Goal: Transaction & Acquisition: Book appointment/travel/reservation

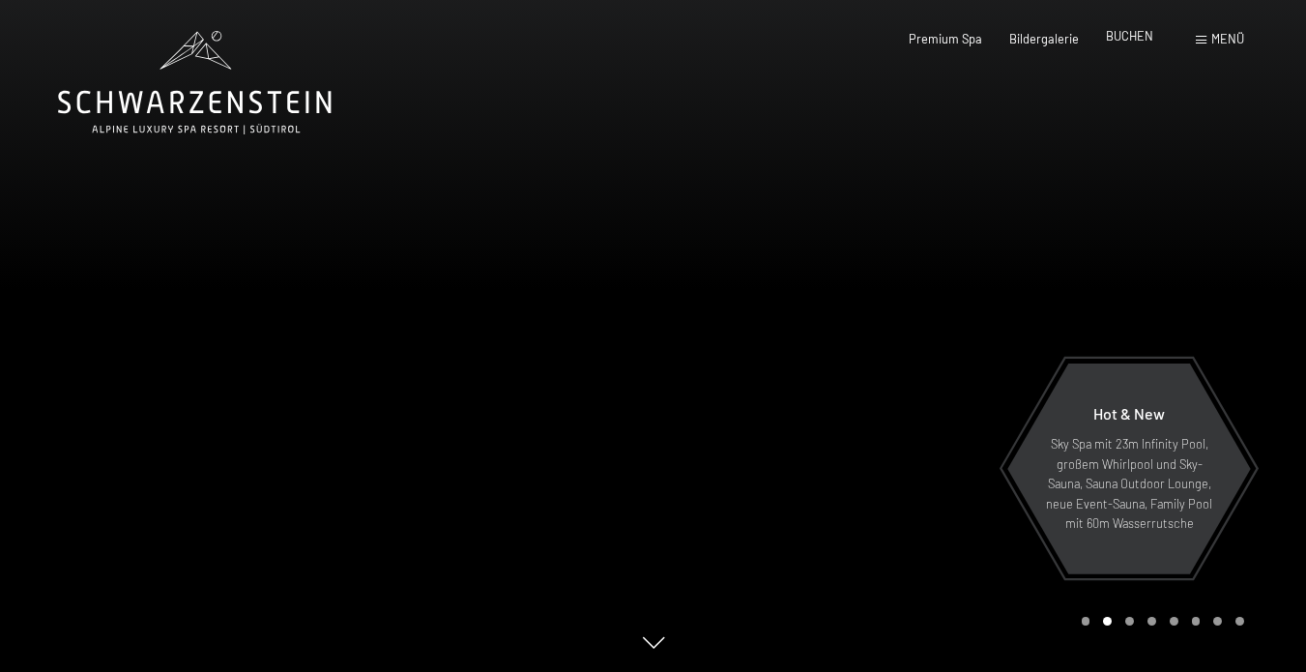
click at [1134, 36] on span "BUCHEN" at bounding box center [1129, 35] width 47 height 15
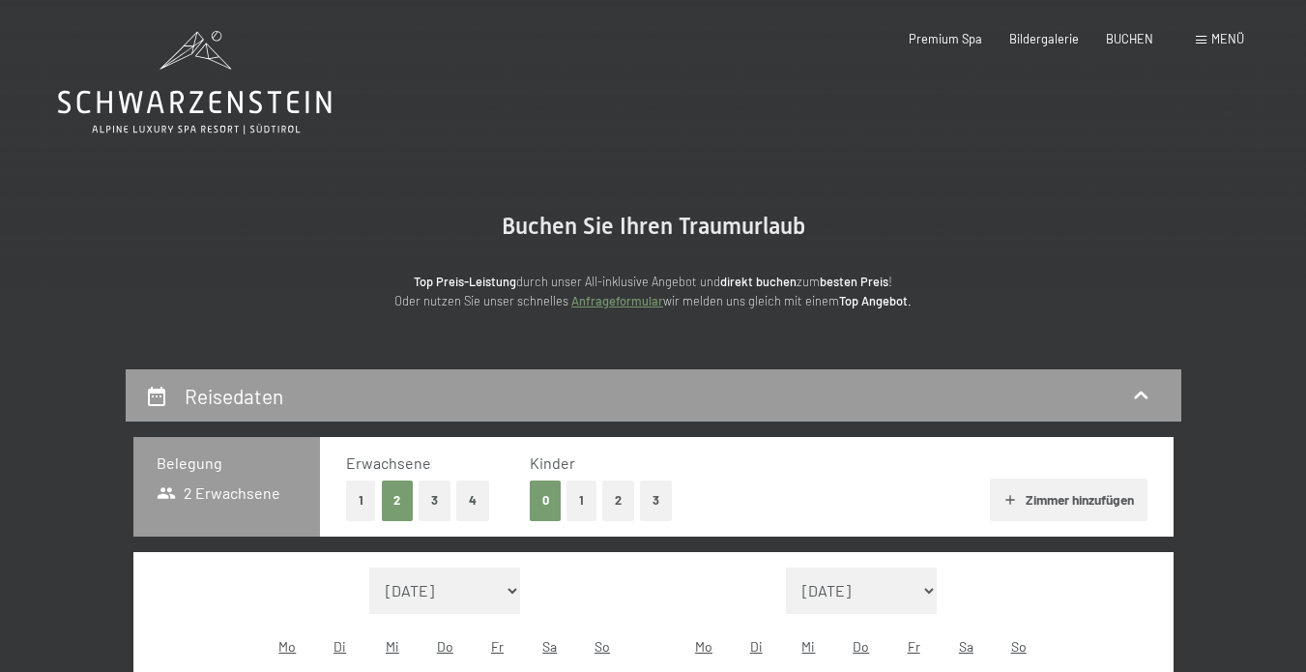
click at [1226, 37] on span "Menü" at bounding box center [1227, 38] width 33 height 15
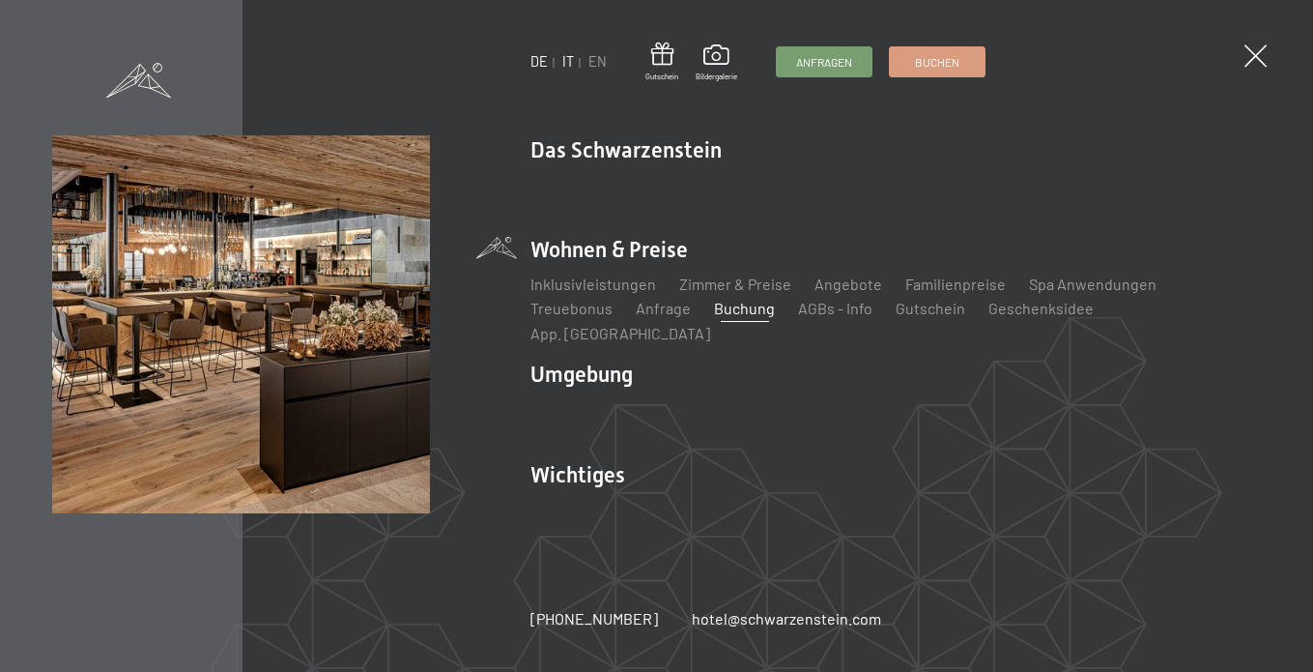
click at [565, 63] on link "IT" at bounding box center [568, 61] width 12 height 16
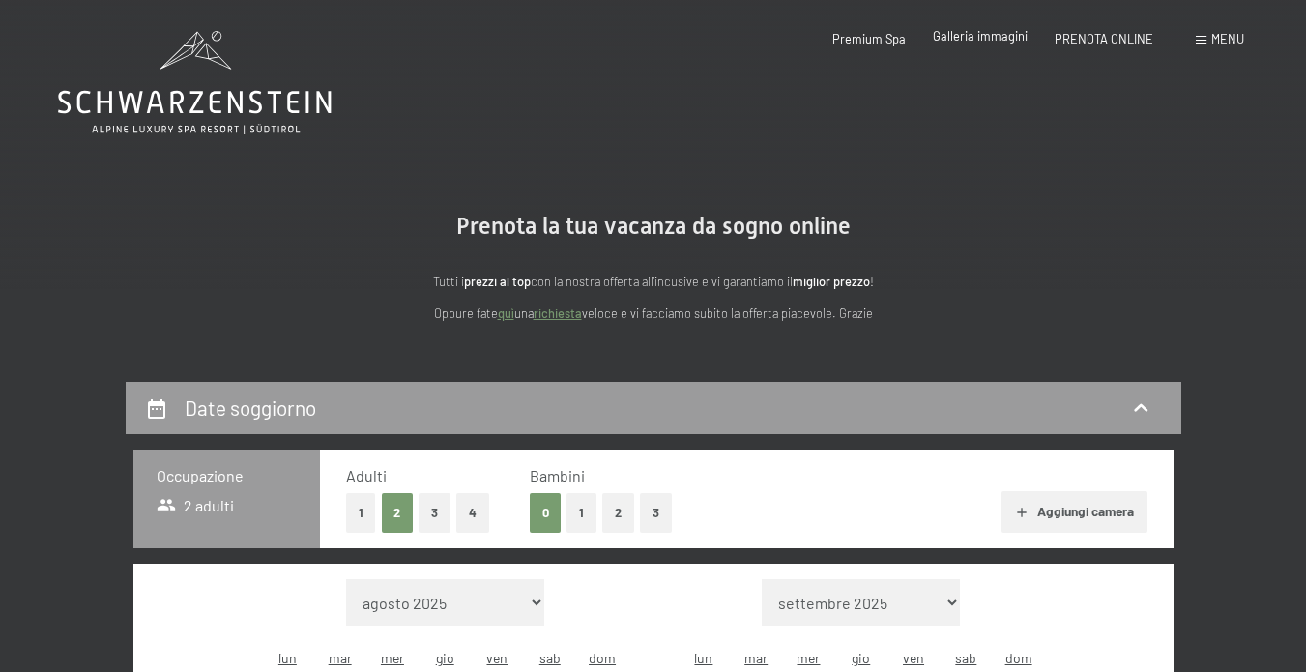
click at [960, 43] on span "Galleria immagini" at bounding box center [980, 35] width 95 height 15
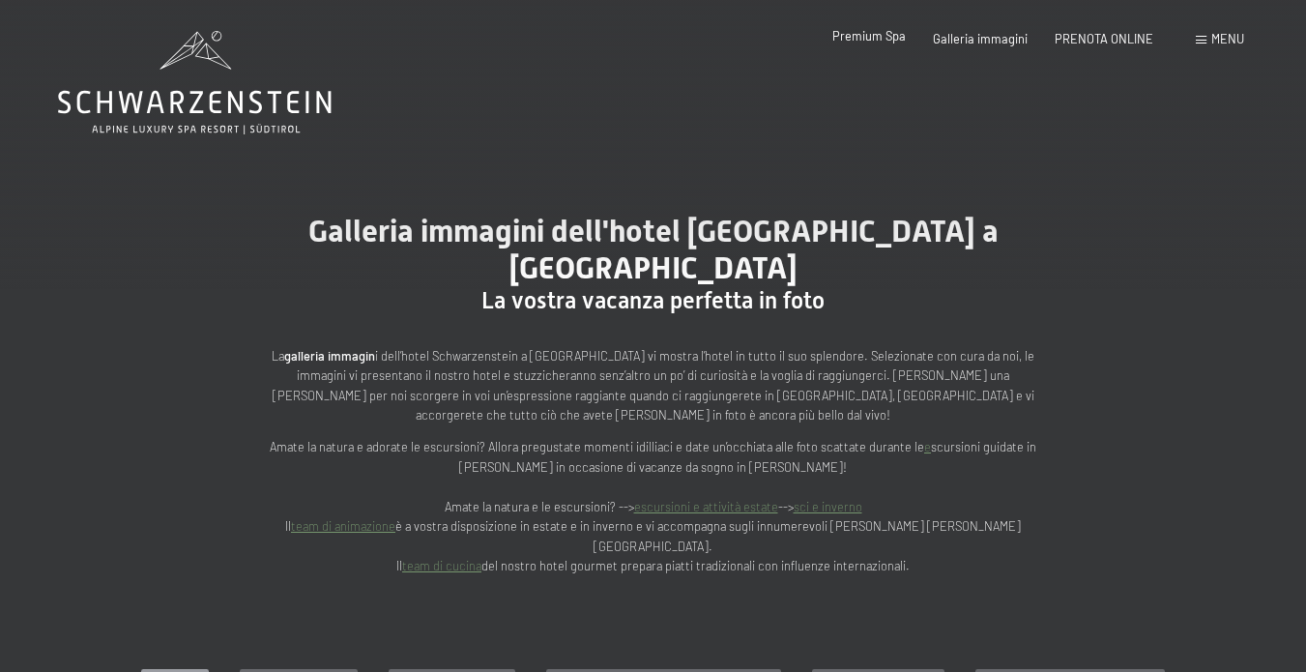
click at [857, 43] on span "Premium Spa" at bounding box center [868, 35] width 73 height 15
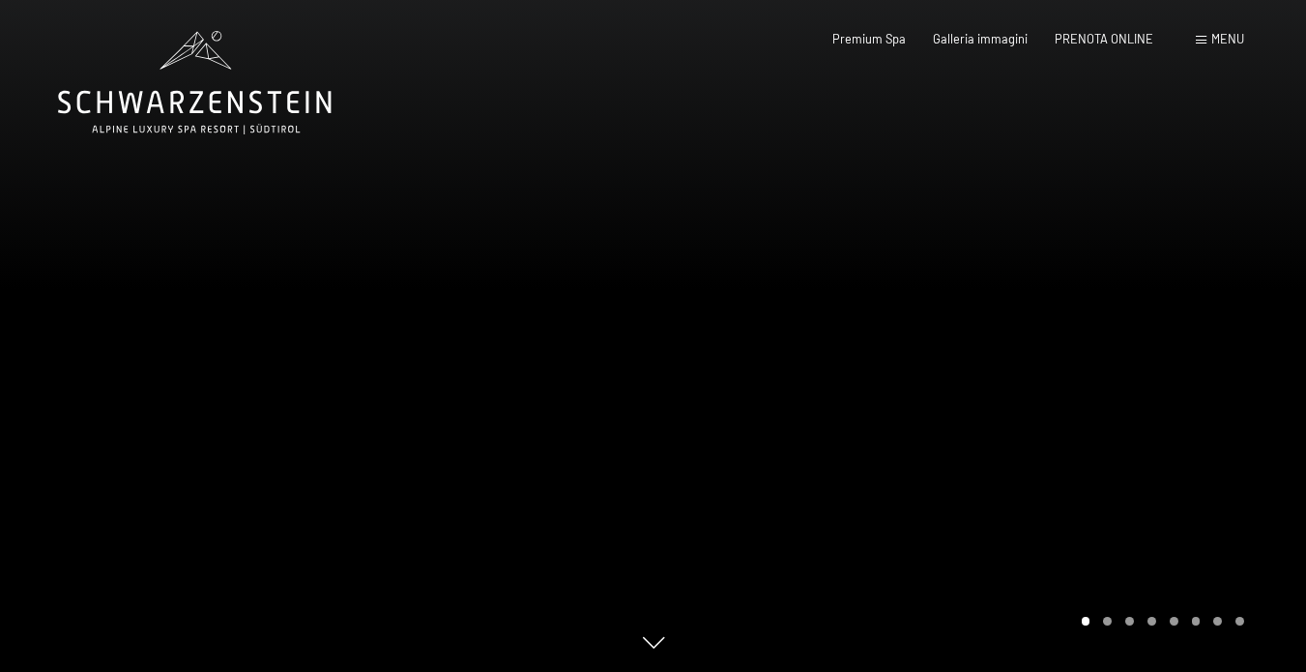
click at [1137, 481] on div at bounding box center [979, 336] width 653 height 672
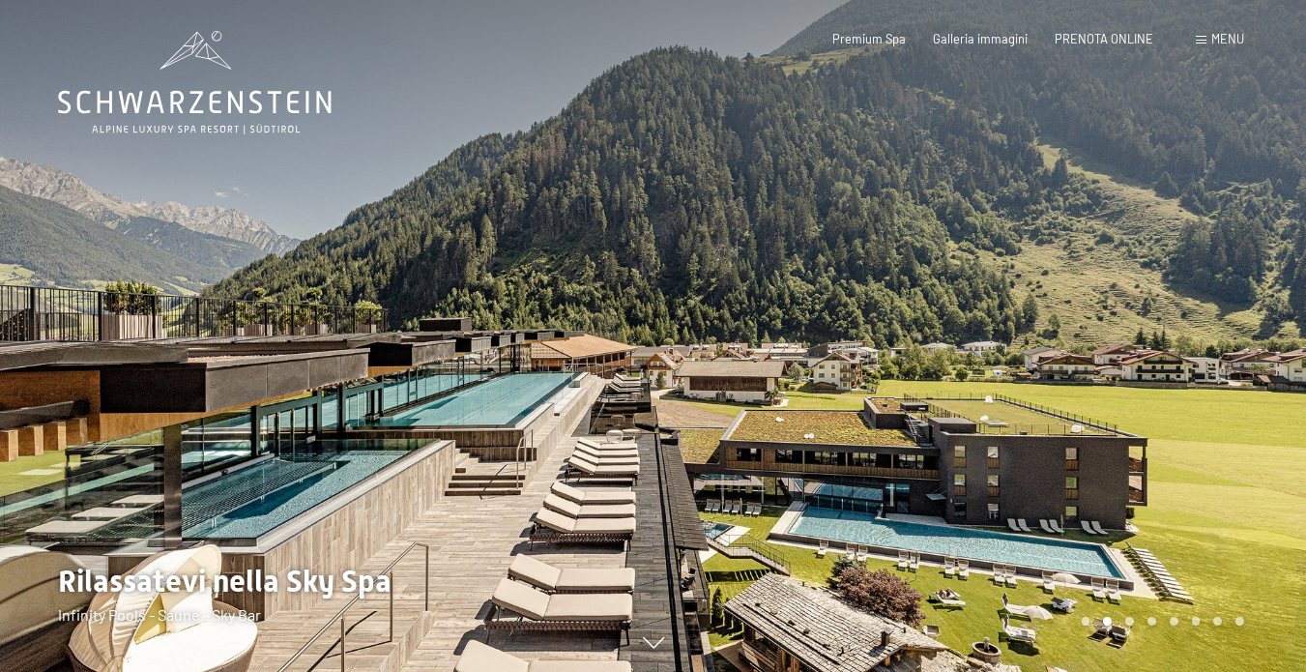
click at [1228, 394] on div at bounding box center [979, 336] width 653 height 672
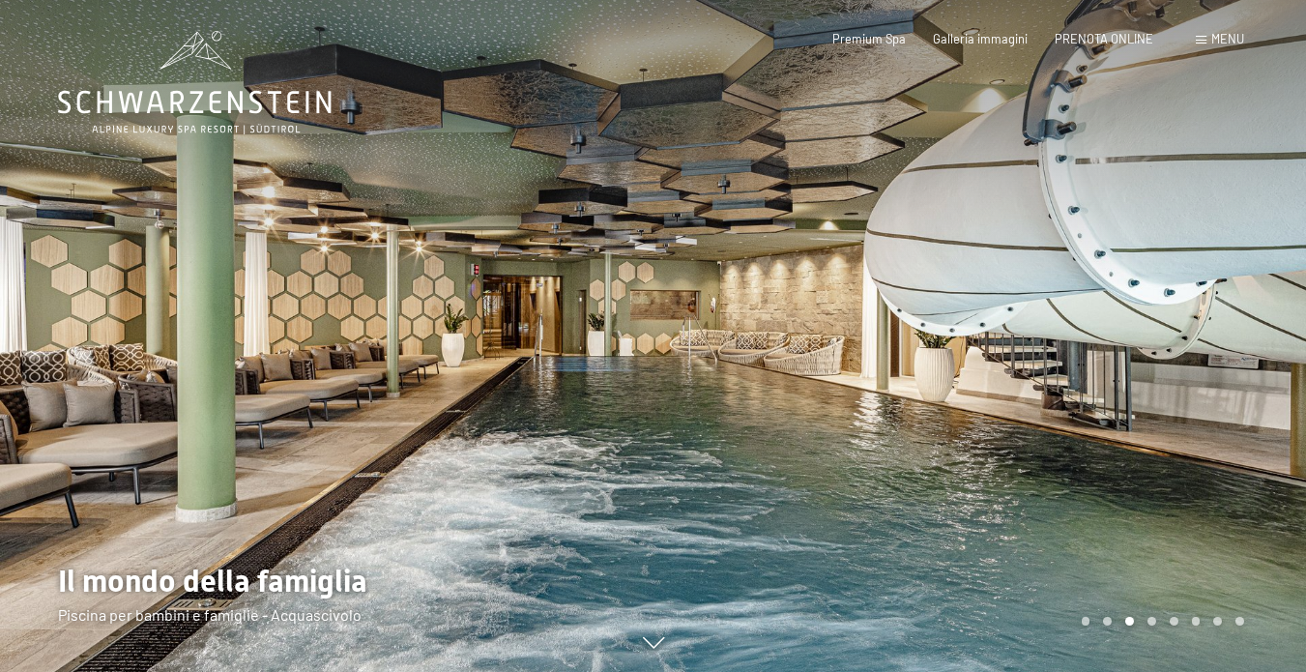
click at [1228, 394] on div at bounding box center [979, 336] width 653 height 672
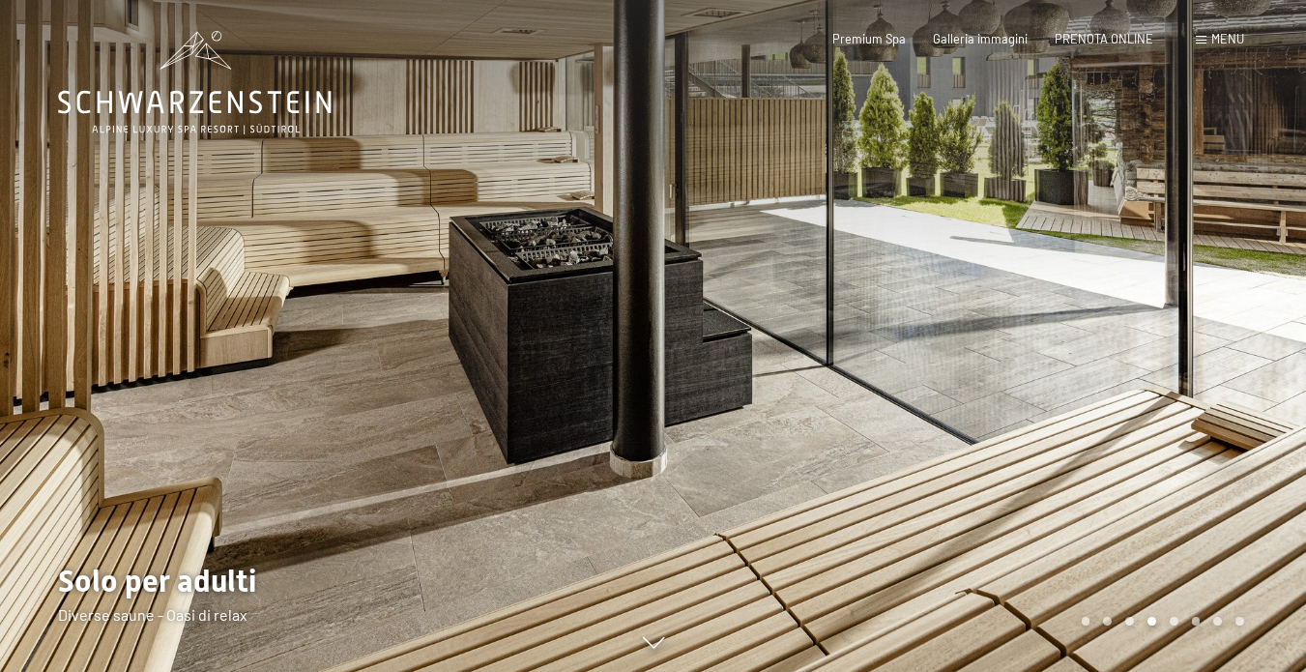
click at [1228, 394] on div at bounding box center [979, 336] width 653 height 672
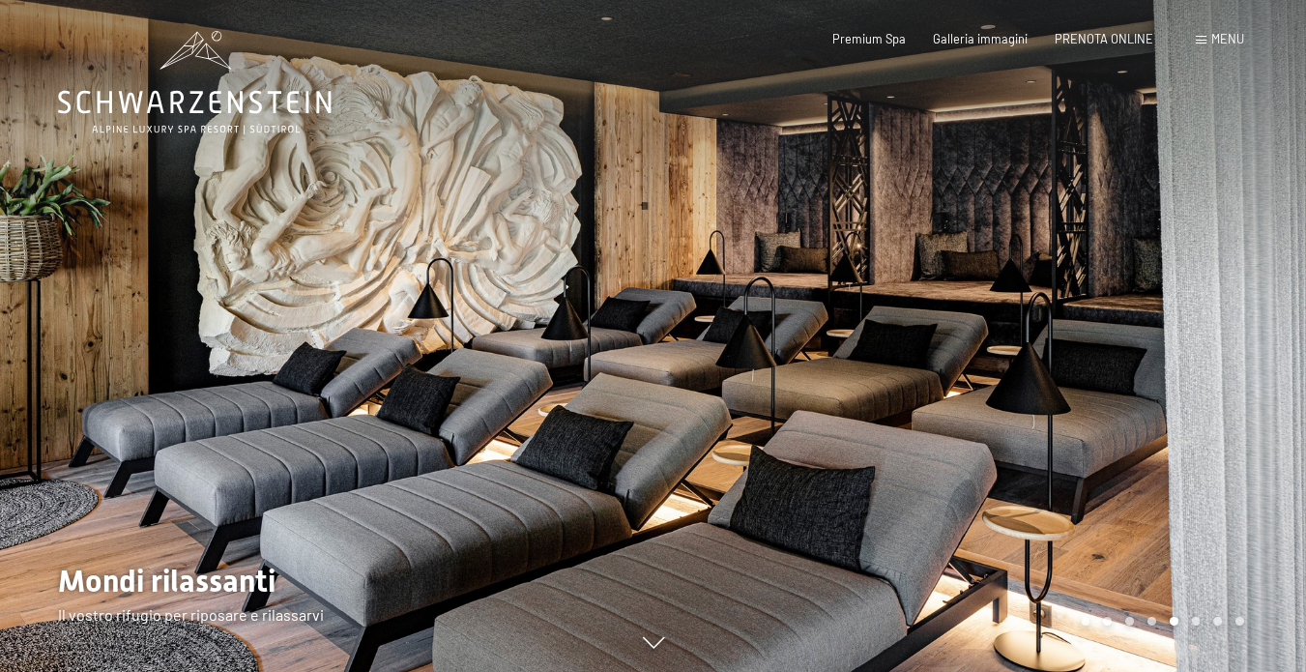
click at [1228, 394] on div at bounding box center [979, 336] width 653 height 672
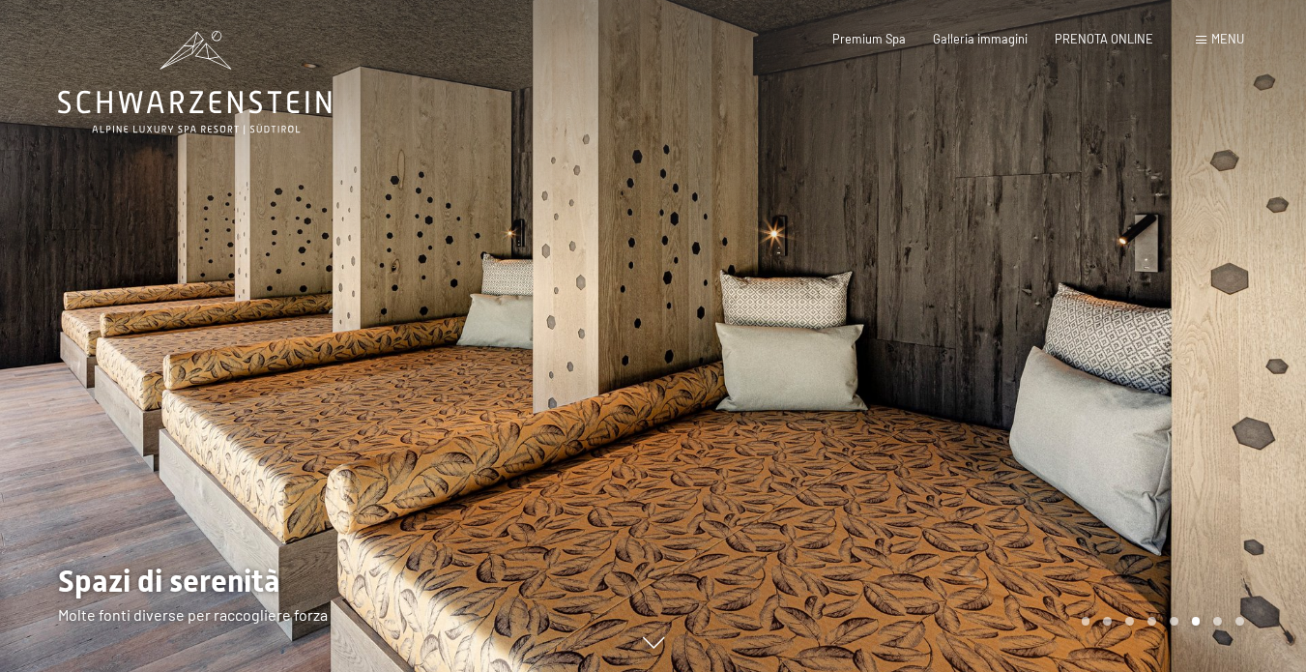
click at [1228, 394] on div at bounding box center [979, 336] width 653 height 672
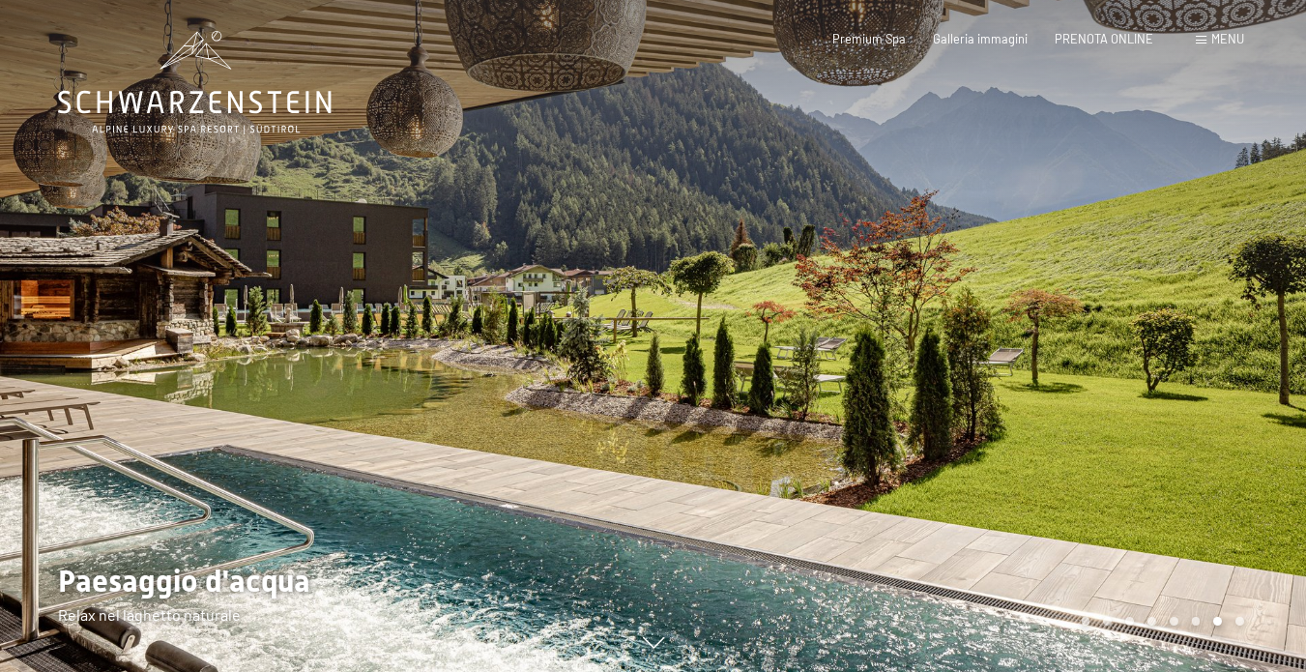
click at [1228, 394] on div at bounding box center [979, 336] width 653 height 672
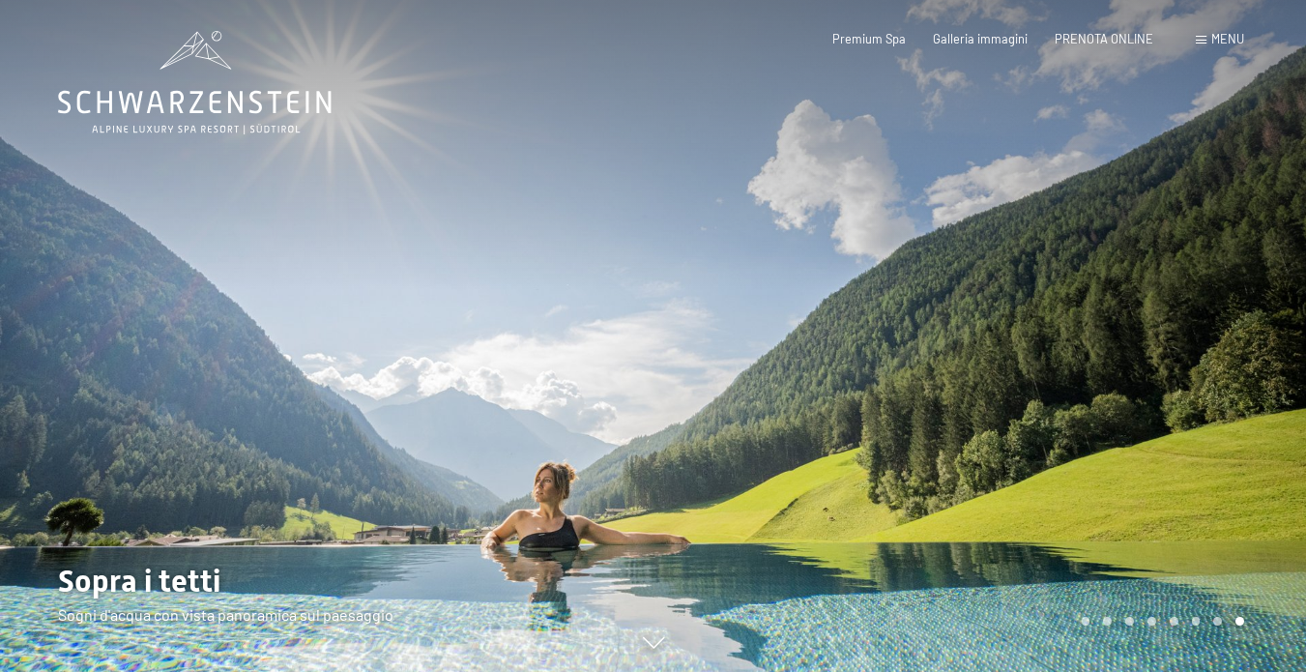
click at [1228, 394] on div at bounding box center [979, 336] width 653 height 672
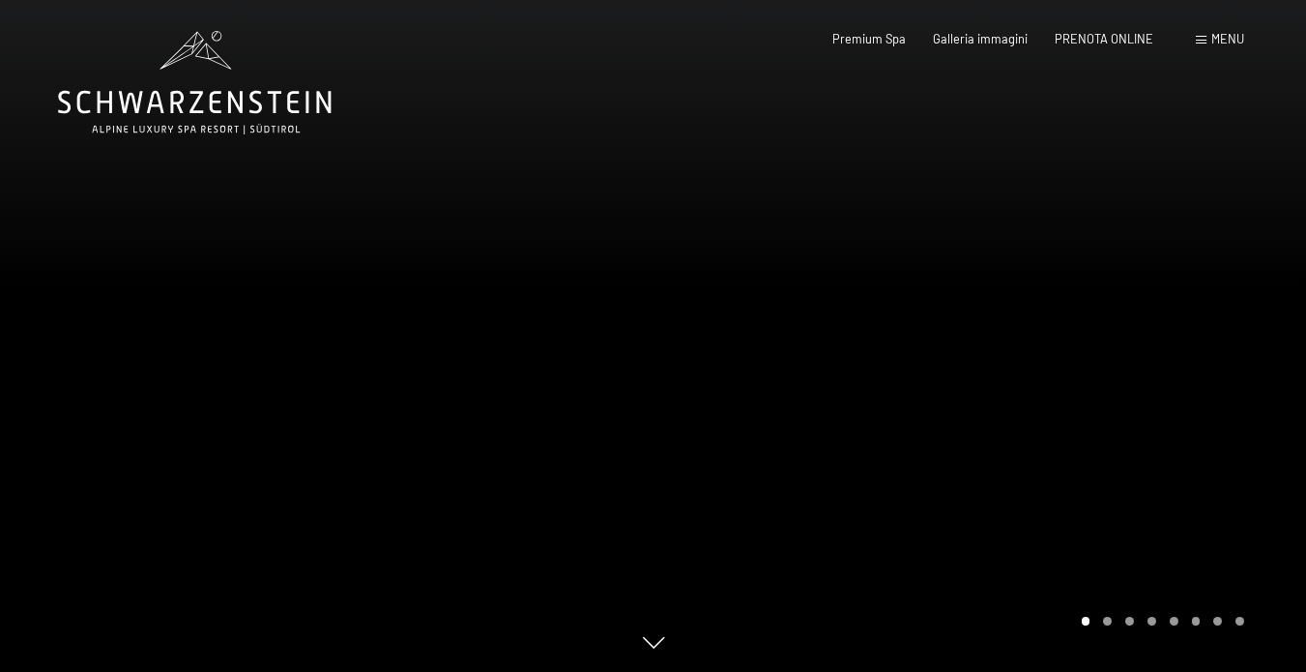
click at [1228, 394] on div at bounding box center [979, 336] width 653 height 672
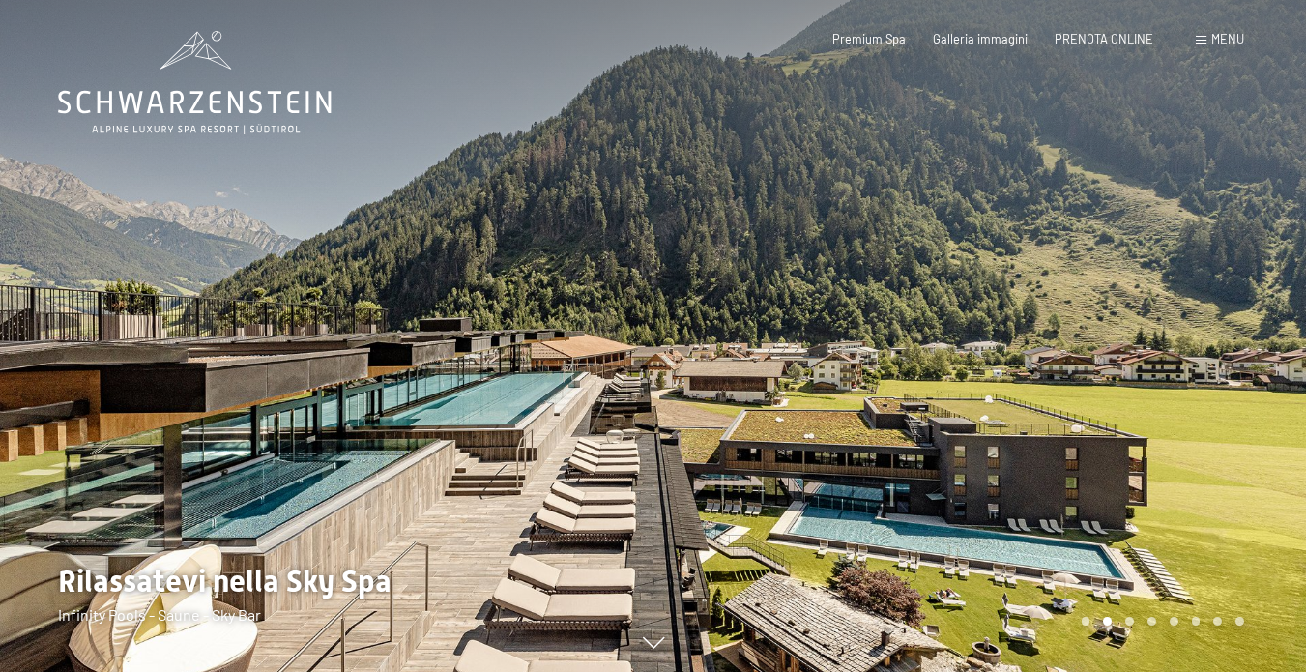
click at [1228, 394] on div at bounding box center [979, 336] width 653 height 672
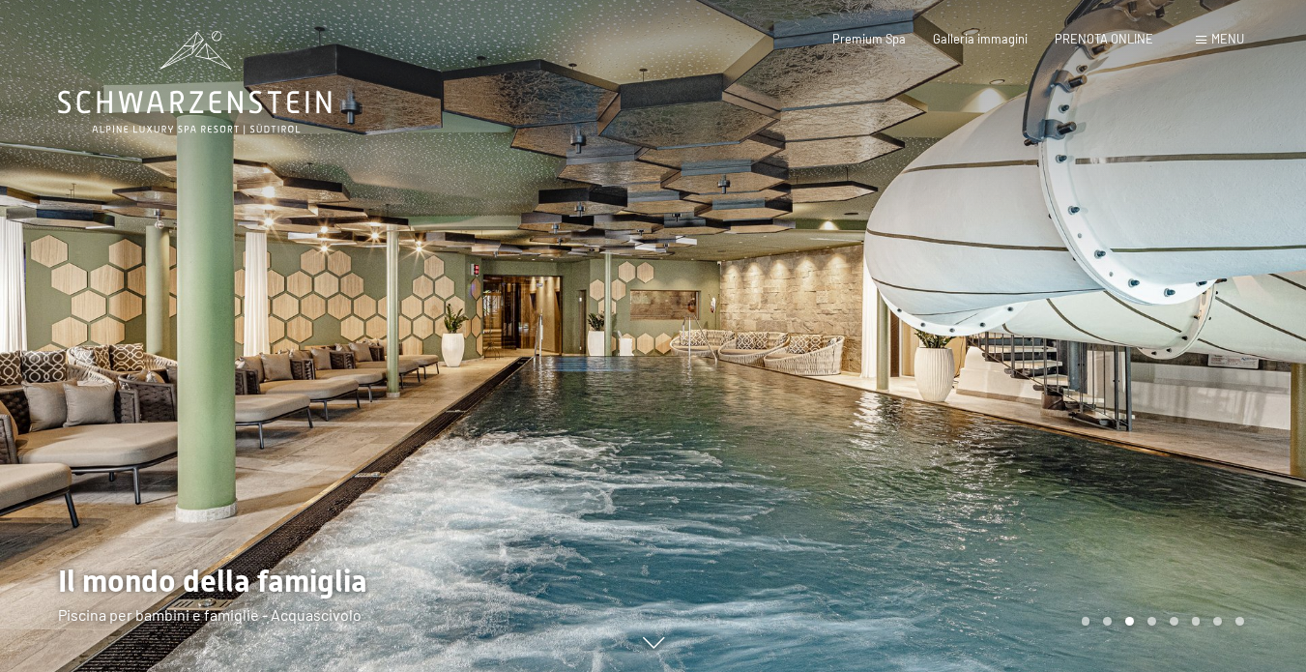
click at [1228, 394] on div at bounding box center [979, 336] width 653 height 672
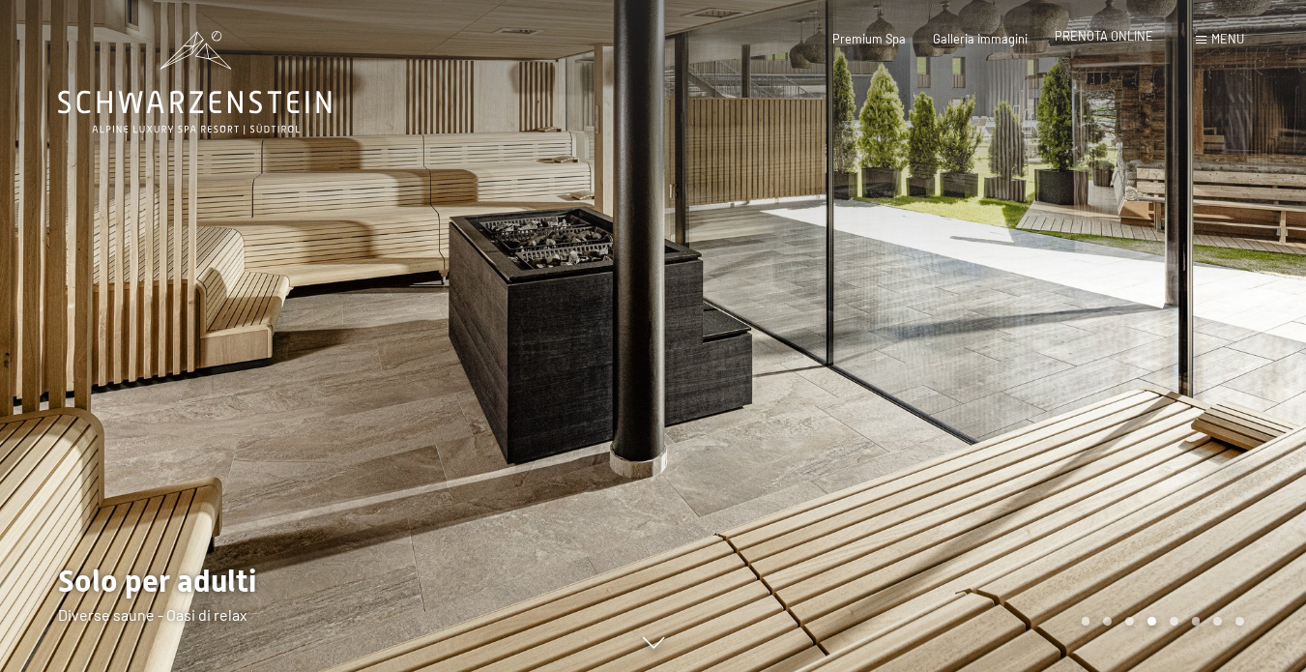
click at [1130, 34] on span "PRENOTA ONLINE" at bounding box center [1103, 35] width 99 height 15
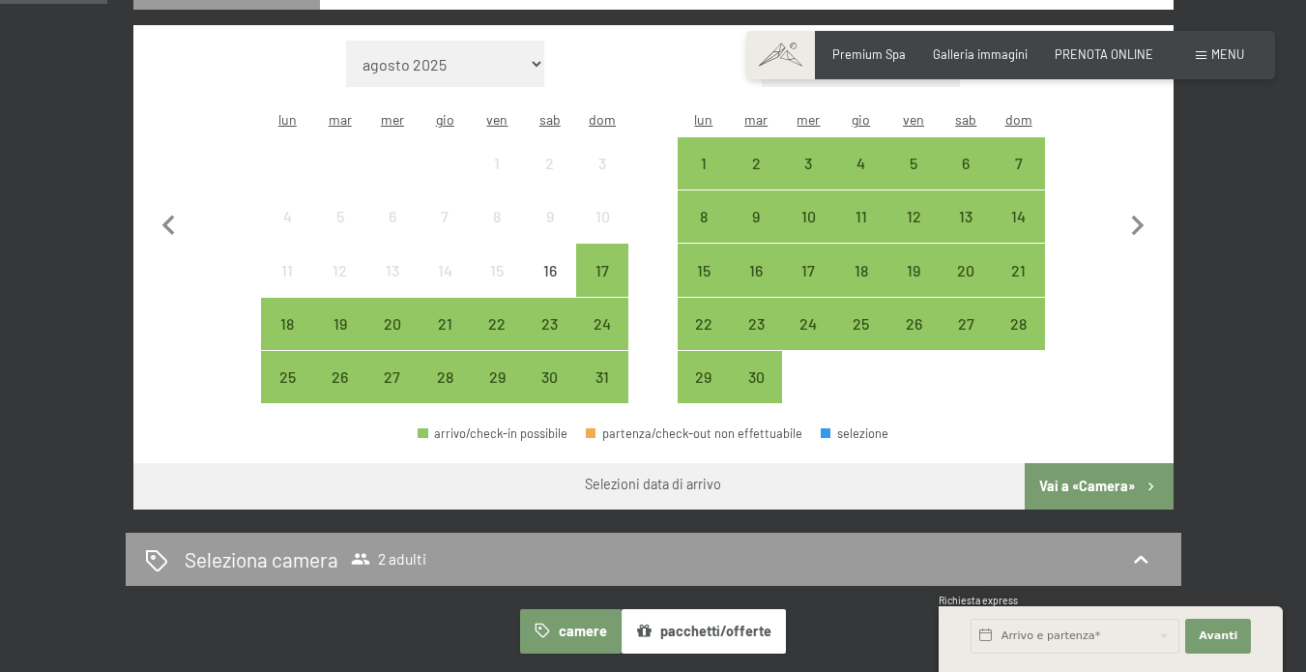
scroll to position [539, 0]
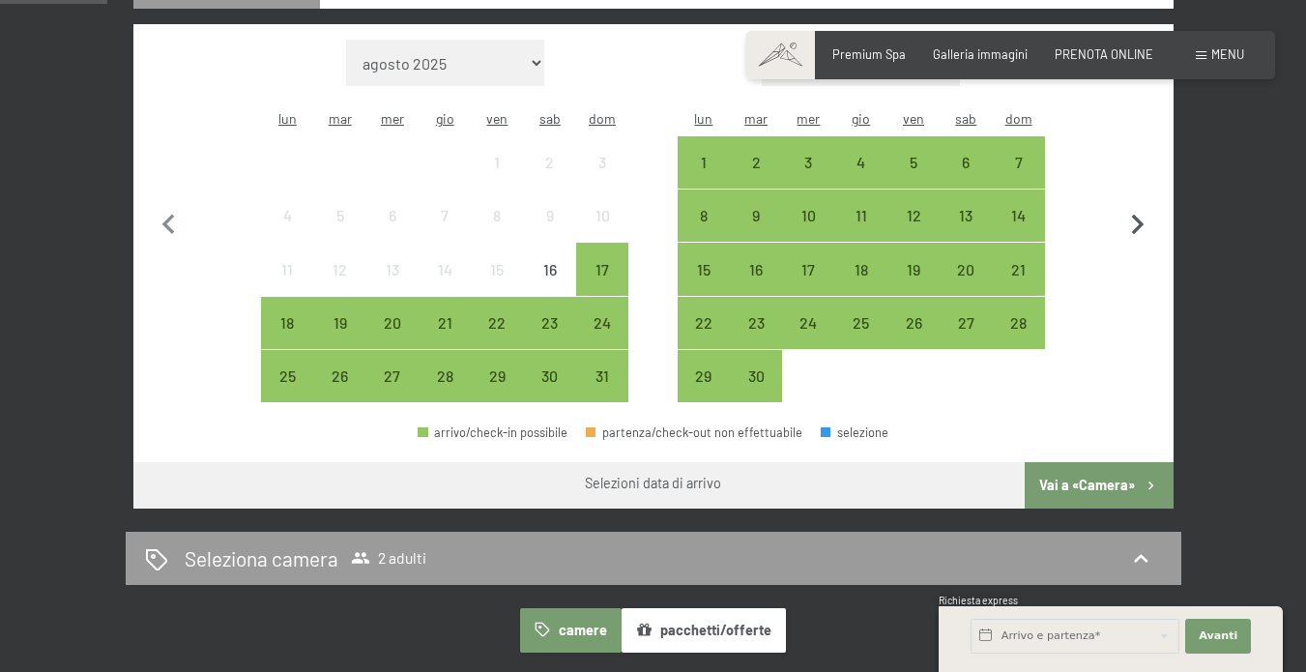
click at [1136, 219] on icon "button" at bounding box center [1137, 225] width 41 height 41
select select "[DATE]"
select select "2025-10-01"
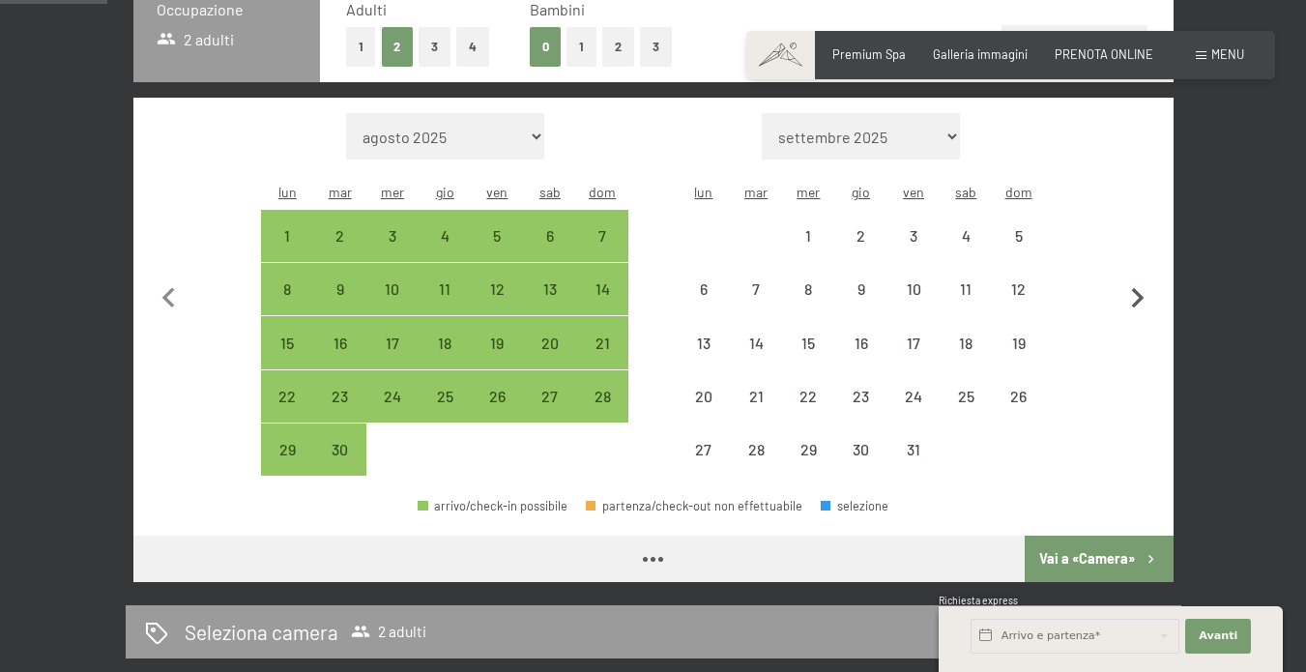
scroll to position [450, 0]
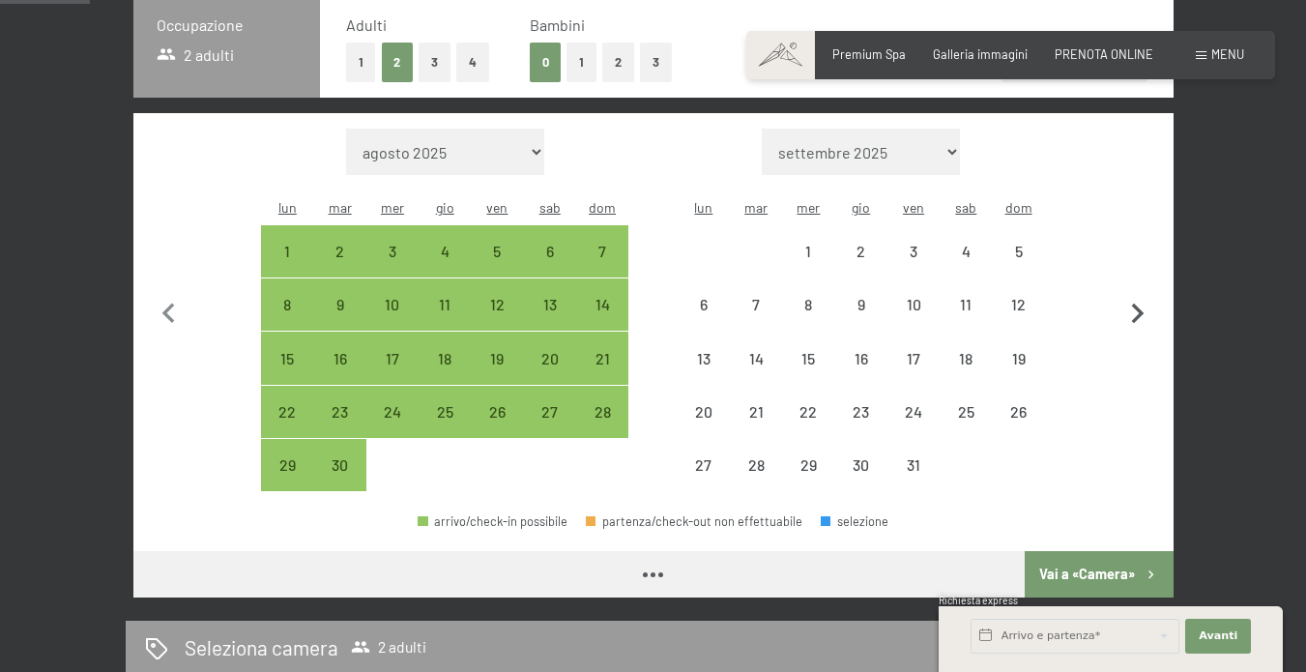
select select "2025-09-01"
select select "2025-10-01"
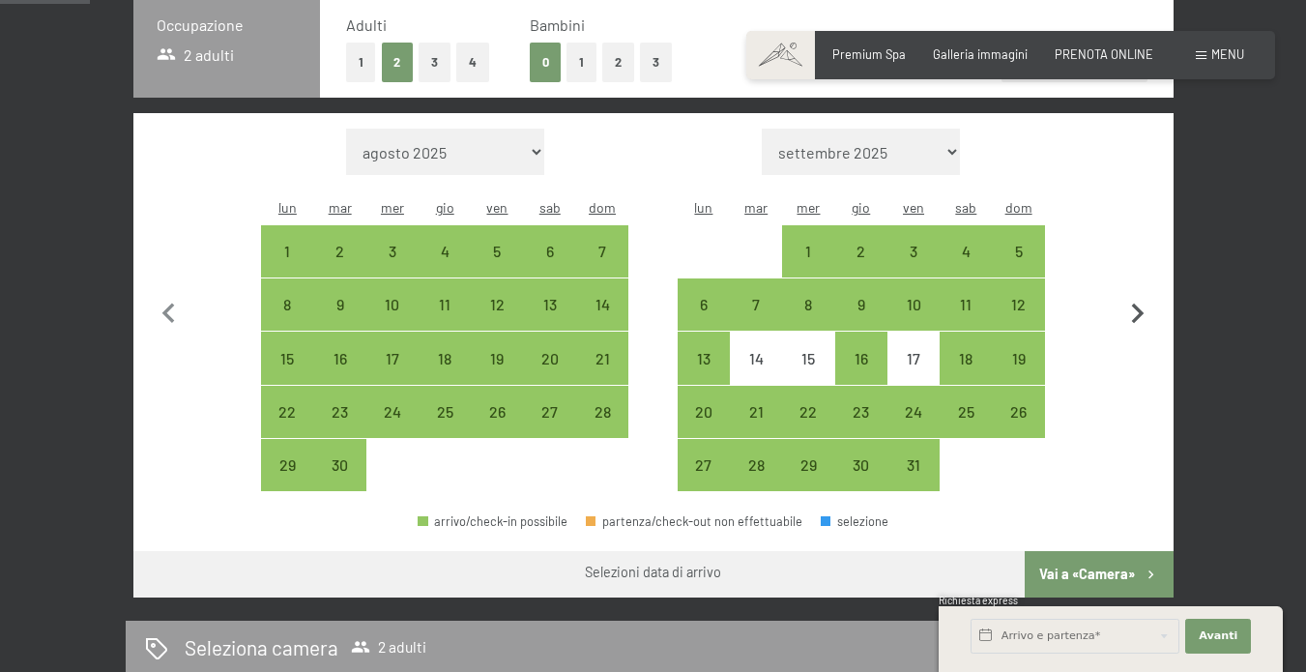
click at [1135, 296] on icon "button" at bounding box center [1137, 314] width 41 height 41
select select "[DATE]"
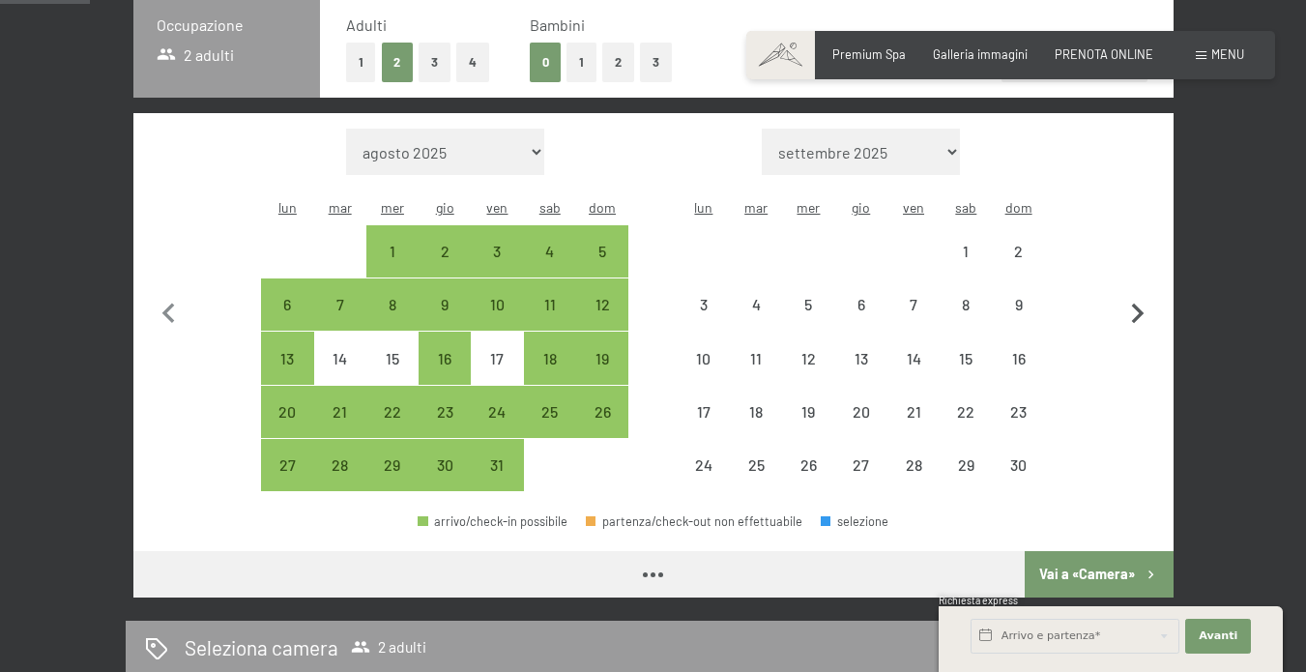
select select "[DATE]"
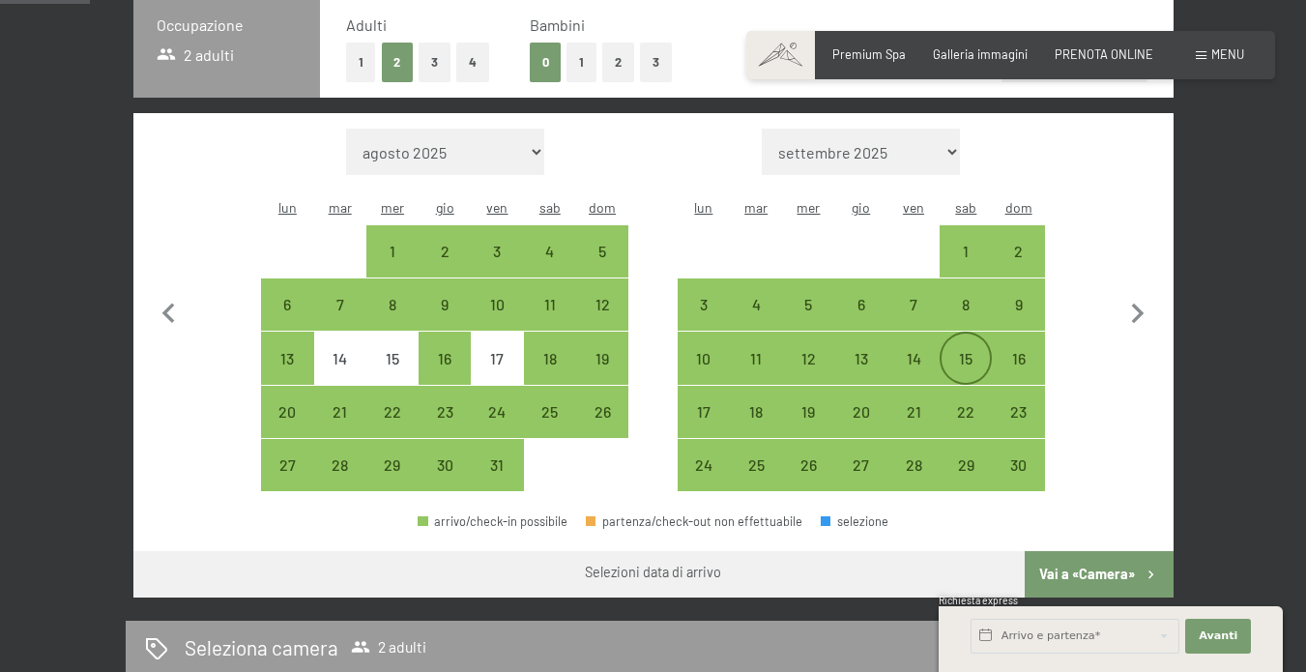
click at [966, 351] on div "15" at bounding box center [965, 375] width 48 height 48
select select "[DATE]"
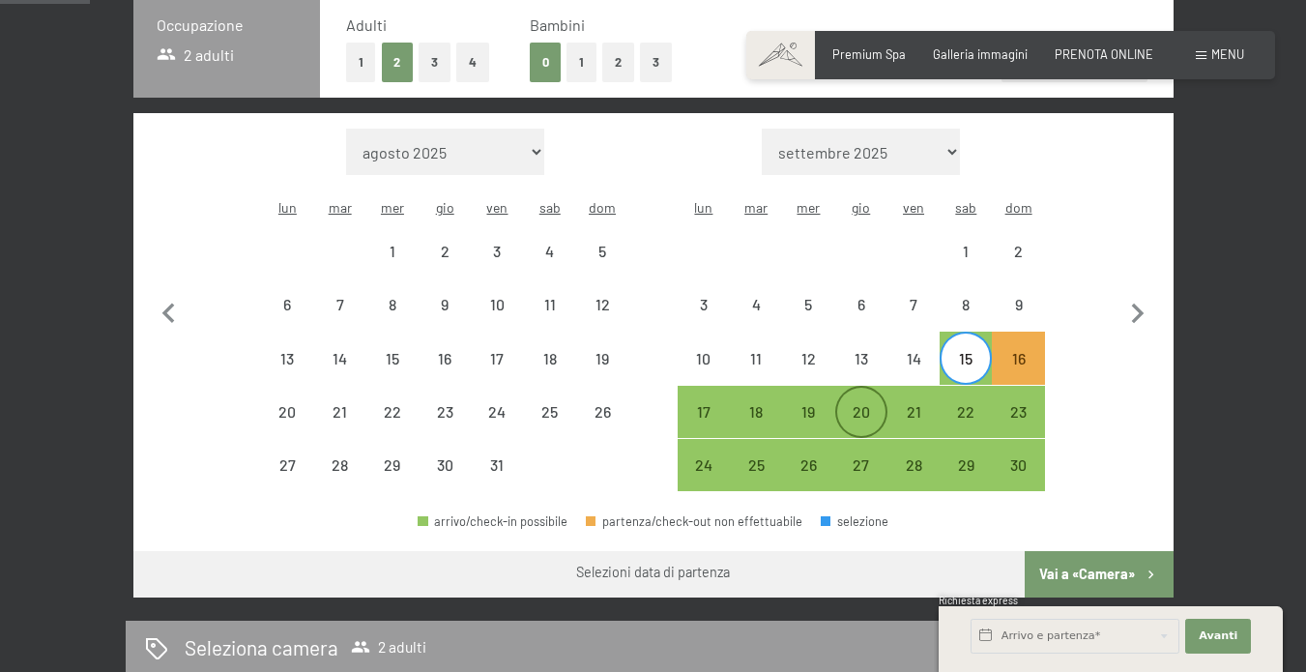
click at [873, 404] on div "20" at bounding box center [861, 428] width 48 height 48
select select "[DATE]"
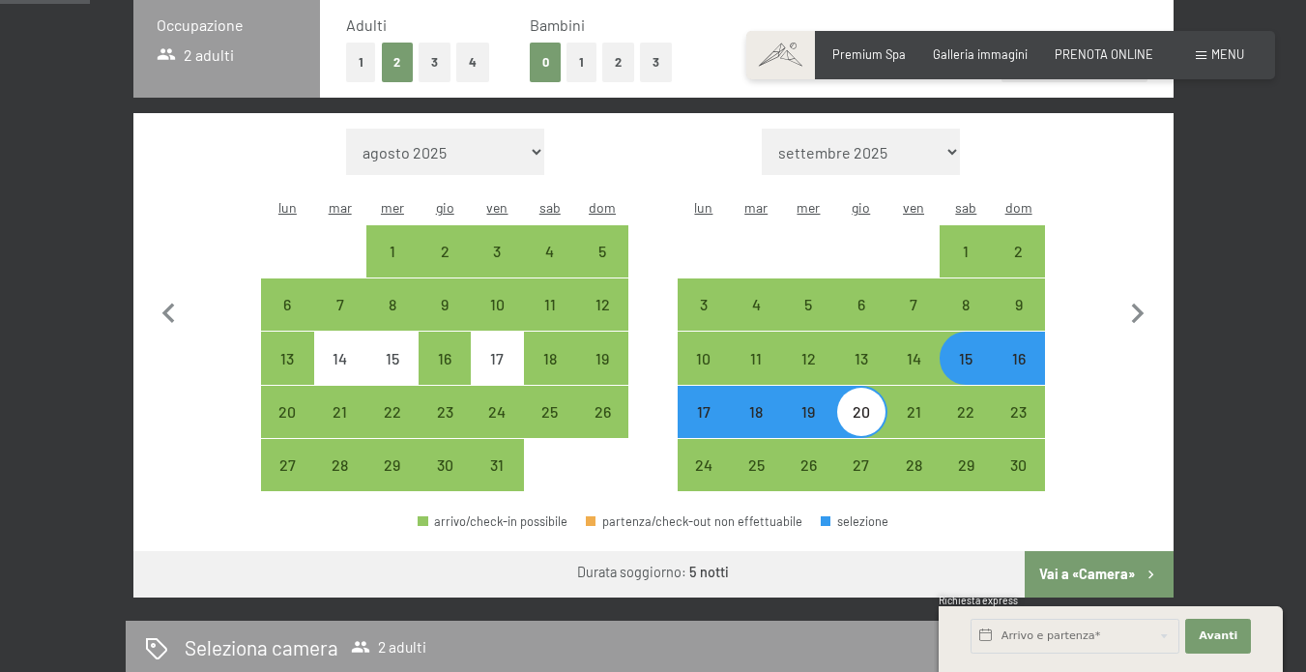
click at [1080, 551] on button "Vai a «Camera»" at bounding box center [1098, 574] width 148 height 46
select select "[DATE]"
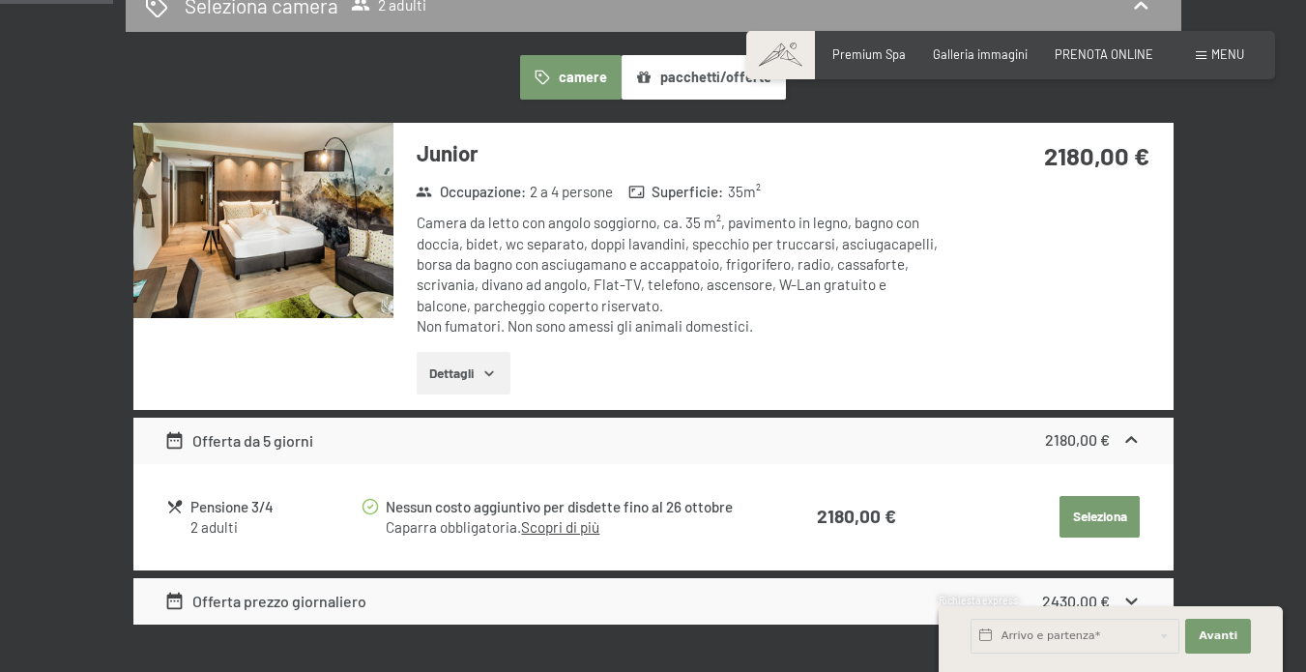
scroll to position [475, 0]
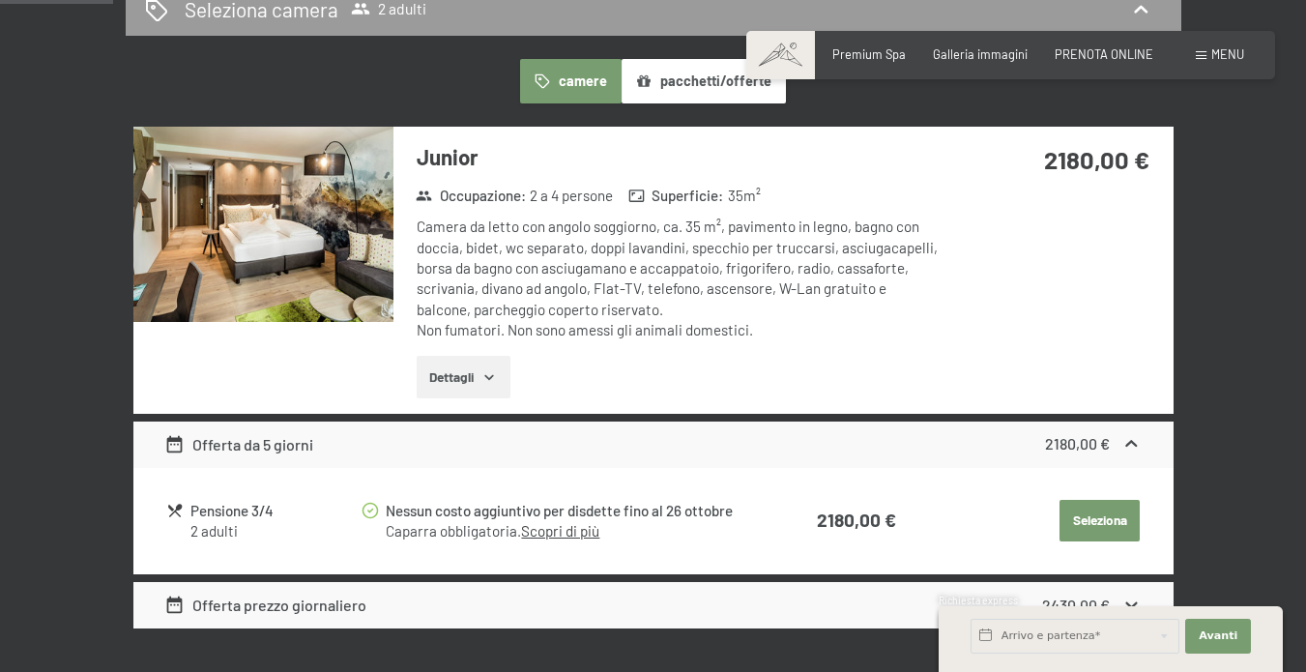
click at [496, 361] on button "Dettagli" at bounding box center [464, 377] width 94 height 43
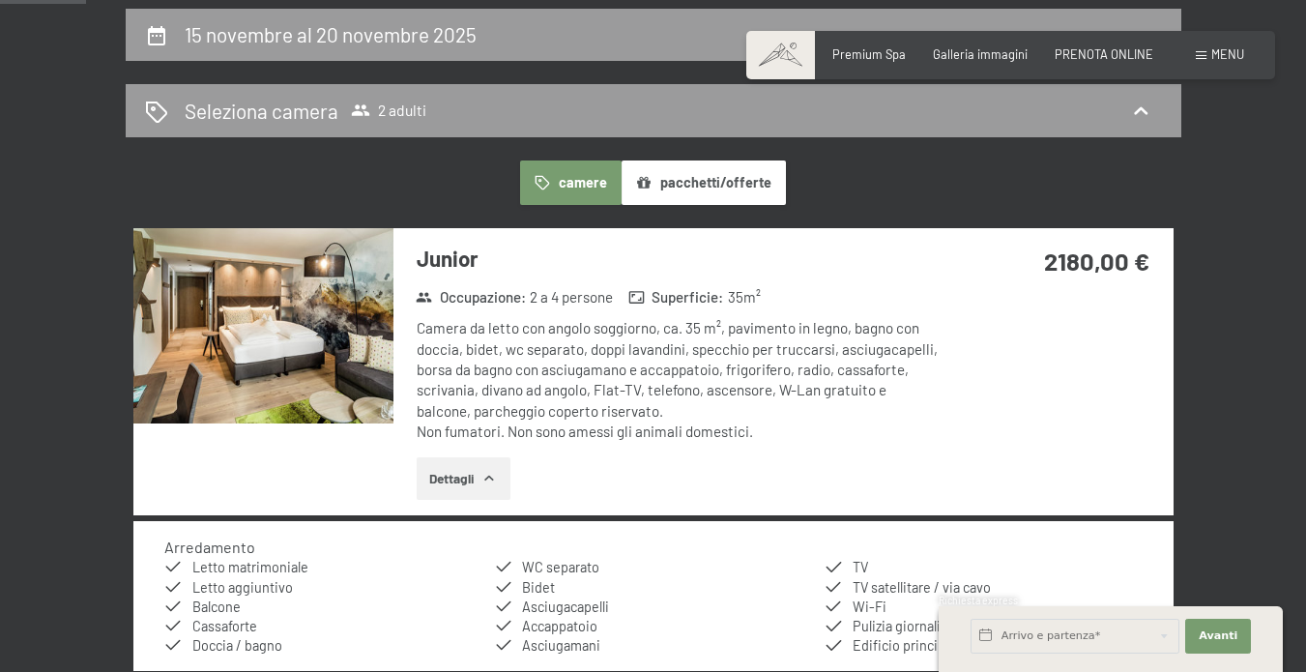
scroll to position [383, 0]
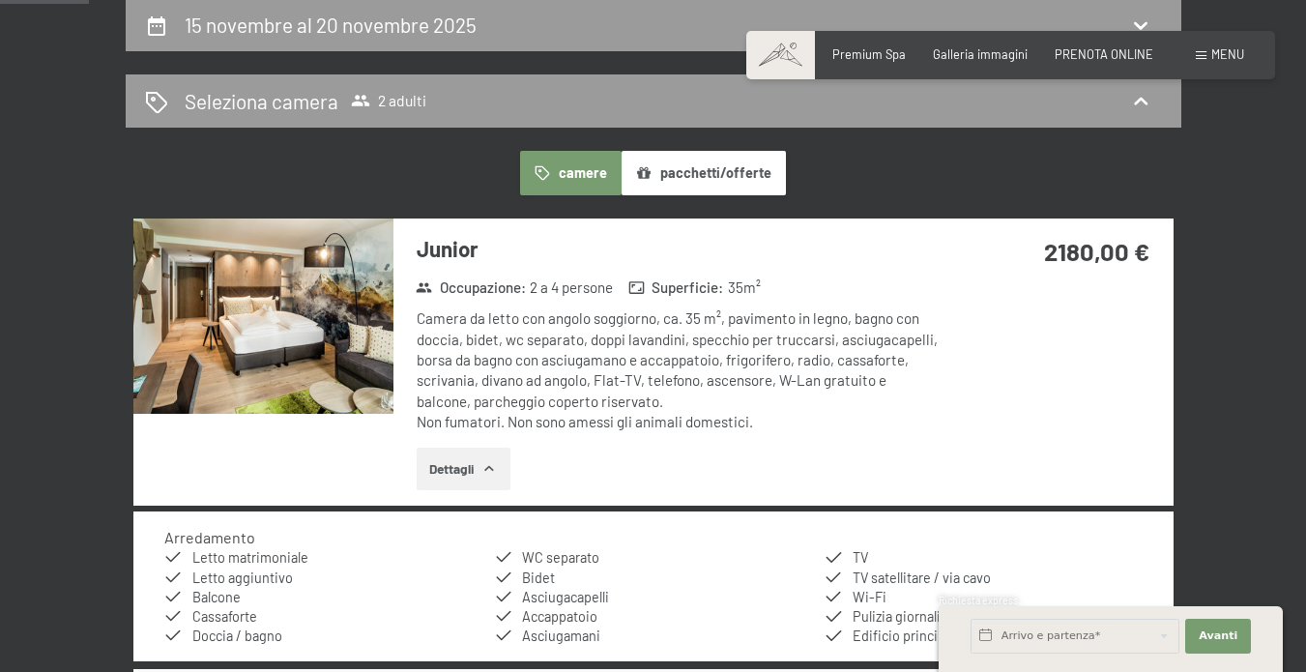
click at [483, 465] on button "Dettagli" at bounding box center [464, 468] width 94 height 43
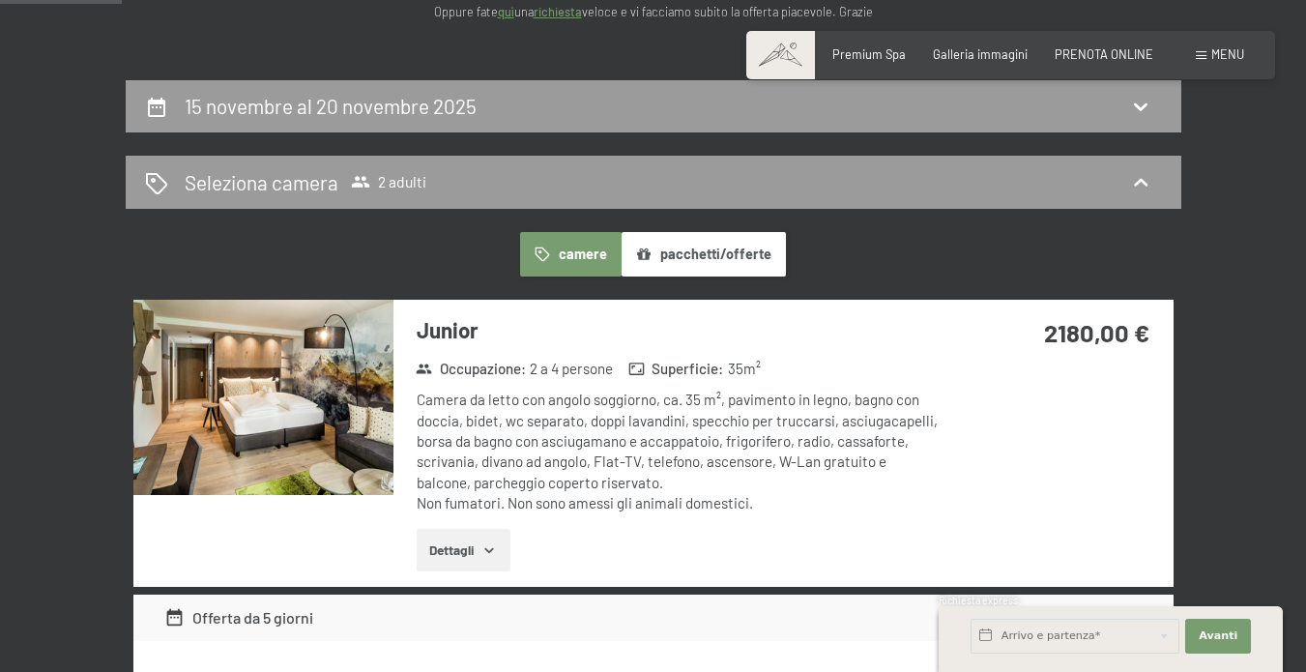
scroll to position [202, 0]
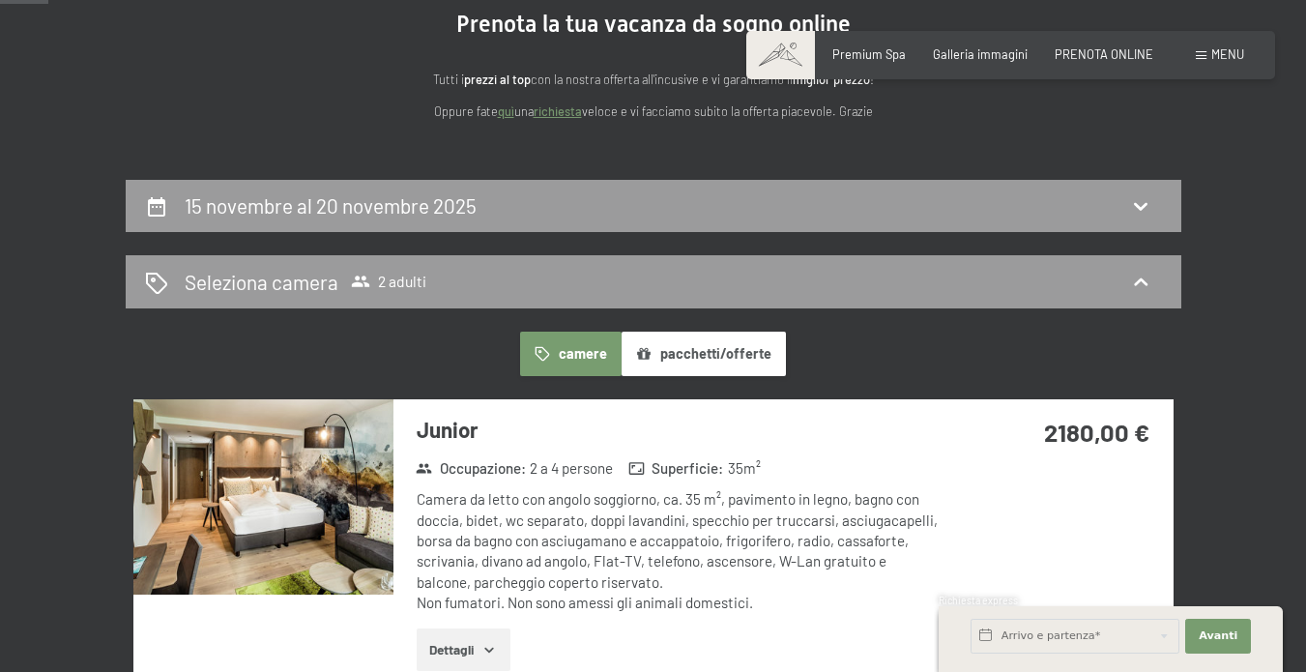
click at [590, 355] on button "camere" at bounding box center [570, 353] width 101 height 44
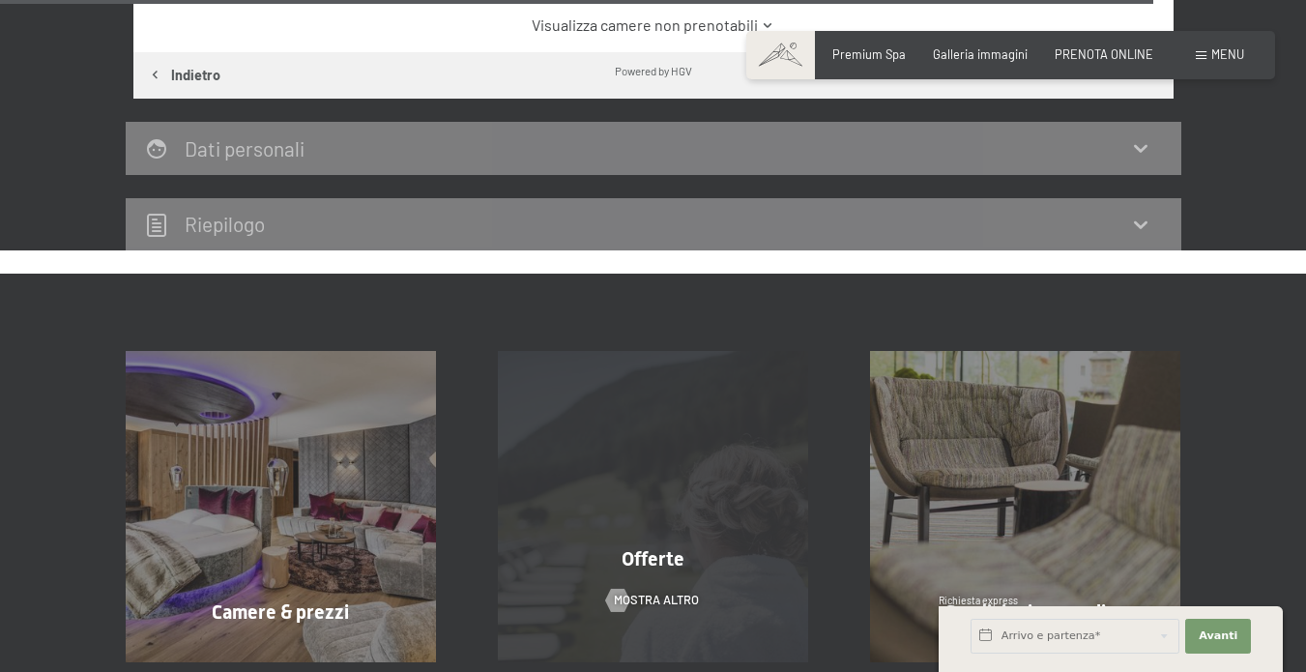
scroll to position [4938, 0]
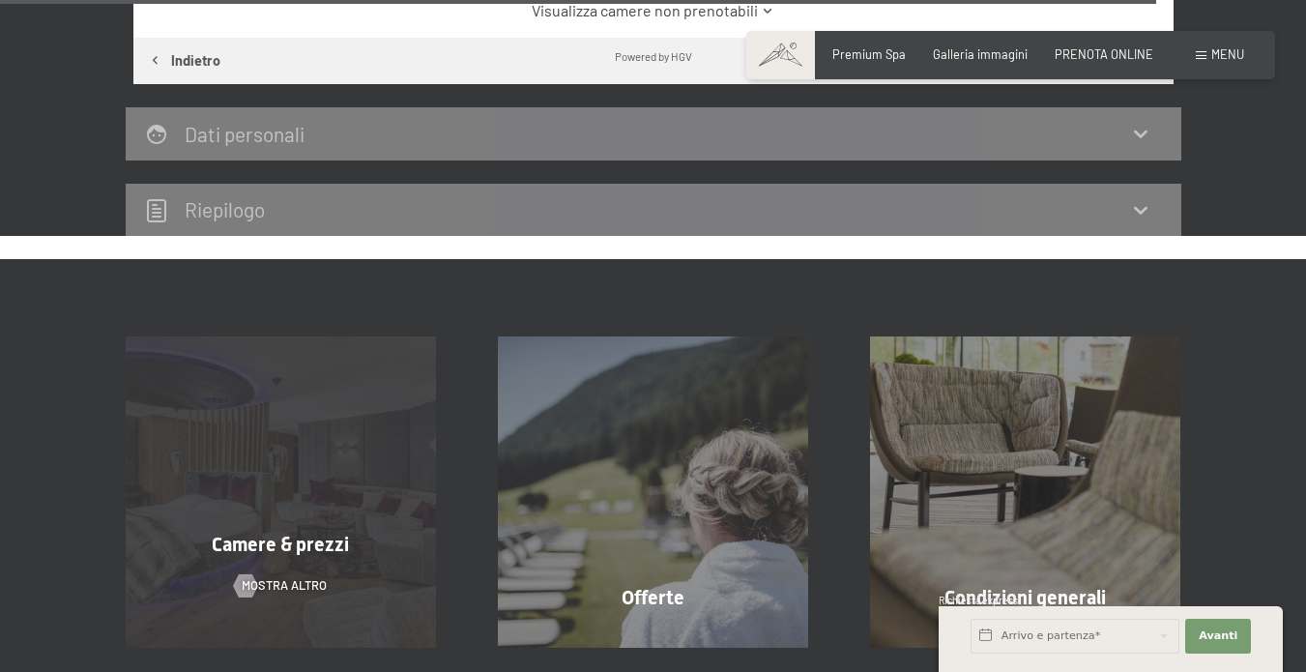
click at [279, 434] on div "Camere & prezzi mostra altro" at bounding box center [281, 491] width 372 height 310
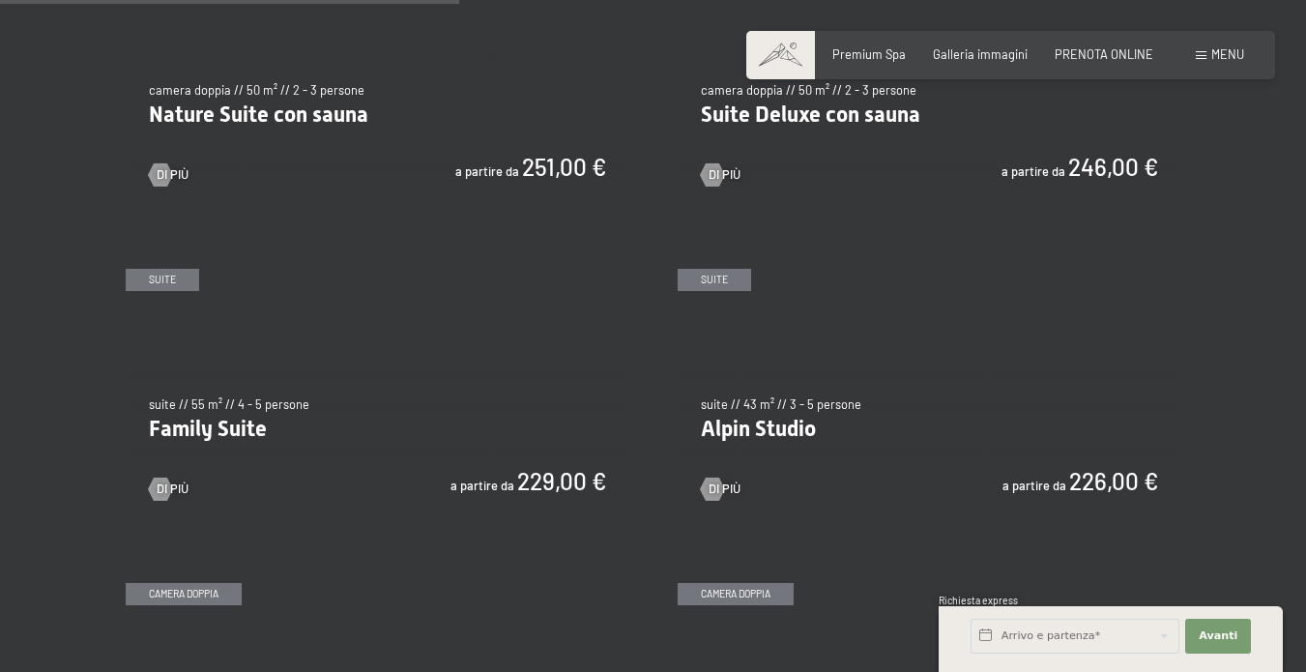
scroll to position [1747, 0]
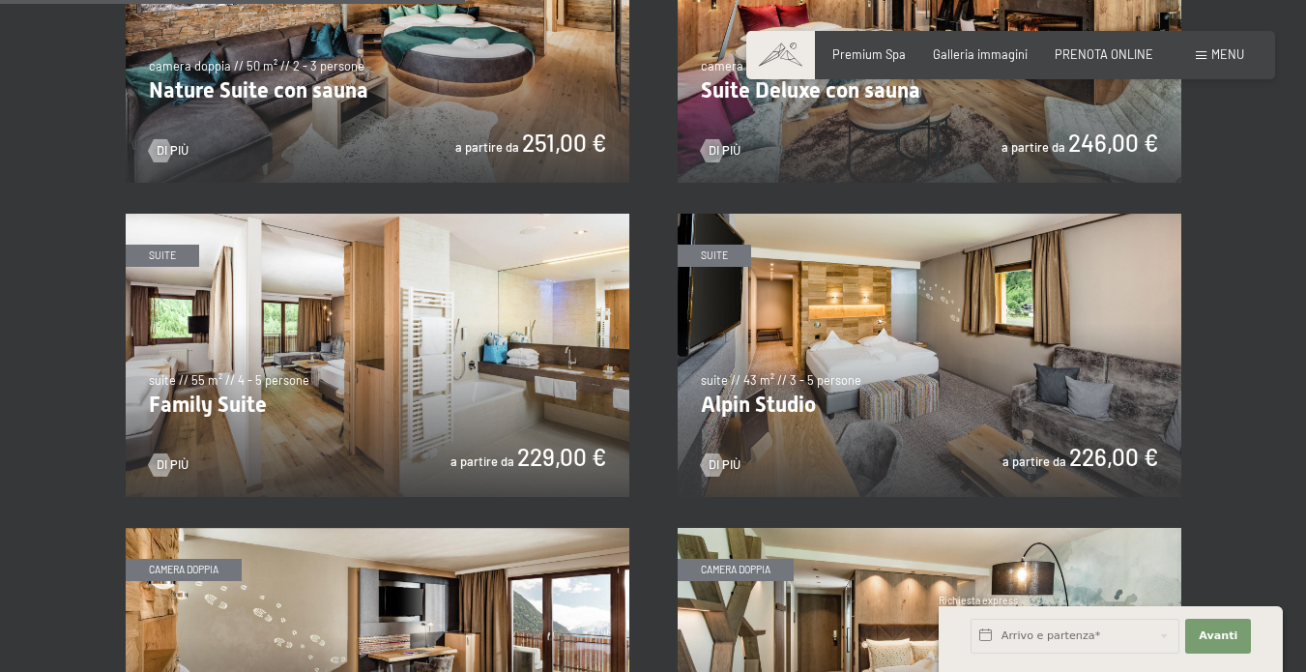
click at [905, 381] on img at bounding box center [929, 355] width 504 height 283
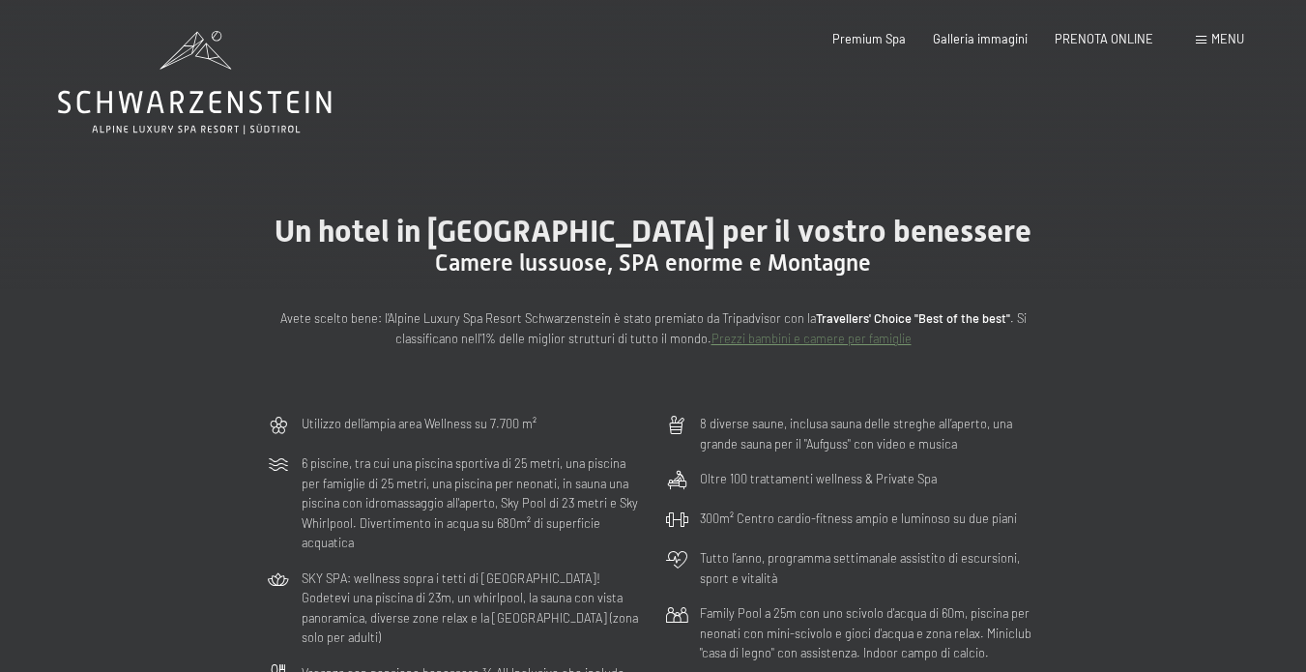
scroll to position [0, 0]
click at [1065, 42] on span "PRENOTA ONLINE" at bounding box center [1103, 35] width 99 height 15
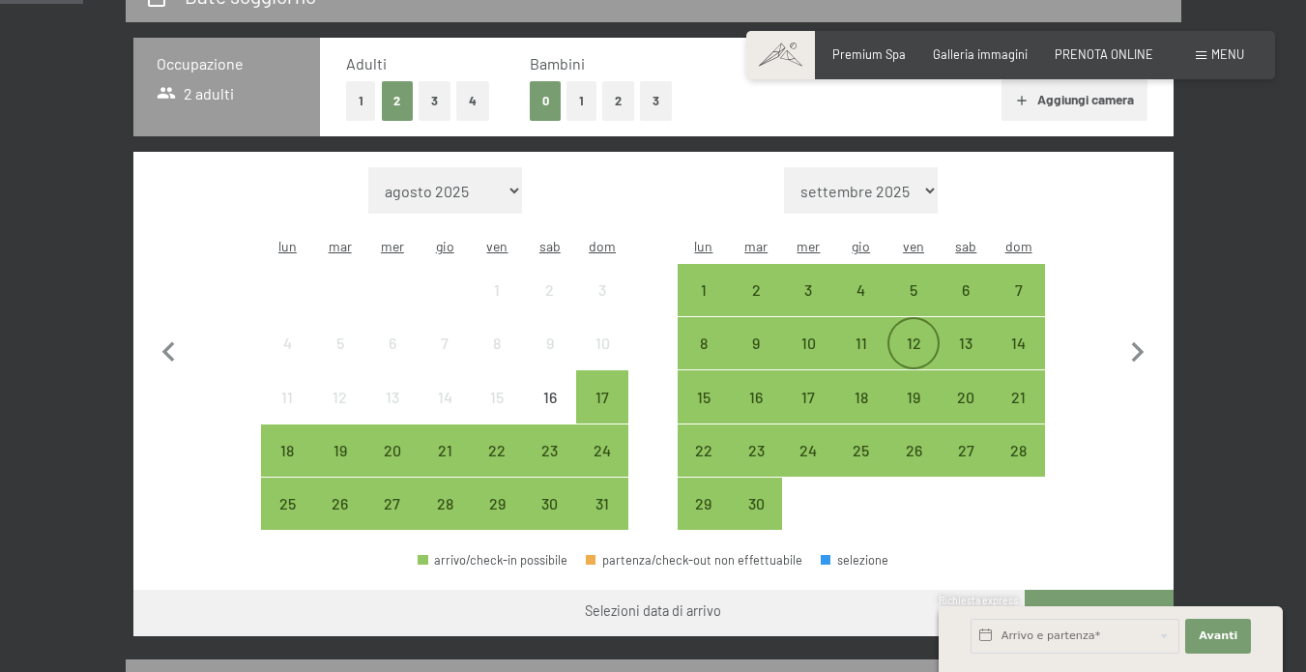
scroll to position [412, 0]
click at [1137, 343] on icon "button" at bounding box center [1137, 352] width 41 height 41
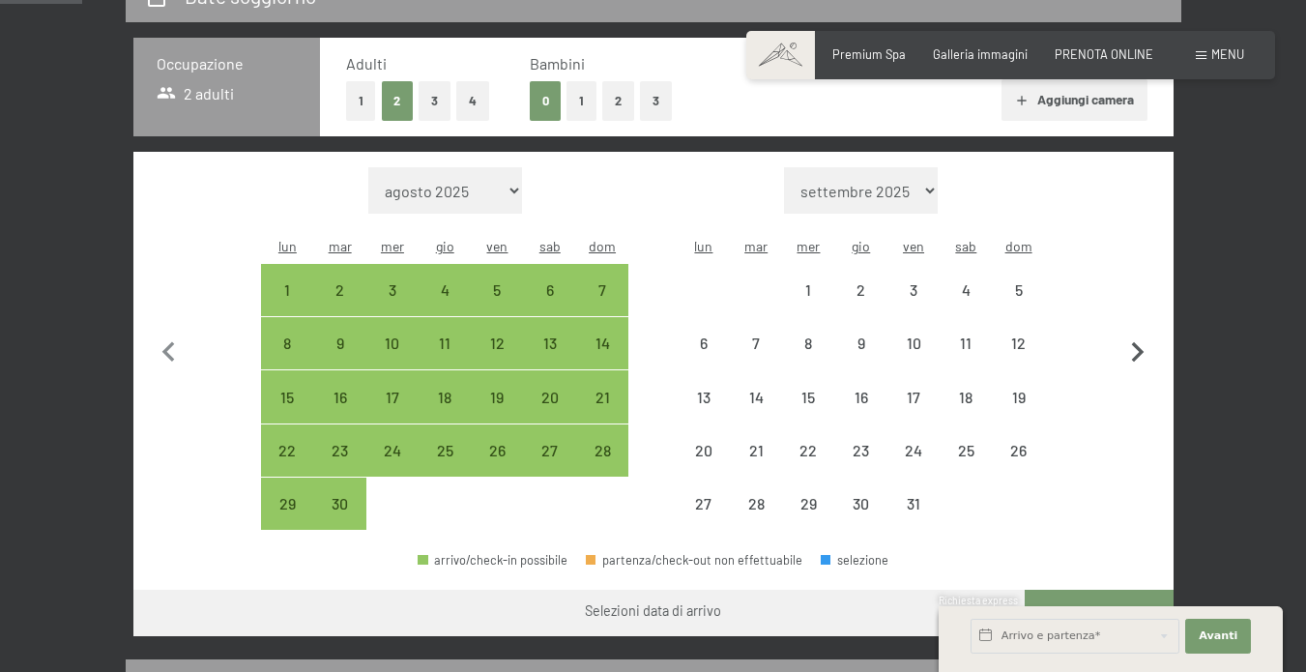
select select "2025-09-01"
select select "2025-10-01"
click at [1137, 343] on icon "button" at bounding box center [1137, 352] width 41 height 41
select select "2025-10-01"
select select "2025-11-01"
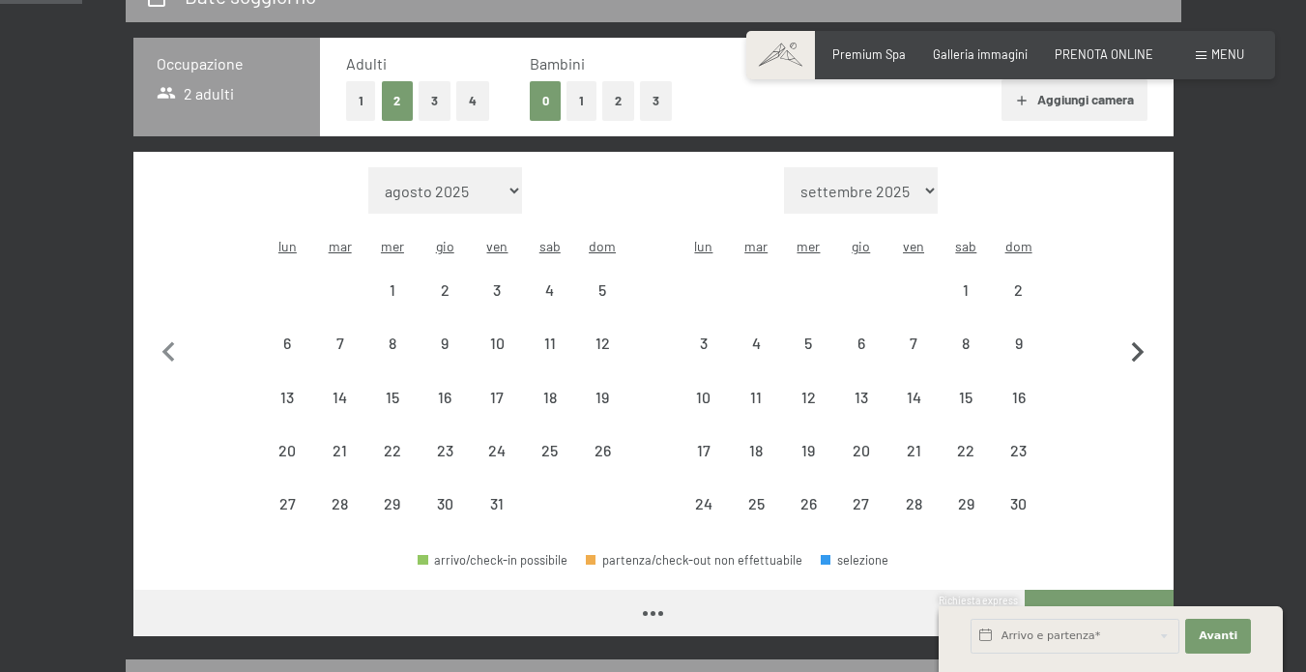
select select "2025-10-01"
select select "2025-11-01"
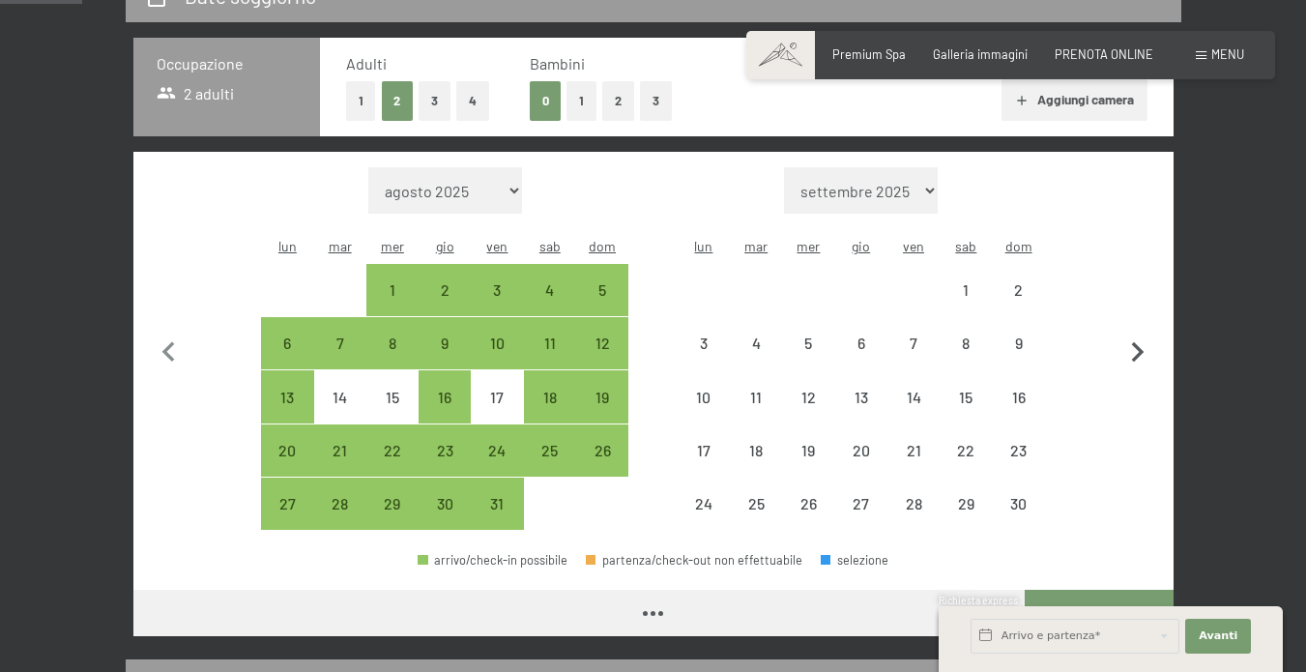
select select "2025-10-01"
select select "[DATE]"
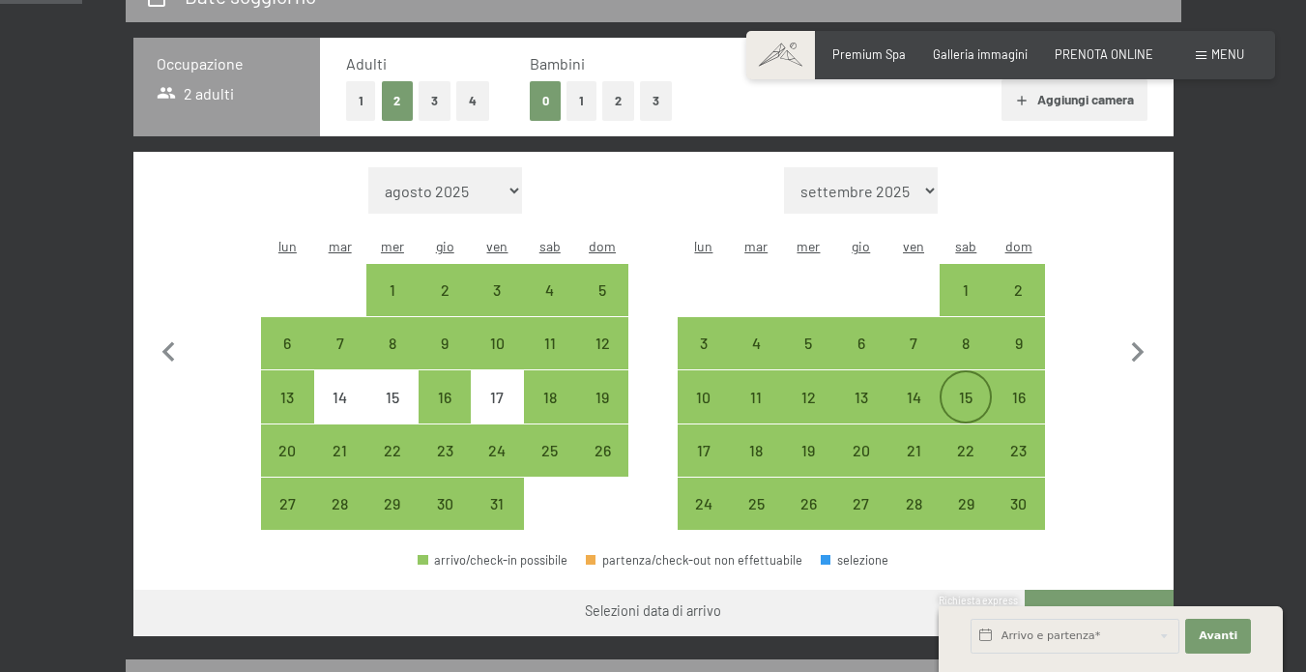
click at [966, 389] on div "15" at bounding box center [965, 413] width 48 height 48
select select "[DATE]"
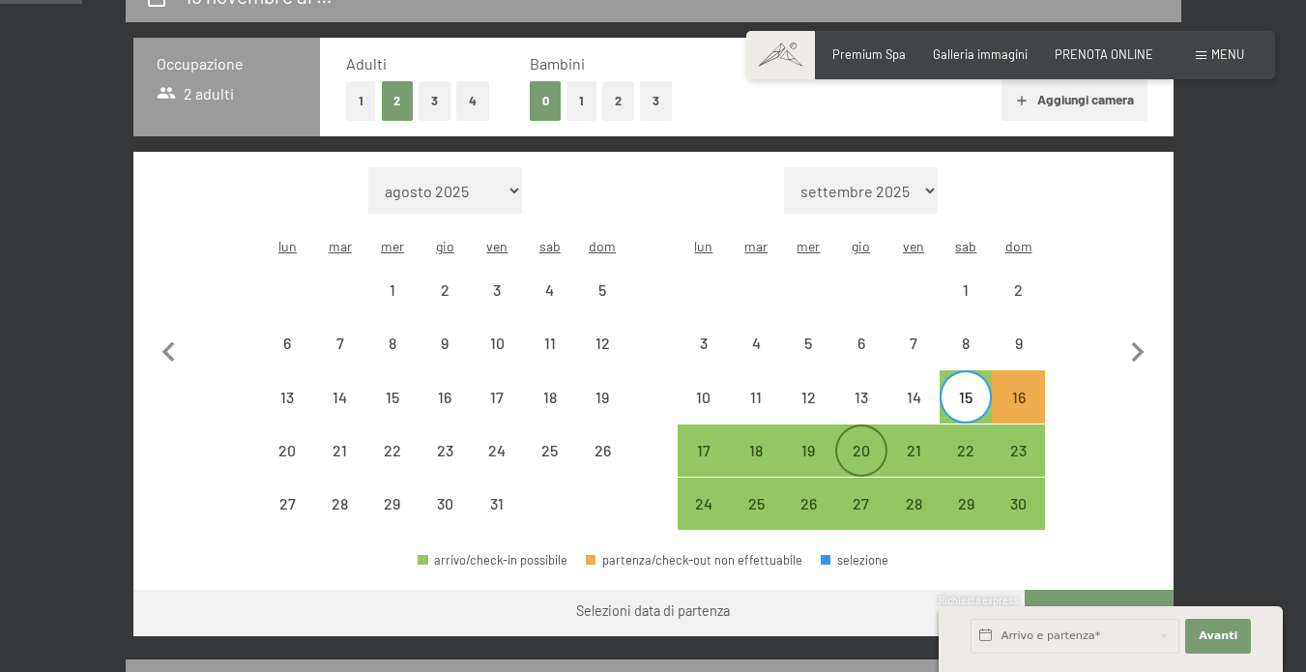
click at [872, 443] on div "20" at bounding box center [861, 467] width 48 height 48
select select "[DATE]"
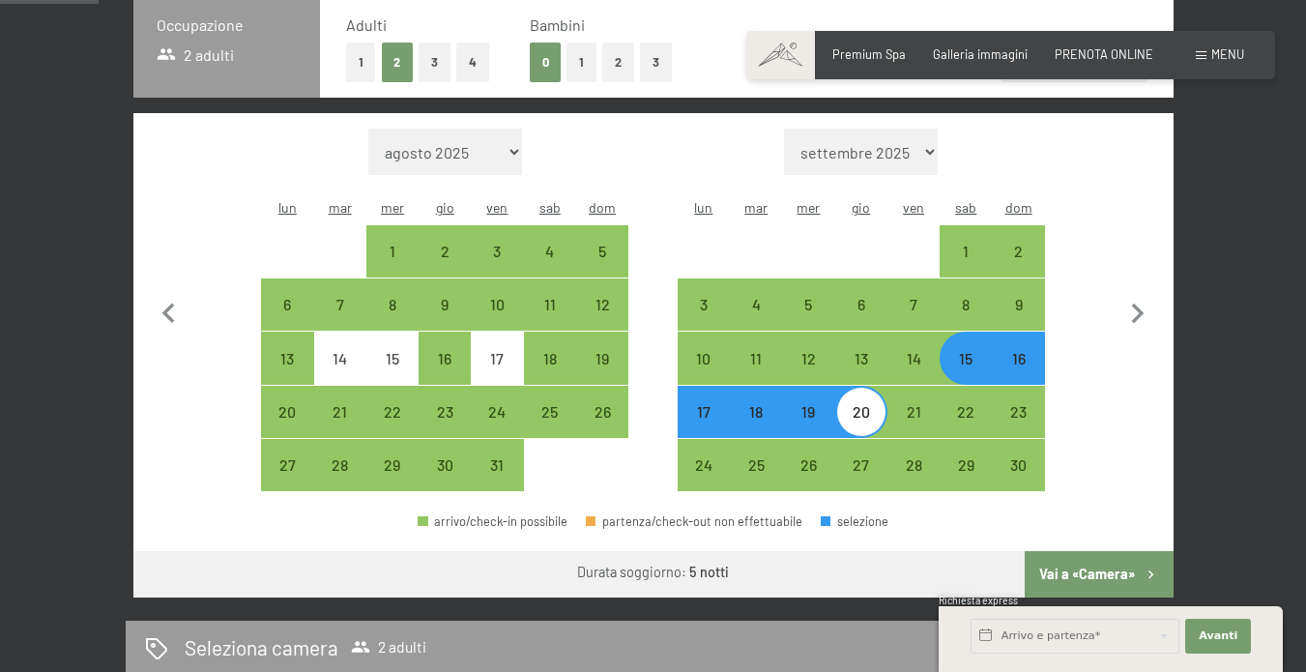
scroll to position [461, 0]
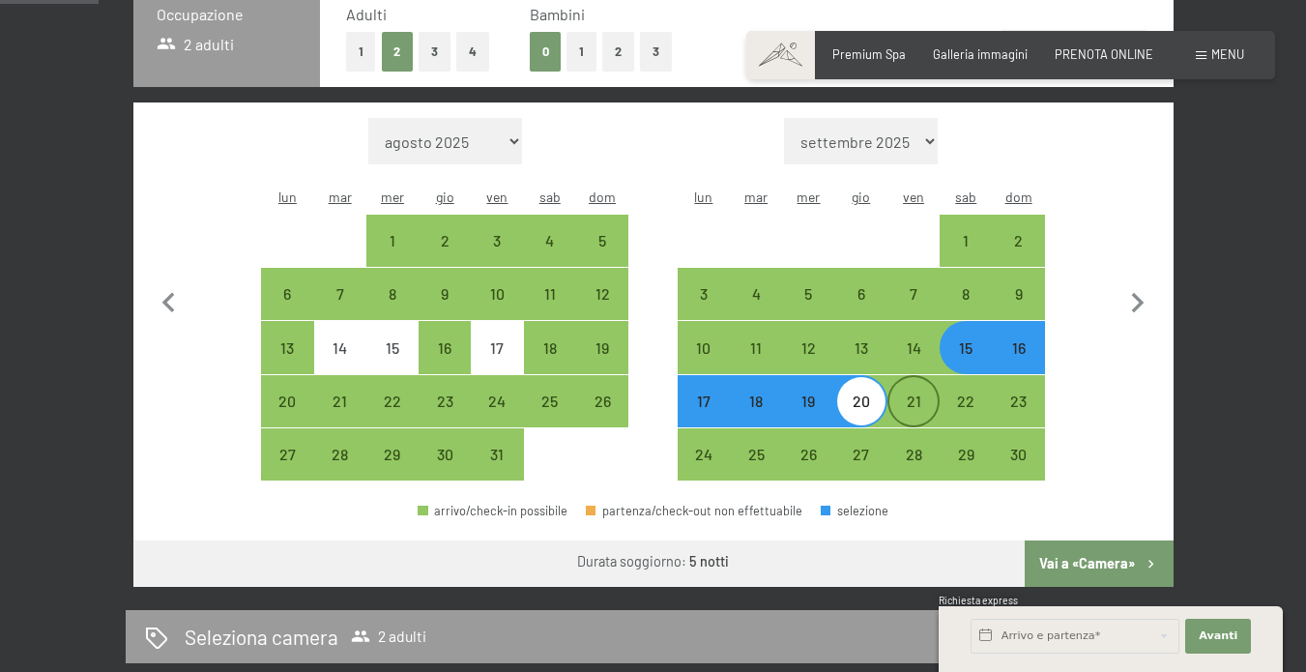
click at [914, 393] on div "21" at bounding box center [913, 417] width 48 height 48
select select "[DATE]"
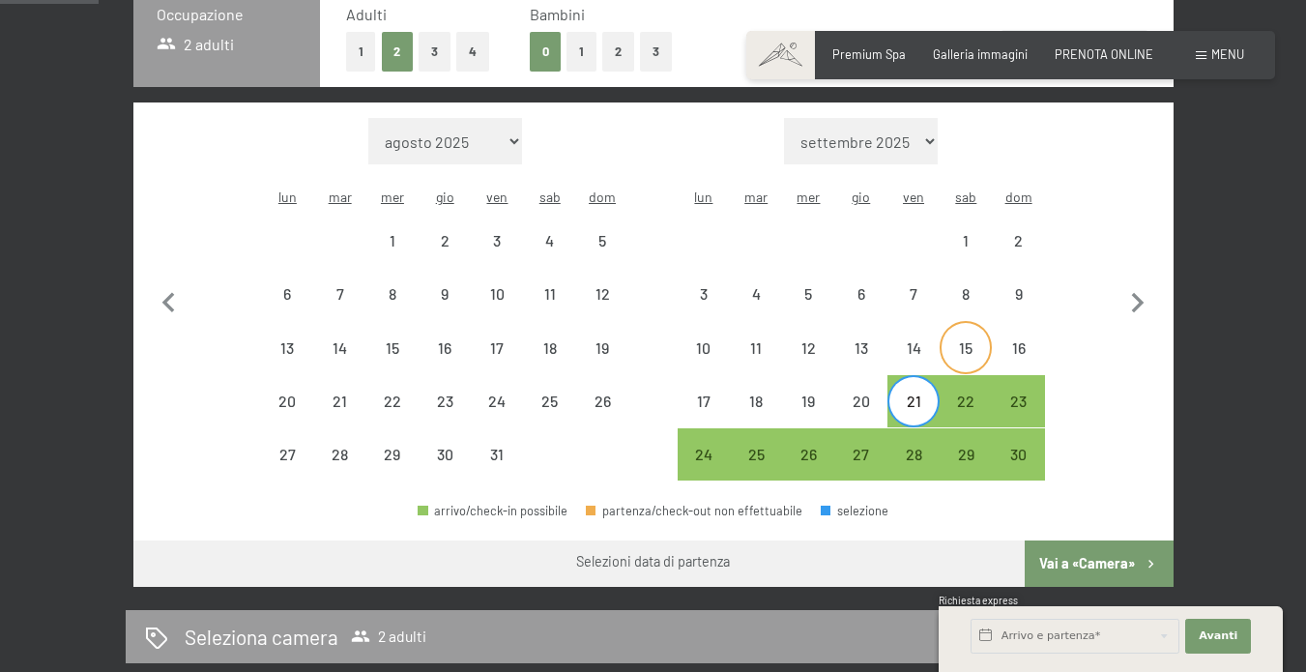
click at [967, 340] on div "15" at bounding box center [965, 364] width 48 height 48
select select "[DATE]"
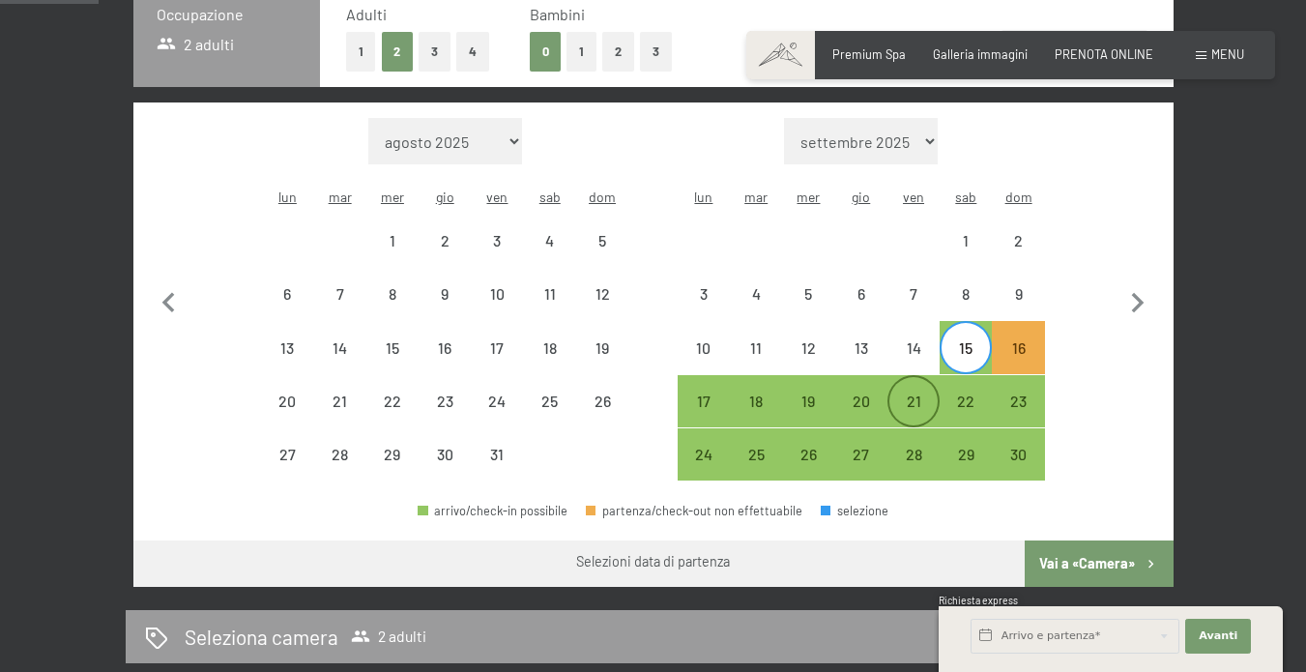
click at [916, 393] on div "21" at bounding box center [913, 417] width 48 height 48
select select "[DATE]"
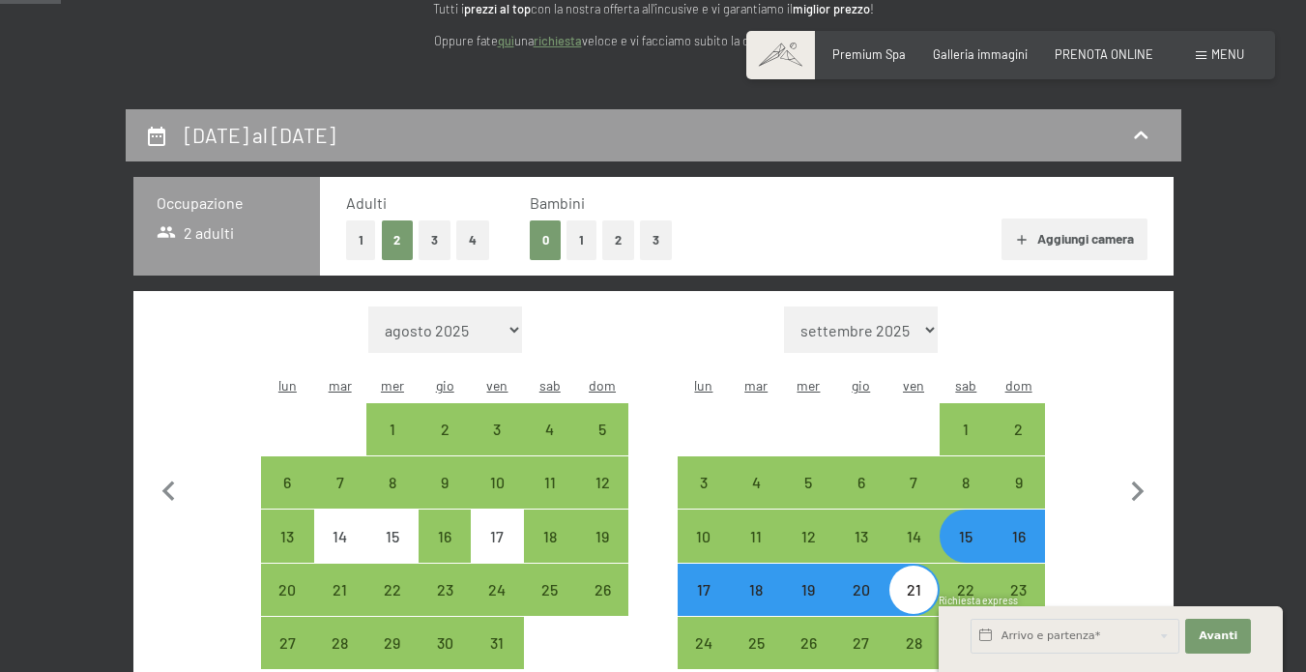
scroll to position [276, 0]
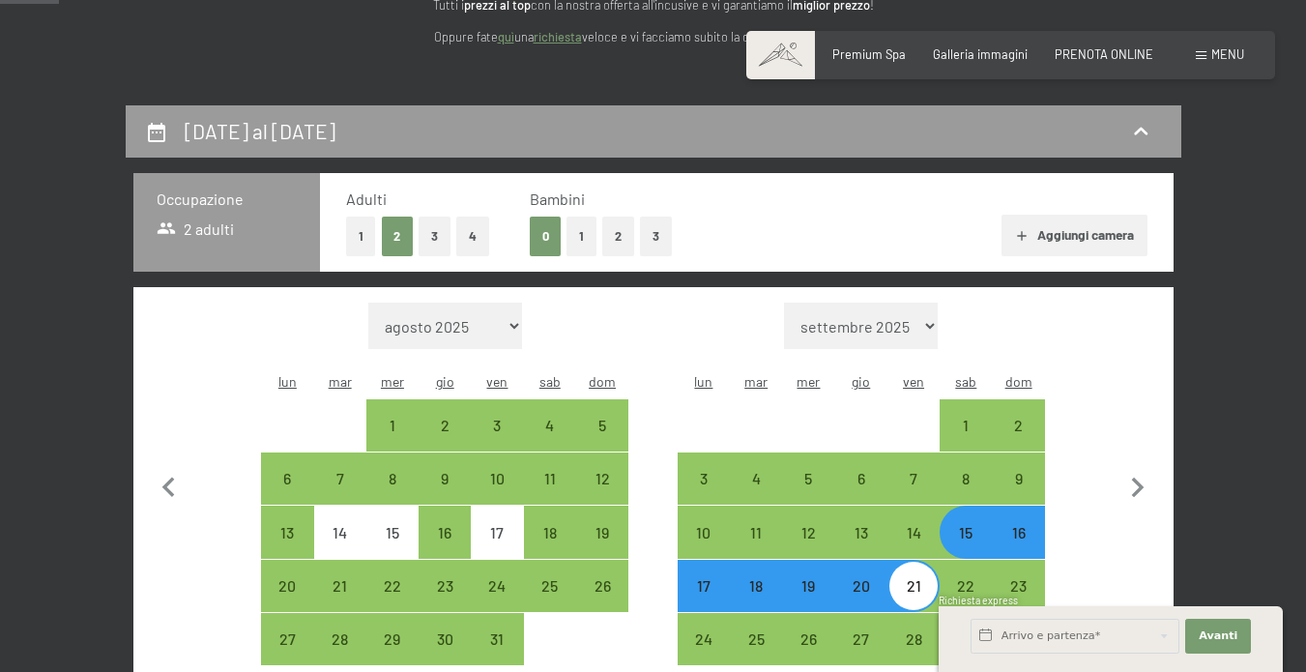
click at [474, 233] on button "4" at bounding box center [472, 236] width 33 height 40
select select "[DATE]"
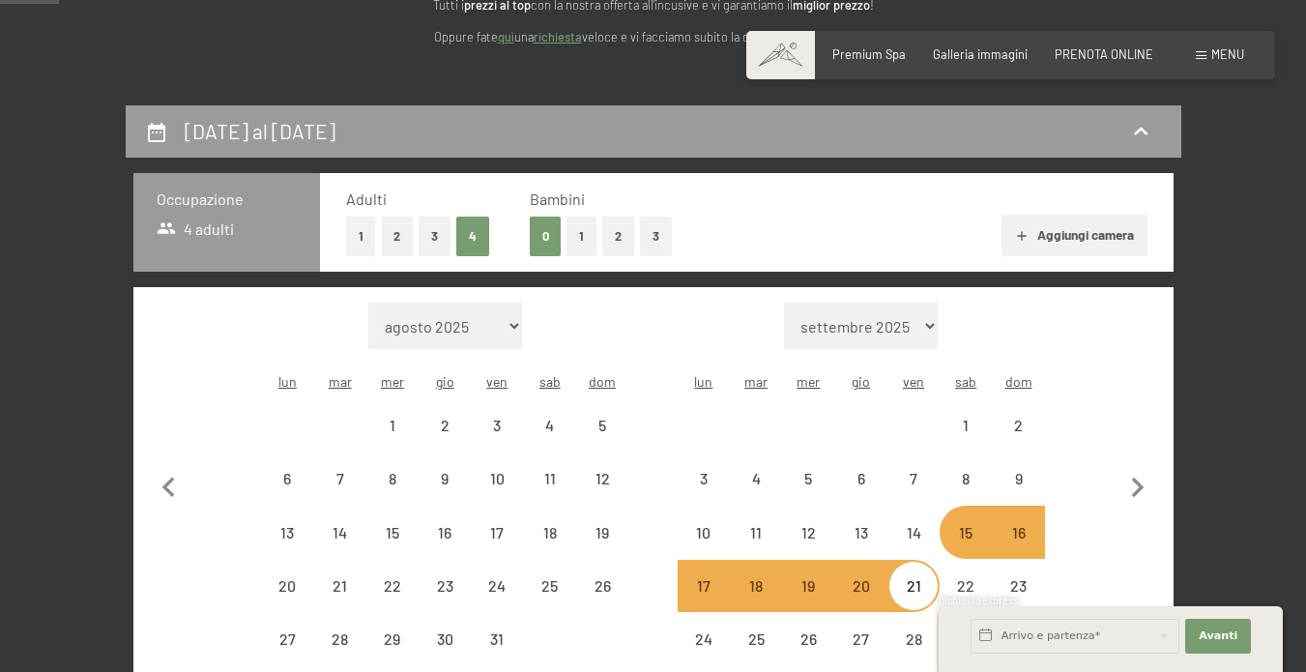
select select "[DATE]"
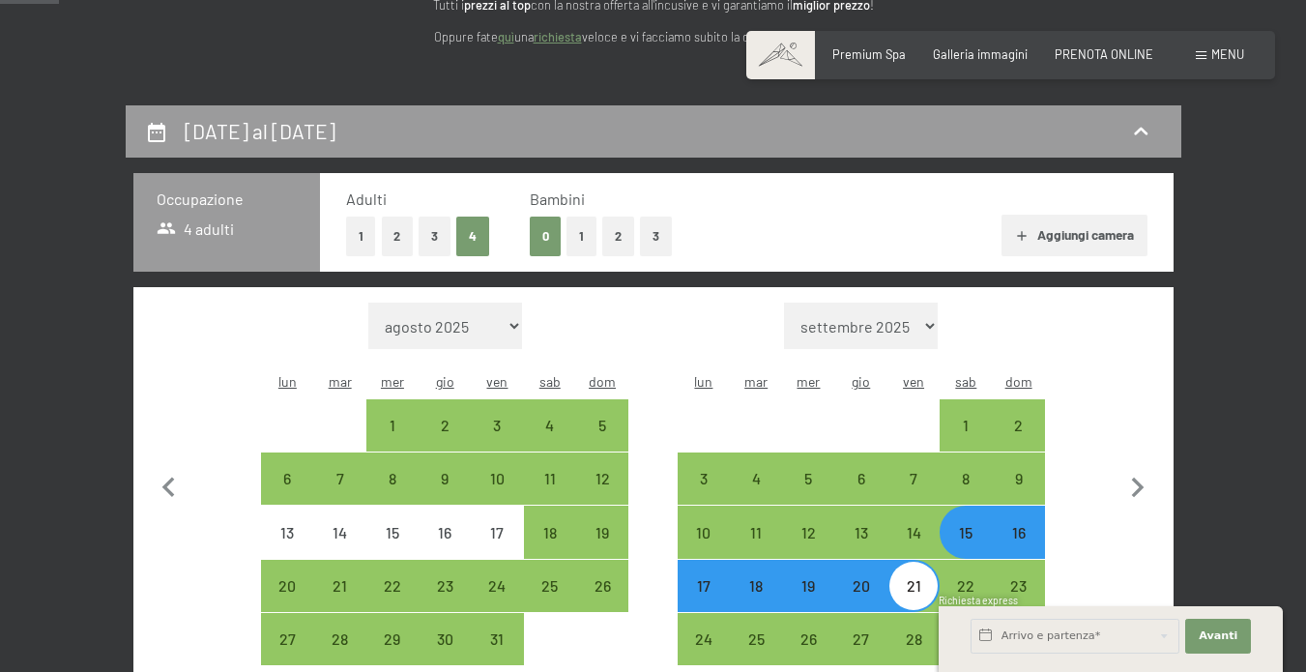
click at [431, 236] on button "3" at bounding box center [434, 236] width 32 height 40
select select "[DATE]"
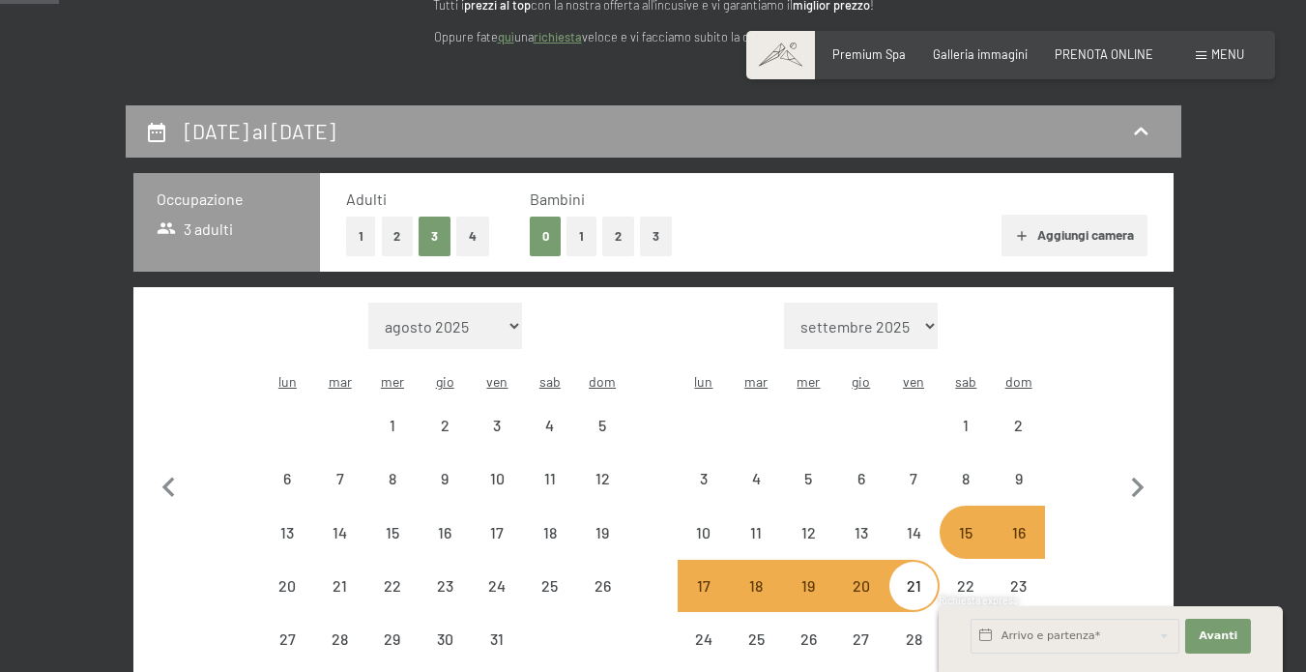
select select "[DATE]"
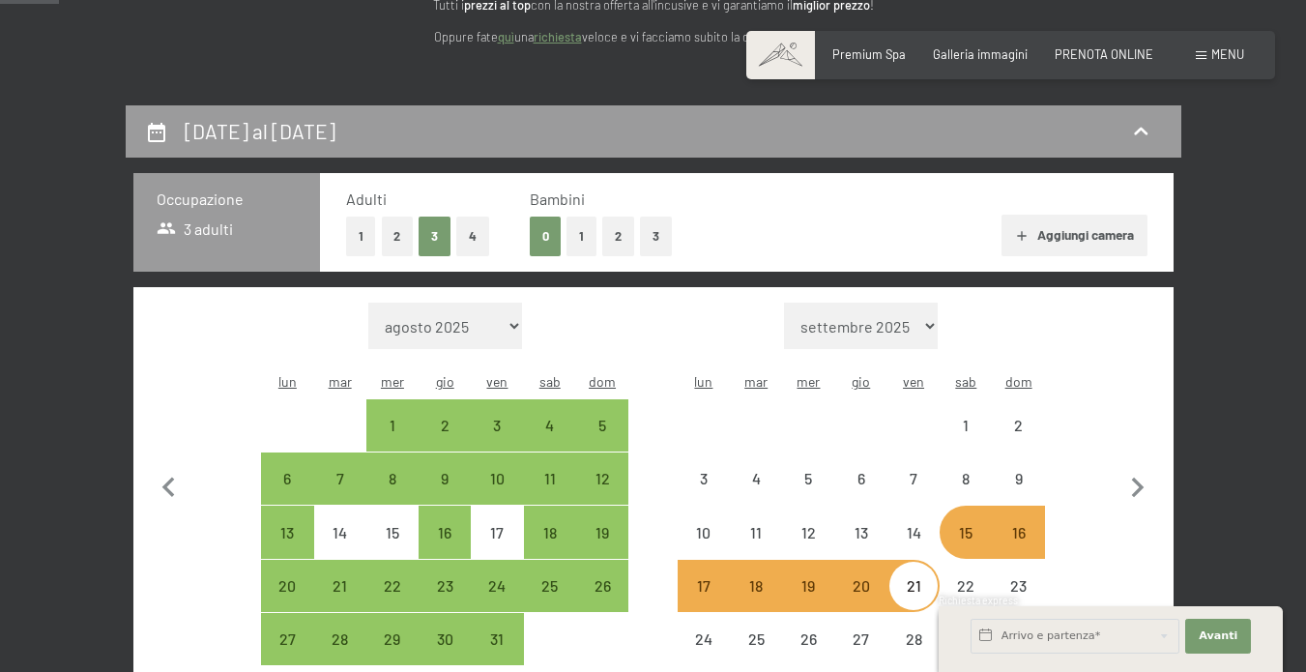
select select "[DATE]"
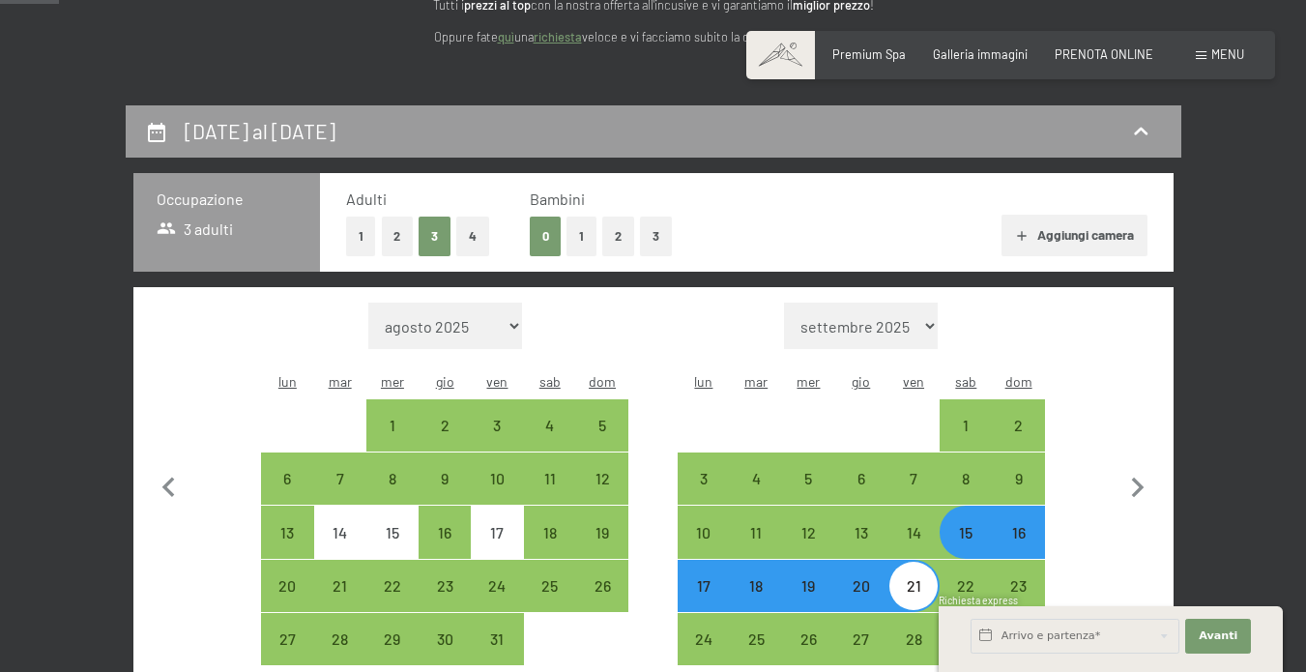
click at [1079, 240] on button "Aggiungi camera" at bounding box center [1074, 236] width 146 height 43
select select "[DATE]"
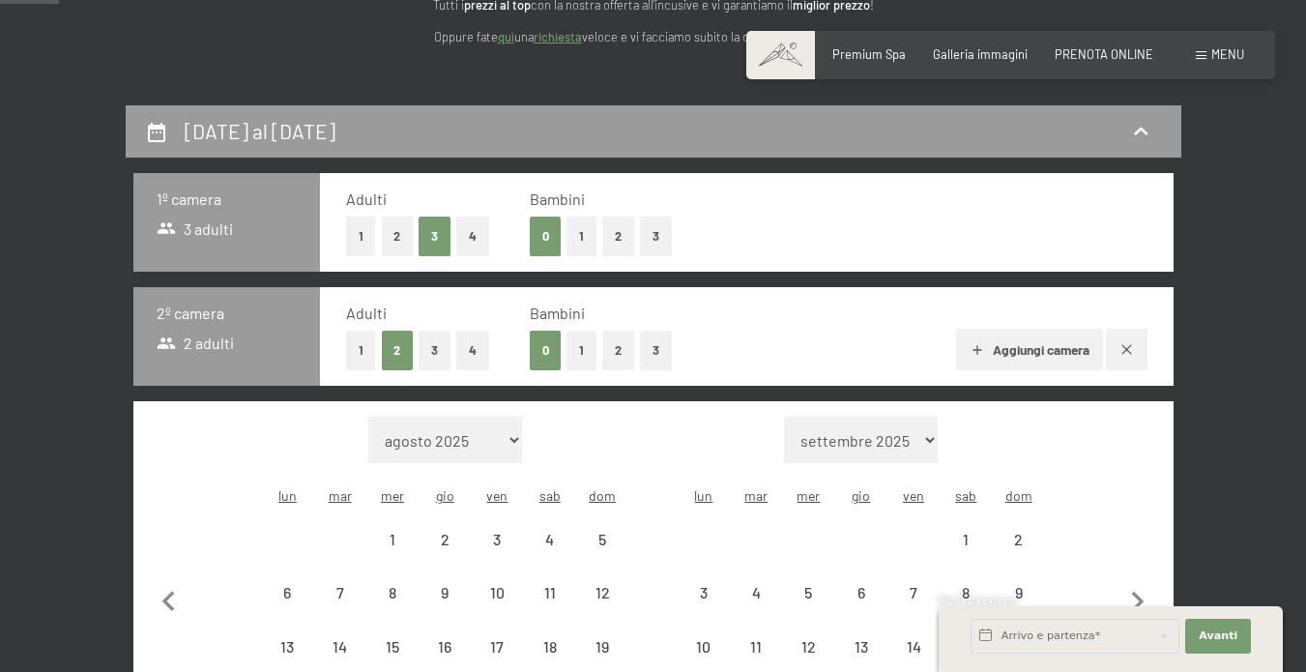
select select "[DATE]"
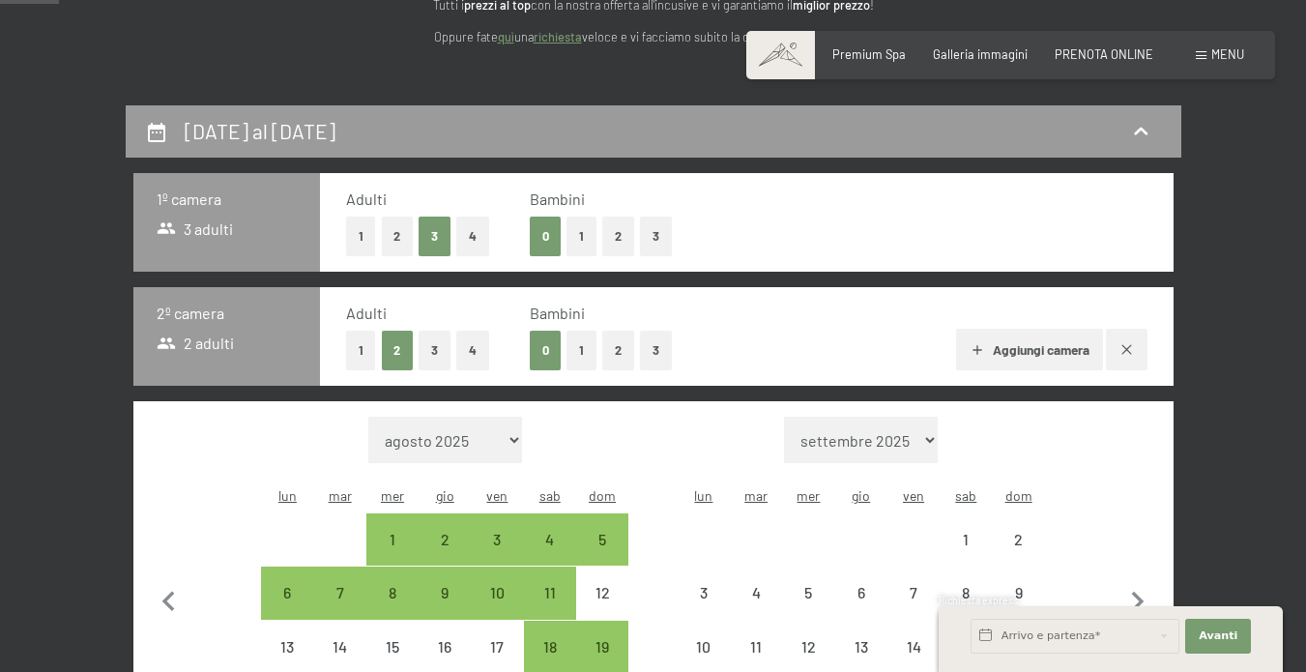
select select "[DATE]"
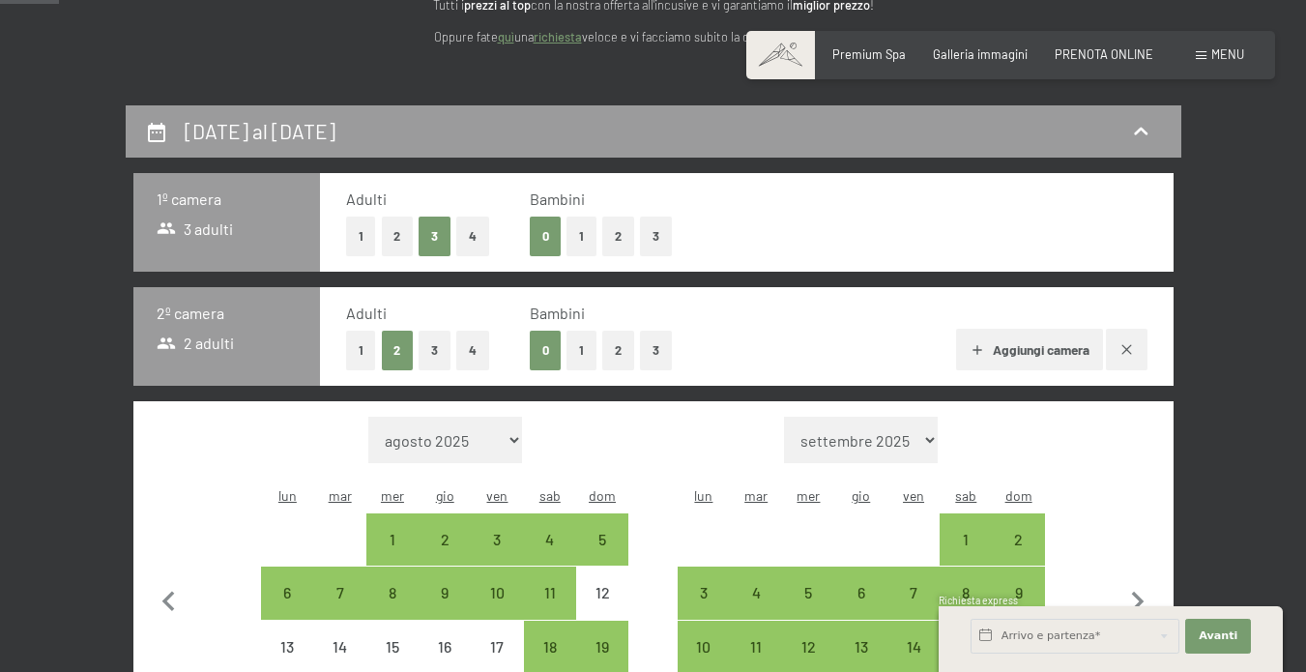
click at [583, 338] on button "1" at bounding box center [581, 351] width 30 height 40
select select "[DATE]"
select select "2025-11-01"
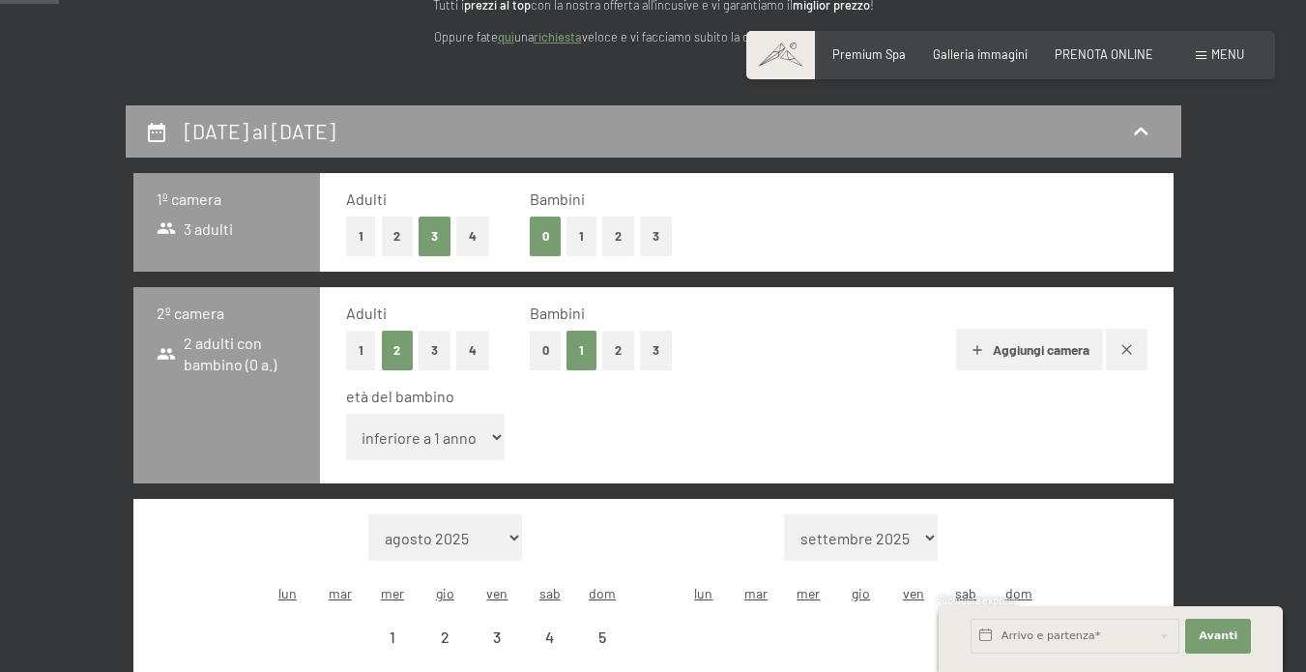
select select "2025-10-01"
select select "[DATE]"
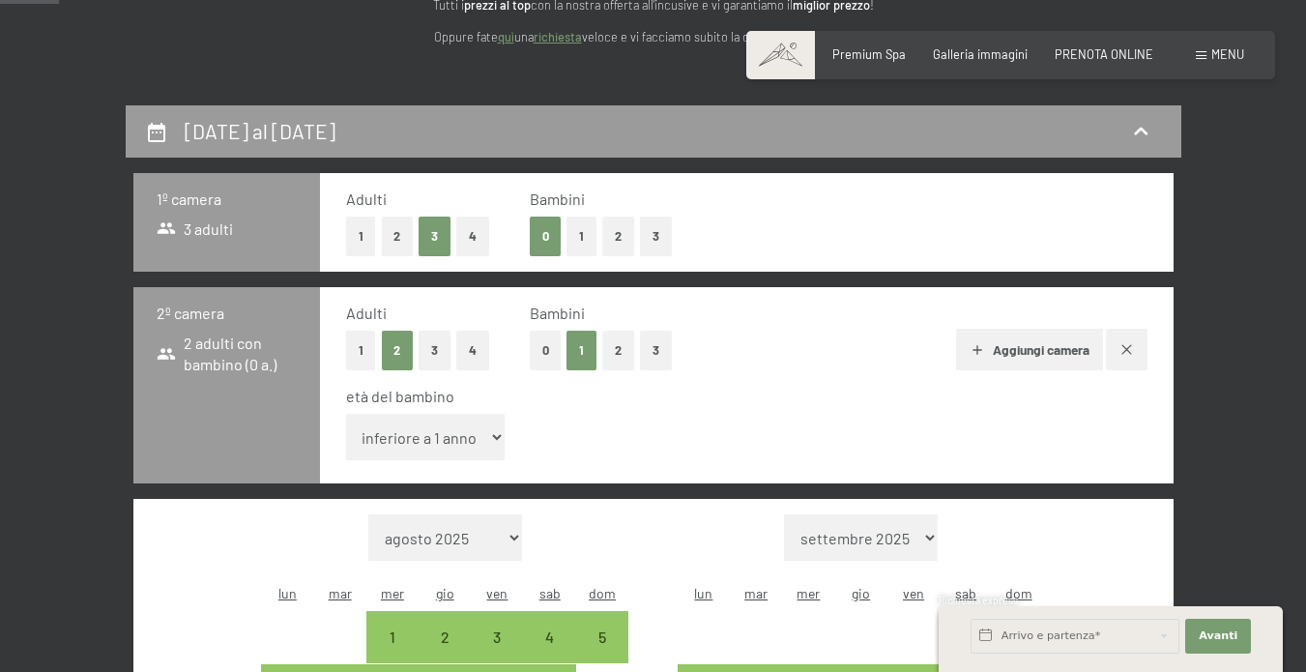
select select "3"
select select "[DATE]"
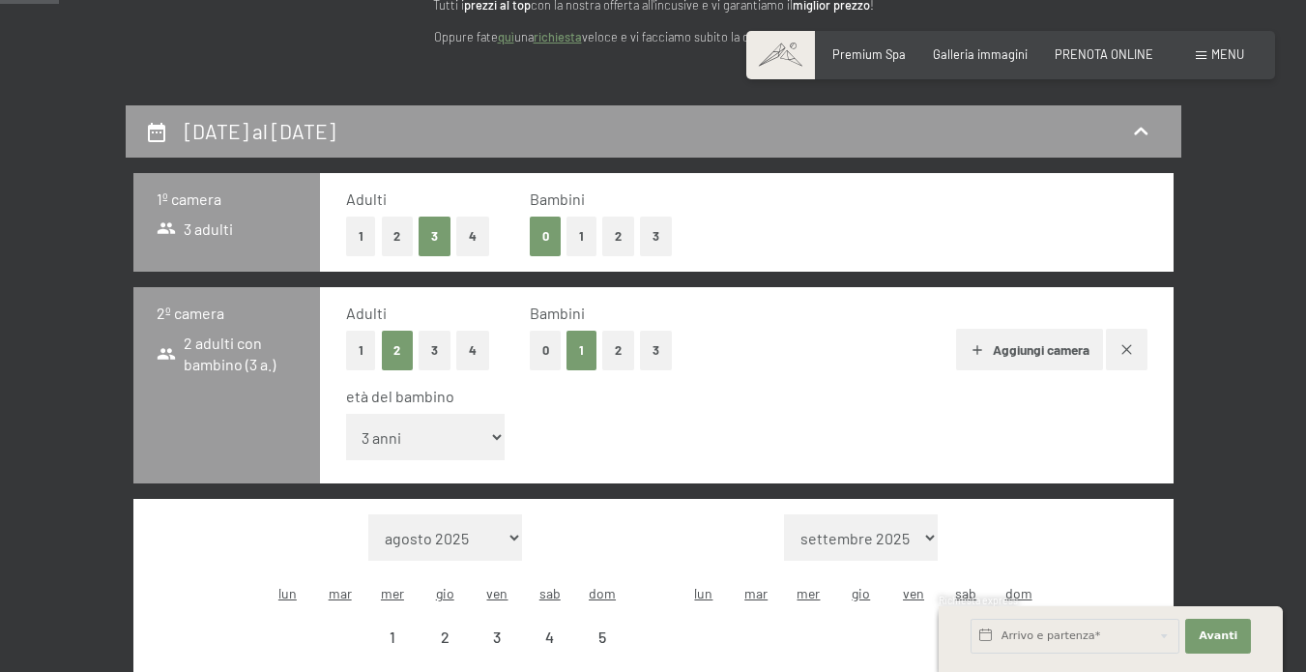
select select "[DATE]"
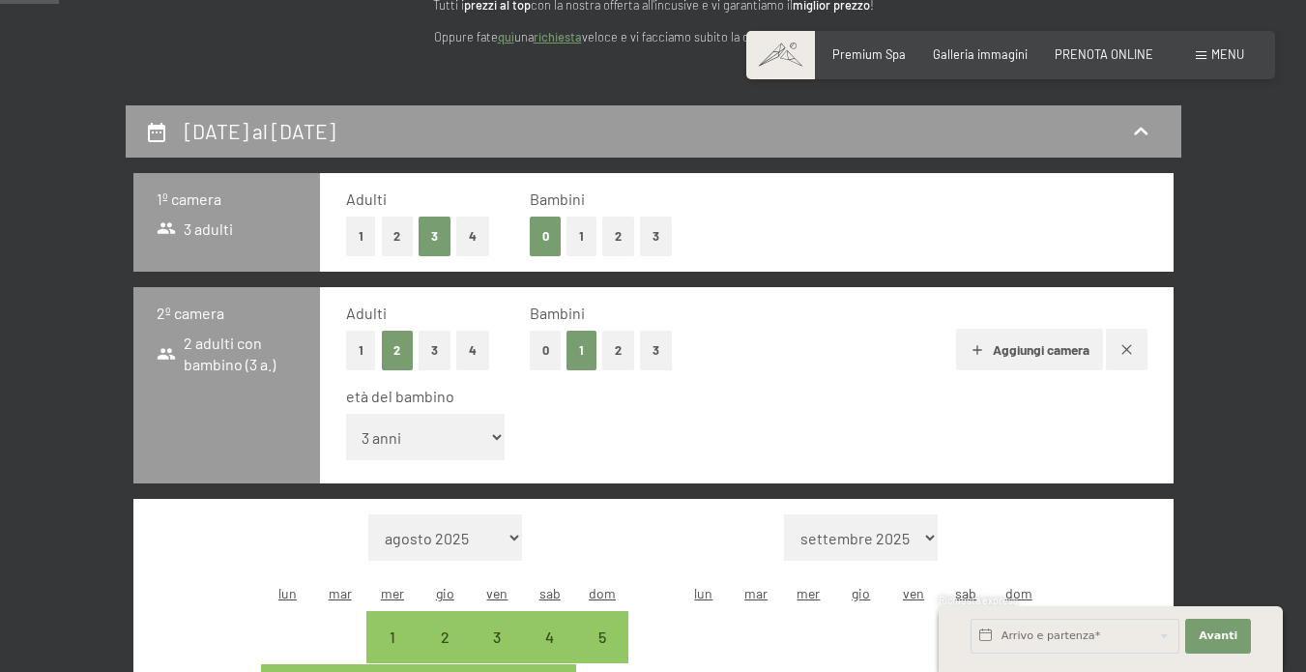
select select "2025-10-01"
select select "2025-11-01"
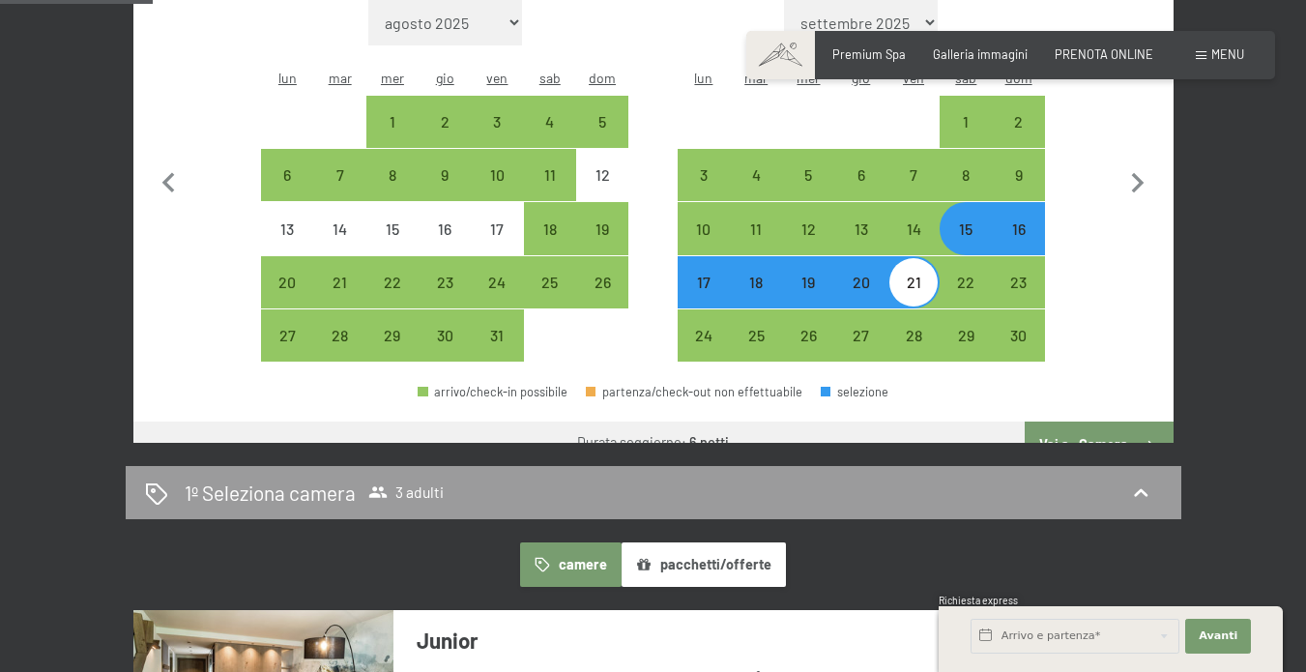
scroll to position [836, 0]
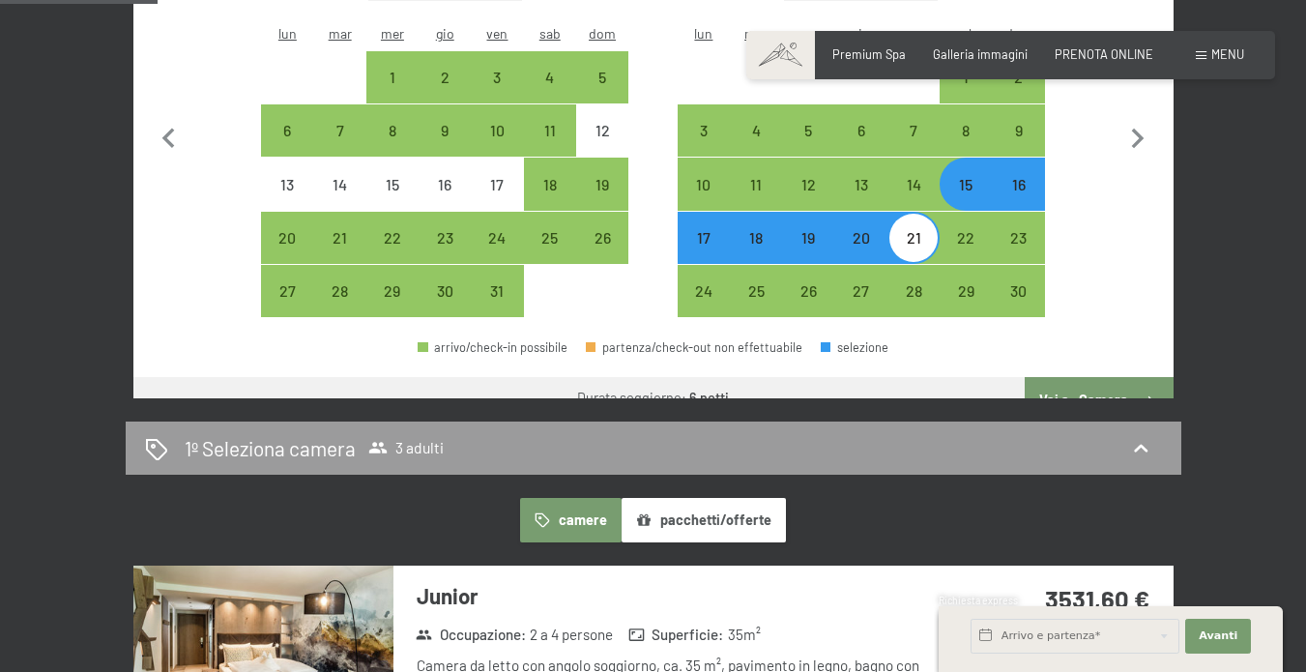
click at [1074, 377] on button "Vai a «Camera»" at bounding box center [1098, 400] width 148 height 46
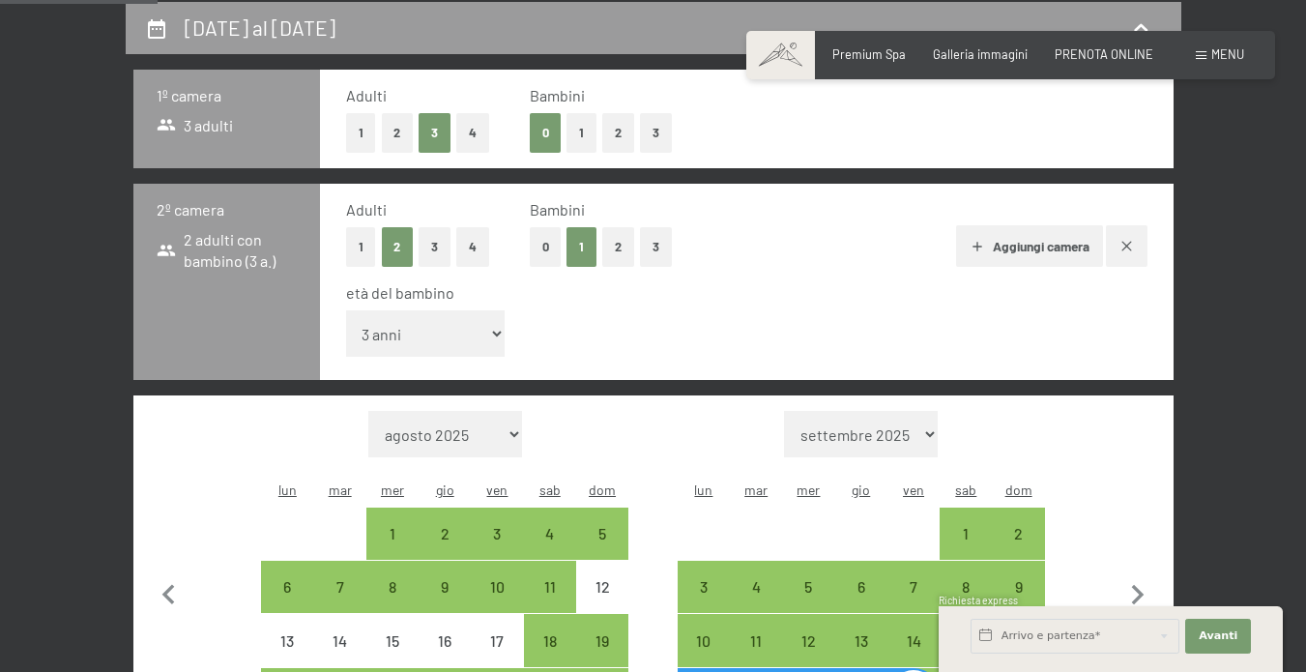
select select "2025-10-01"
select select "2025-11-01"
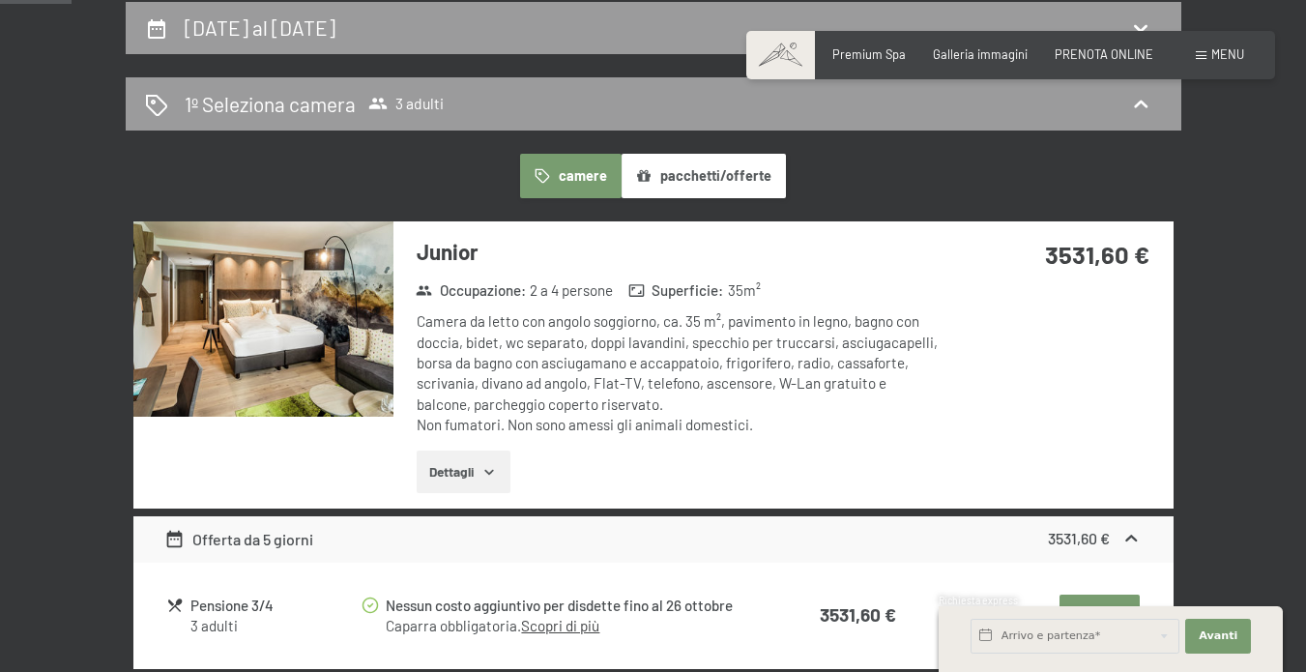
click at [302, 319] on img at bounding box center [263, 318] width 260 height 195
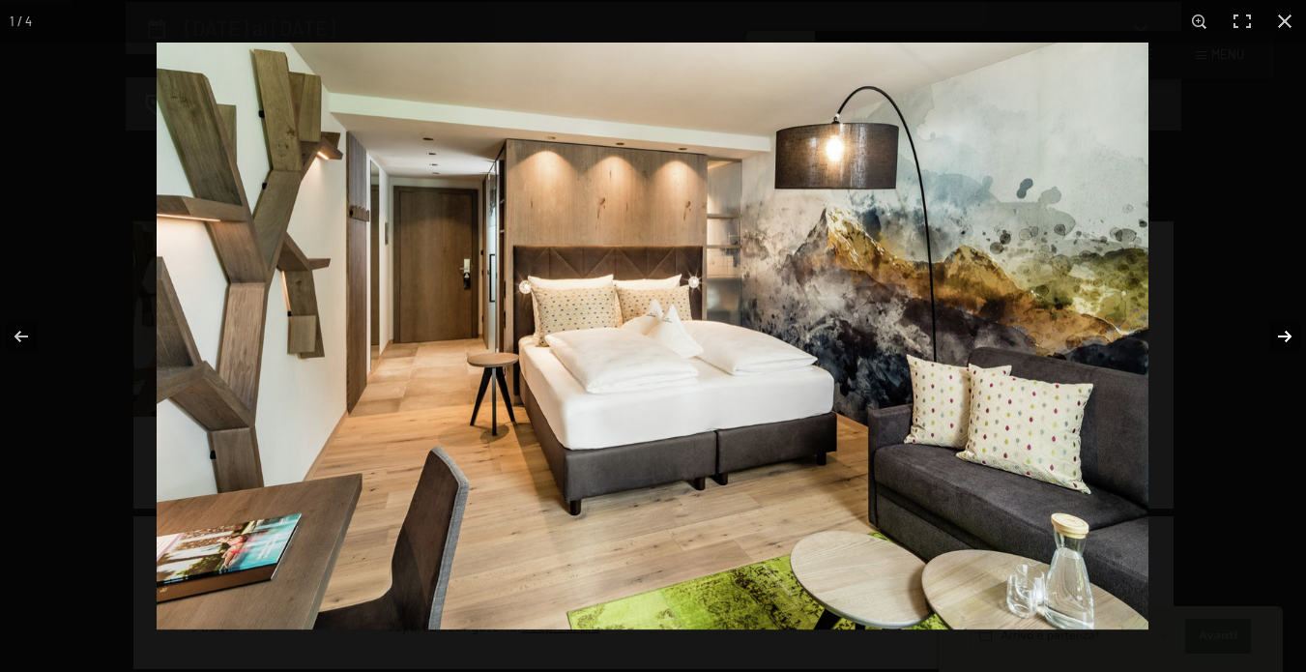
click at [1275, 335] on button "button" at bounding box center [1272, 336] width 68 height 97
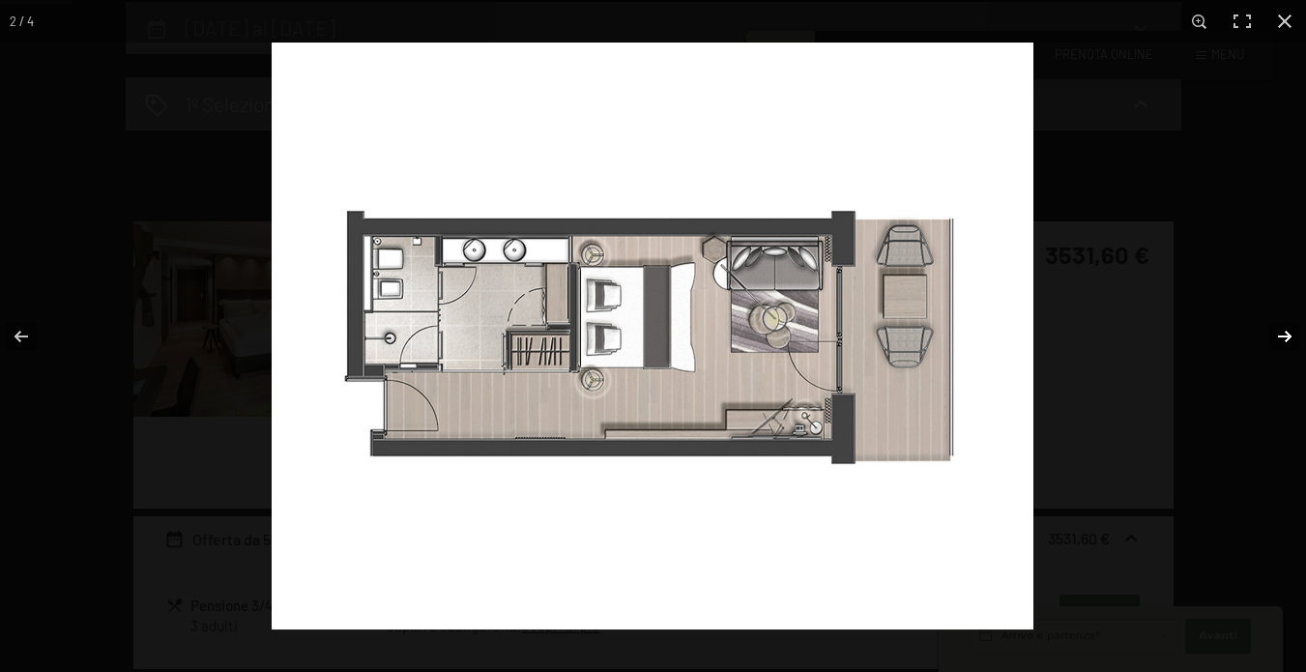
click at [1275, 335] on button "button" at bounding box center [1272, 336] width 68 height 97
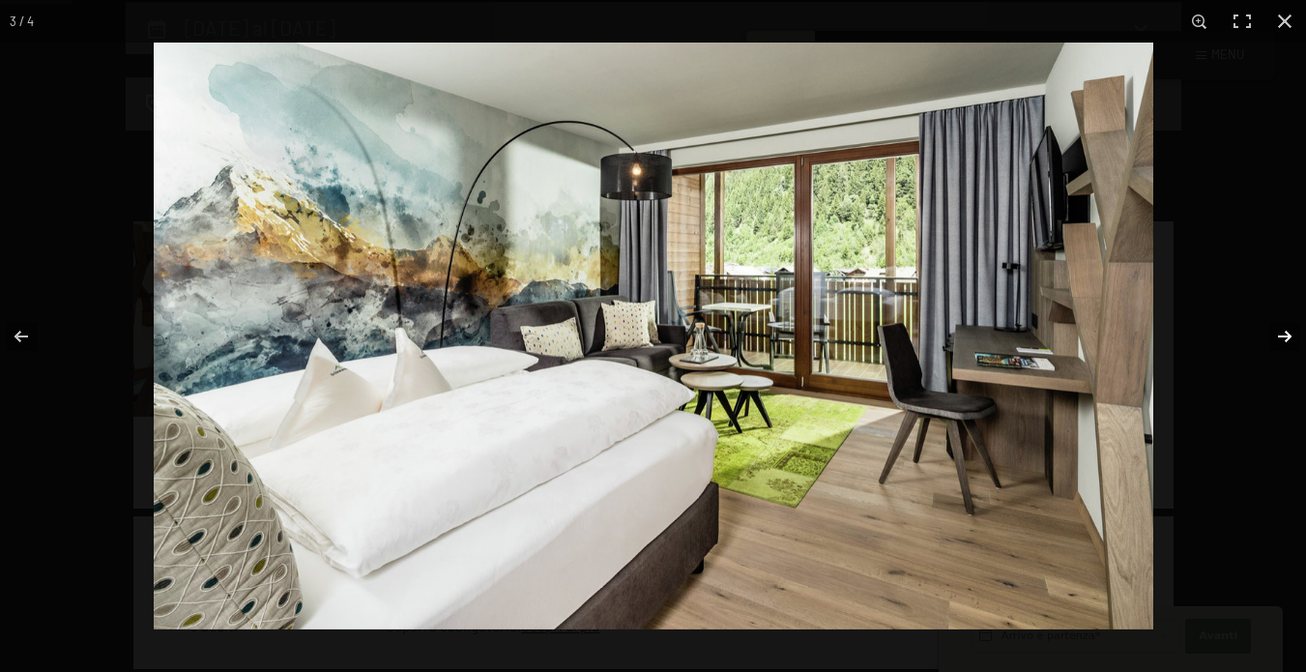
click at [1275, 335] on button "button" at bounding box center [1272, 336] width 68 height 97
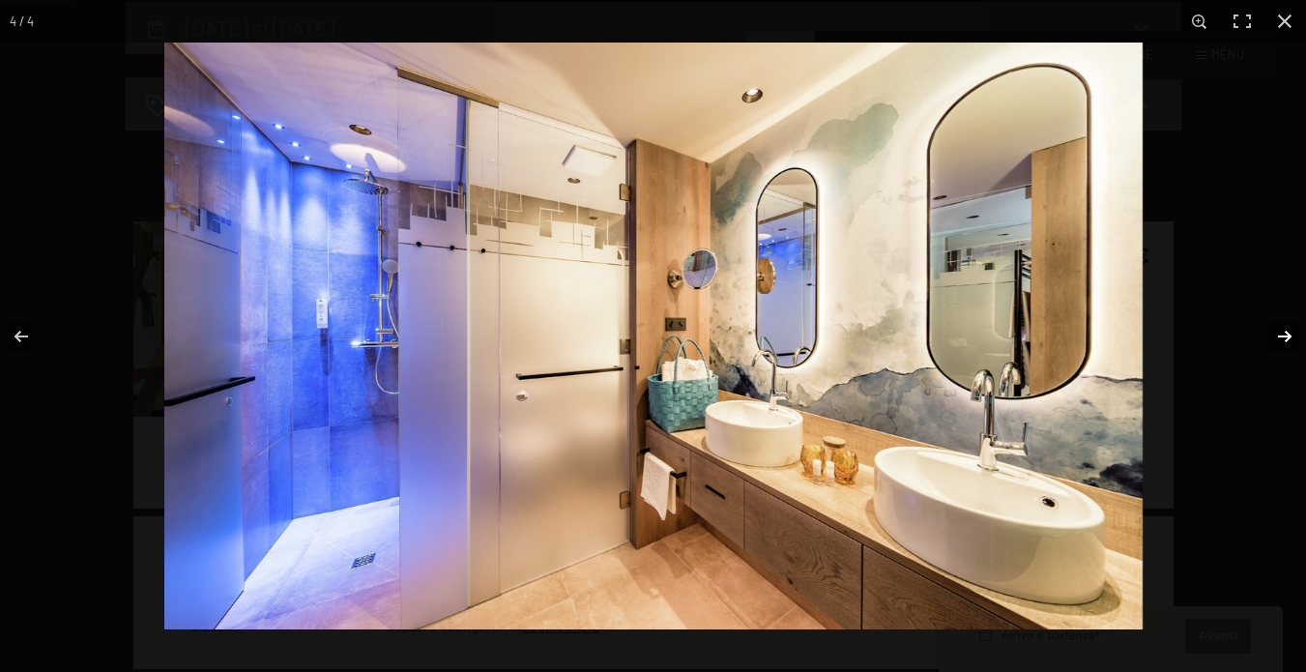
click at [1275, 335] on button "button" at bounding box center [1272, 336] width 68 height 97
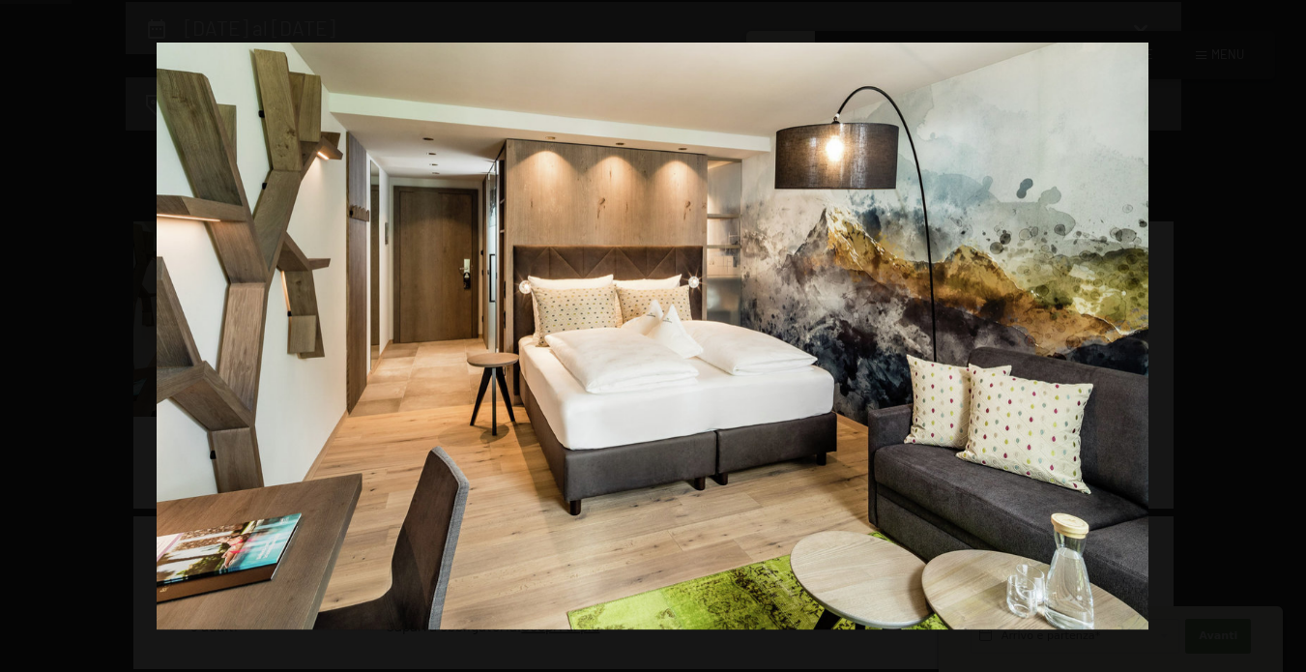
click at [1275, 335] on button "button" at bounding box center [1272, 336] width 68 height 97
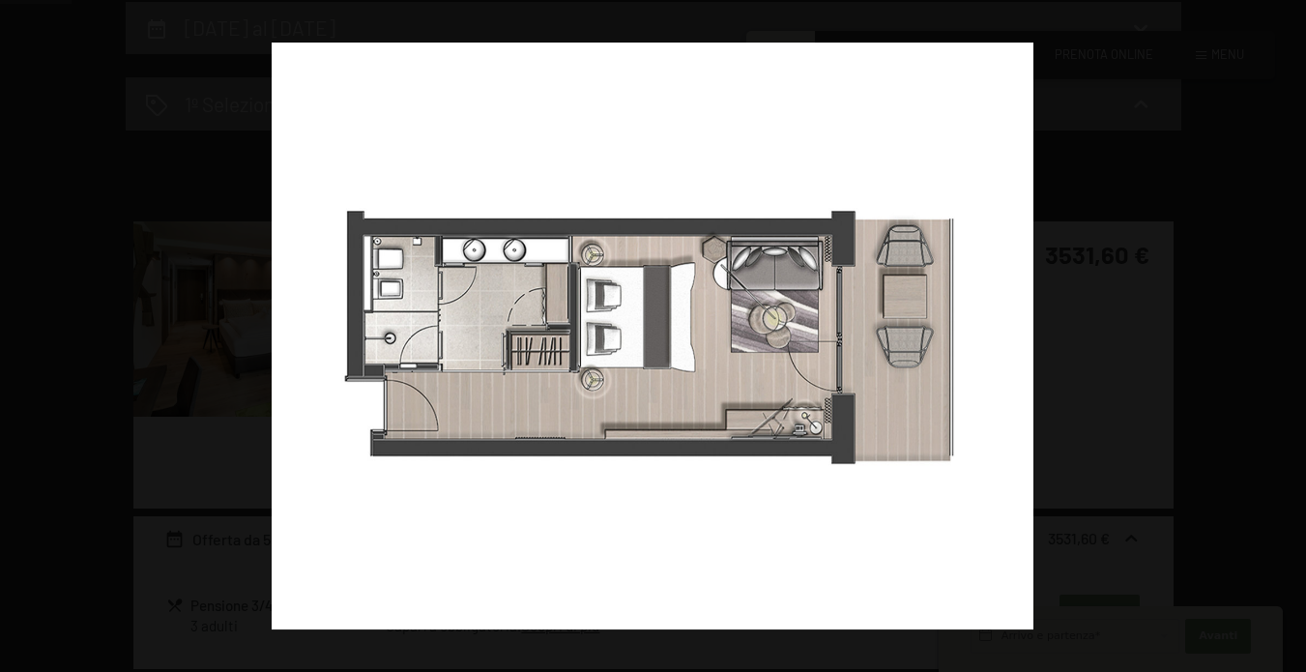
click at [1275, 335] on button "button" at bounding box center [1272, 336] width 68 height 97
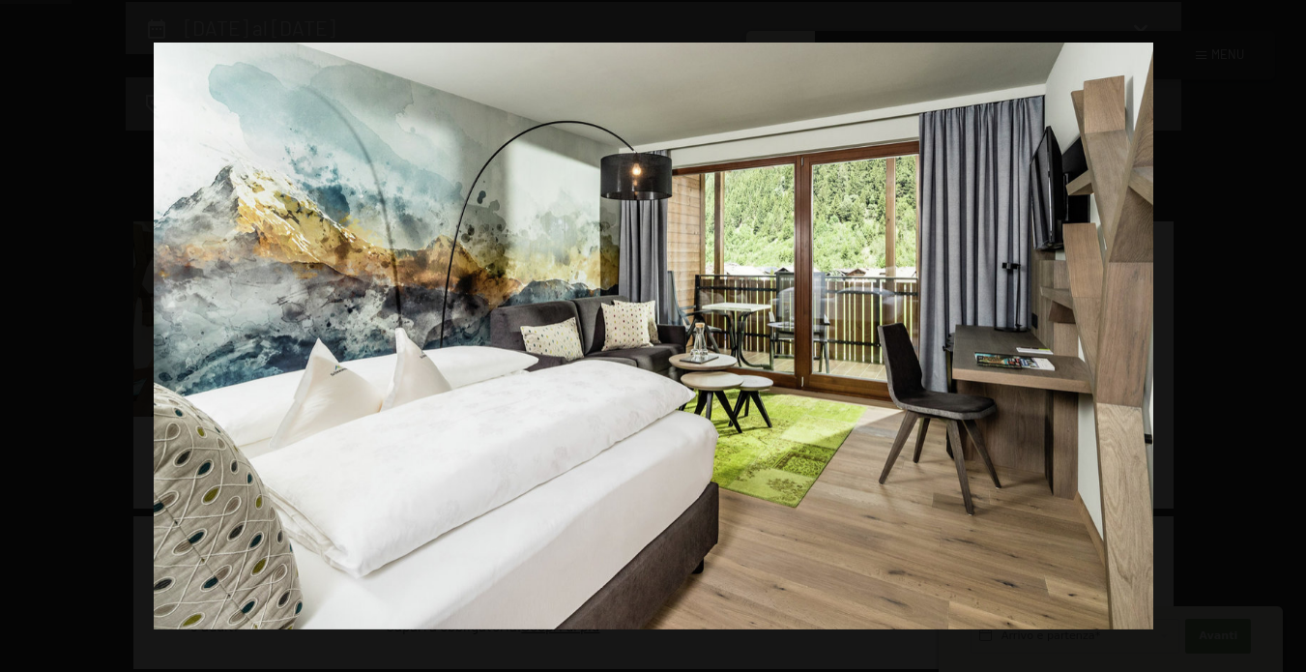
click at [1275, 335] on button "button" at bounding box center [1272, 336] width 68 height 97
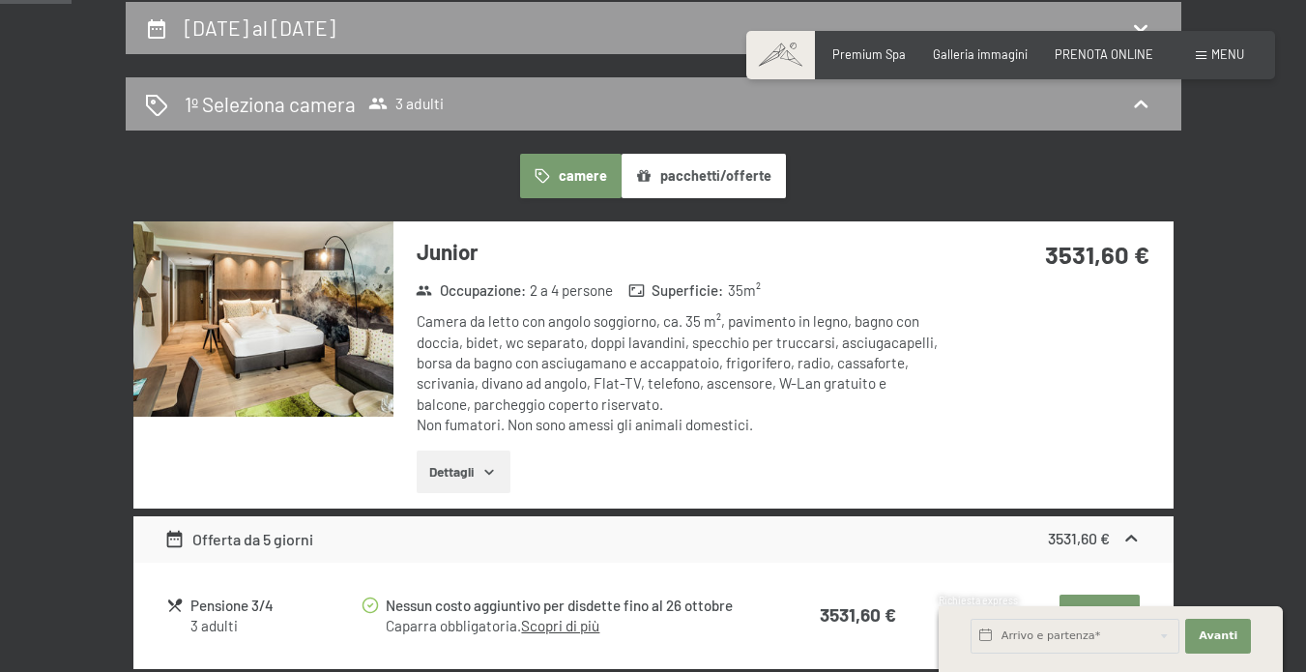
click at [0, 0] on button "button" at bounding box center [0, 0] width 0 height 0
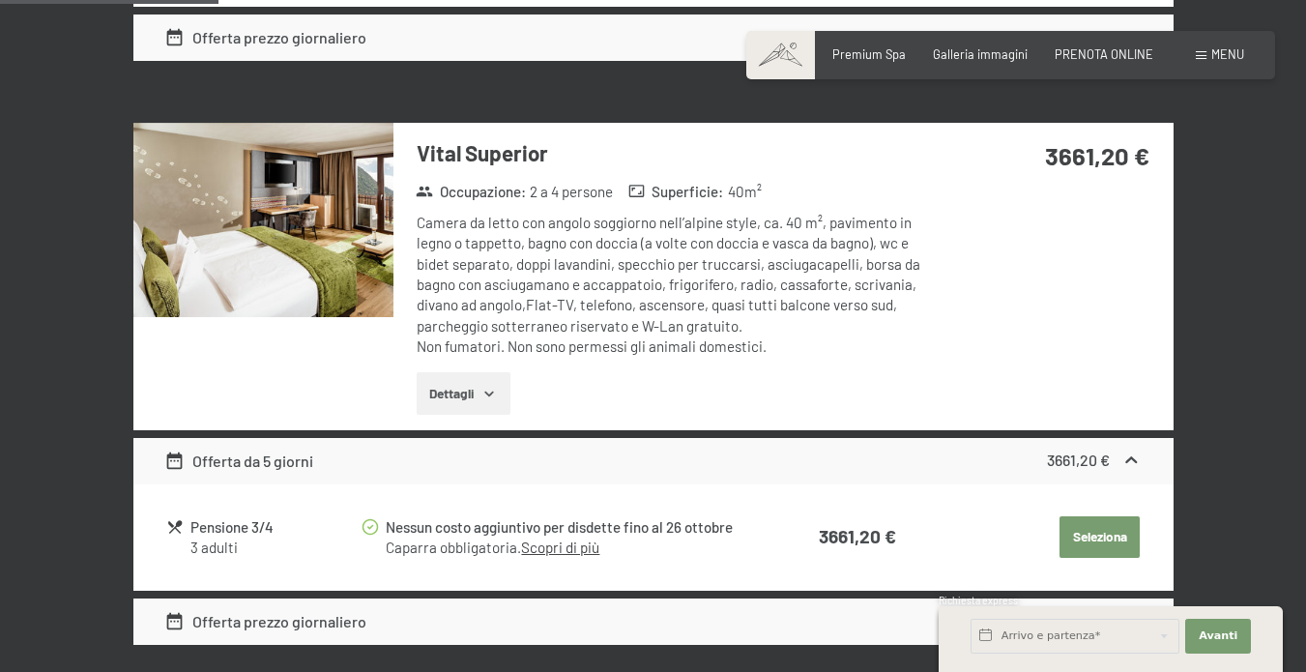
scroll to position [978, 0]
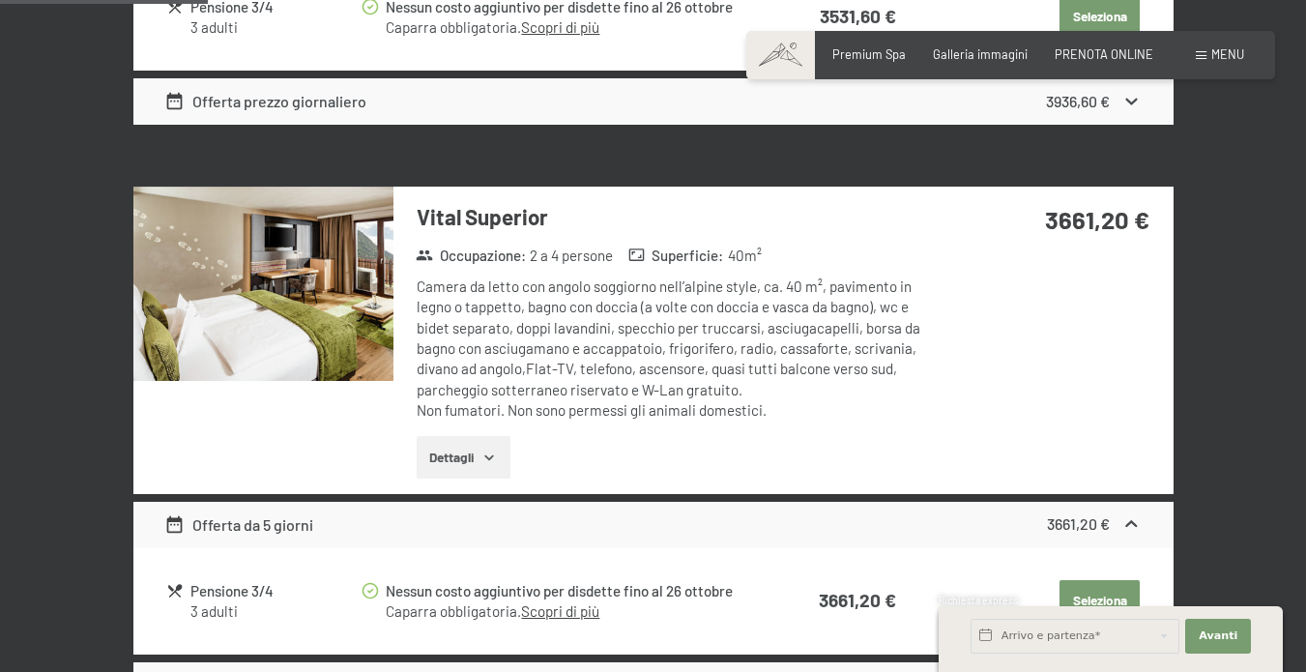
click at [477, 449] on button "Dettagli" at bounding box center [464, 457] width 94 height 43
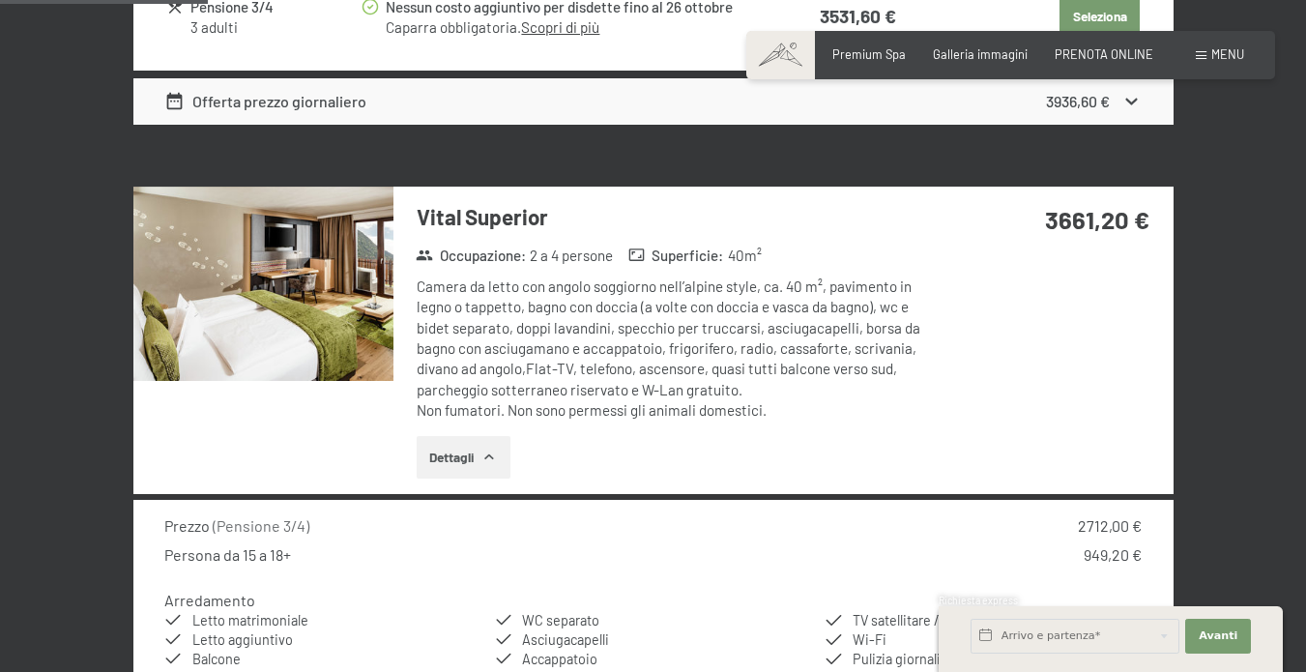
click at [330, 277] on img at bounding box center [263, 284] width 260 height 195
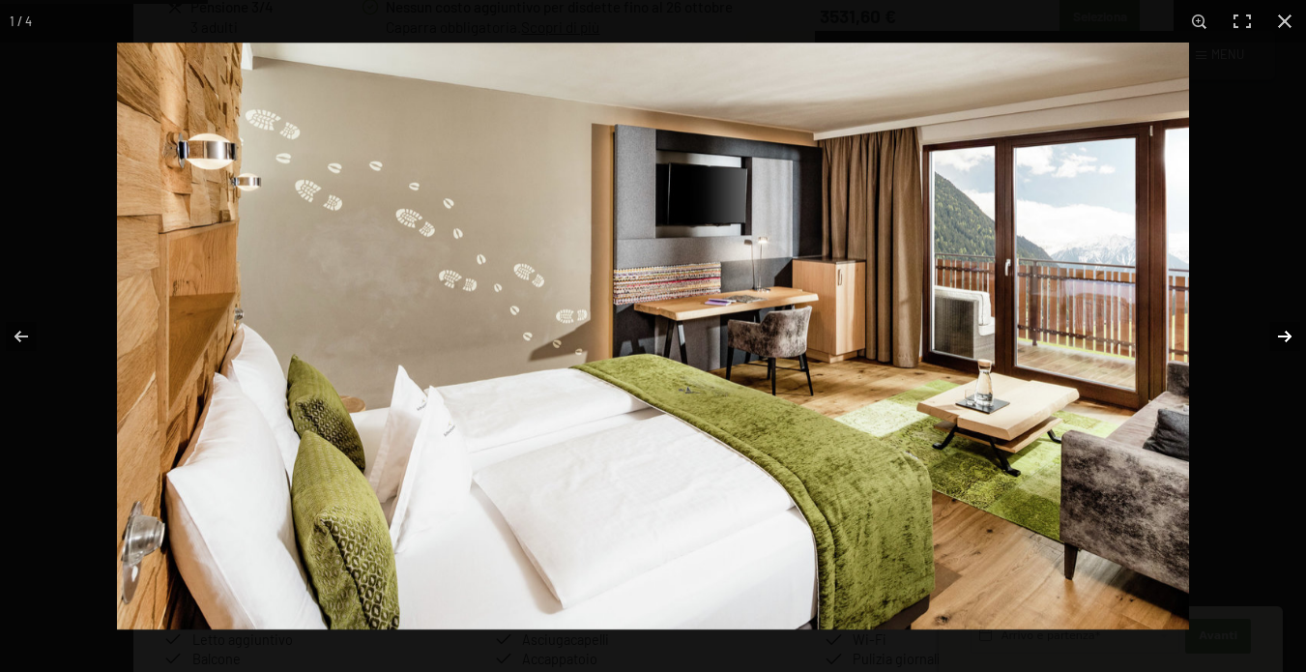
click at [1276, 335] on button "button" at bounding box center [1272, 336] width 68 height 97
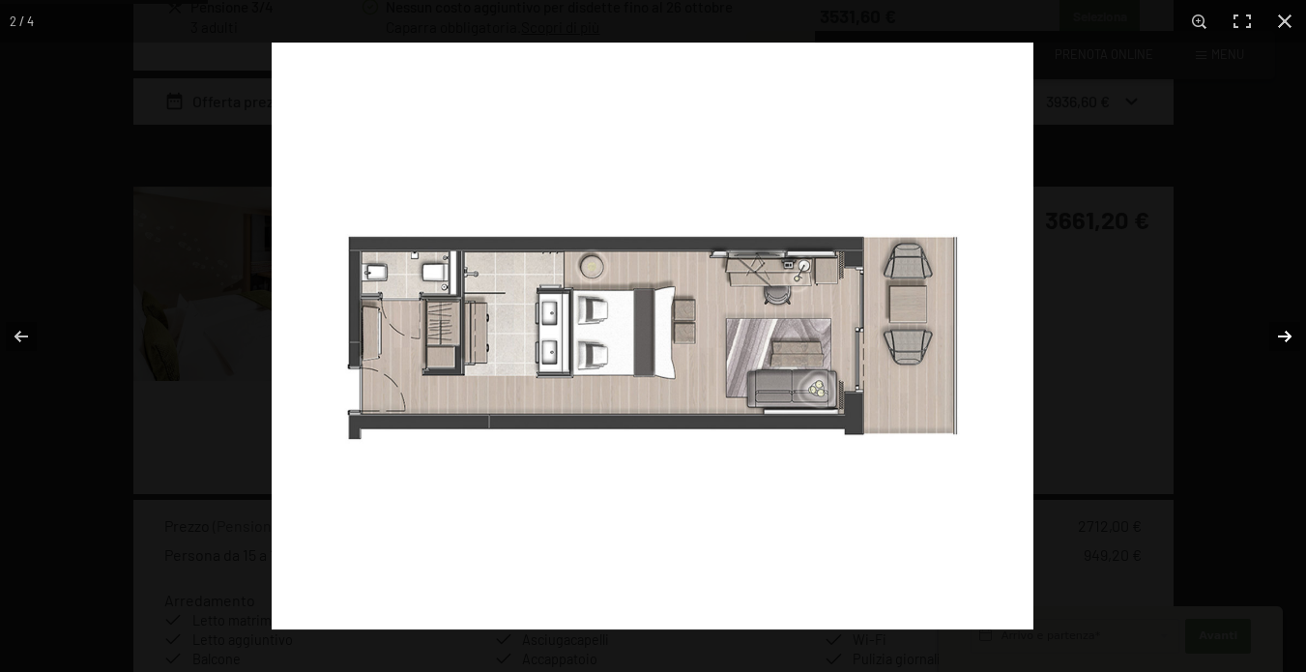
click at [1276, 335] on button "button" at bounding box center [1272, 336] width 68 height 97
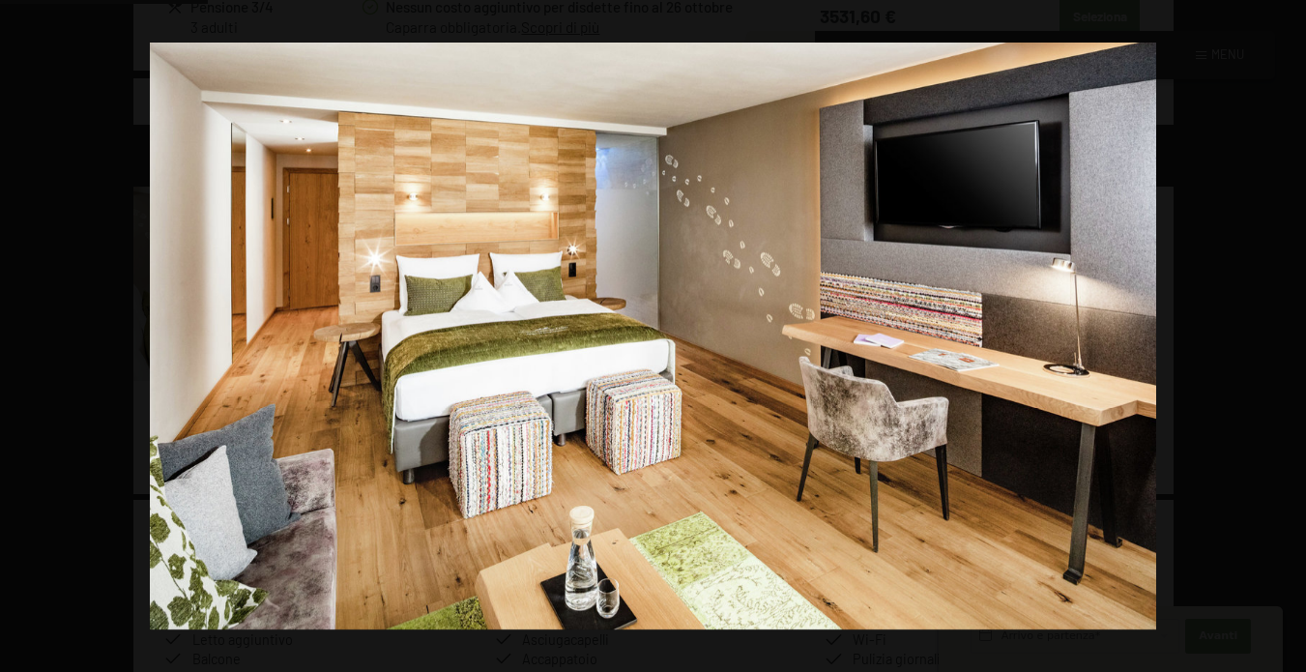
click at [1276, 335] on button "button" at bounding box center [1272, 336] width 68 height 97
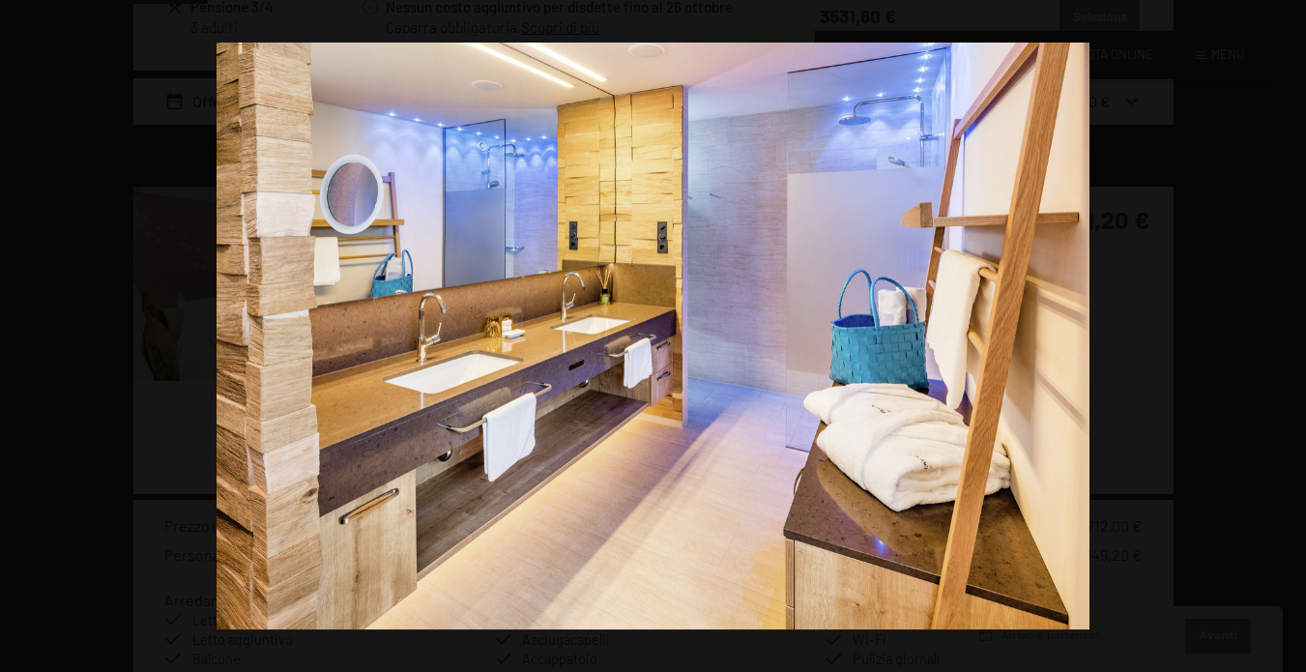
click at [1276, 335] on button "button" at bounding box center [1272, 336] width 68 height 97
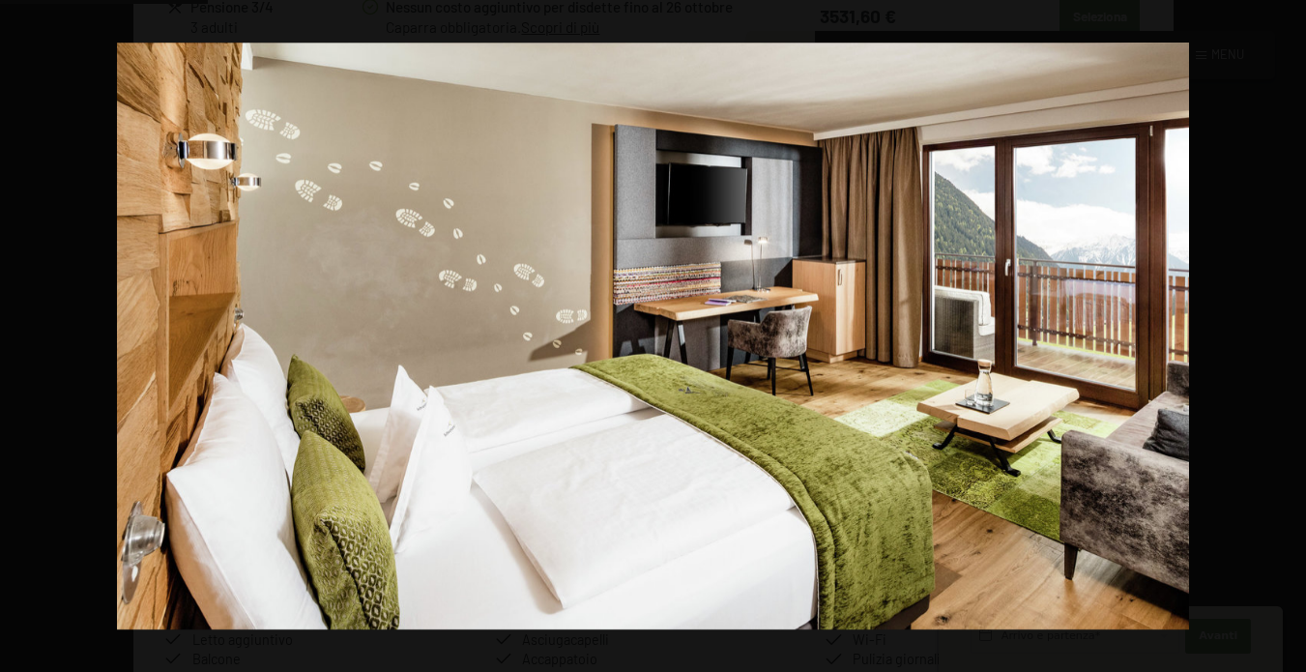
click at [1276, 335] on button "button" at bounding box center [1272, 336] width 68 height 97
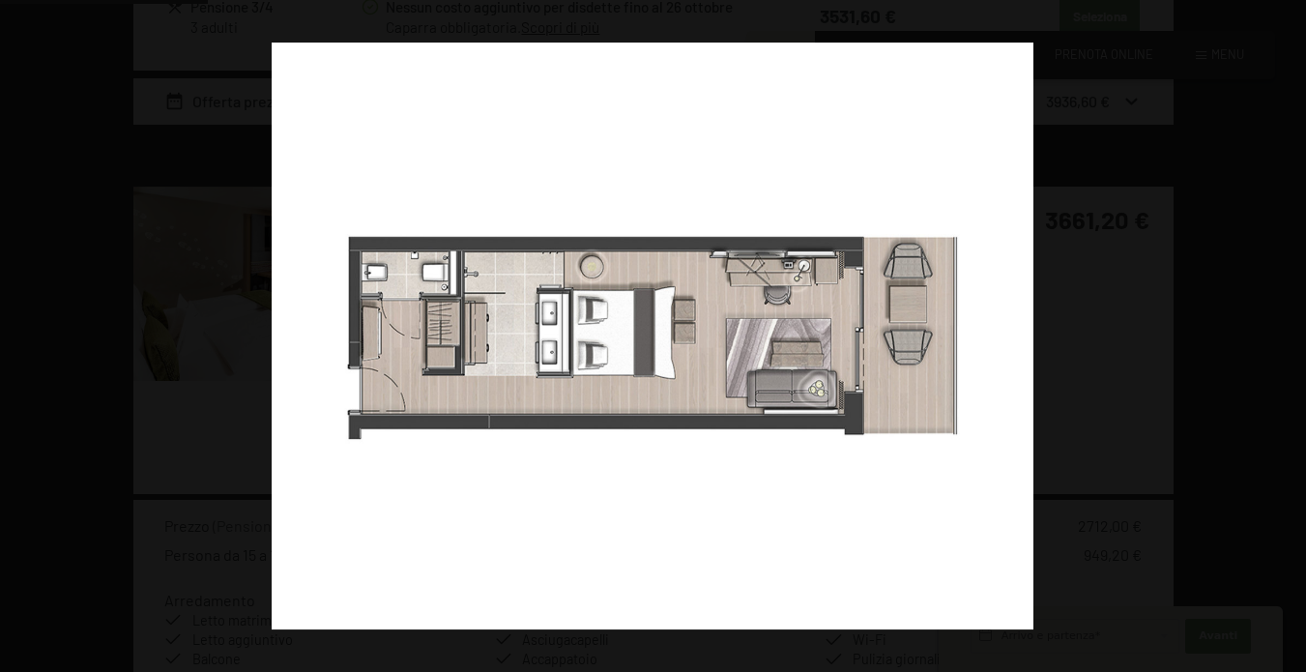
click at [1276, 335] on button "button" at bounding box center [1272, 336] width 68 height 97
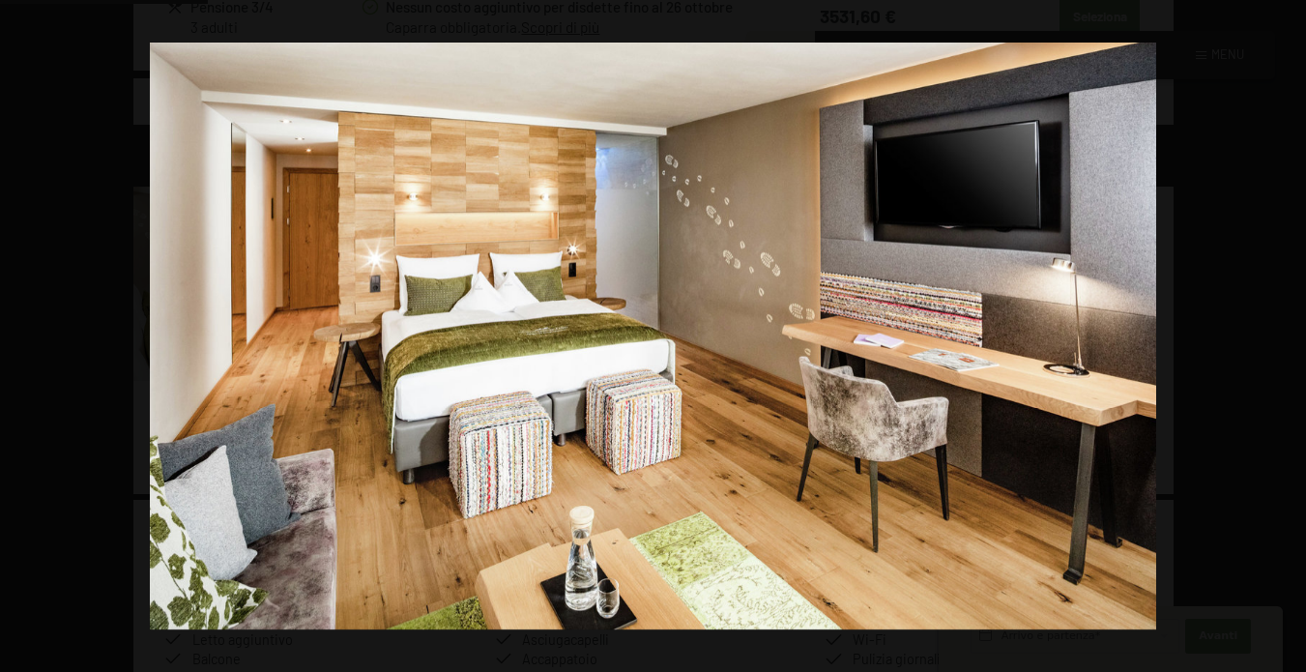
click at [1276, 335] on button "button" at bounding box center [1272, 336] width 68 height 97
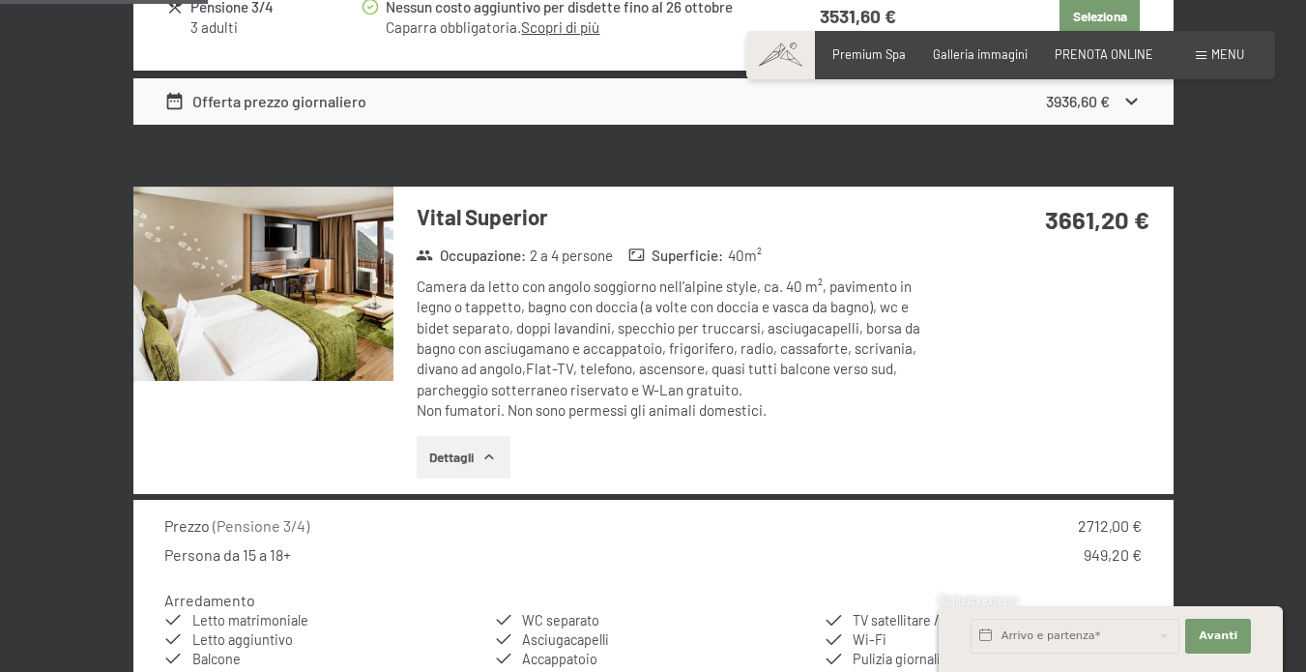
click at [0, 0] on button "button" at bounding box center [0, 0] width 0 height 0
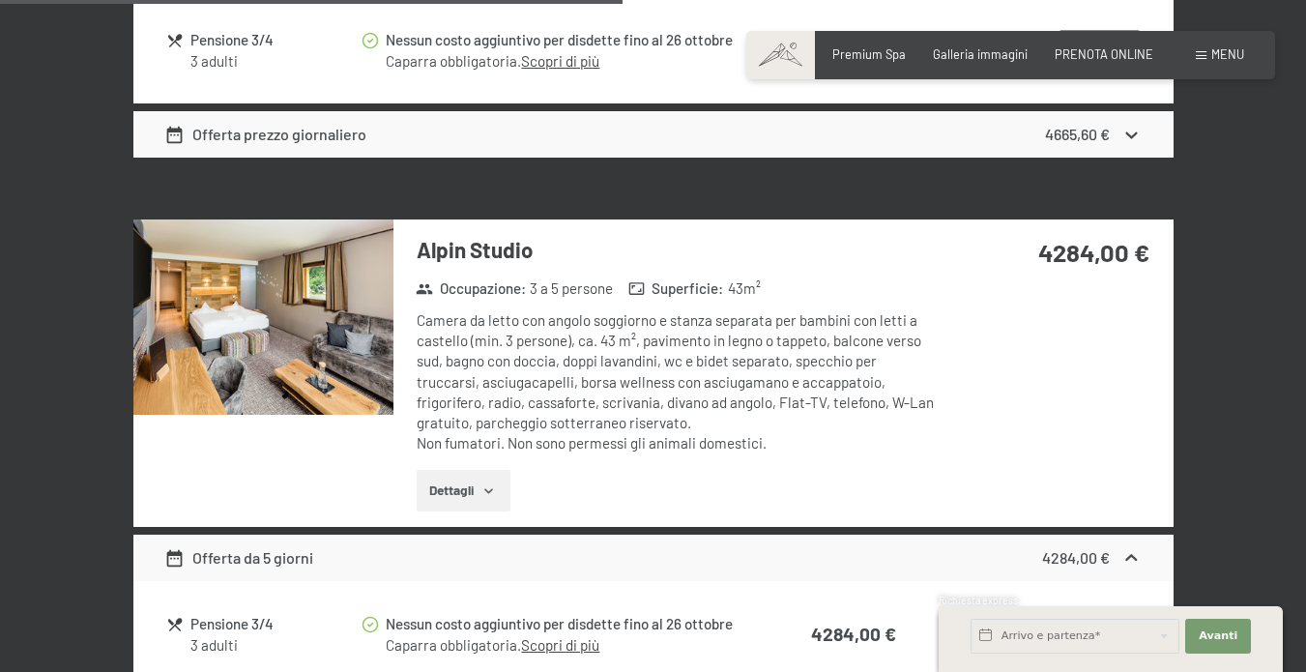
scroll to position [3023, 0]
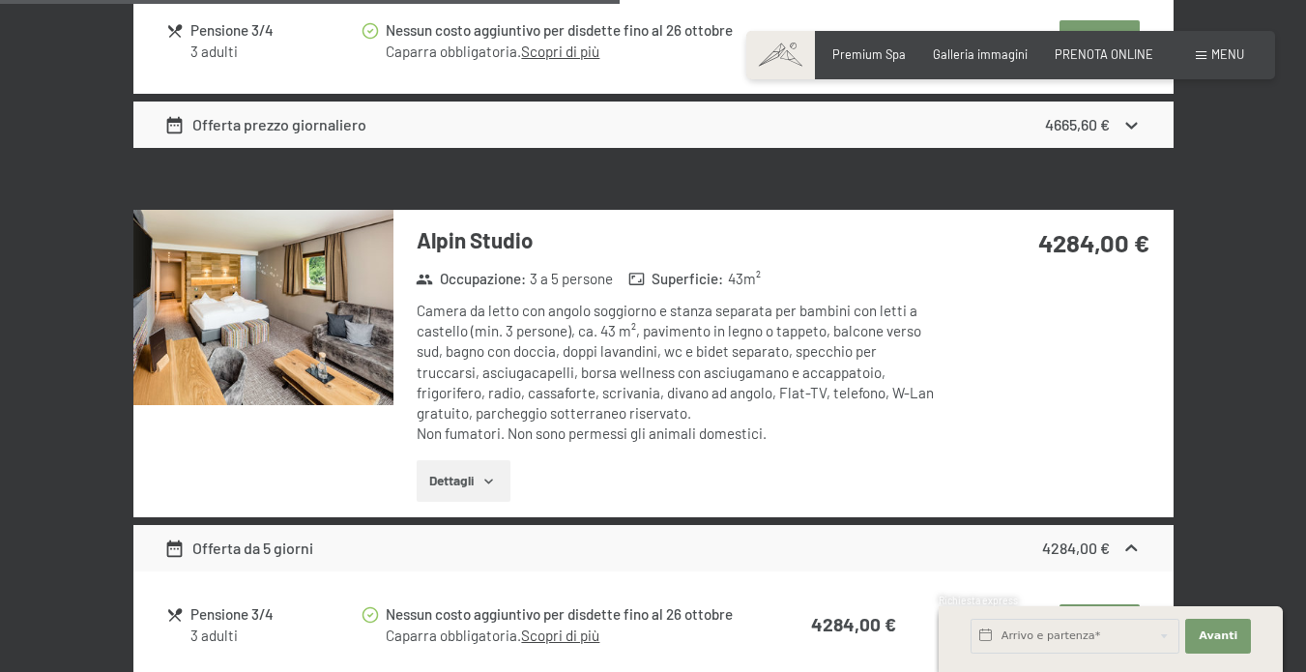
click at [303, 302] on img at bounding box center [263, 307] width 260 height 195
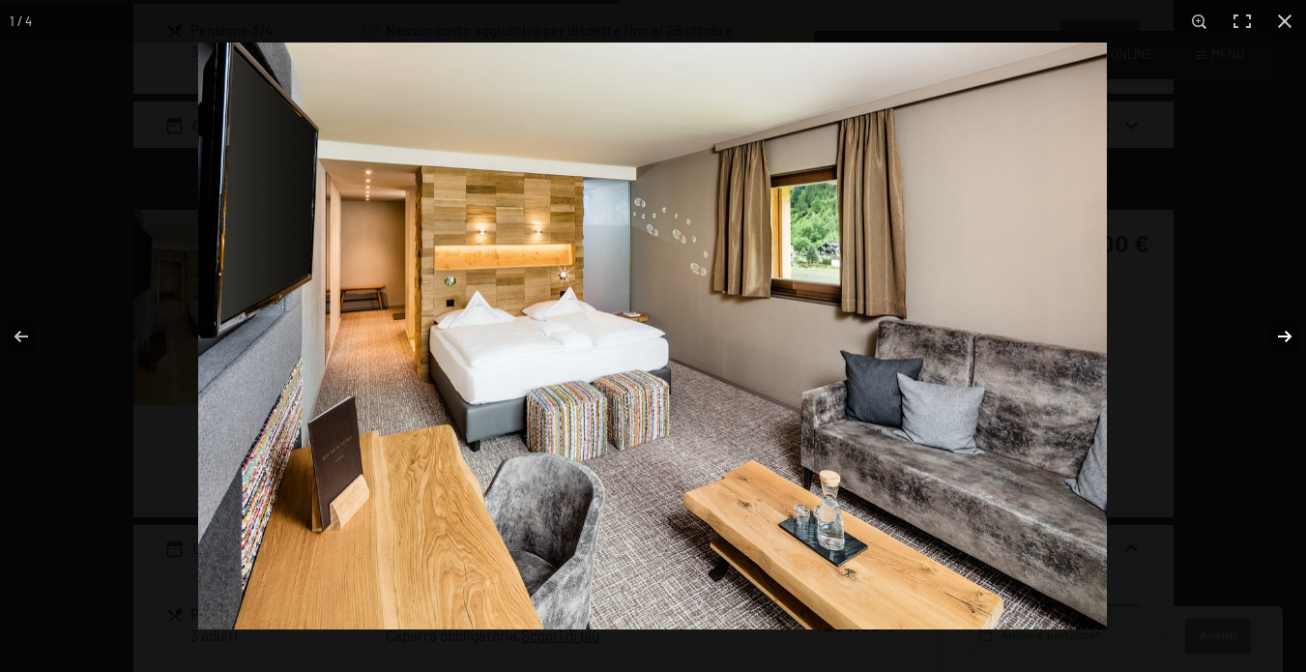
click at [1275, 340] on button "button" at bounding box center [1272, 336] width 68 height 97
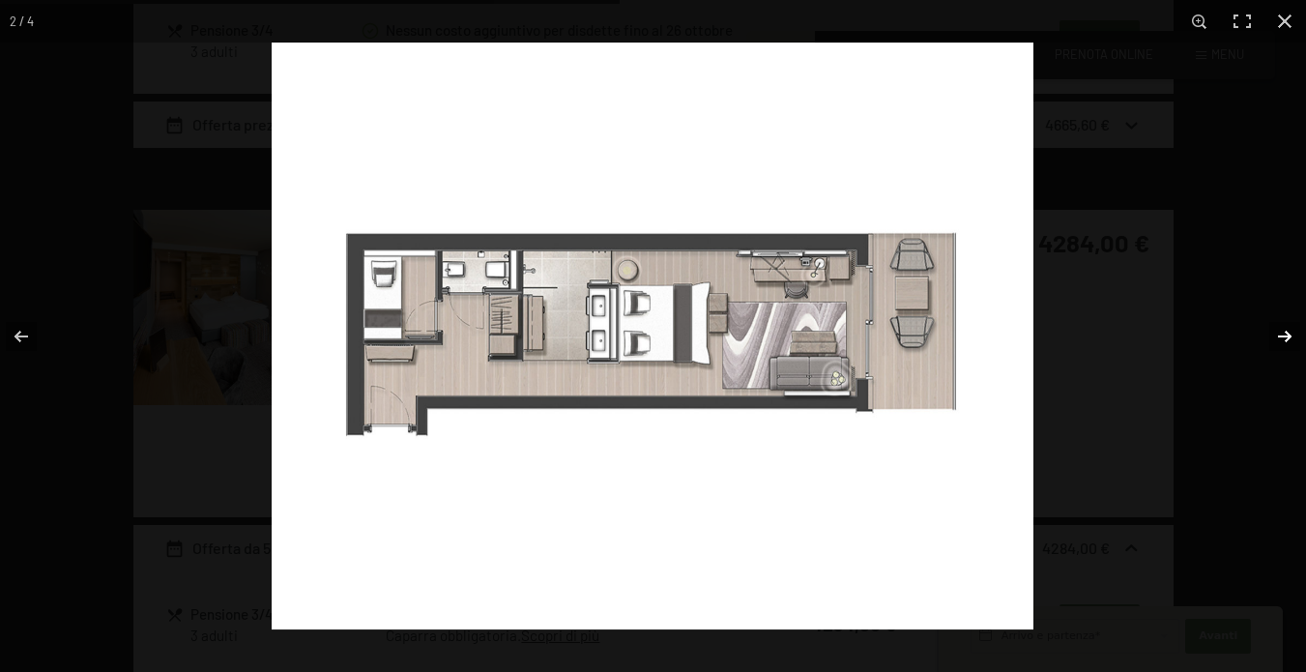
click at [1275, 340] on button "button" at bounding box center [1272, 336] width 68 height 97
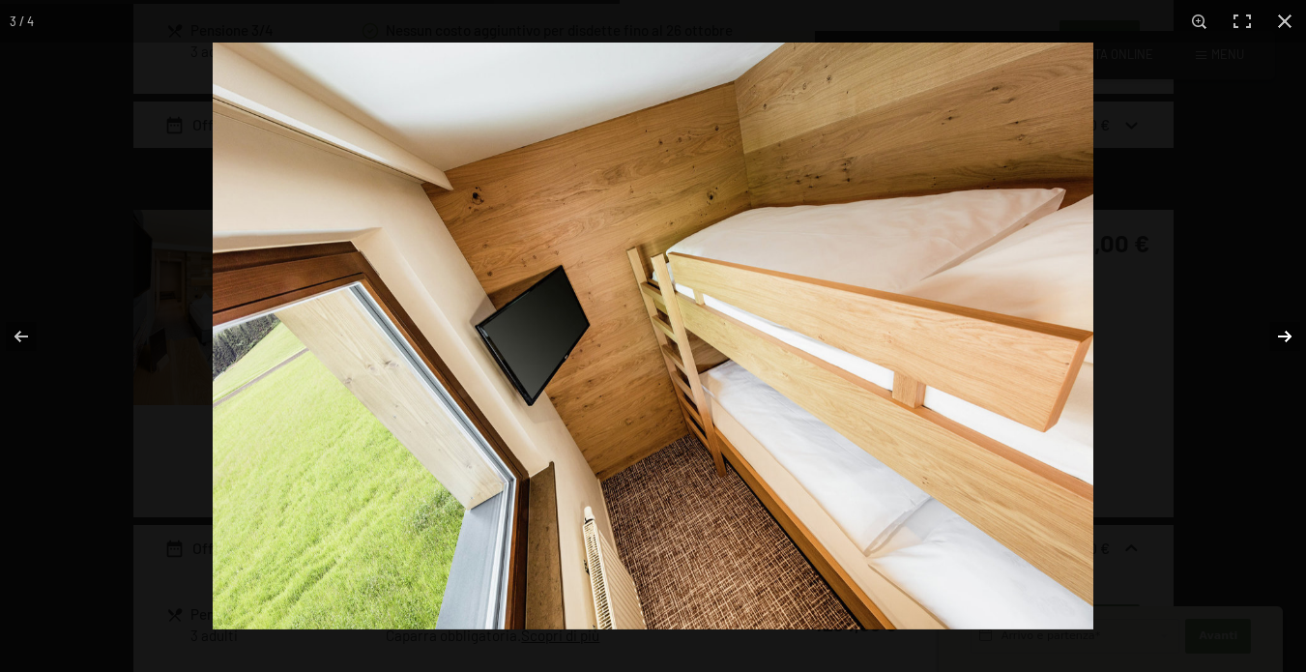
click at [1275, 340] on button "button" at bounding box center [1272, 336] width 68 height 97
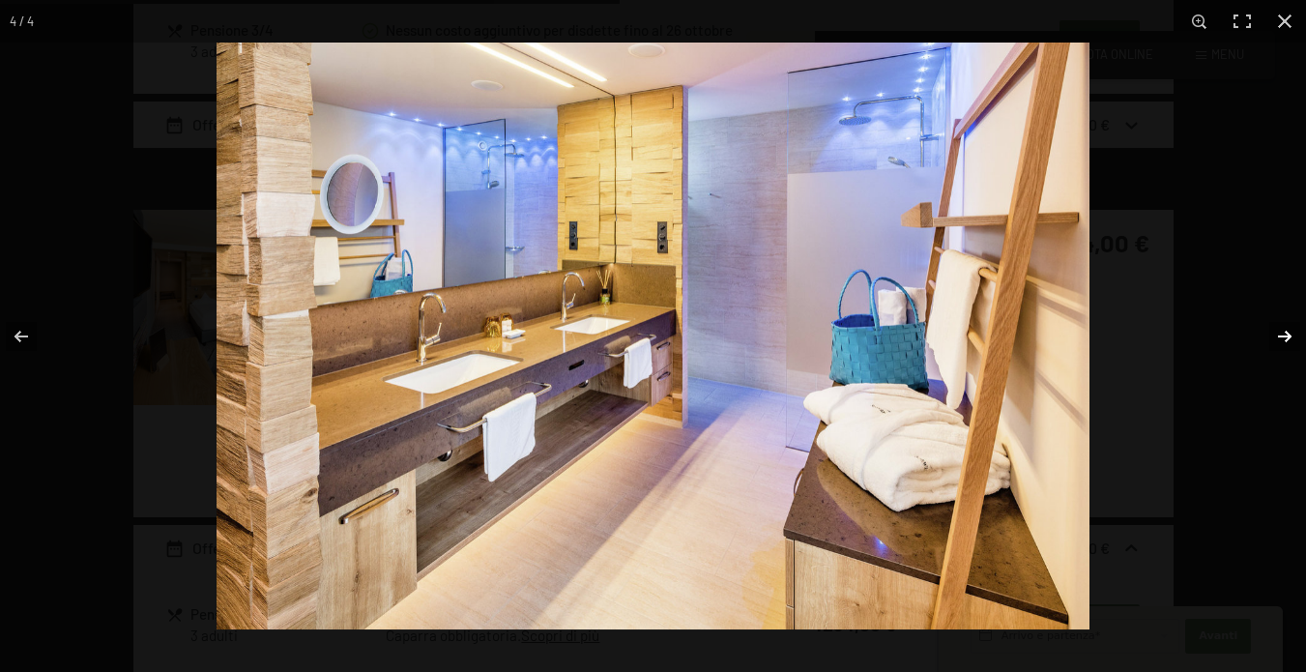
click at [1275, 340] on button "button" at bounding box center [1272, 336] width 68 height 97
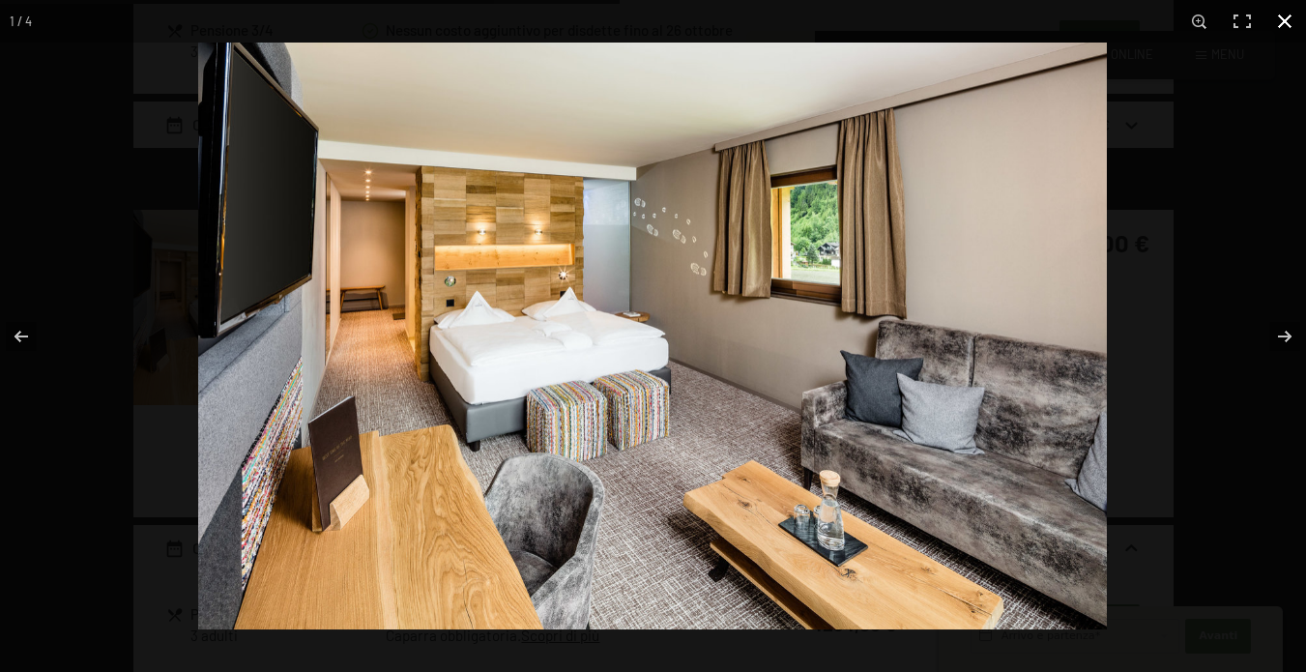
click at [1281, 22] on button "button" at bounding box center [1284, 21] width 43 height 43
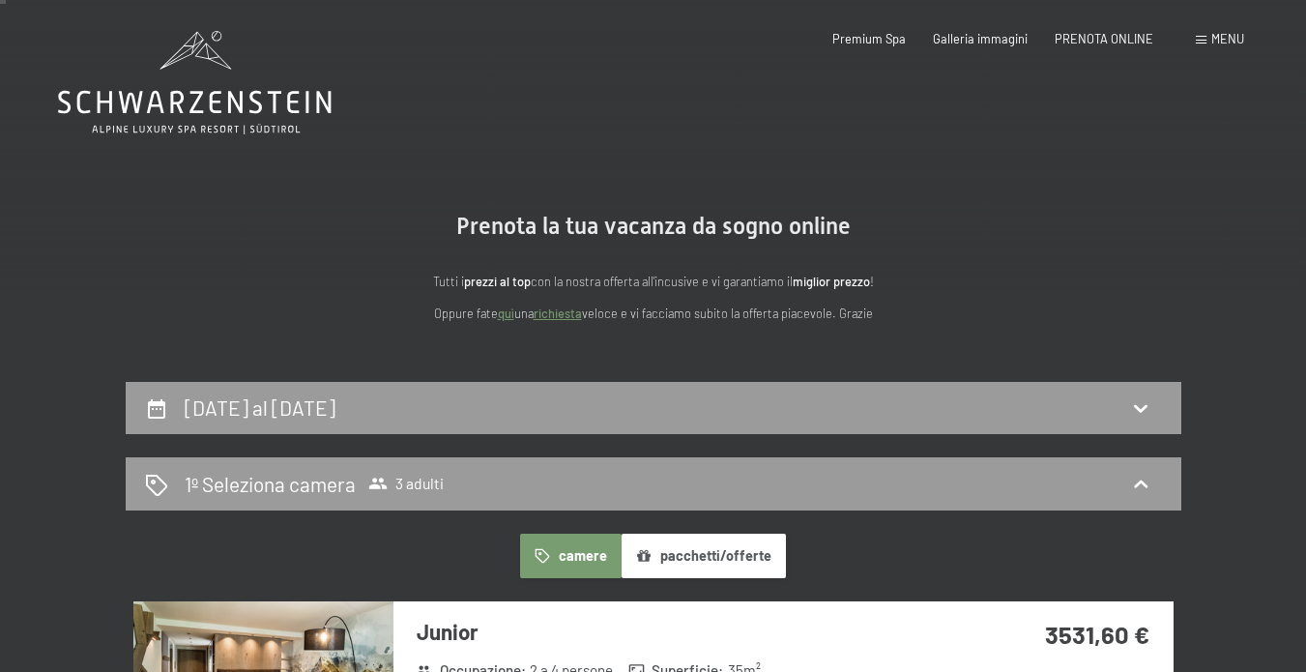
scroll to position [0, 0]
click at [968, 43] on div "Galleria immagini" at bounding box center [980, 36] width 95 height 17
click at [965, 37] on span "Galleria immagini" at bounding box center [980, 35] width 95 height 15
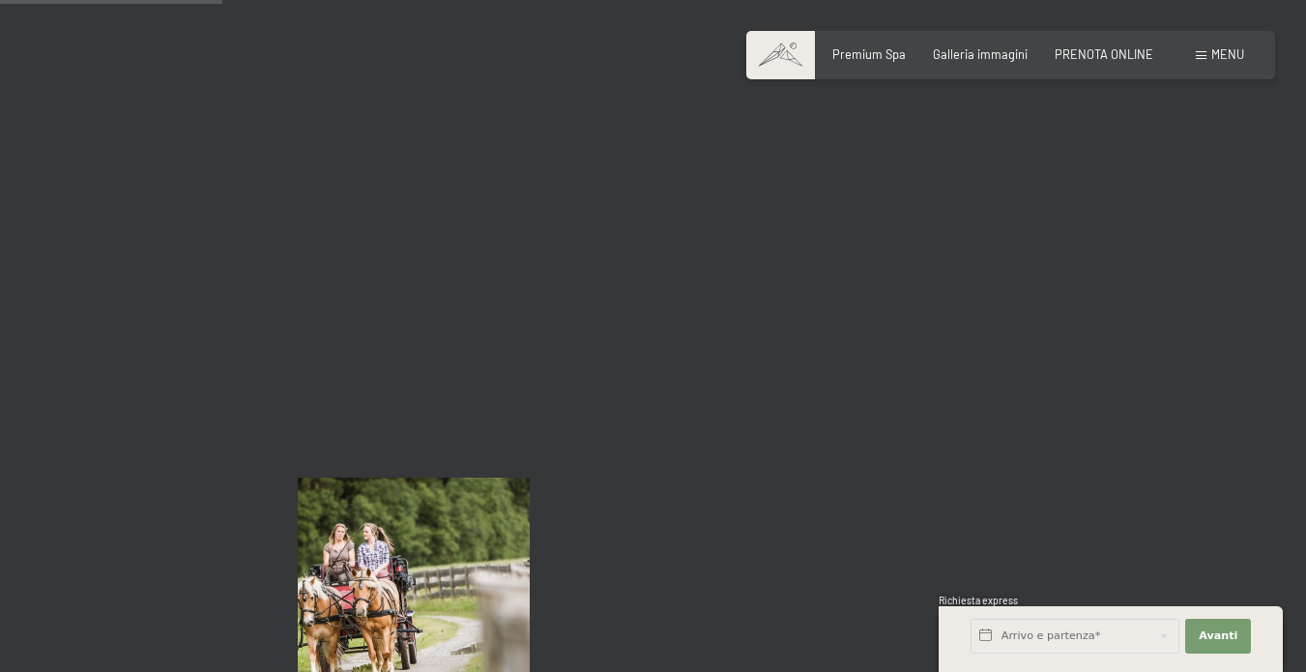
scroll to position [3159, 0]
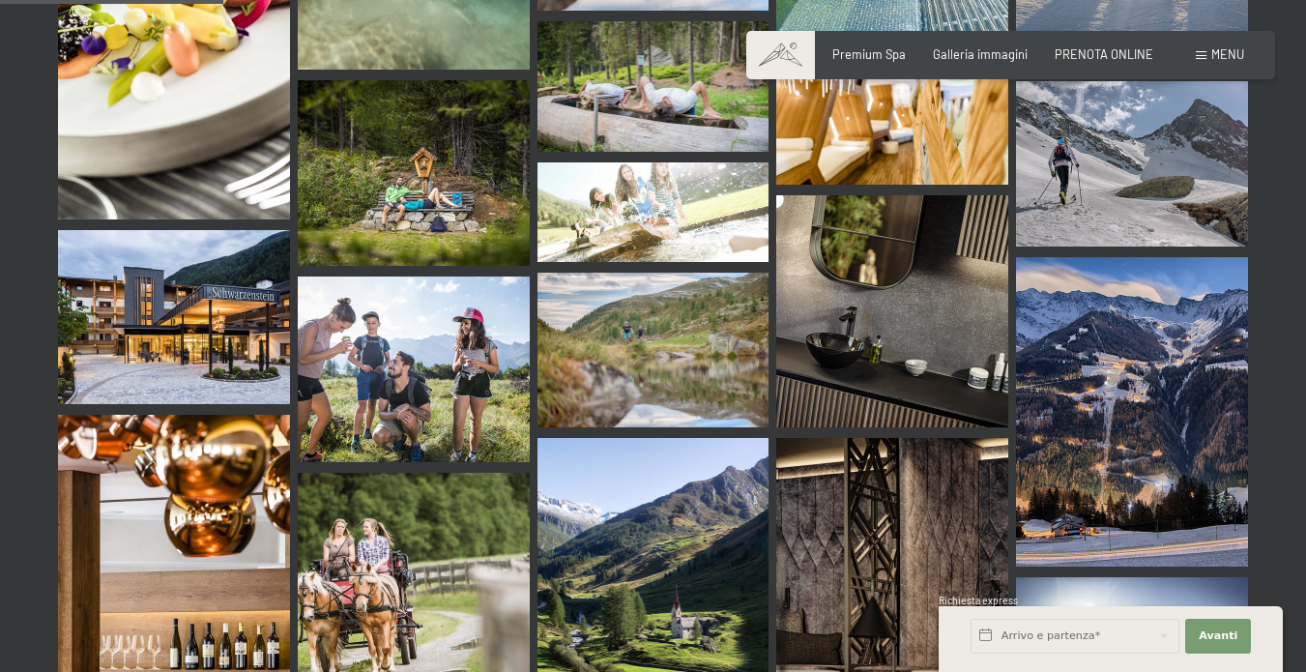
click at [112, 267] on img at bounding box center [174, 317] width 232 height 174
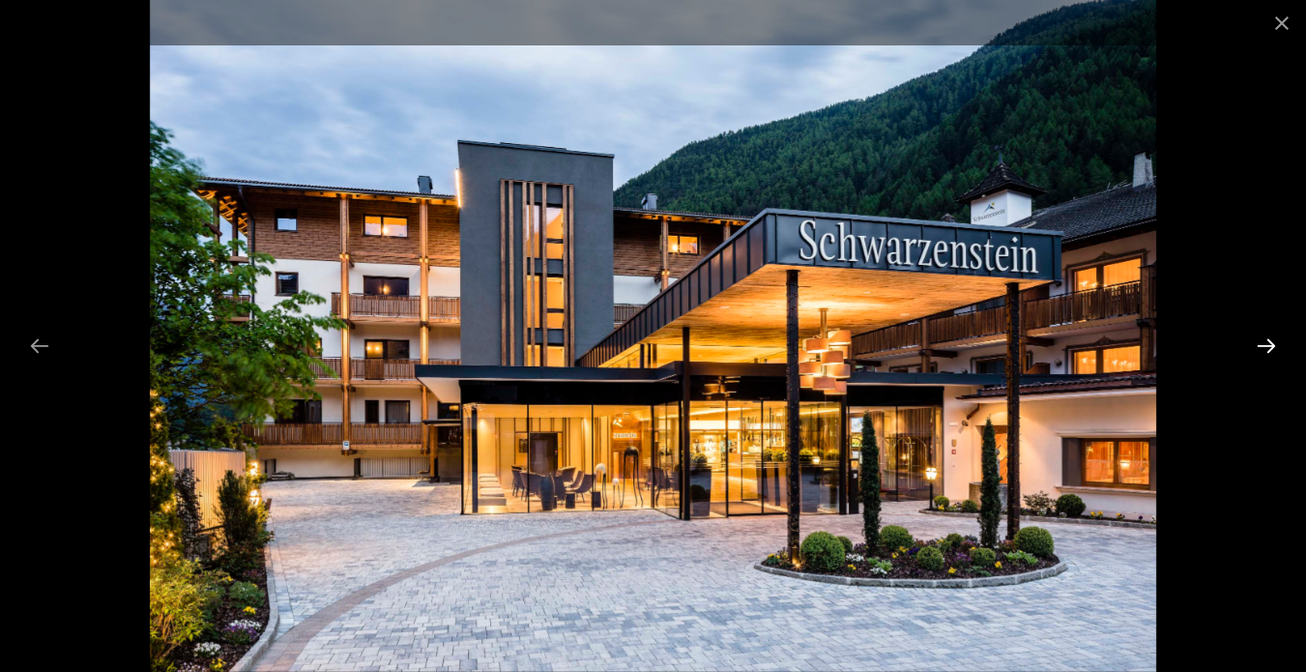
click at [1263, 351] on button "Next slide" at bounding box center [1266, 346] width 41 height 38
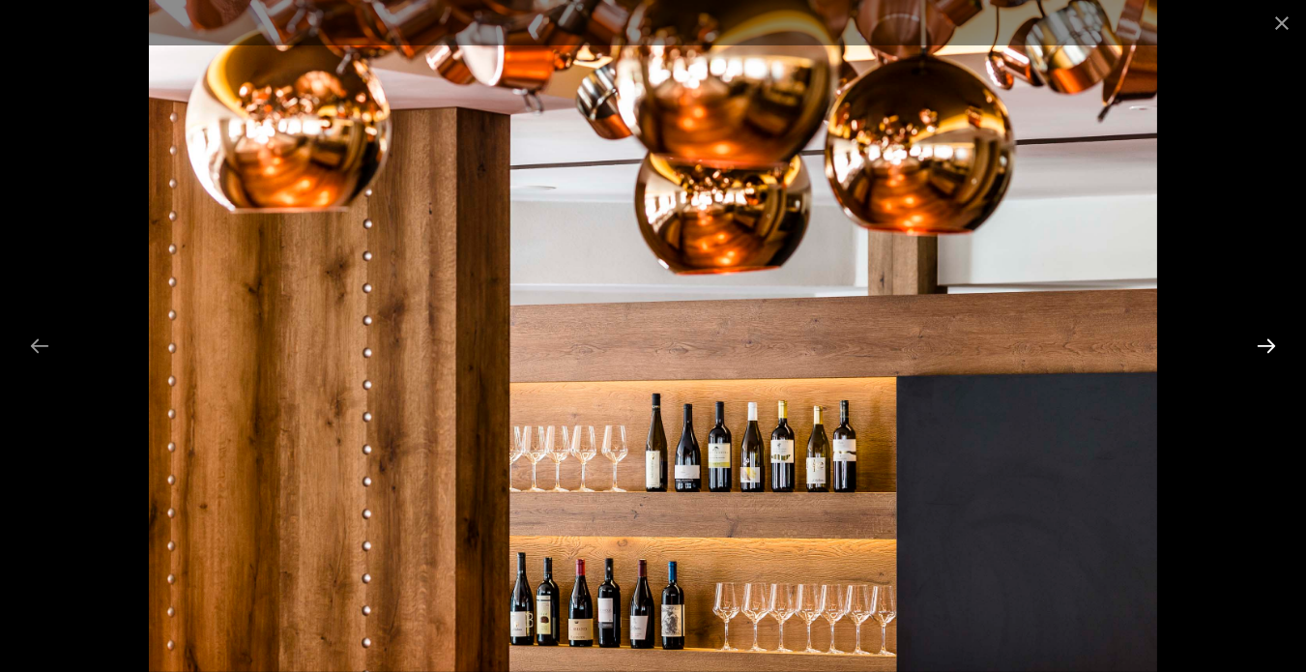
click at [1263, 351] on button "Next slide" at bounding box center [1266, 346] width 41 height 38
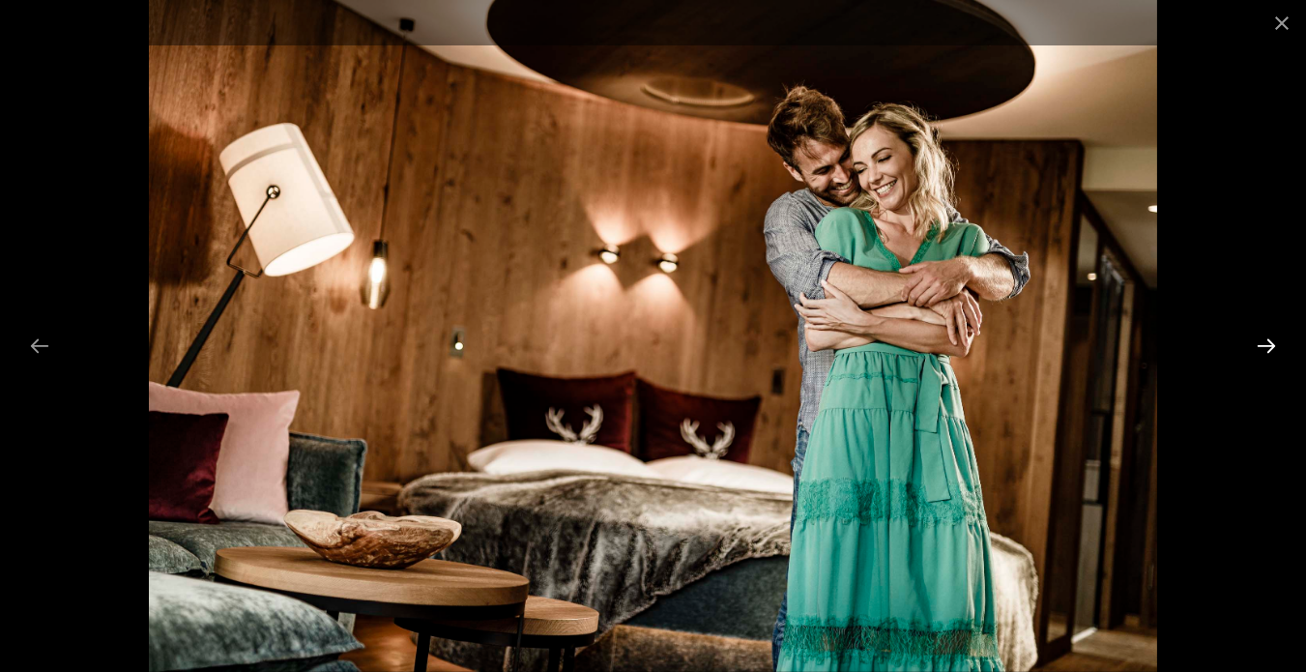
click at [1263, 351] on button "Next slide" at bounding box center [1266, 346] width 41 height 38
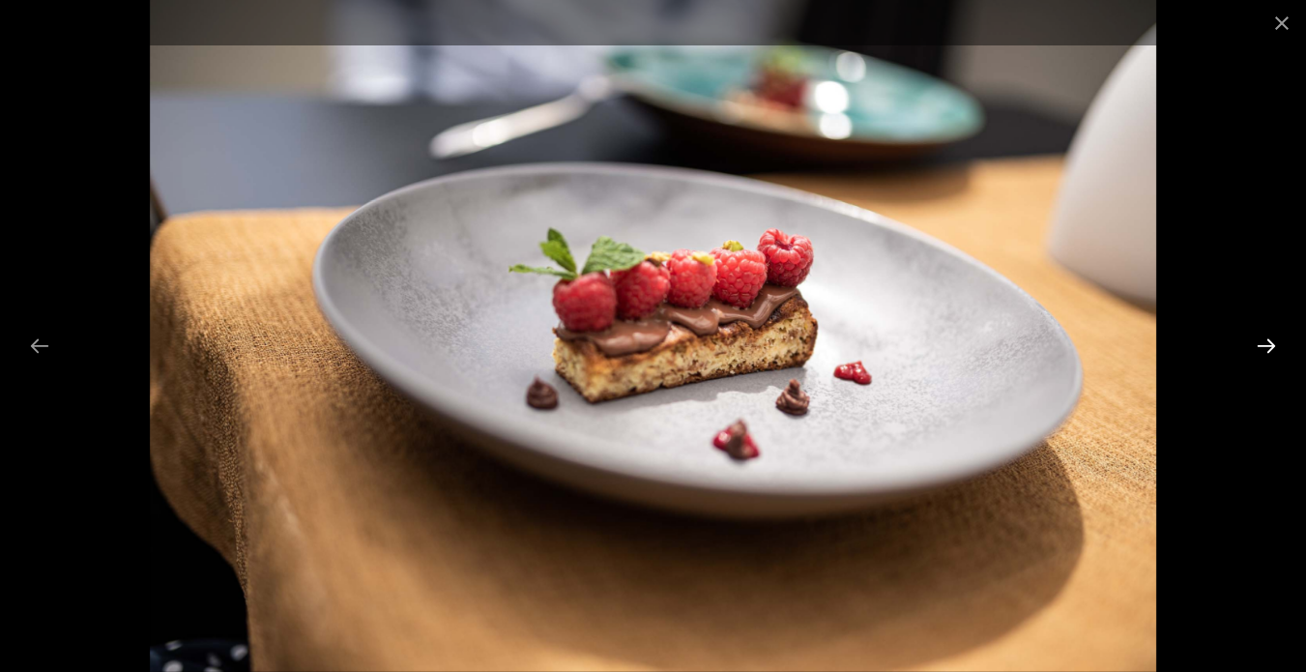
click at [1263, 351] on button "Next slide" at bounding box center [1266, 346] width 41 height 38
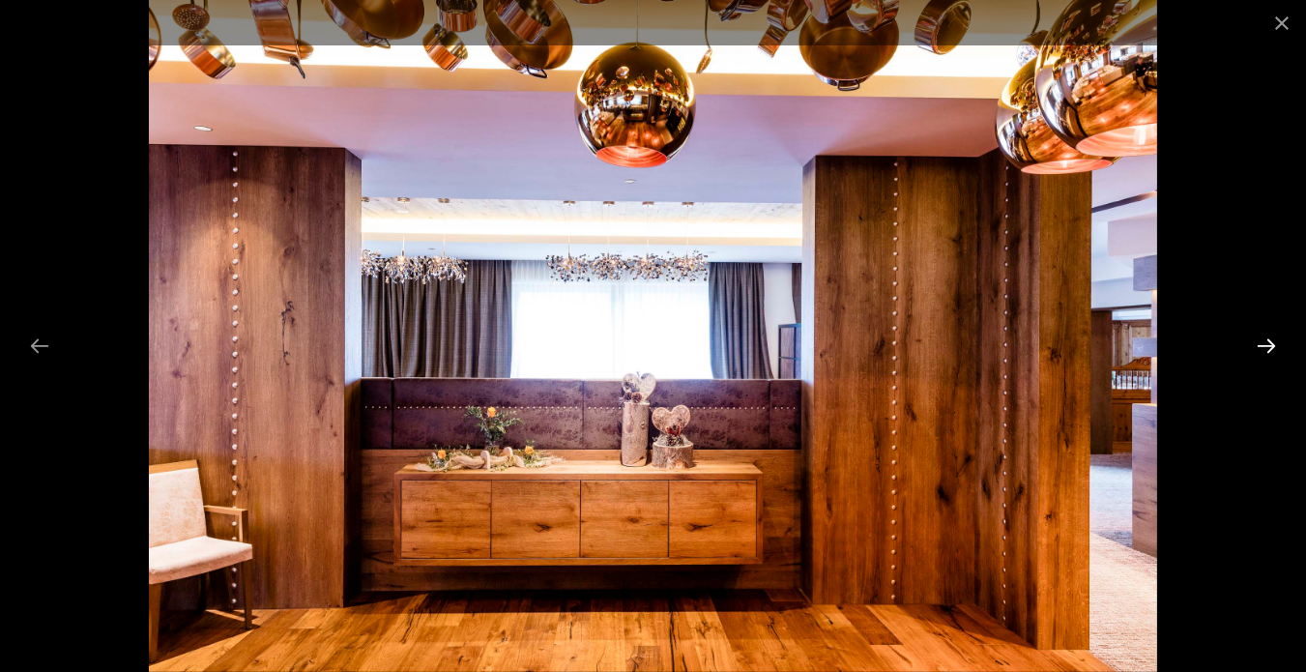
click at [1263, 351] on button "Next slide" at bounding box center [1266, 346] width 41 height 38
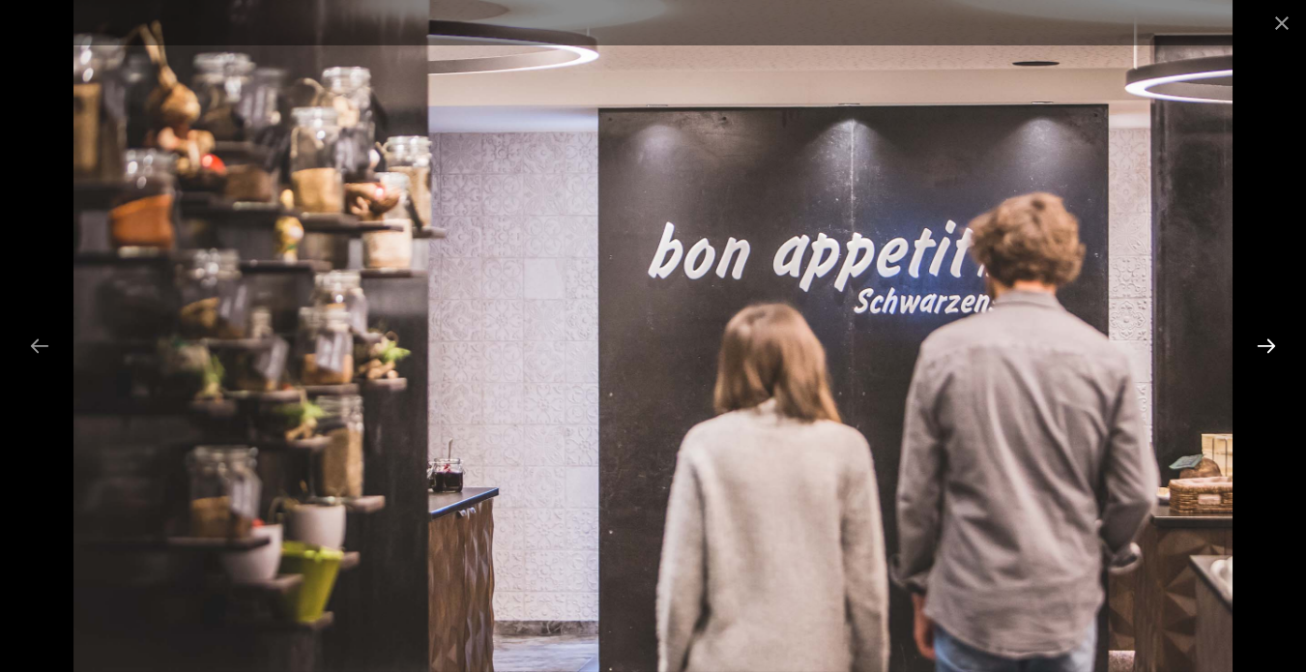
click at [1263, 351] on button "Next slide" at bounding box center [1266, 346] width 41 height 38
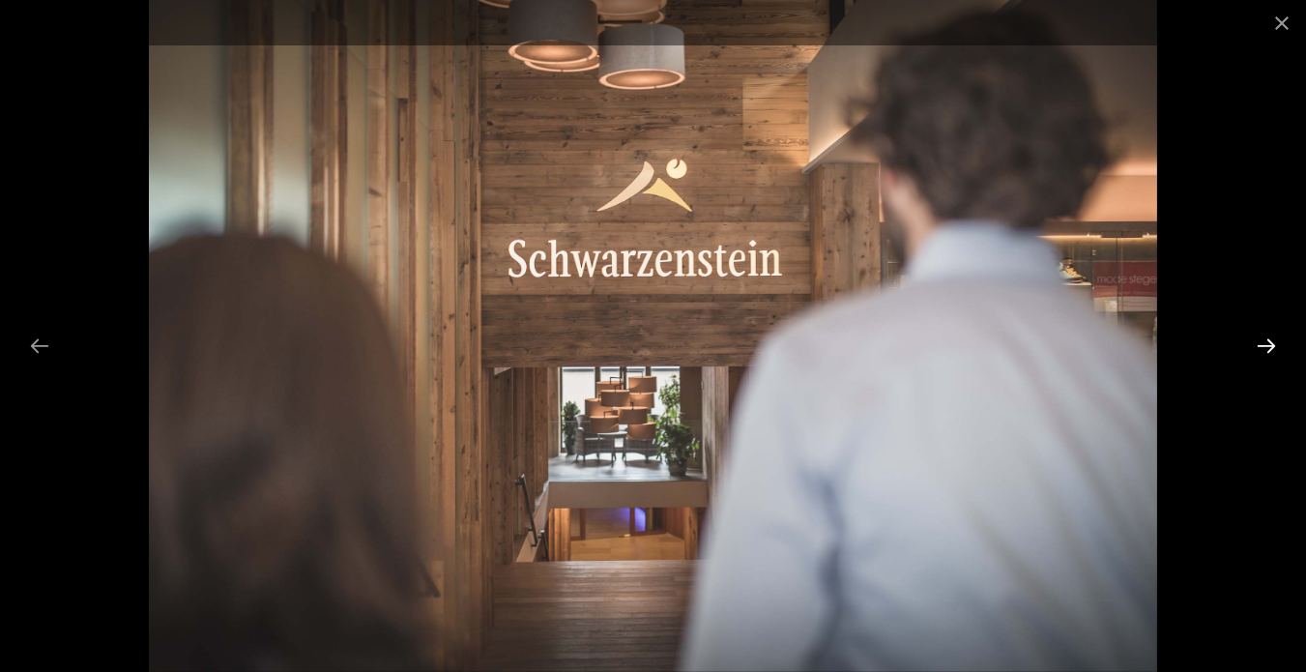
click at [1265, 345] on button "Next slide" at bounding box center [1266, 346] width 41 height 38
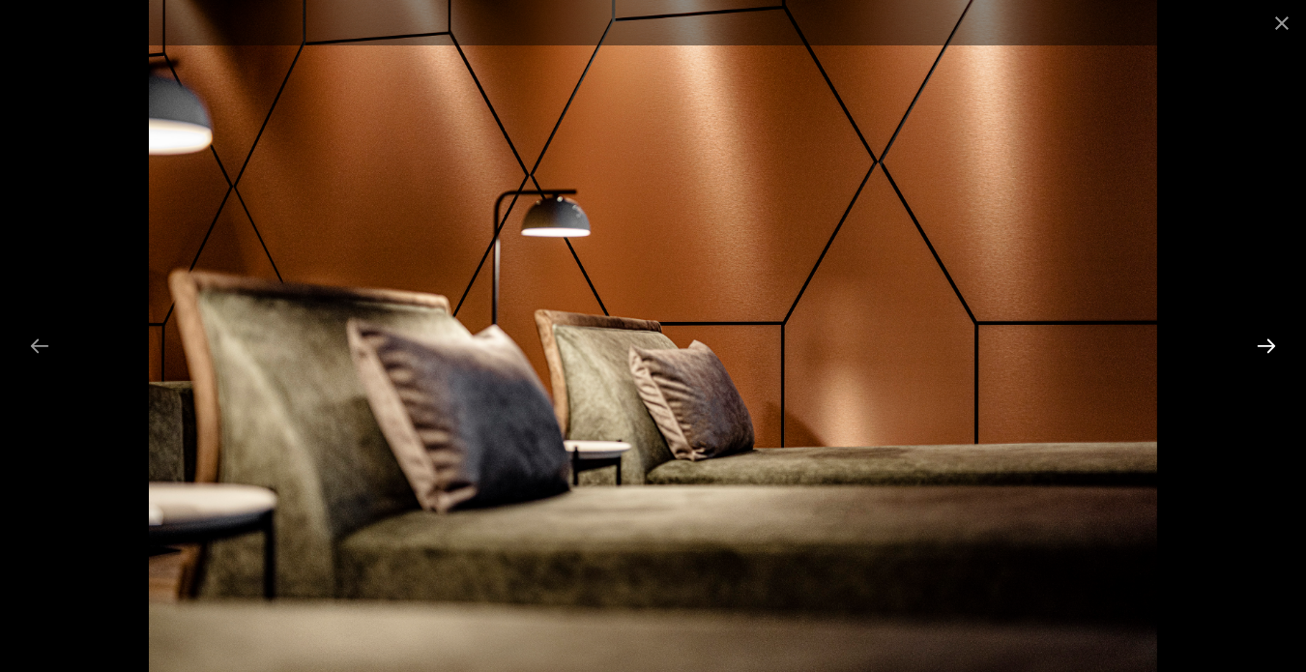
click at [1265, 345] on button "Next slide" at bounding box center [1266, 346] width 41 height 38
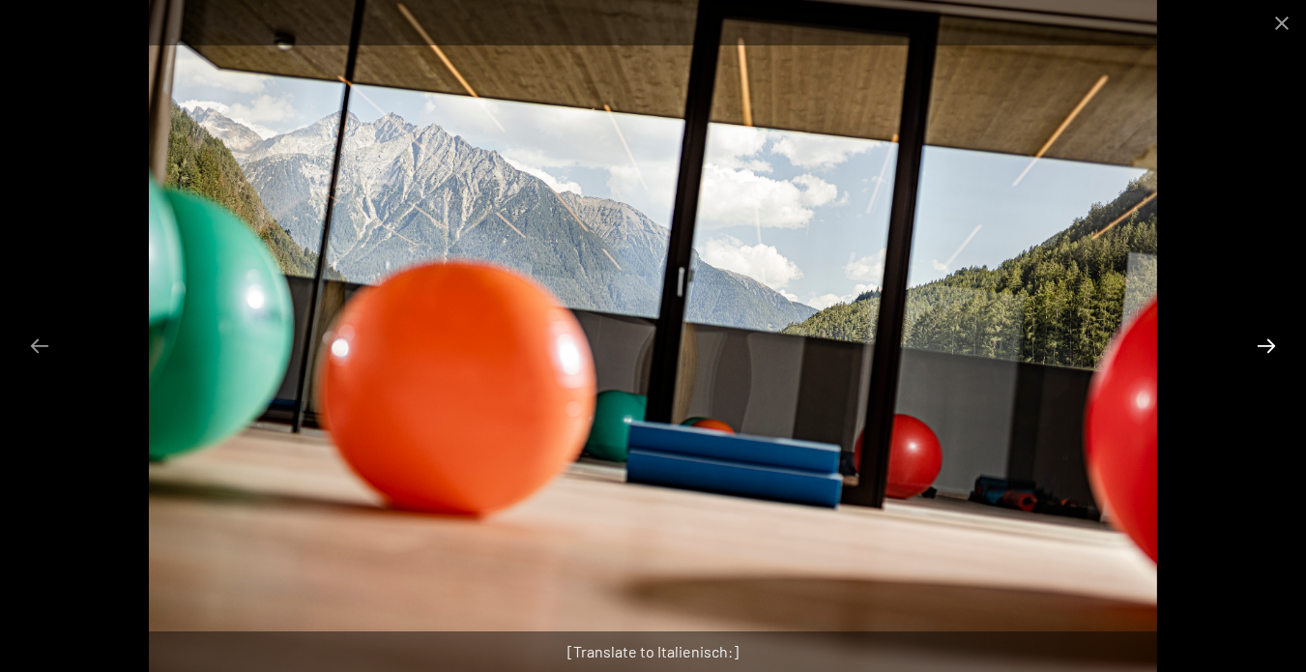
click at [1265, 345] on button "Next slide" at bounding box center [1266, 346] width 41 height 38
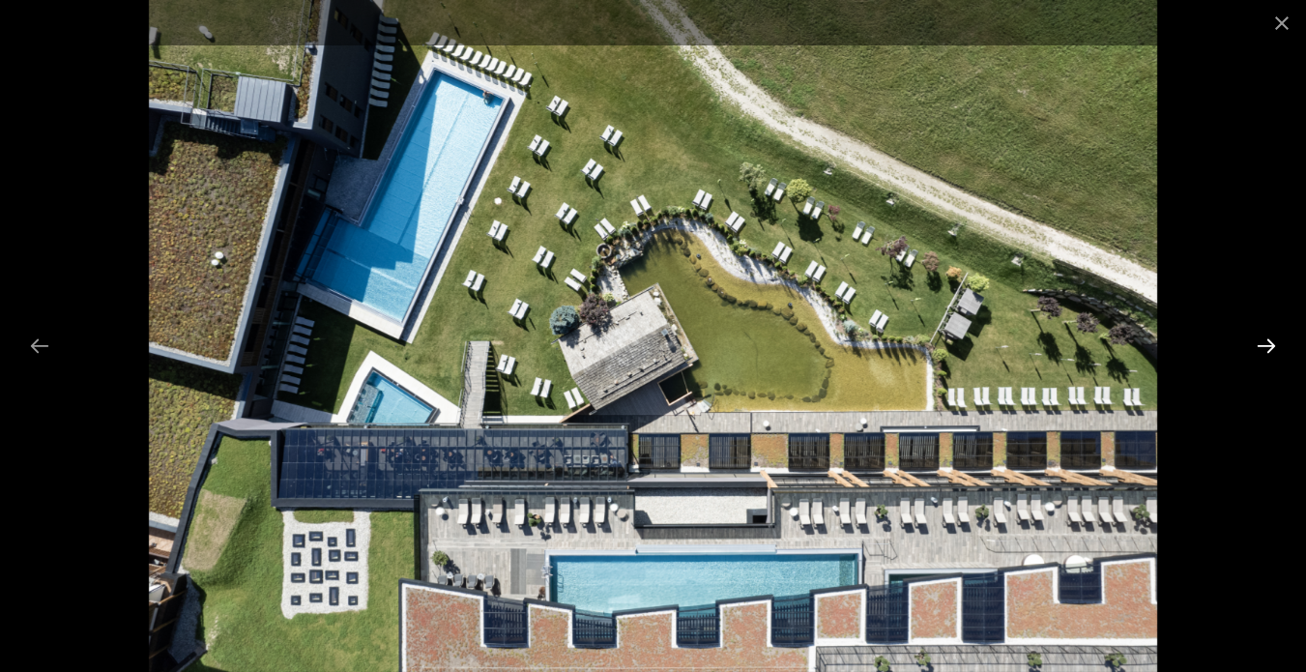
click at [1265, 345] on button "Next slide" at bounding box center [1266, 346] width 41 height 38
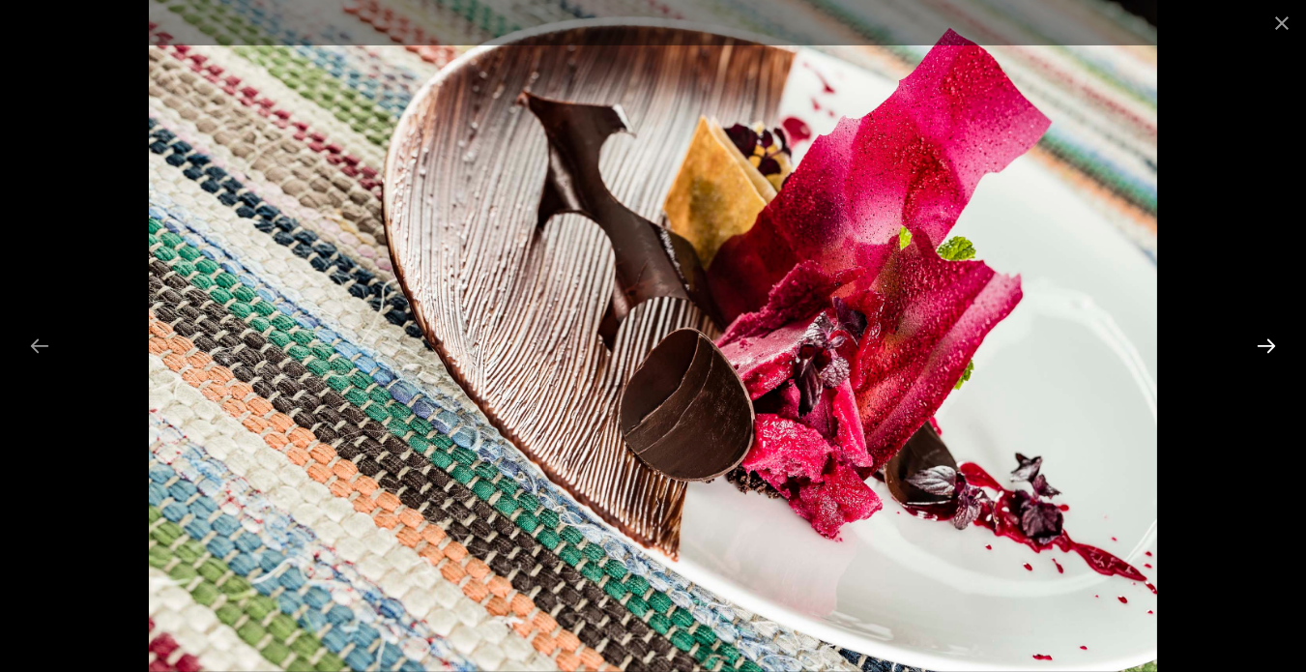
click at [1265, 345] on button "Next slide" at bounding box center [1266, 346] width 41 height 38
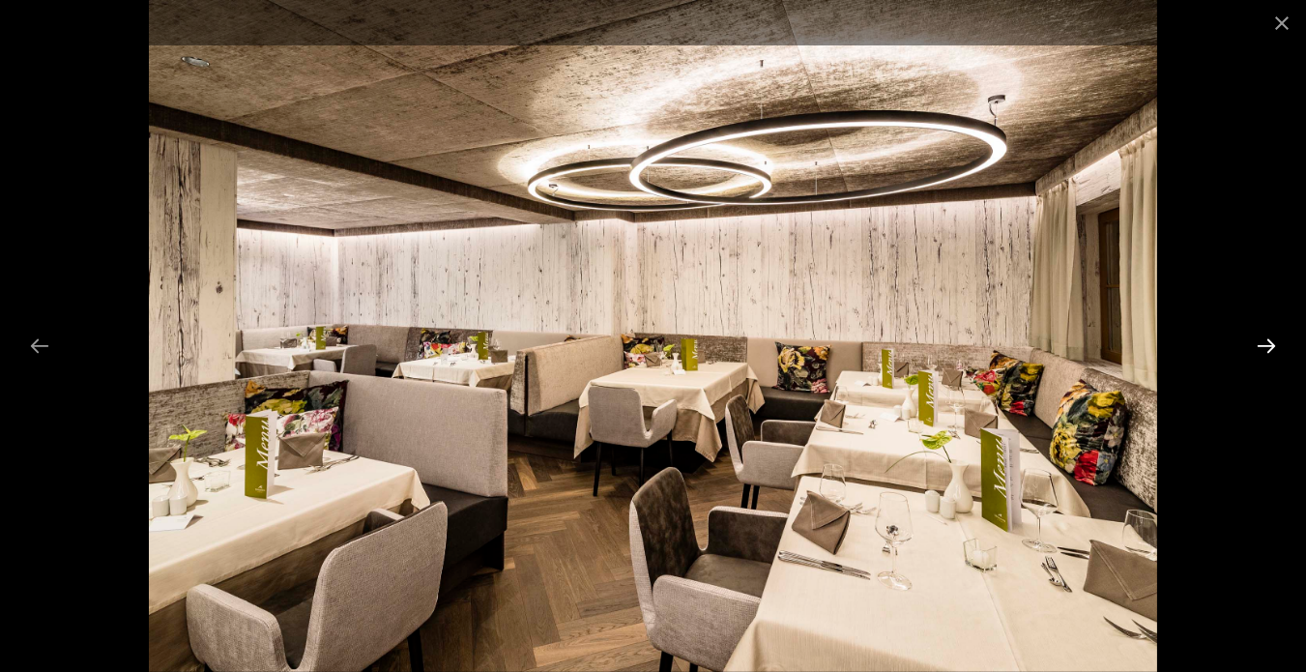
click at [1265, 345] on button "Next slide" at bounding box center [1266, 346] width 41 height 38
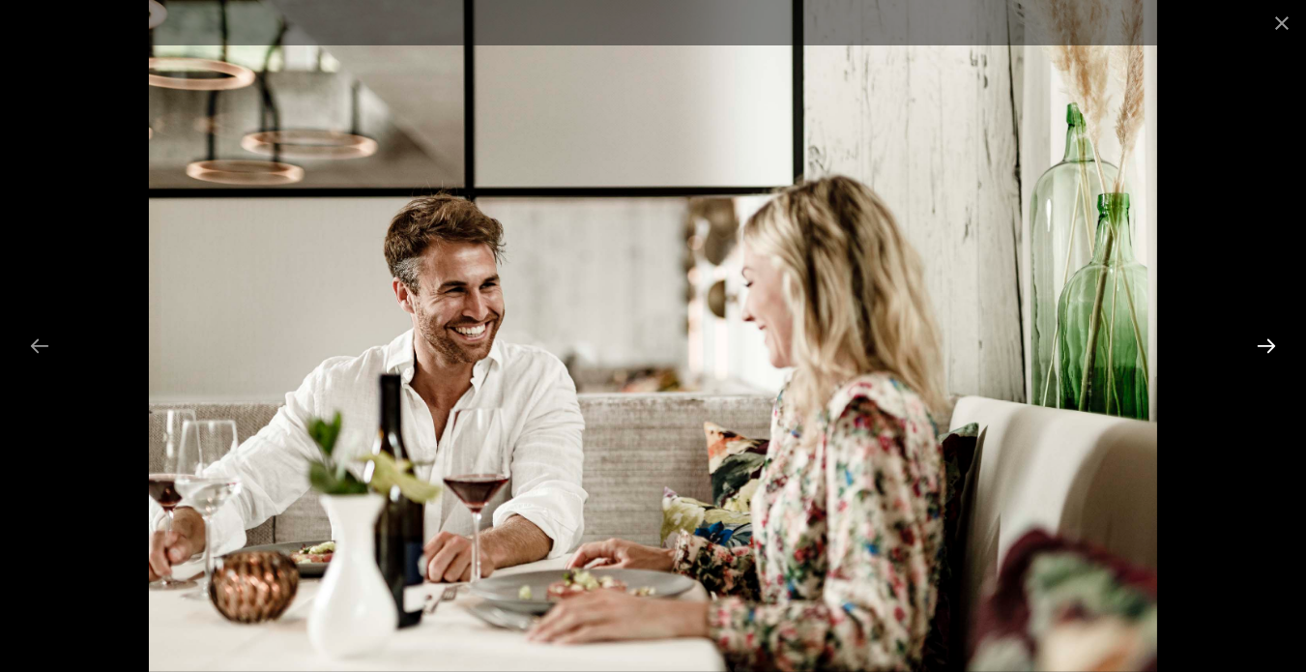
click at [1265, 345] on button "Next slide" at bounding box center [1266, 346] width 41 height 38
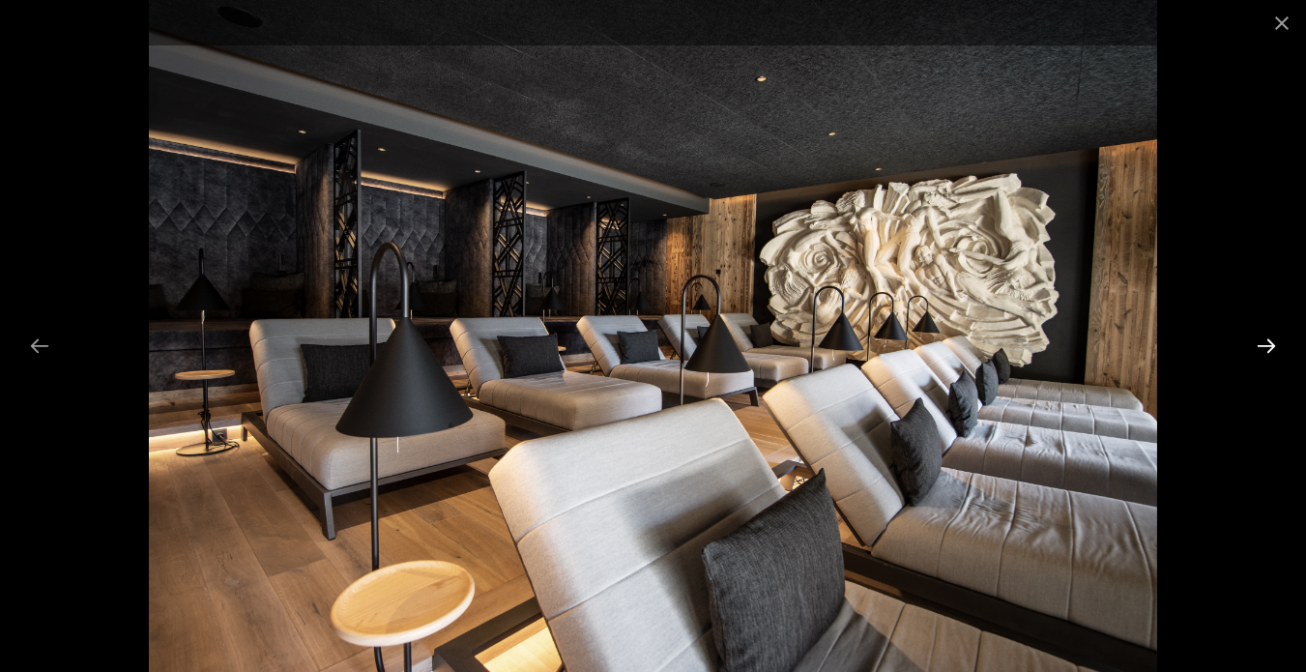
click at [1265, 345] on button "Next slide" at bounding box center [1266, 346] width 41 height 38
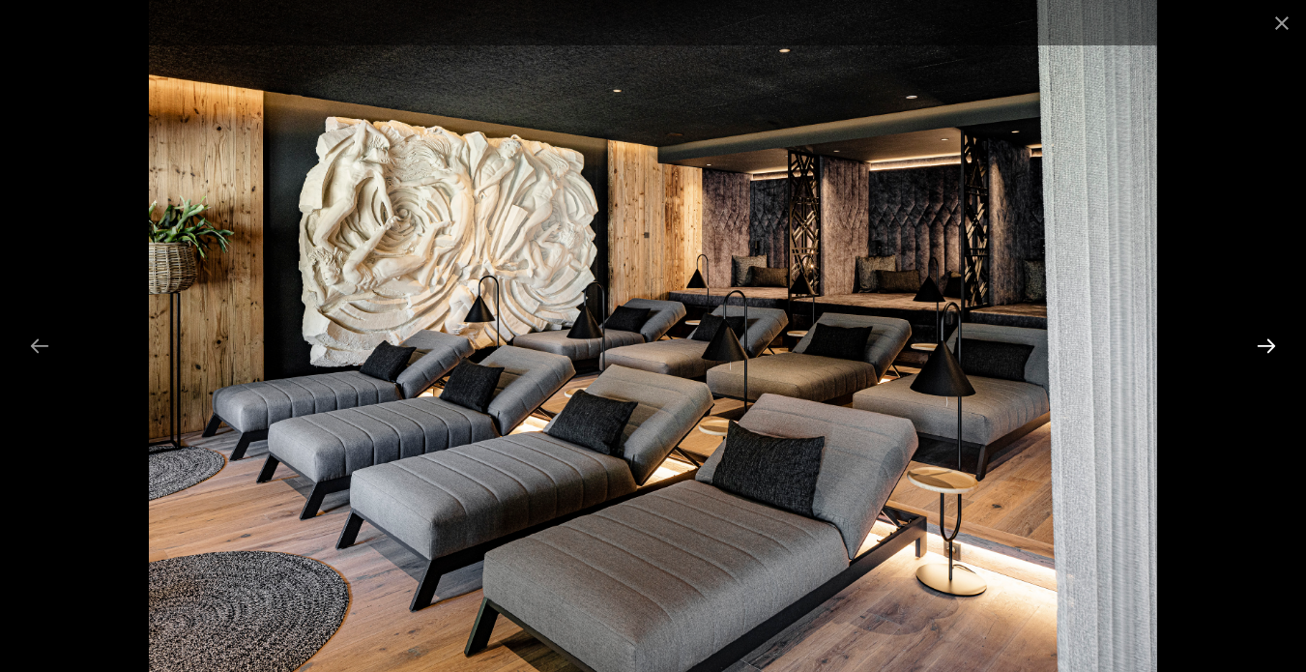
click at [1265, 345] on button "Next slide" at bounding box center [1266, 346] width 41 height 38
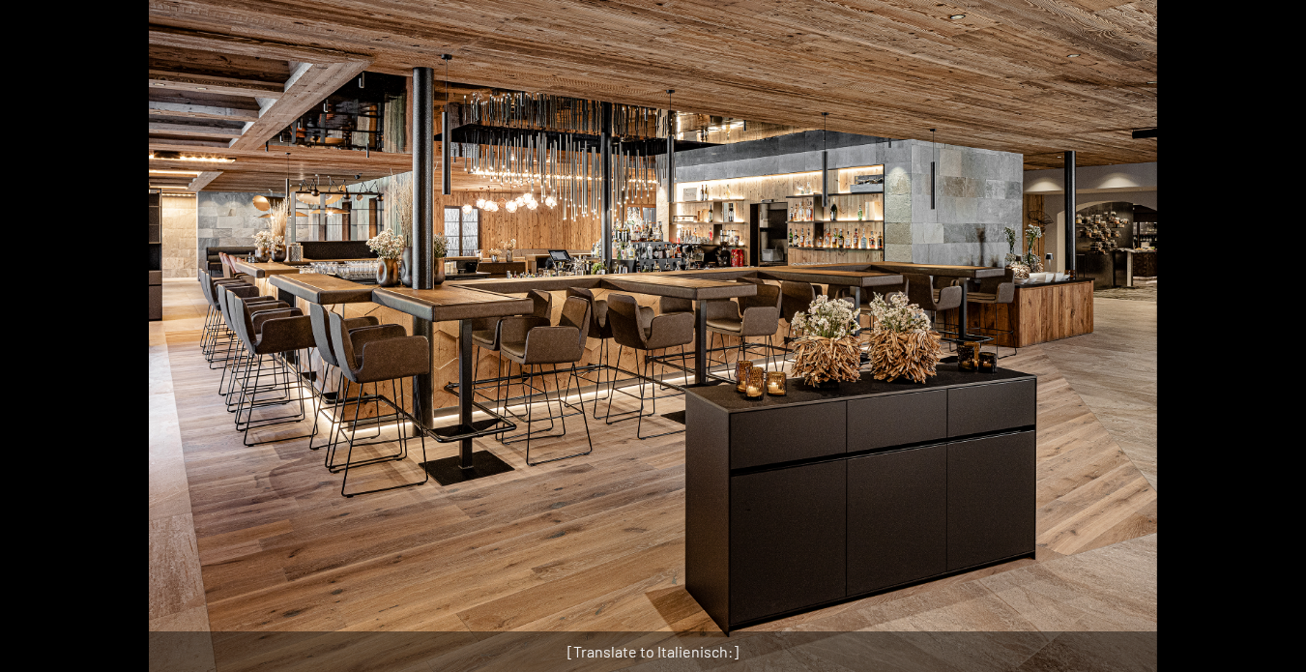
click at [1265, 345] on button "Next slide" at bounding box center [1275, 346] width 41 height 38
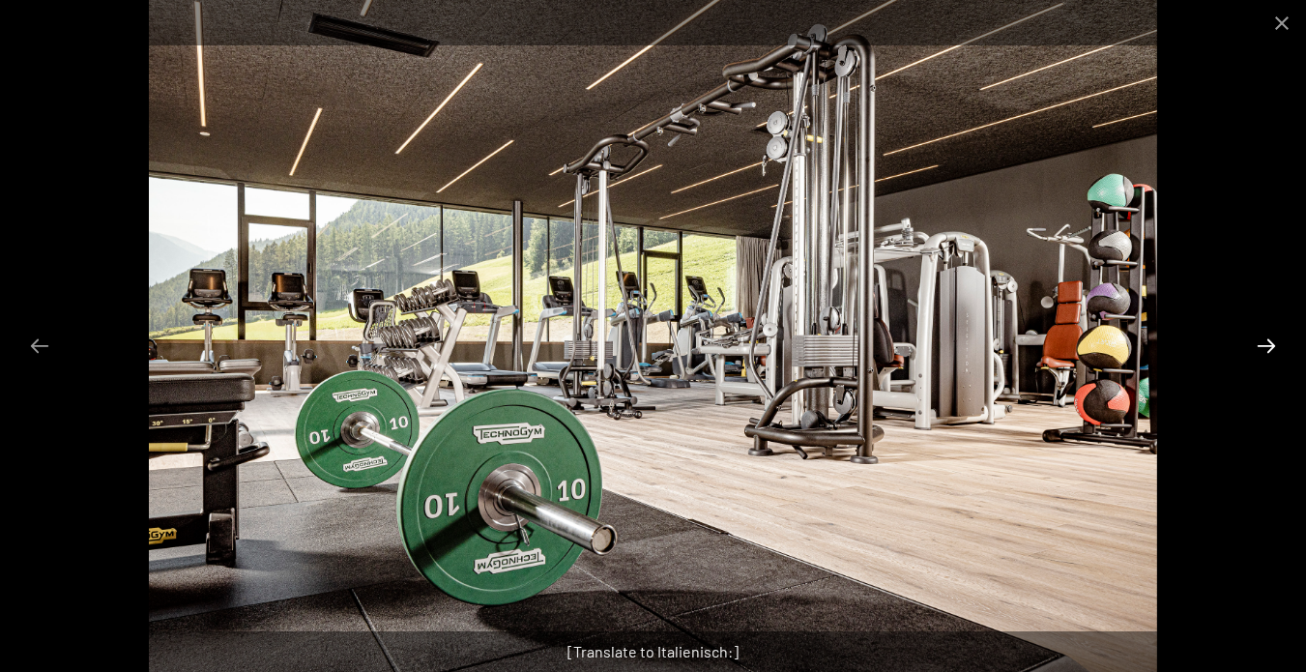
click at [1265, 345] on button "Next slide" at bounding box center [1266, 346] width 41 height 38
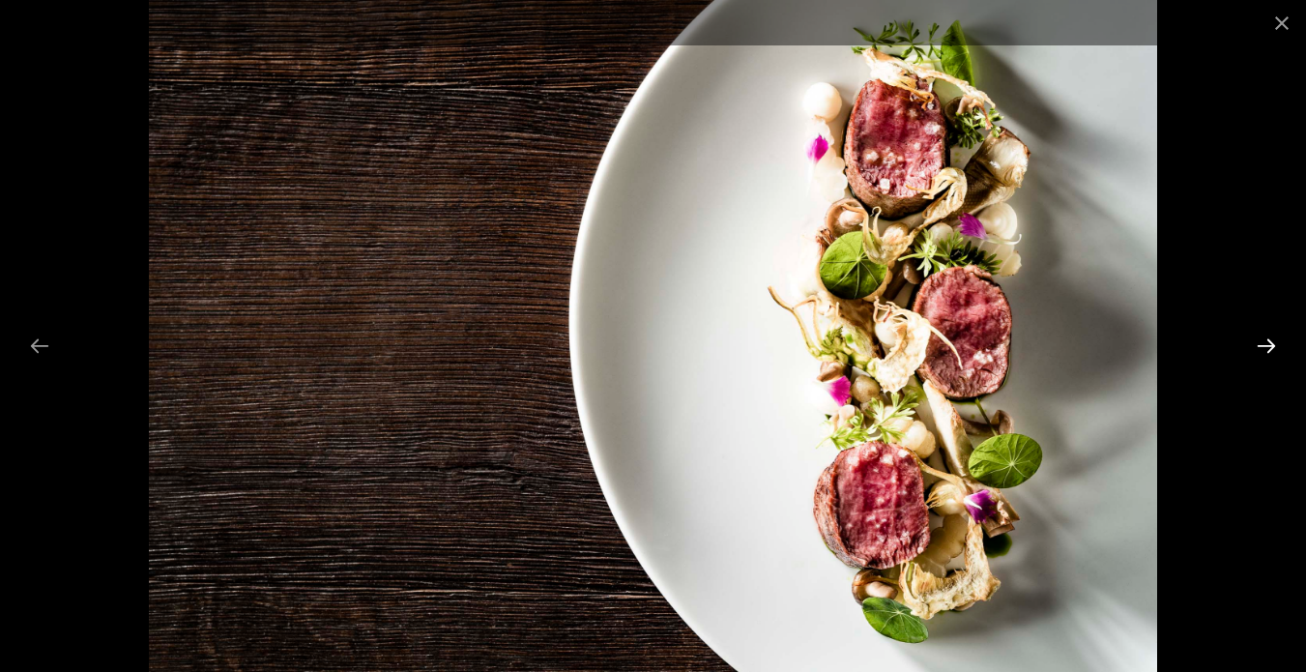
click at [1265, 345] on button "Next slide" at bounding box center [1266, 346] width 41 height 38
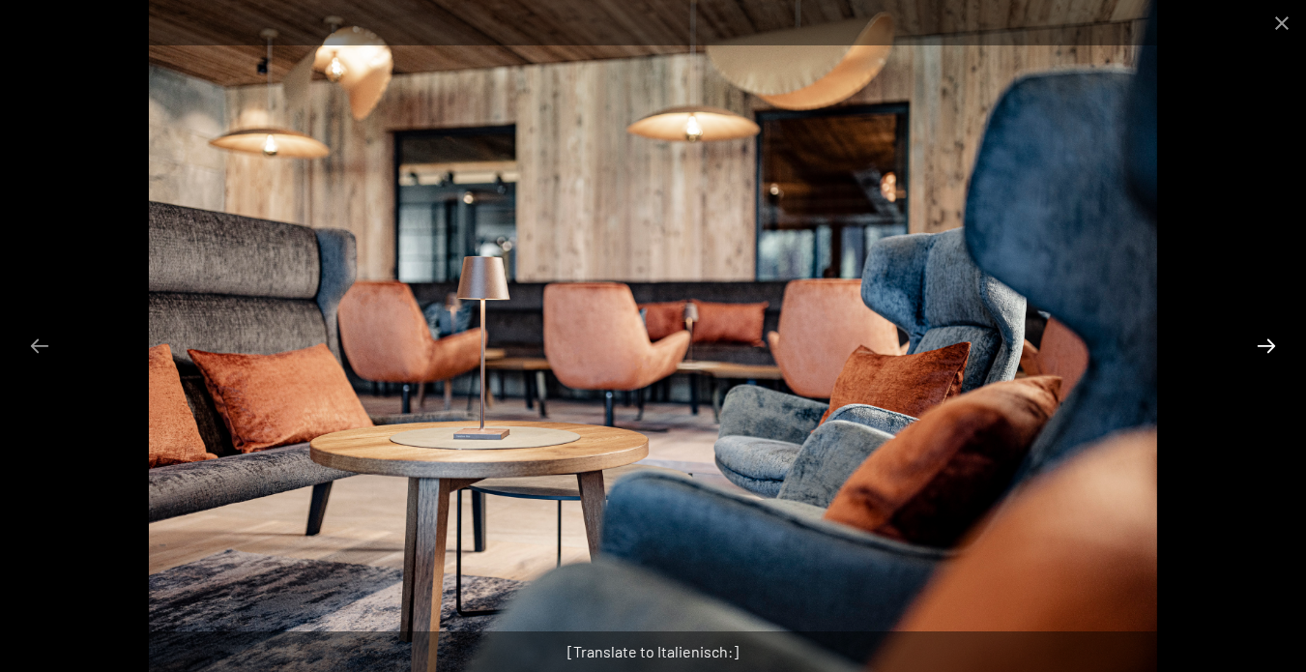
click at [1265, 345] on button "Next slide" at bounding box center [1266, 346] width 41 height 38
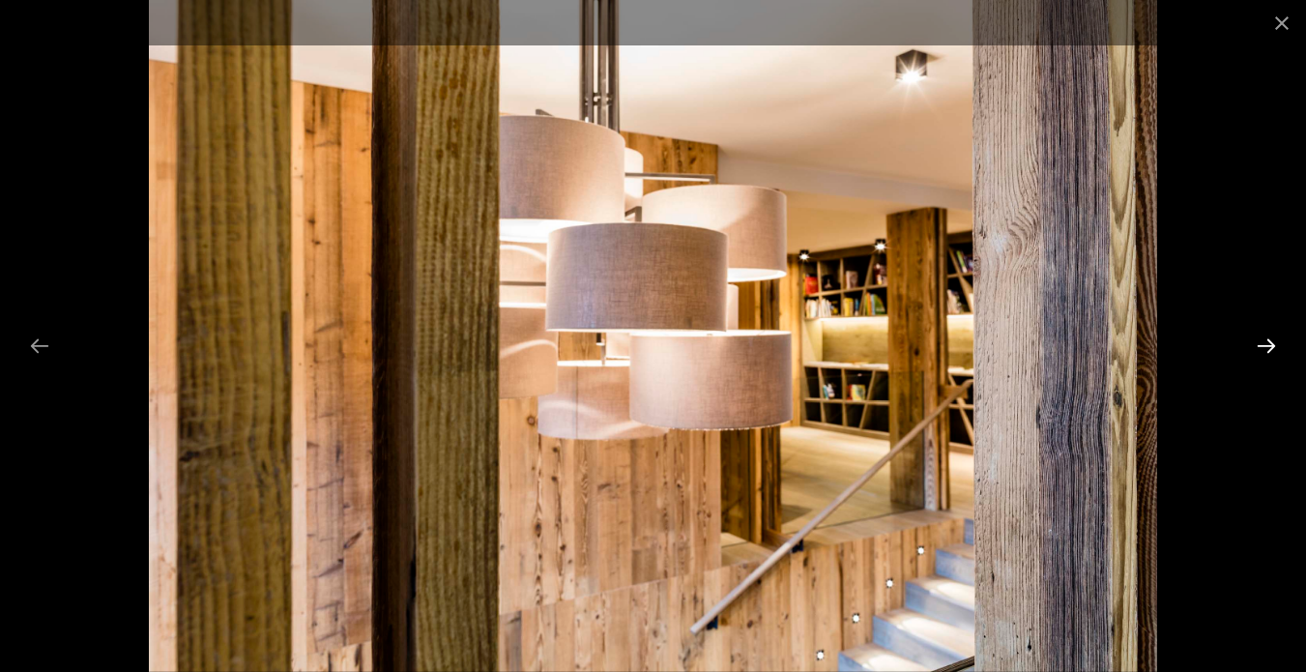
click at [1265, 345] on button "Next slide" at bounding box center [1266, 346] width 41 height 38
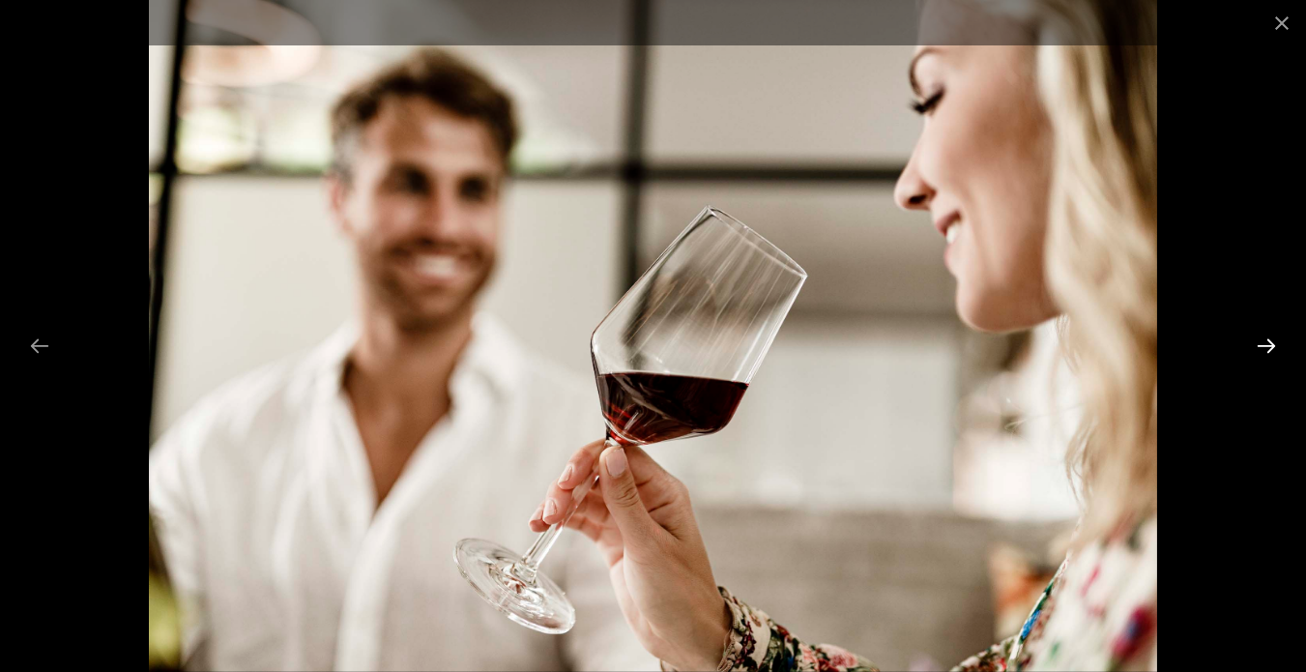
click at [1265, 345] on button "Next slide" at bounding box center [1266, 346] width 41 height 38
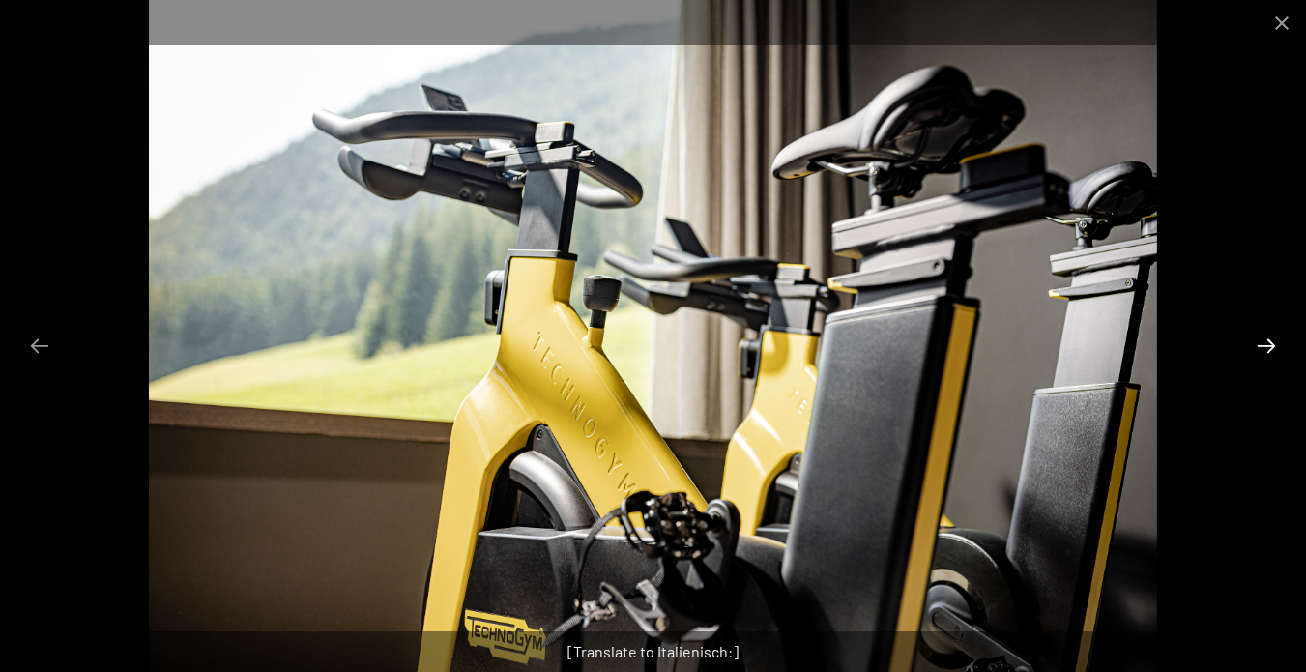
click at [1265, 345] on button "Next slide" at bounding box center [1266, 346] width 41 height 38
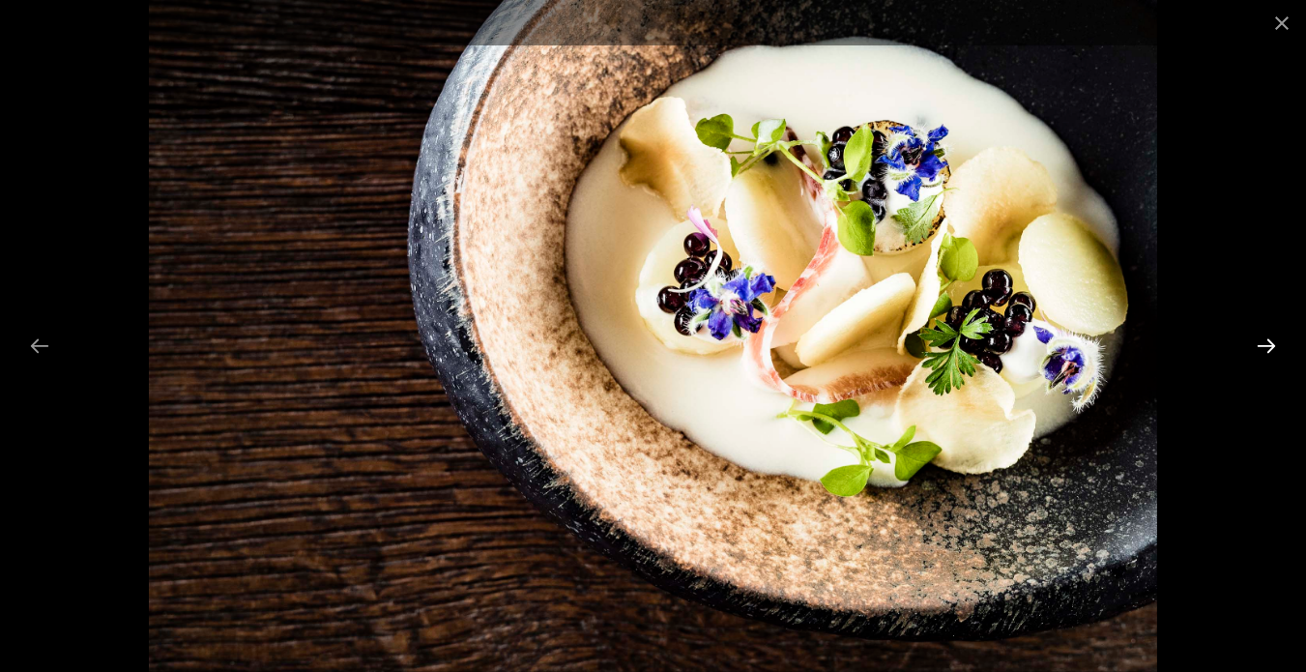
click at [1265, 345] on button "Next slide" at bounding box center [1266, 346] width 41 height 38
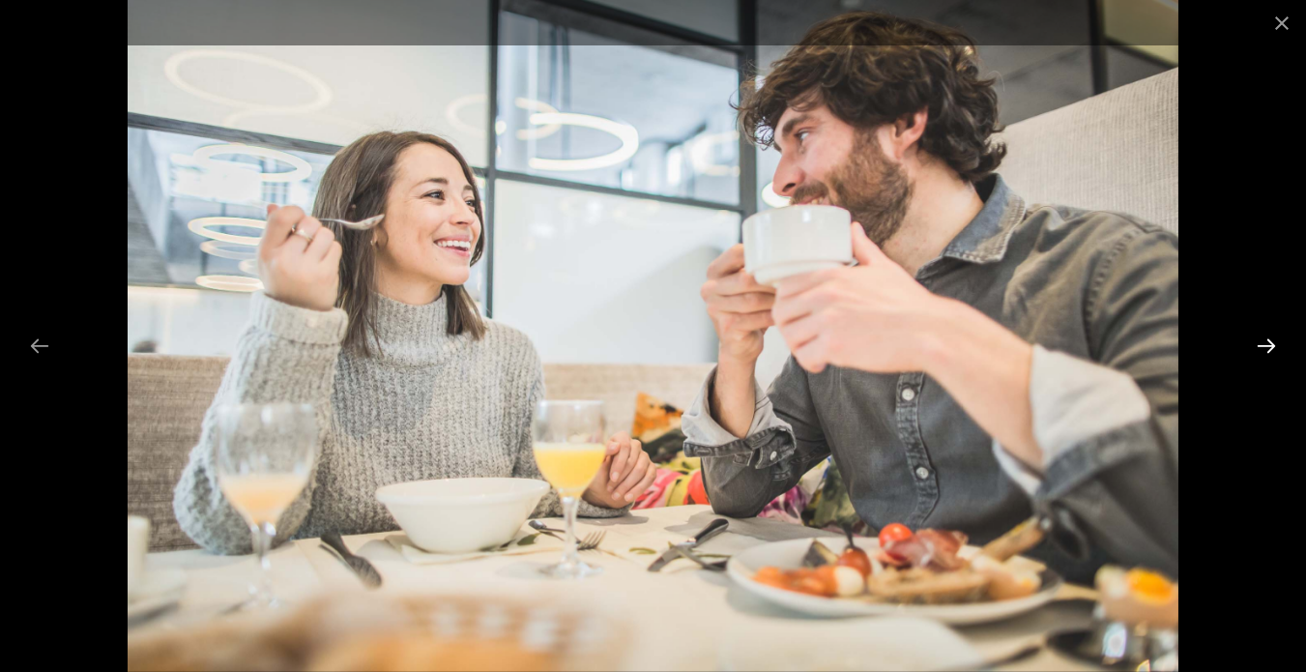
click at [1265, 345] on button "Next slide" at bounding box center [1266, 346] width 41 height 38
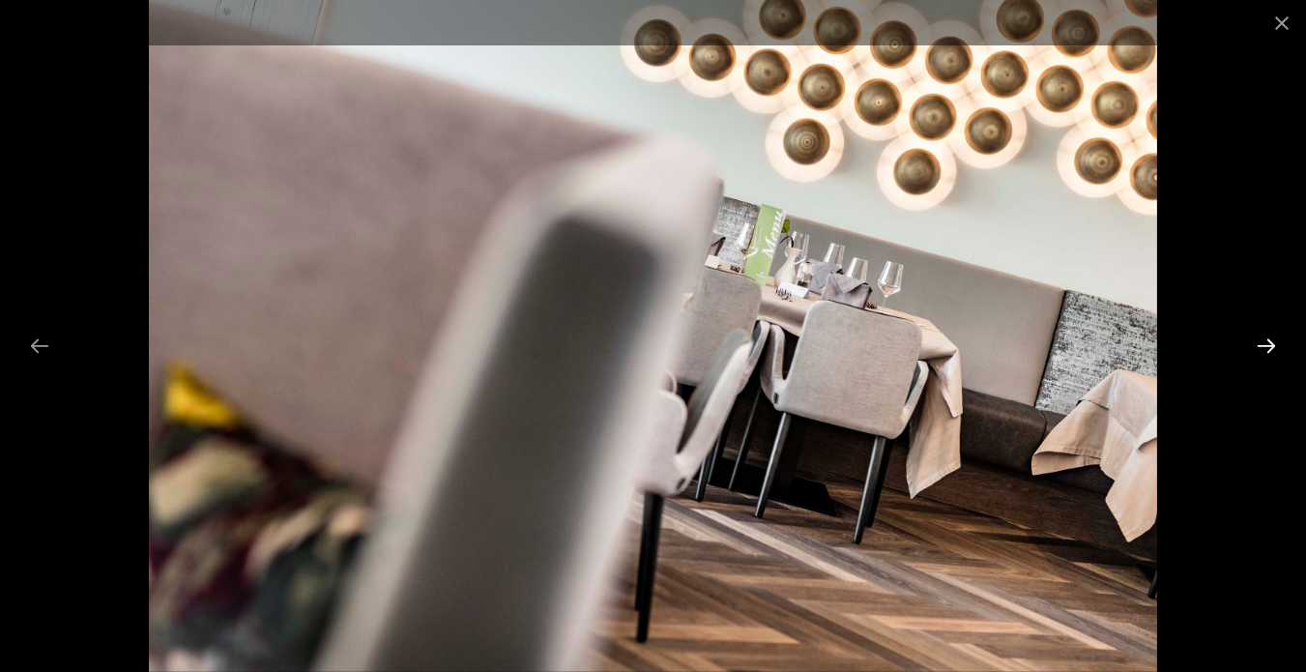
click at [1265, 345] on button "Next slide" at bounding box center [1266, 346] width 41 height 38
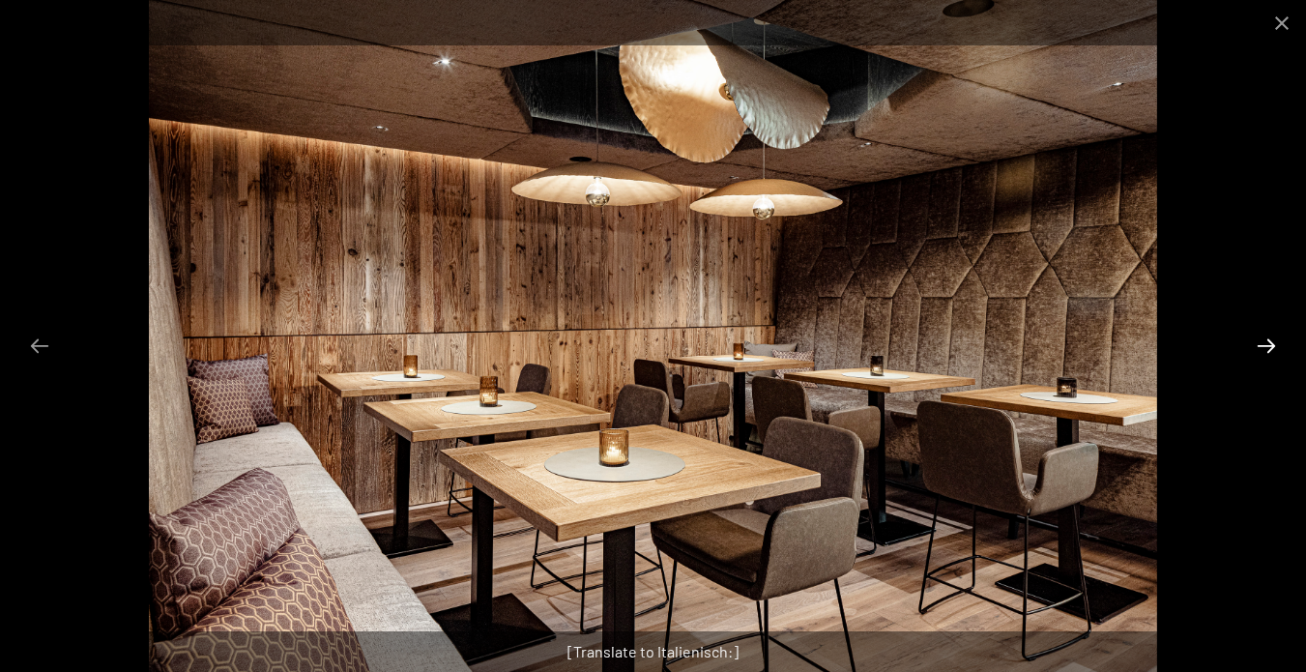
click at [1265, 345] on button "Next slide" at bounding box center [1266, 346] width 41 height 38
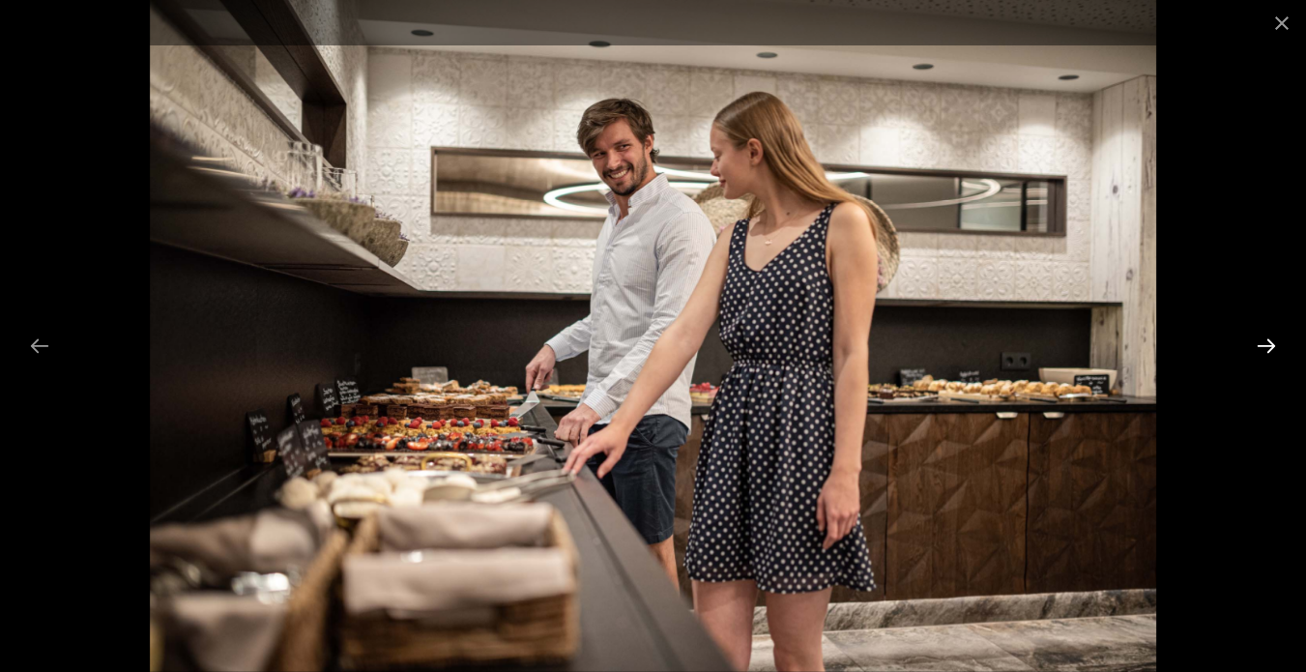
click at [1265, 345] on button "Next slide" at bounding box center [1266, 346] width 41 height 38
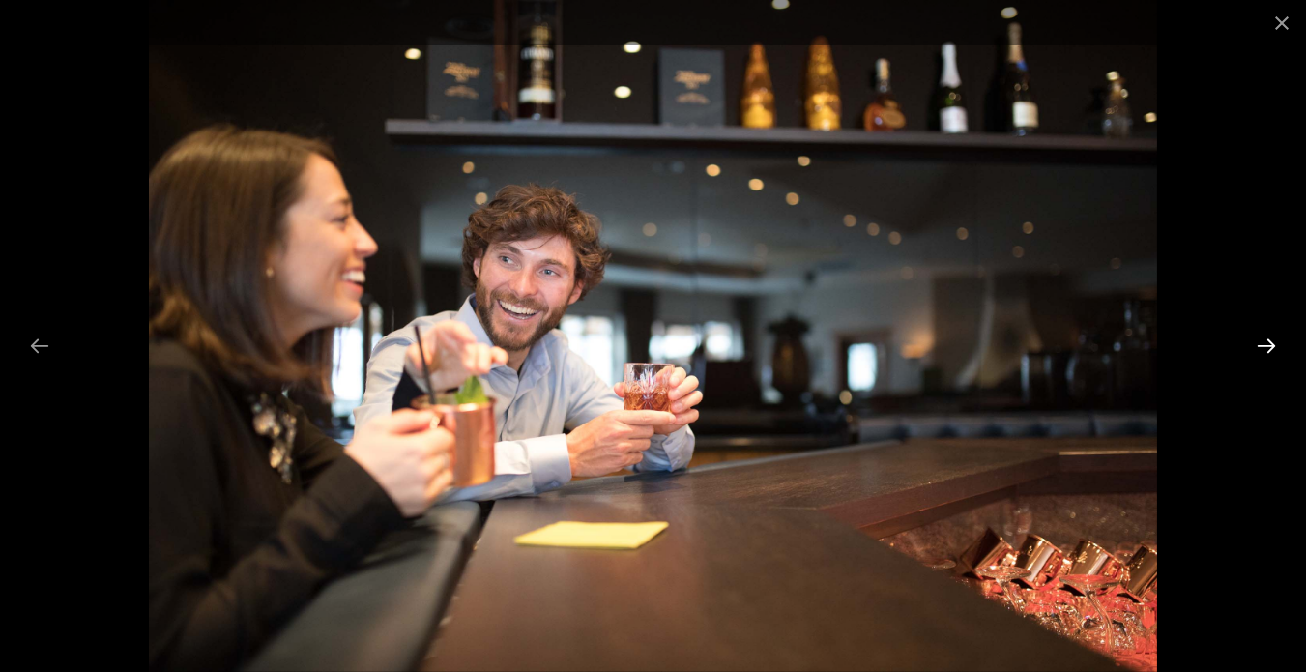
click at [1265, 345] on button "Next slide" at bounding box center [1266, 346] width 41 height 38
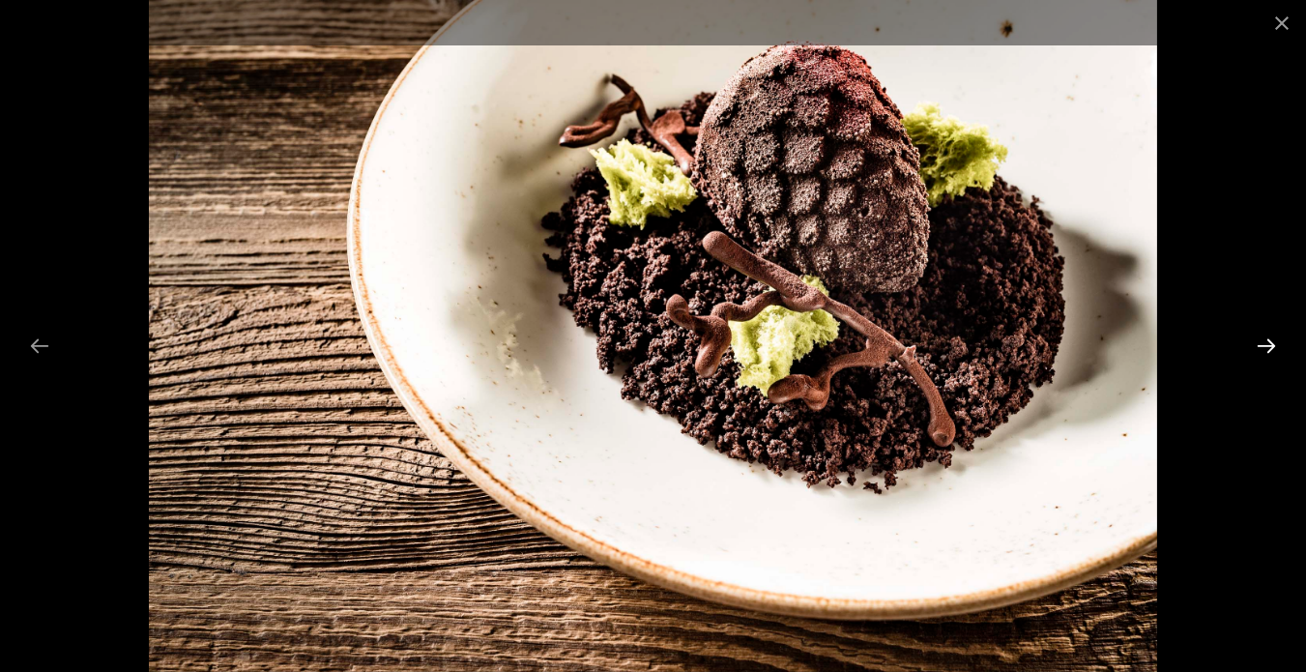
click at [1265, 345] on button "Next slide" at bounding box center [1266, 346] width 41 height 38
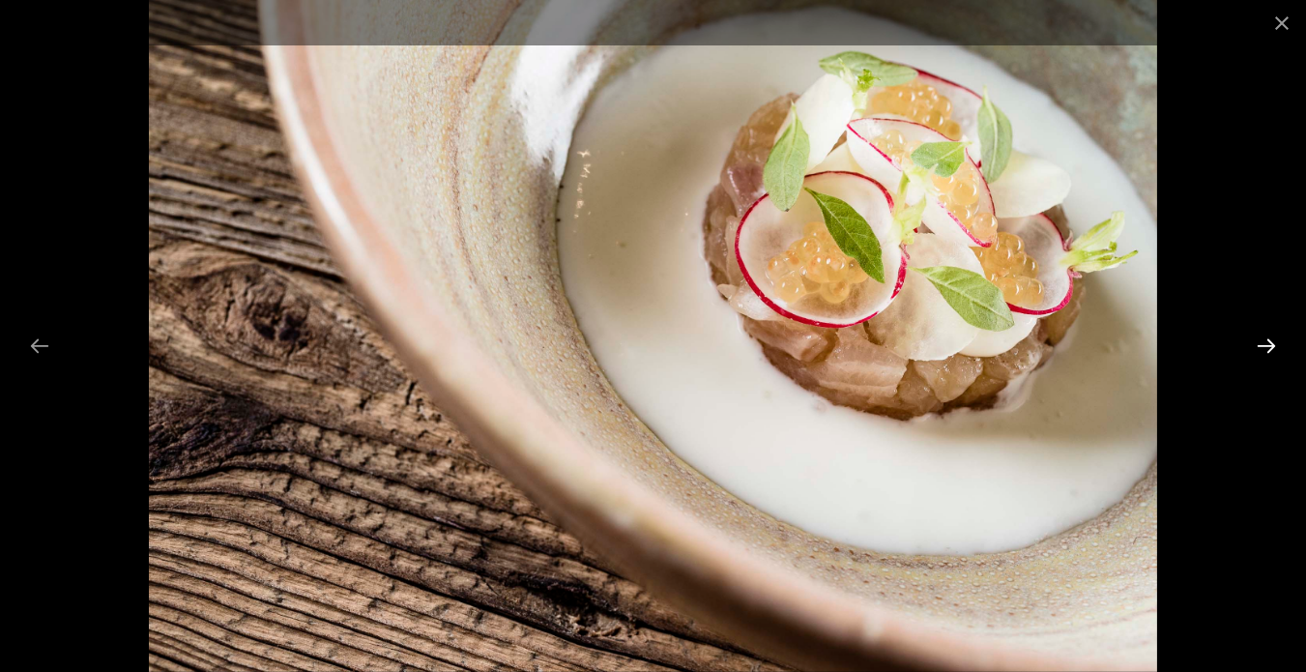
click at [1265, 345] on button "Next slide" at bounding box center [1266, 346] width 41 height 38
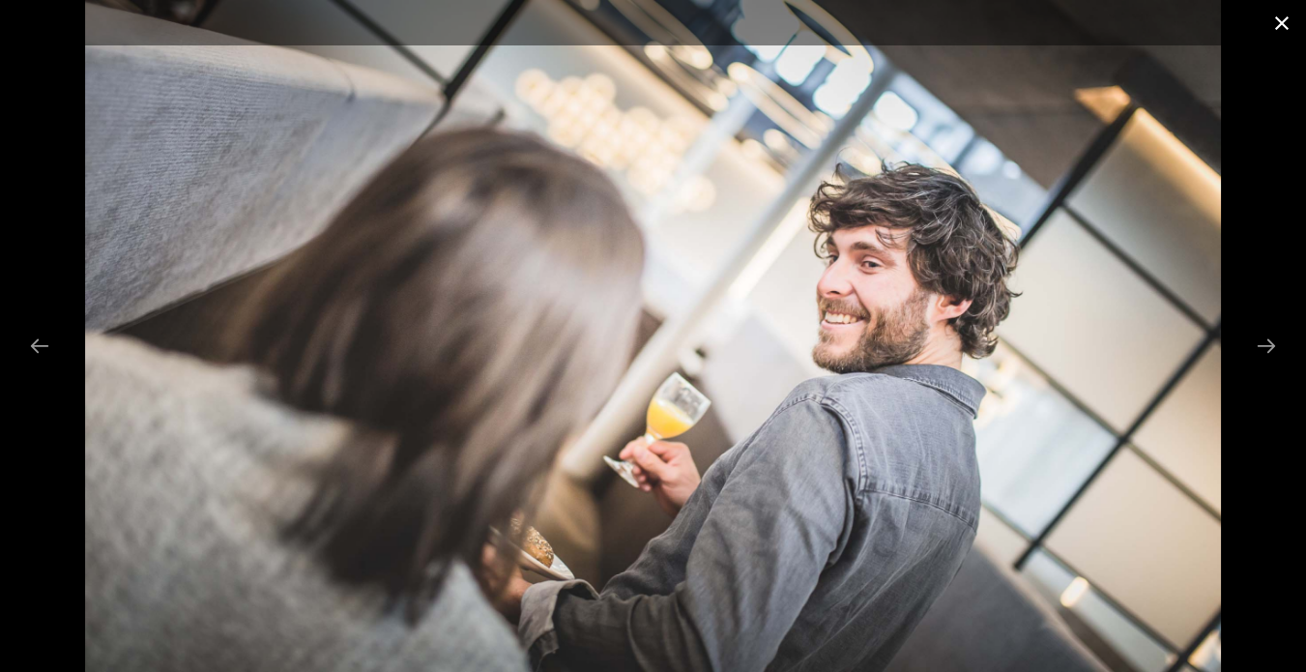
click at [1283, 14] on button "Close gallery" at bounding box center [1281, 22] width 48 height 45
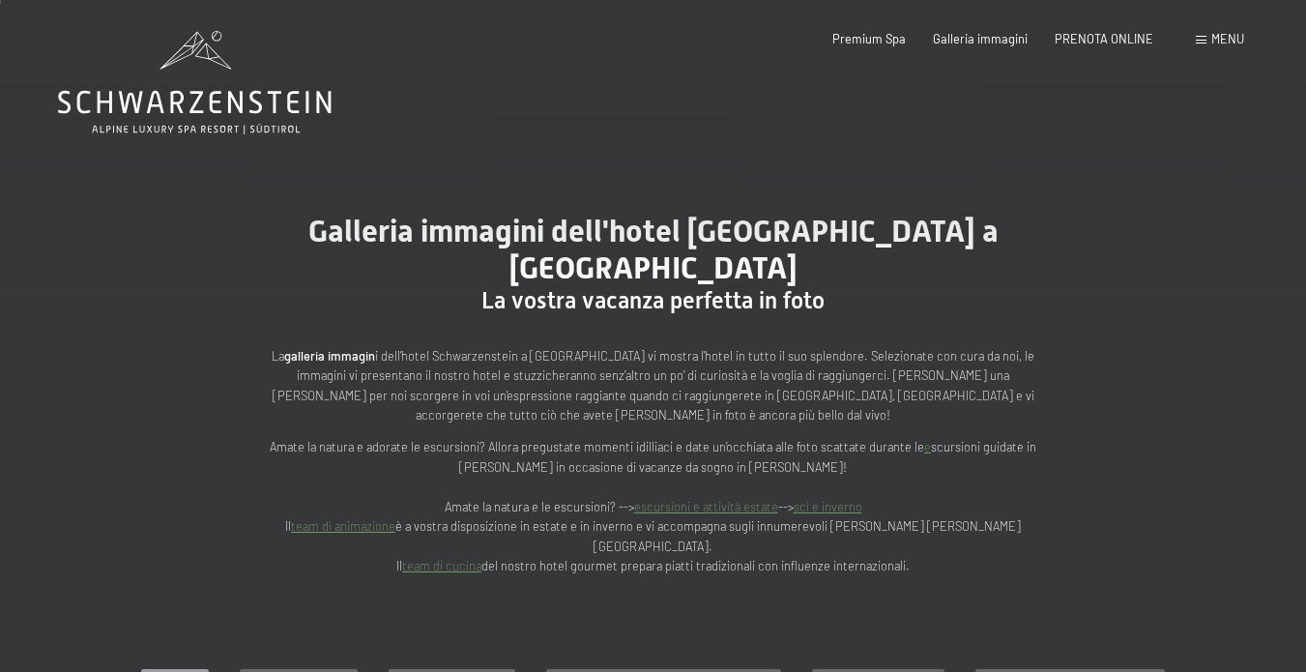
scroll to position [0, 0]
click at [1110, 47] on div "Prenotazione Richiesta Premium Spa Galleria immagini PRENOTA ONLINE Menu DE IT …" at bounding box center [1010, 39] width 467 height 17
click at [1104, 31] on div "Prenotazione Richiesta Premium Spa Galleria immagini PRENOTA ONLINE Menu DE IT …" at bounding box center [1010, 39] width 467 height 17
click at [1098, 42] on span "PRENOTA ONLINE" at bounding box center [1103, 35] width 99 height 15
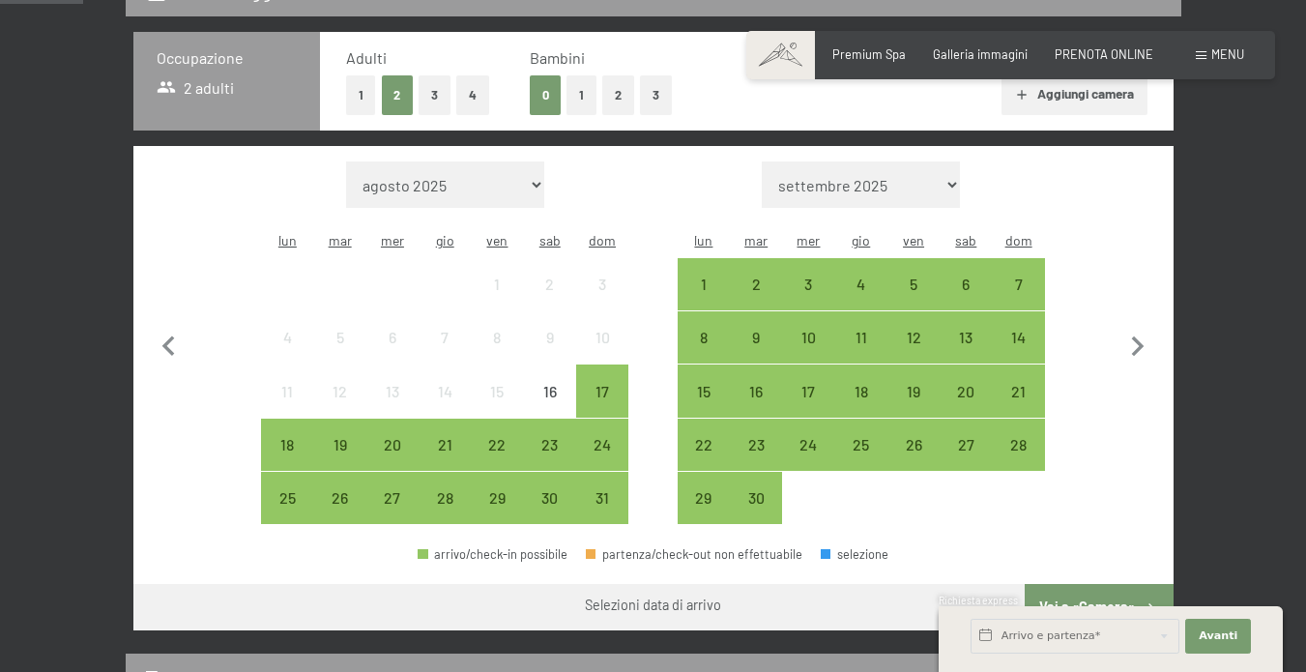
scroll to position [417, 0]
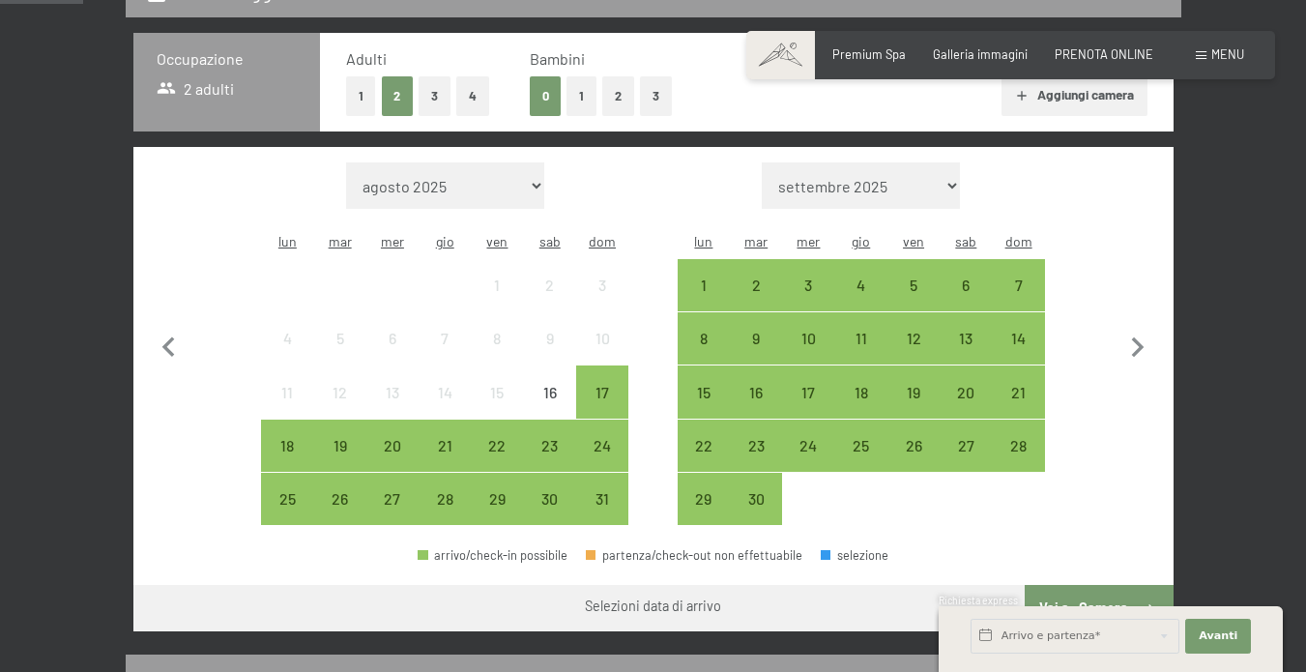
click at [434, 97] on button "3" at bounding box center [434, 96] width 32 height 40
click at [1137, 328] on icon "button" at bounding box center [1137, 348] width 41 height 41
select select "[DATE]"
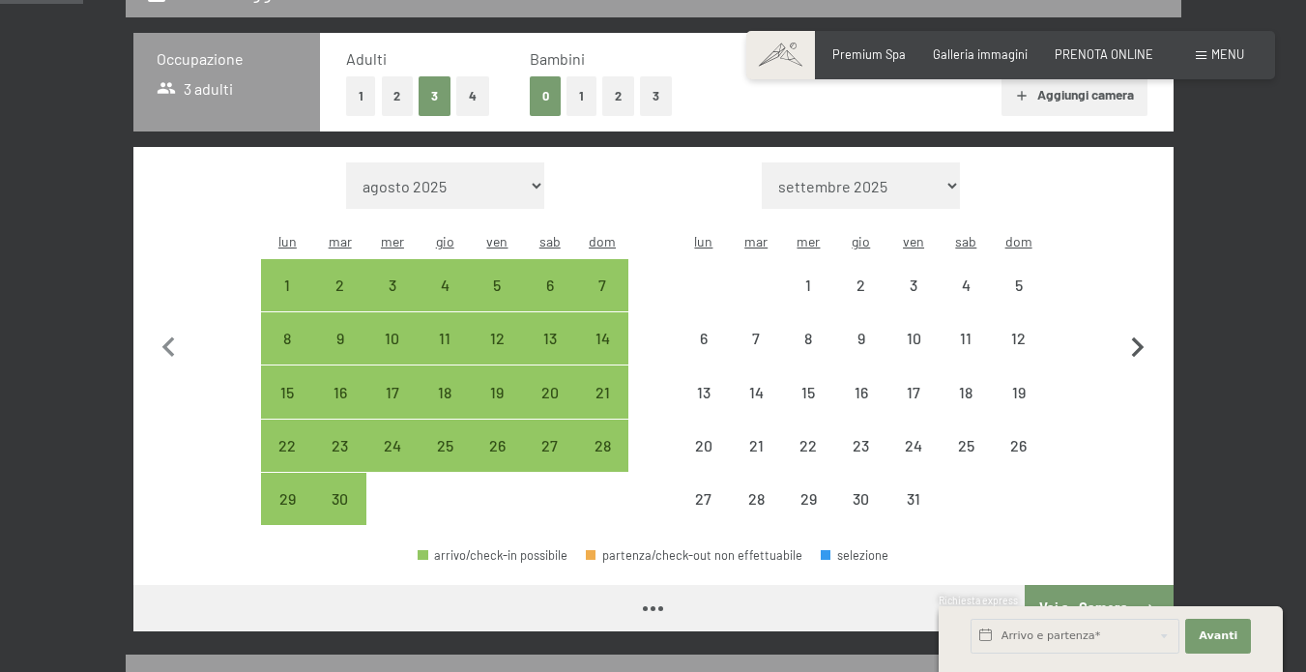
click at [1137, 328] on icon "button" at bounding box center [1137, 348] width 41 height 41
select select "[DATE]"
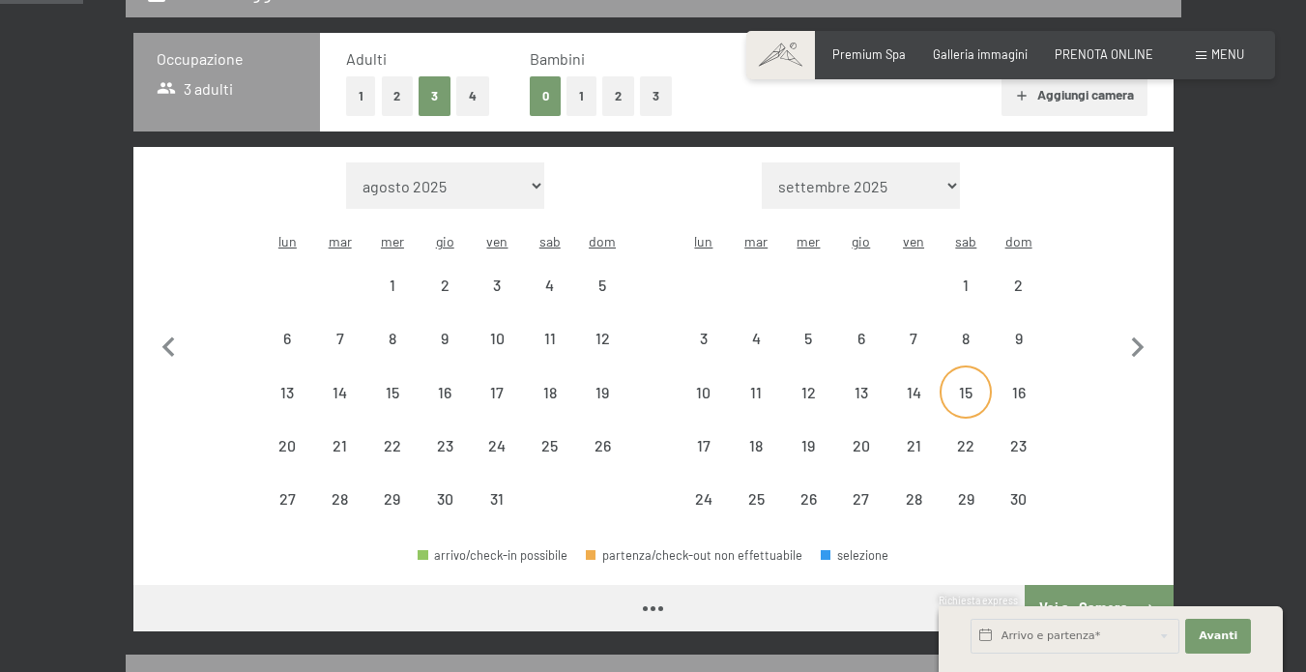
select select "[DATE]"
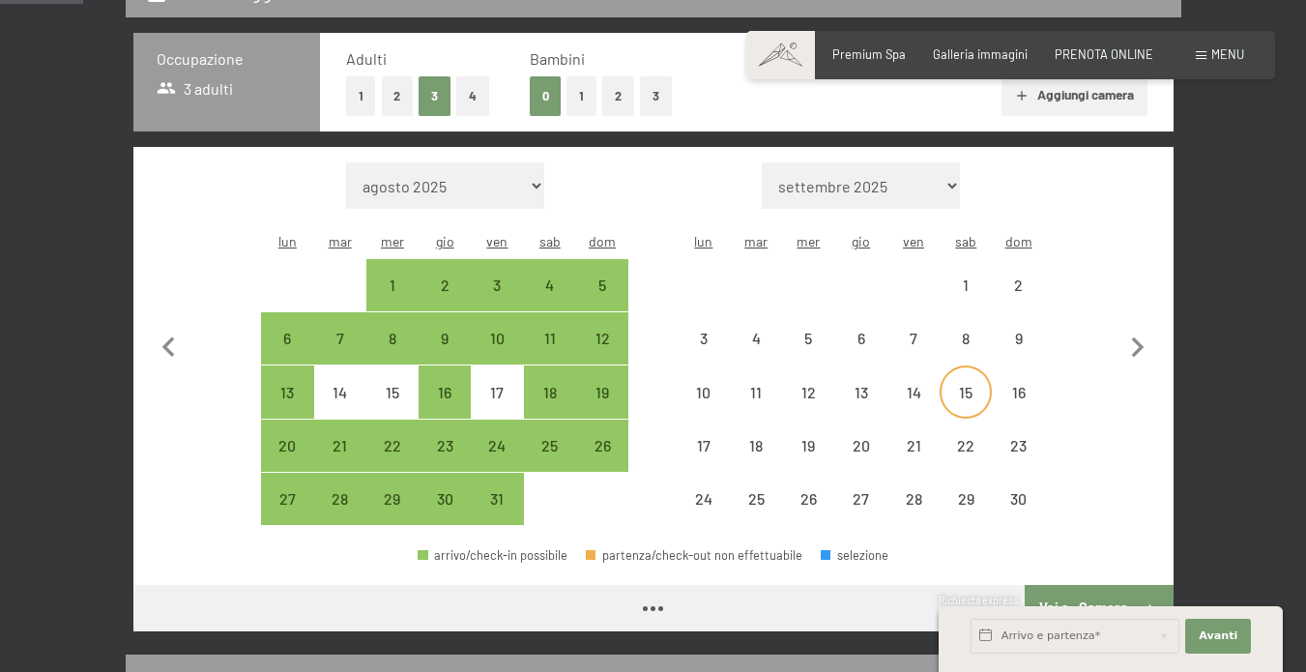
click at [965, 385] on div "15" at bounding box center [965, 409] width 48 height 48
select select "[DATE]"
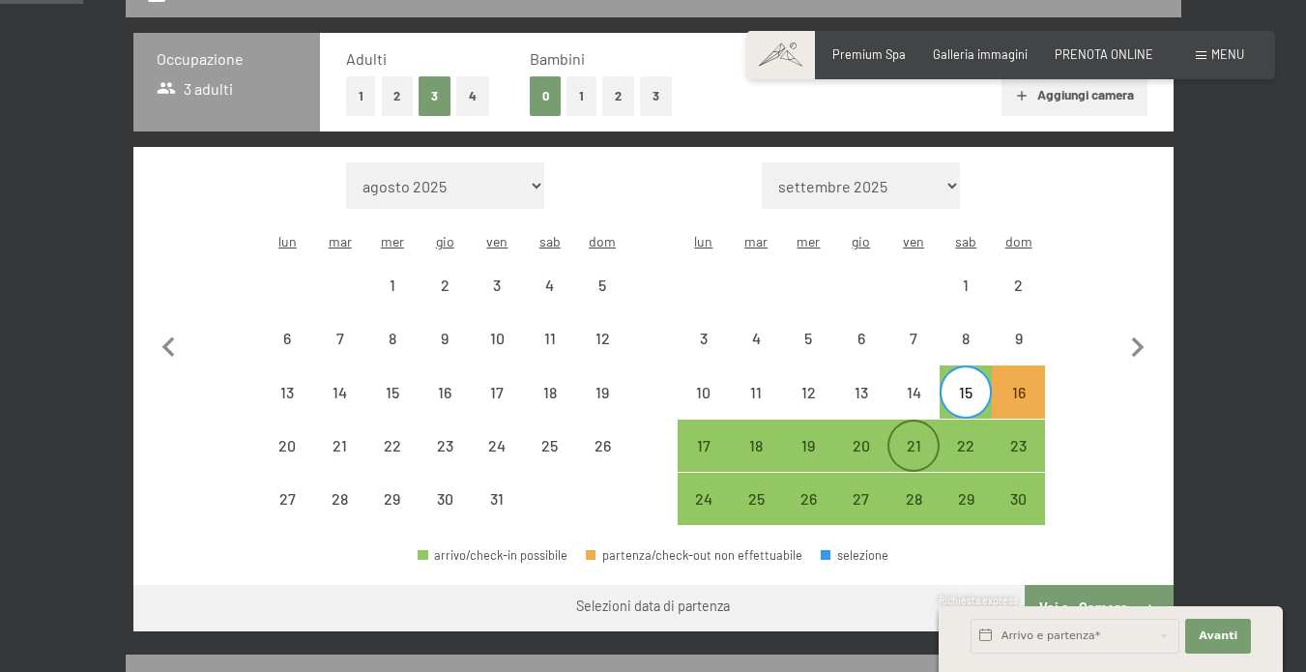
click at [904, 438] on div "21" at bounding box center [913, 462] width 48 height 48
select select "[DATE]"
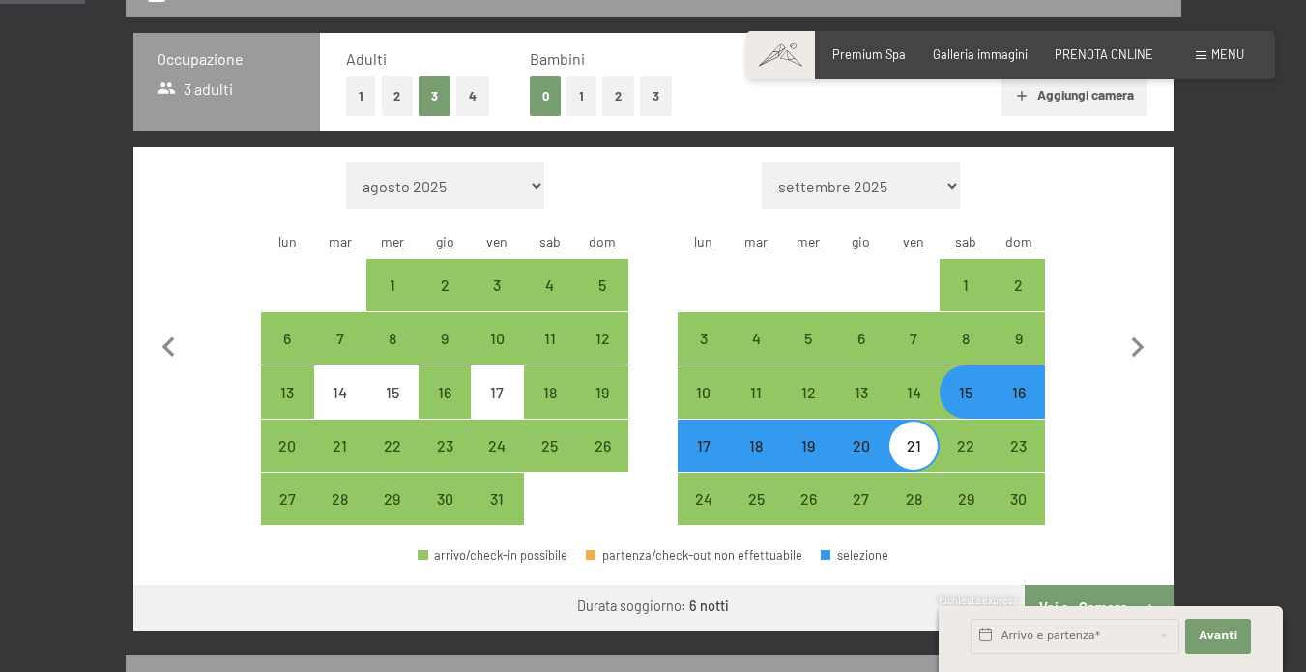
scroll to position [550, 0]
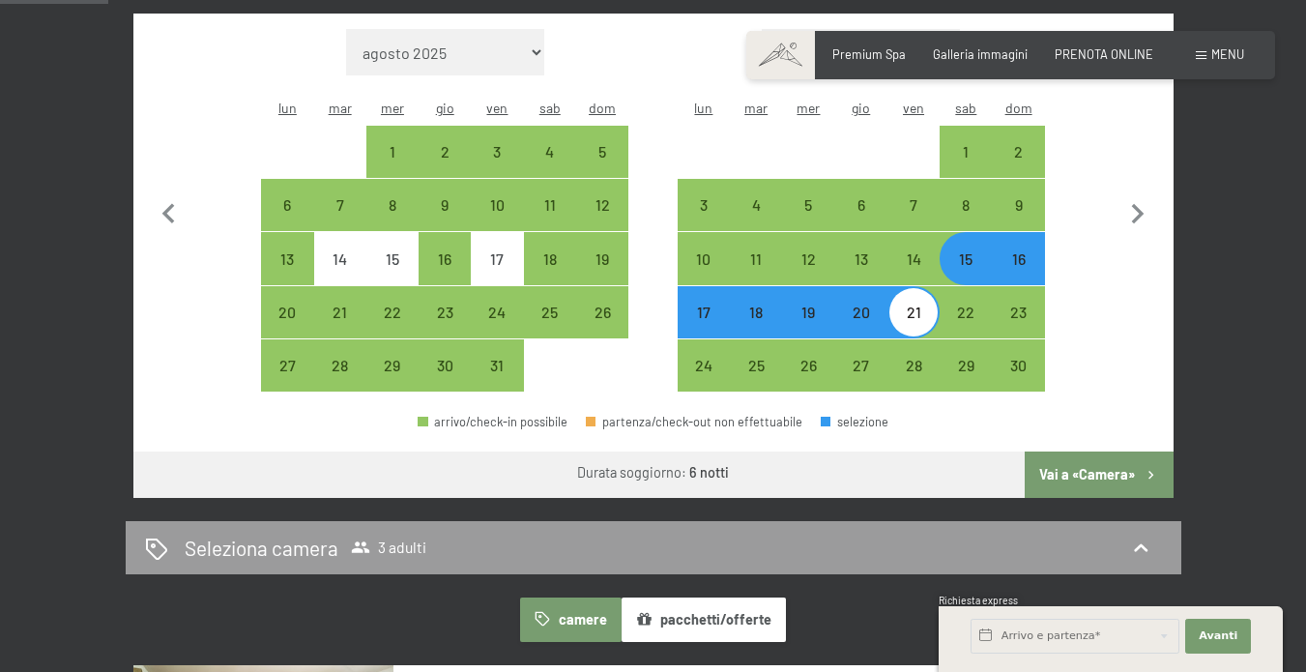
click at [877, 304] on div "20" at bounding box center [861, 328] width 48 height 48
select select "[DATE]"
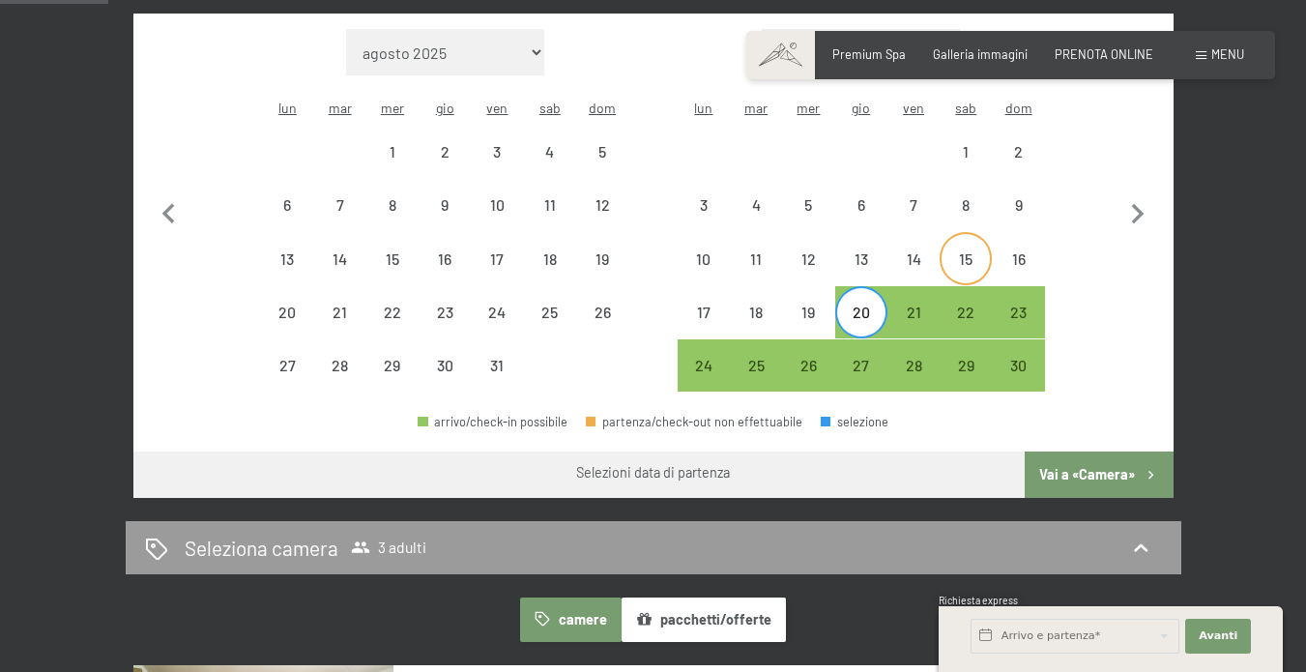
click at [968, 251] on div "15" at bounding box center [965, 275] width 48 height 48
select select "[DATE]"
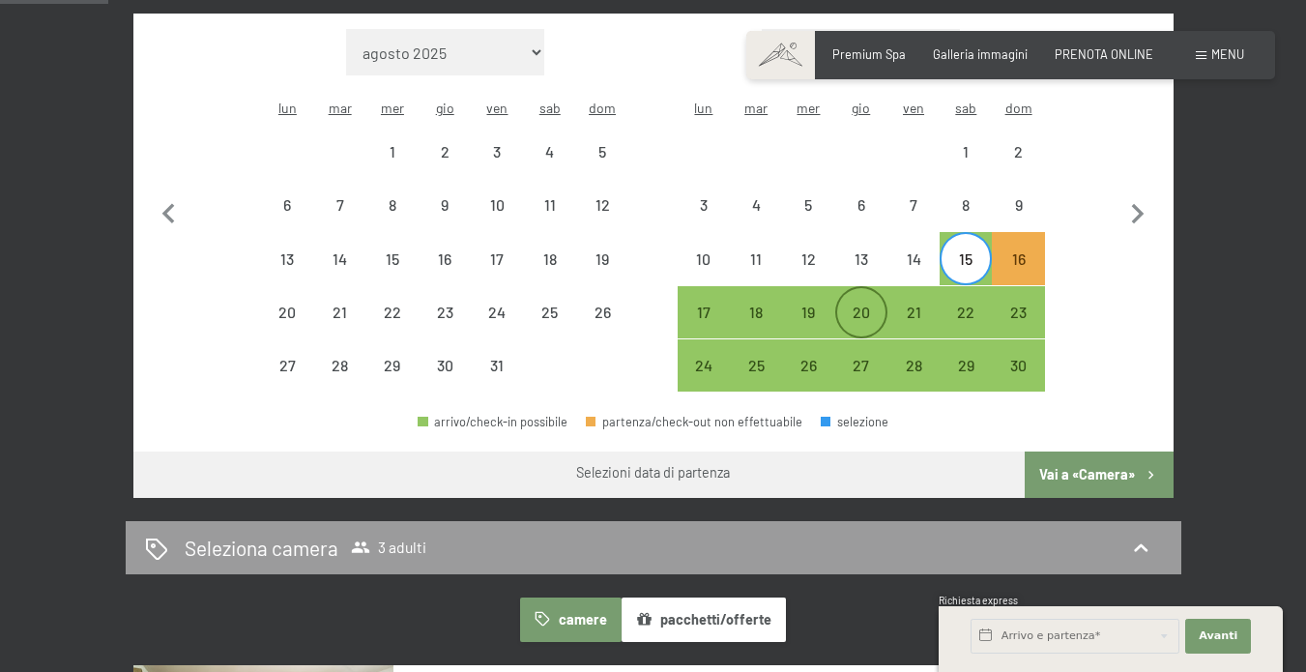
click at [870, 304] on div "20" at bounding box center [861, 328] width 48 height 48
select select "[DATE]"
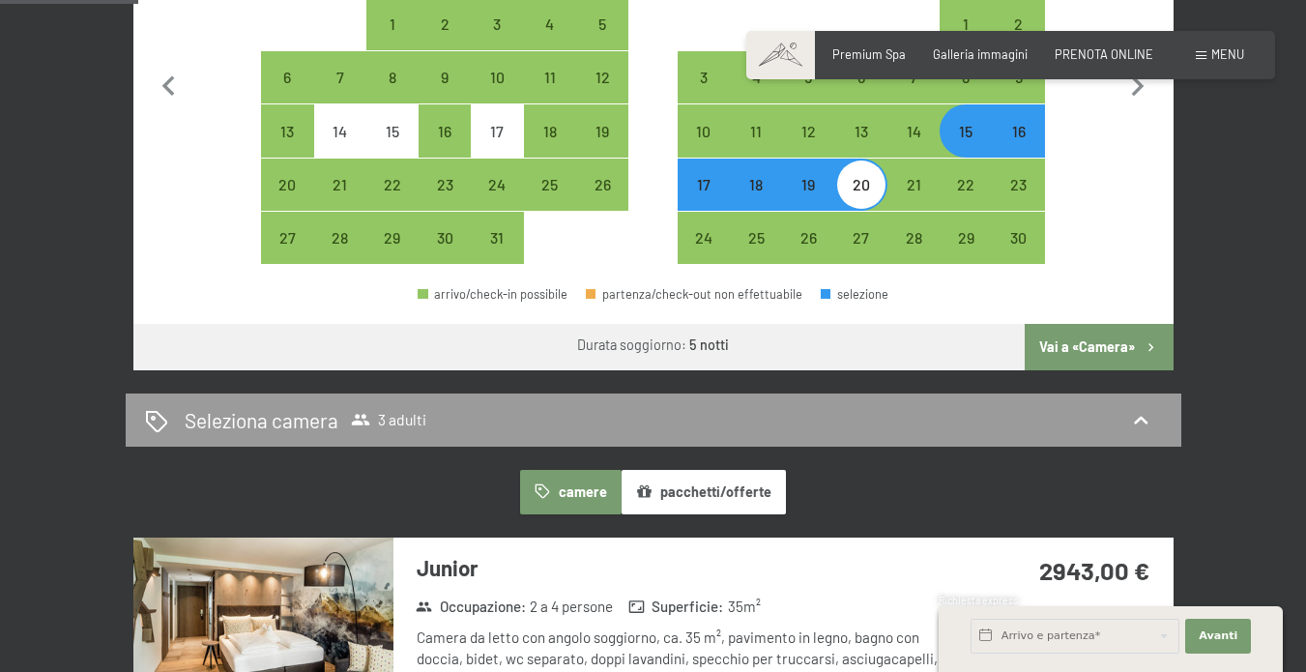
scroll to position [732, 0]
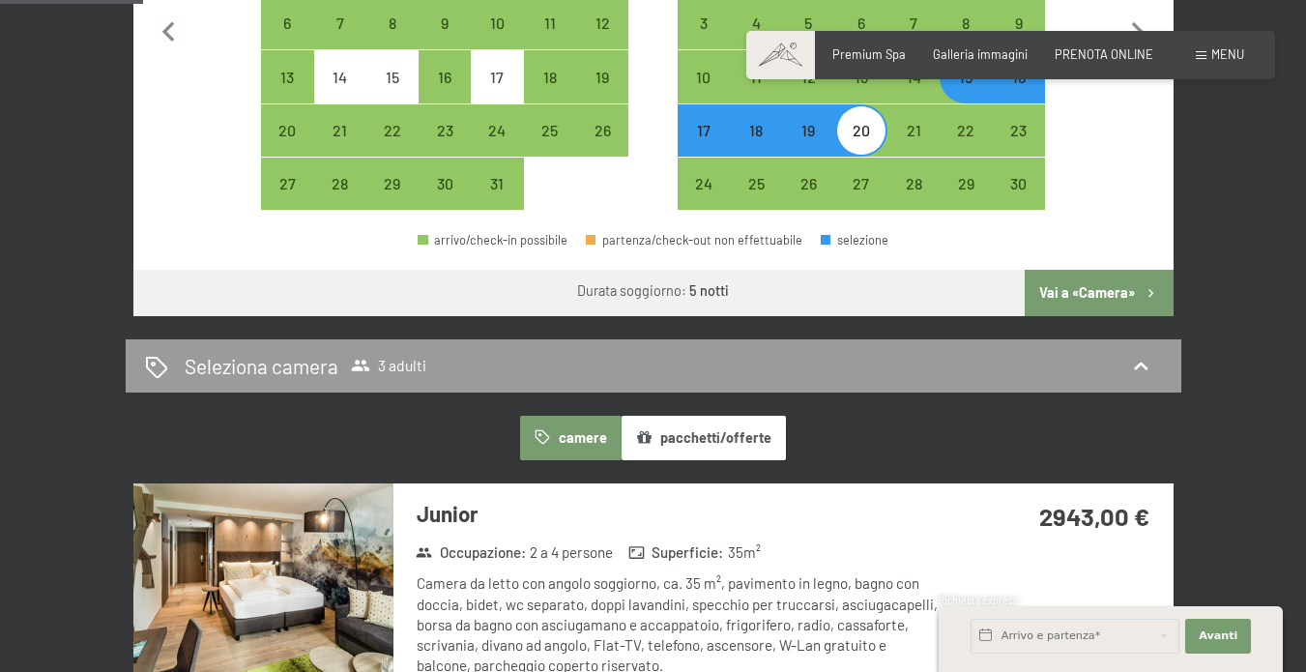
click at [1090, 270] on button "Vai a «Camera»" at bounding box center [1098, 293] width 148 height 46
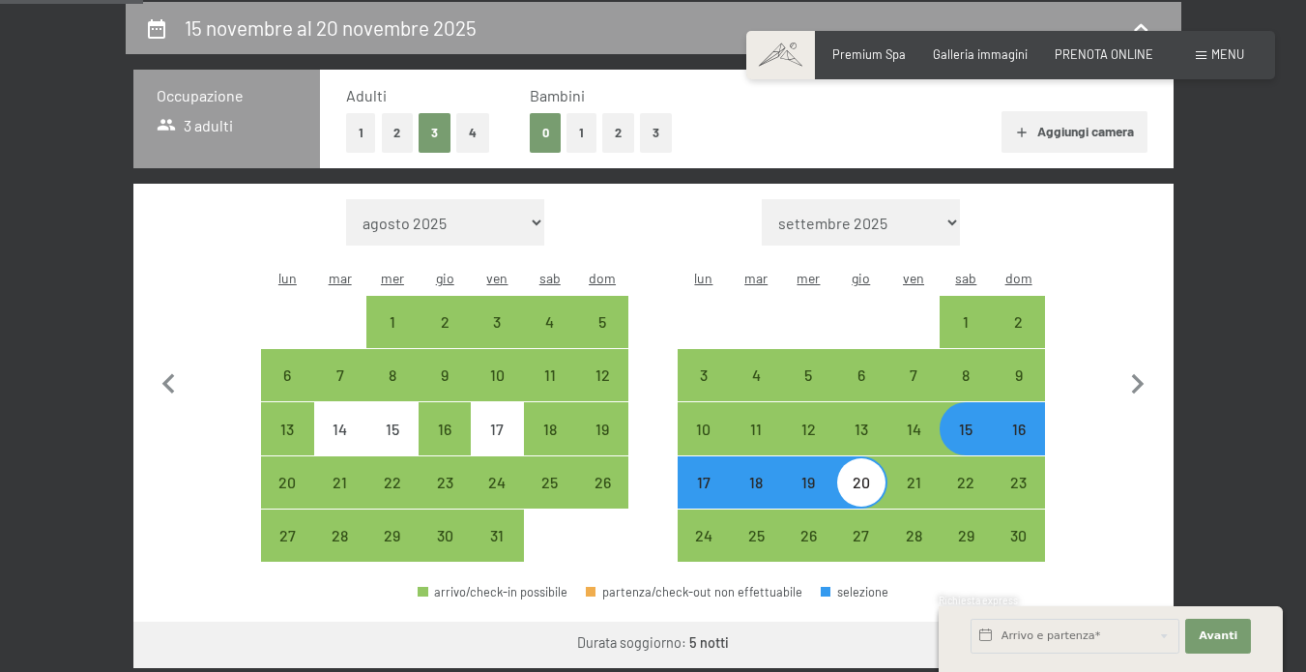
select select "[DATE]"
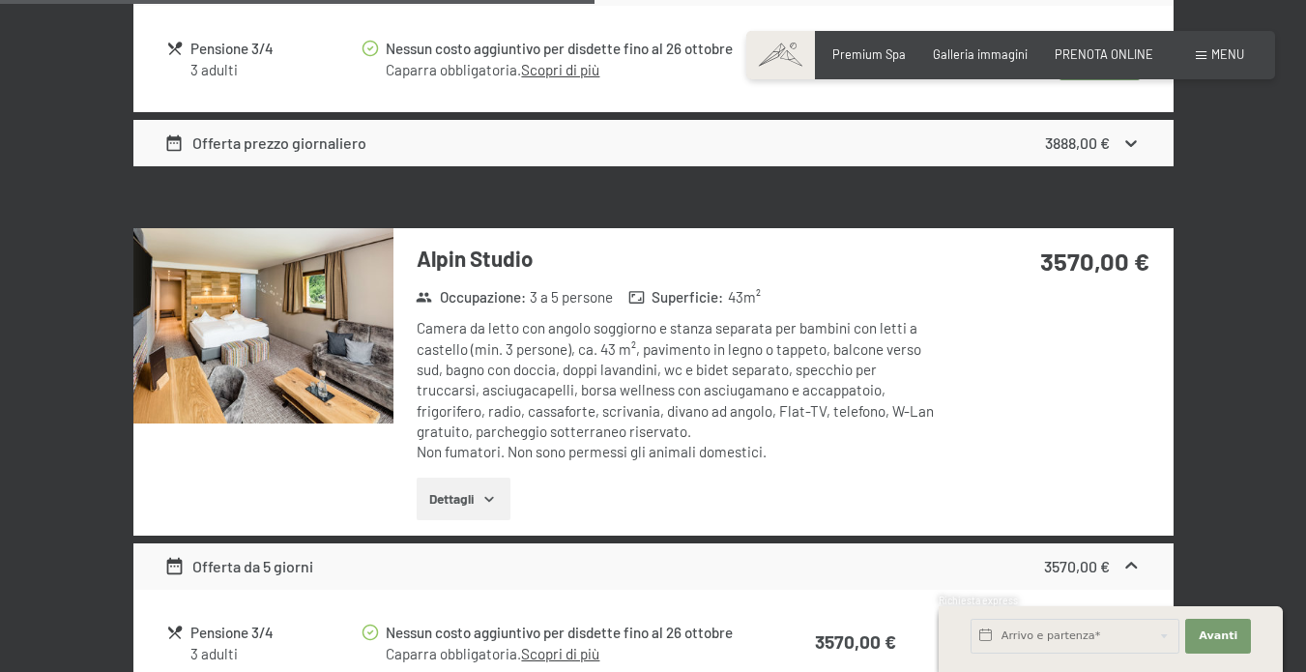
scroll to position [2849, 0]
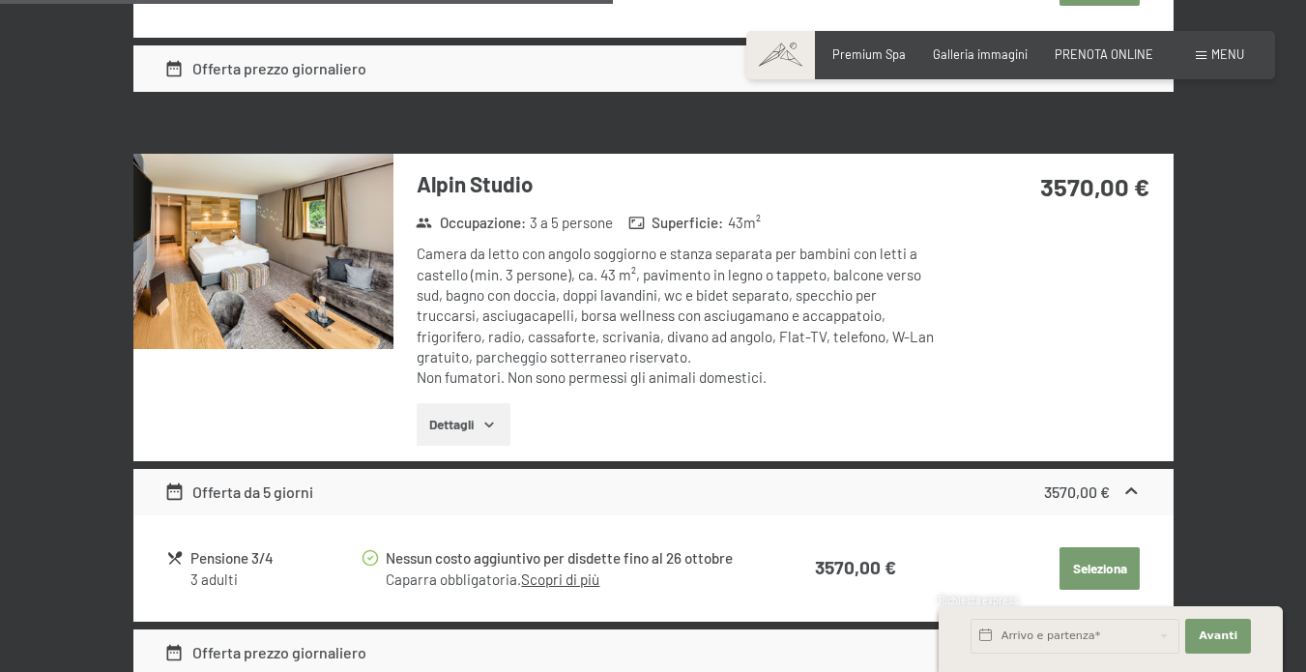
click at [327, 220] on img at bounding box center [263, 251] width 260 height 195
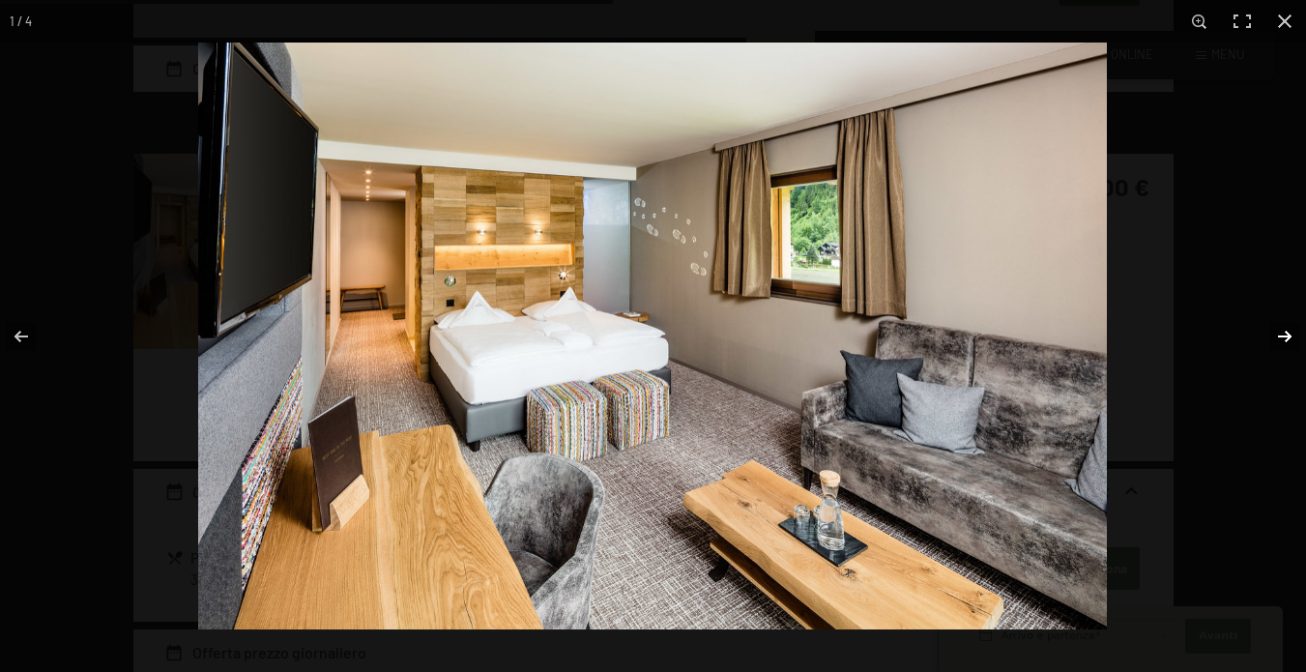
click at [1285, 338] on button "button" at bounding box center [1272, 336] width 68 height 97
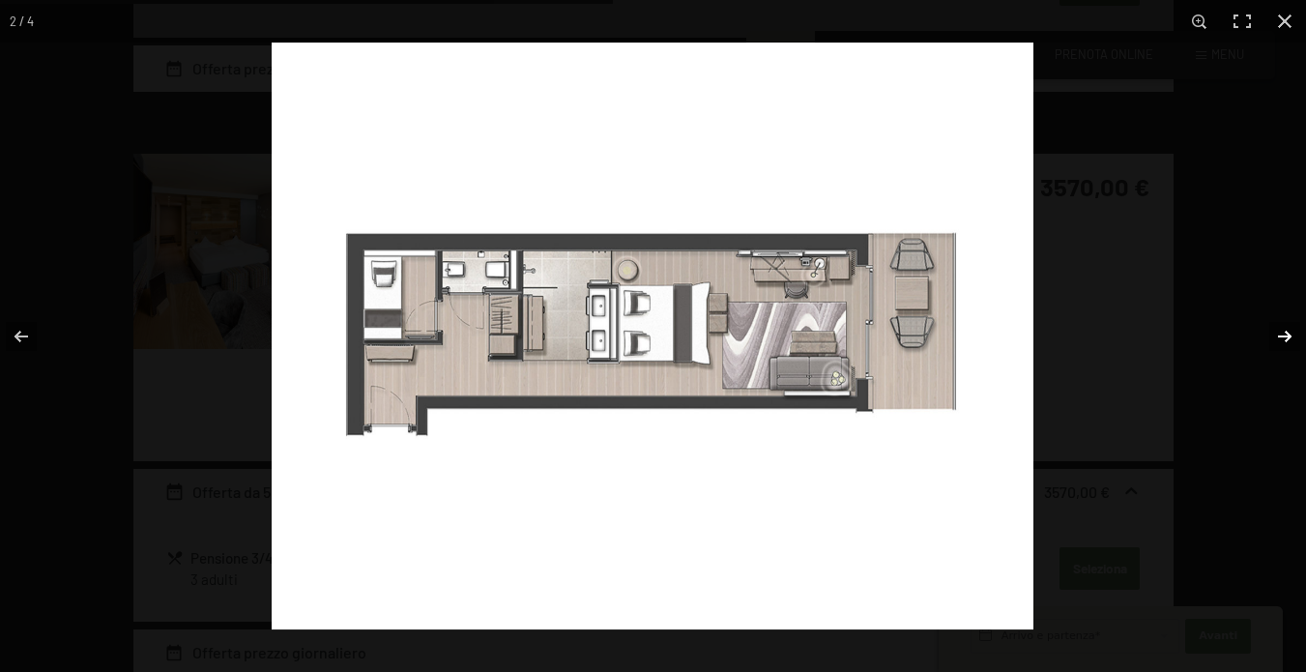
click at [1281, 334] on button "button" at bounding box center [1272, 336] width 68 height 97
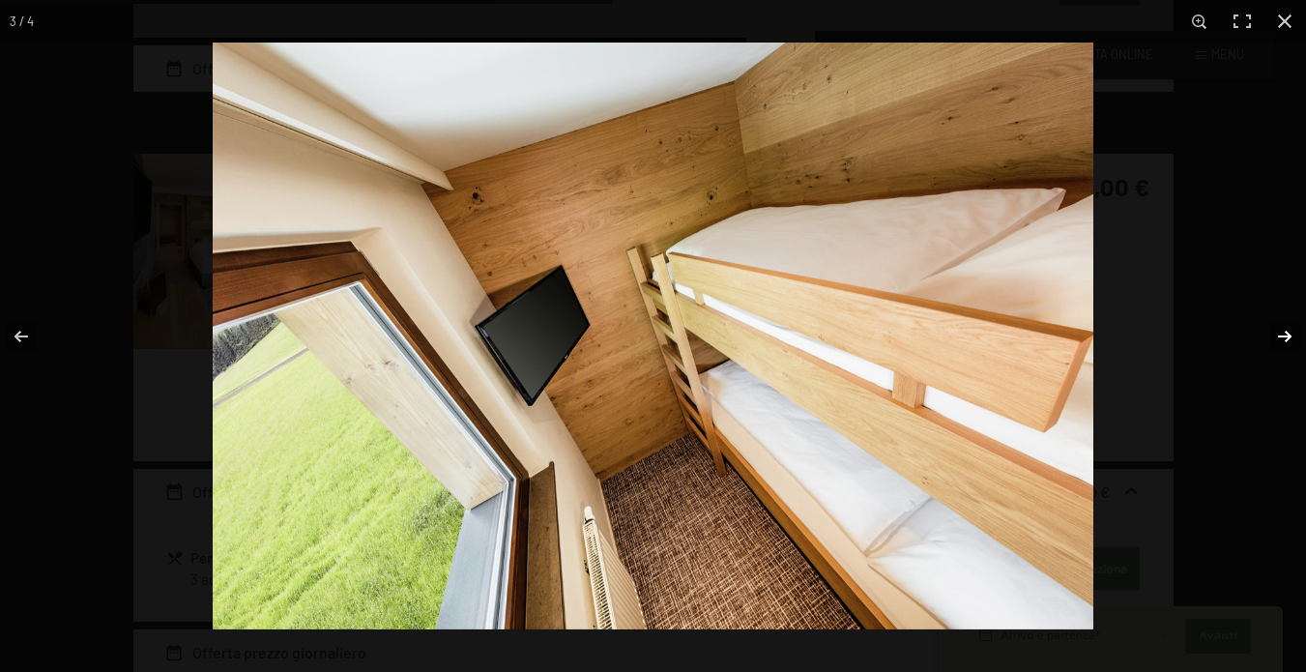
click at [1281, 334] on button "button" at bounding box center [1272, 336] width 68 height 97
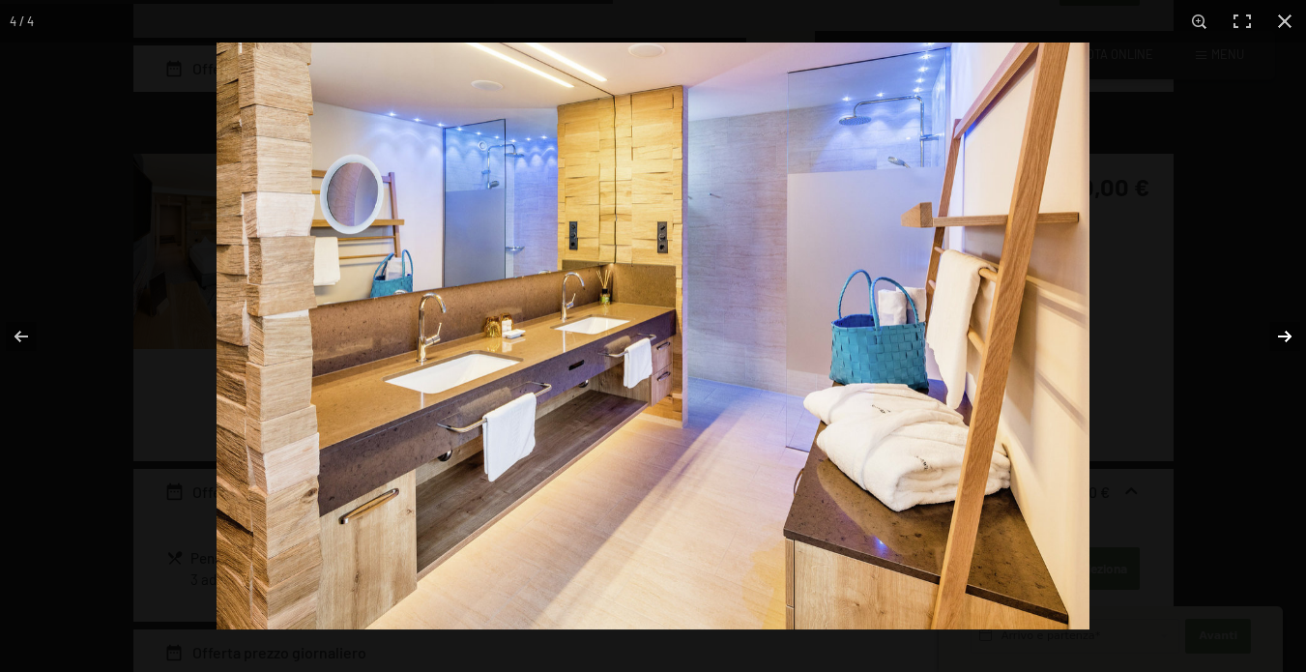
click at [1281, 334] on button "button" at bounding box center [1272, 336] width 68 height 97
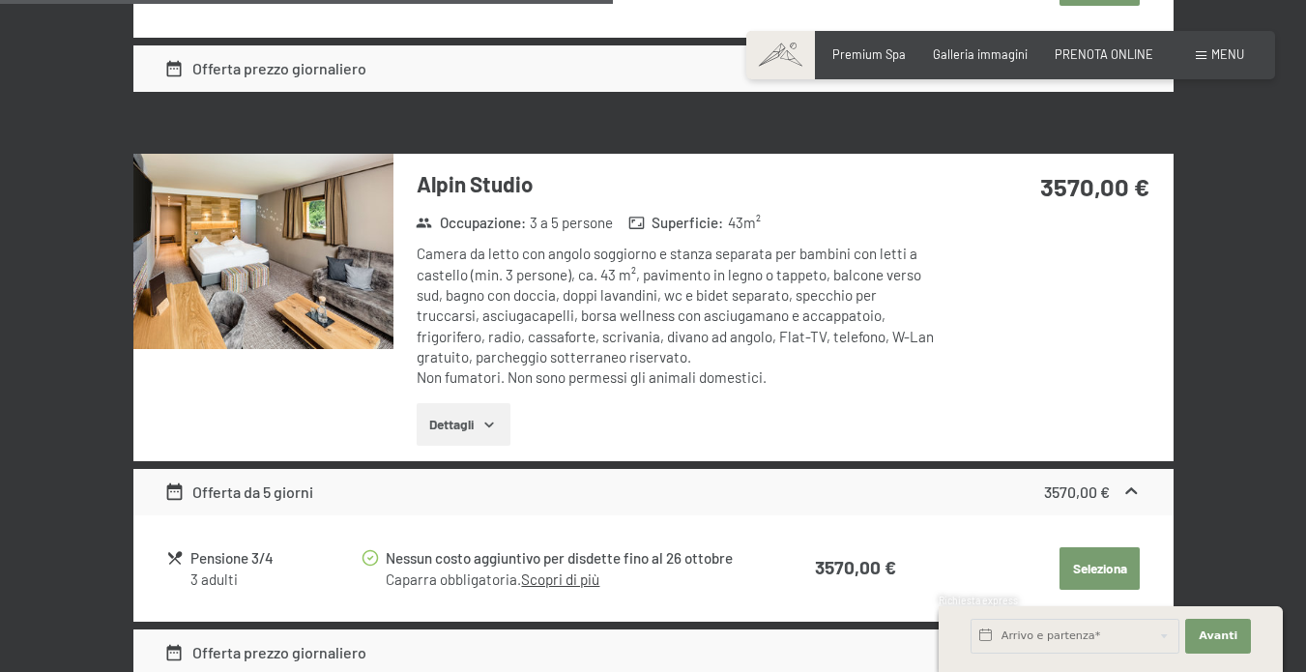
click at [0, 0] on button "button" at bounding box center [0, 0] width 0 height 0
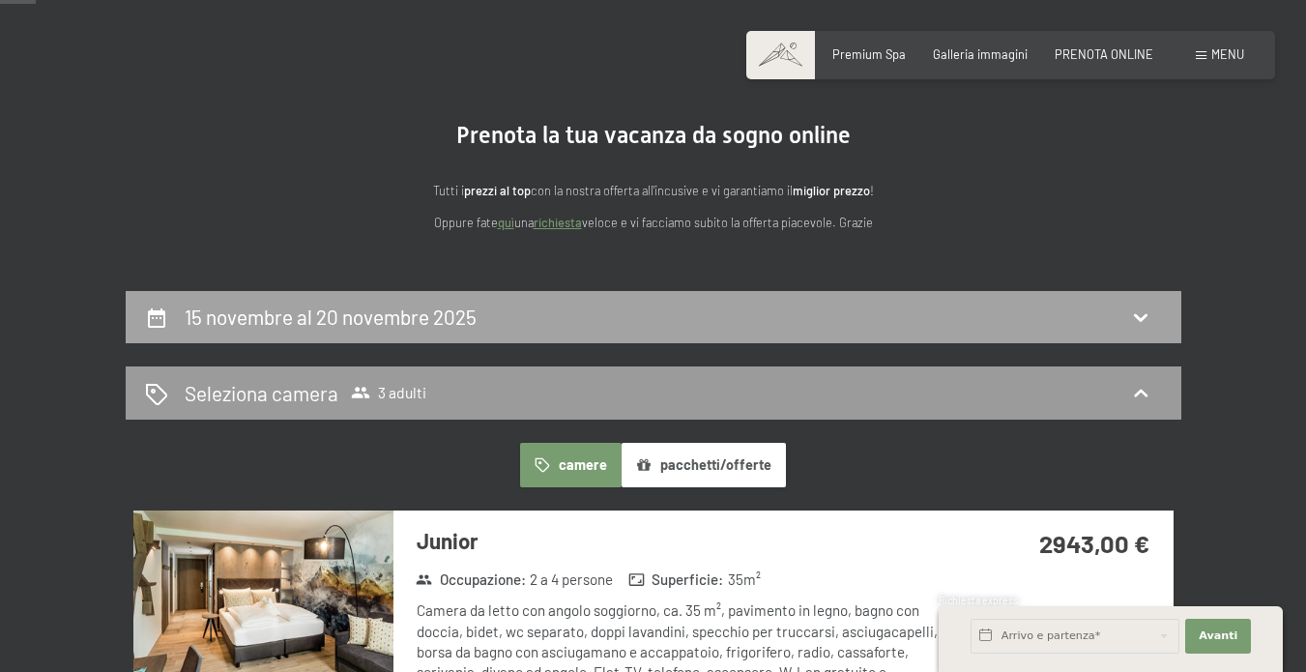
scroll to position [83, 0]
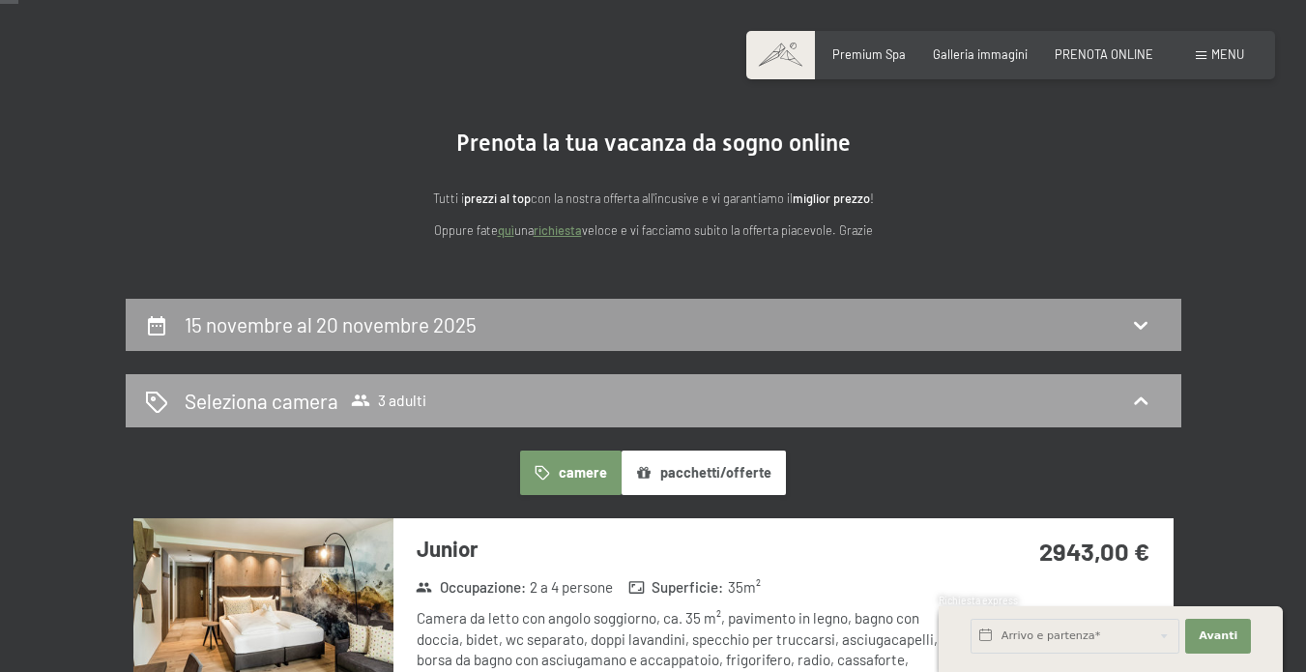
click at [477, 411] on div "Seleziona camera 3 adulti" at bounding box center [653, 401] width 1017 height 28
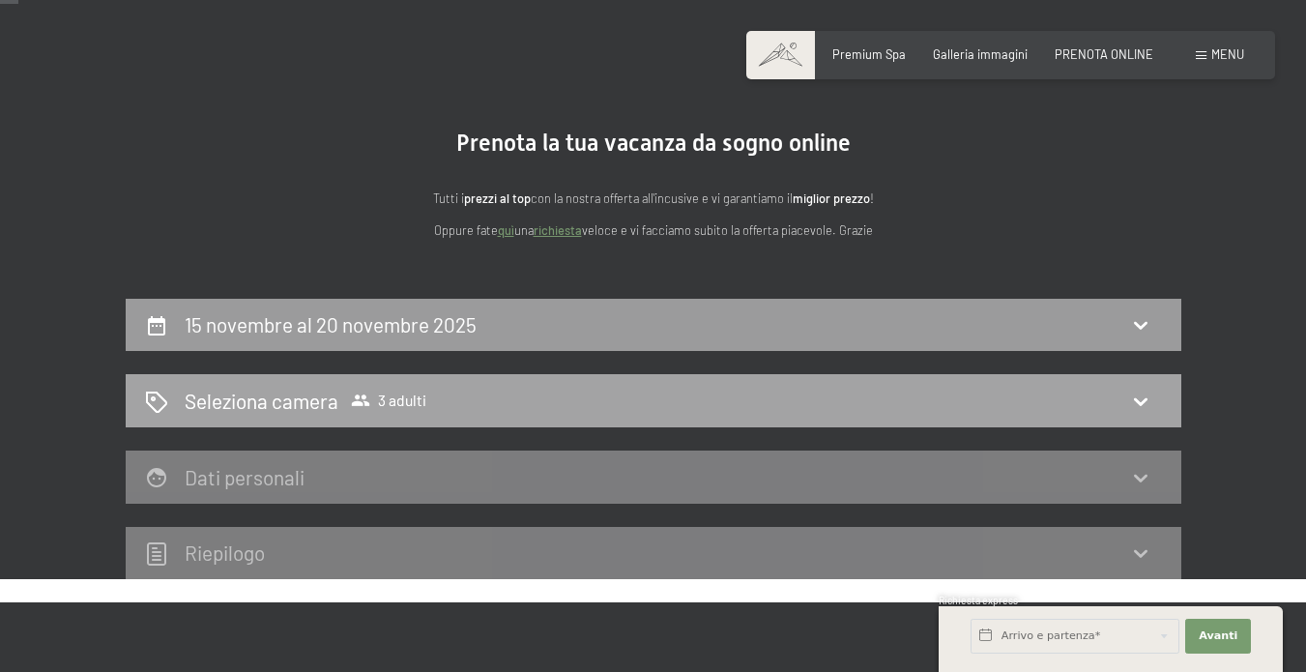
click at [477, 411] on div "Seleziona camera 3 adulti" at bounding box center [653, 401] width 1017 height 28
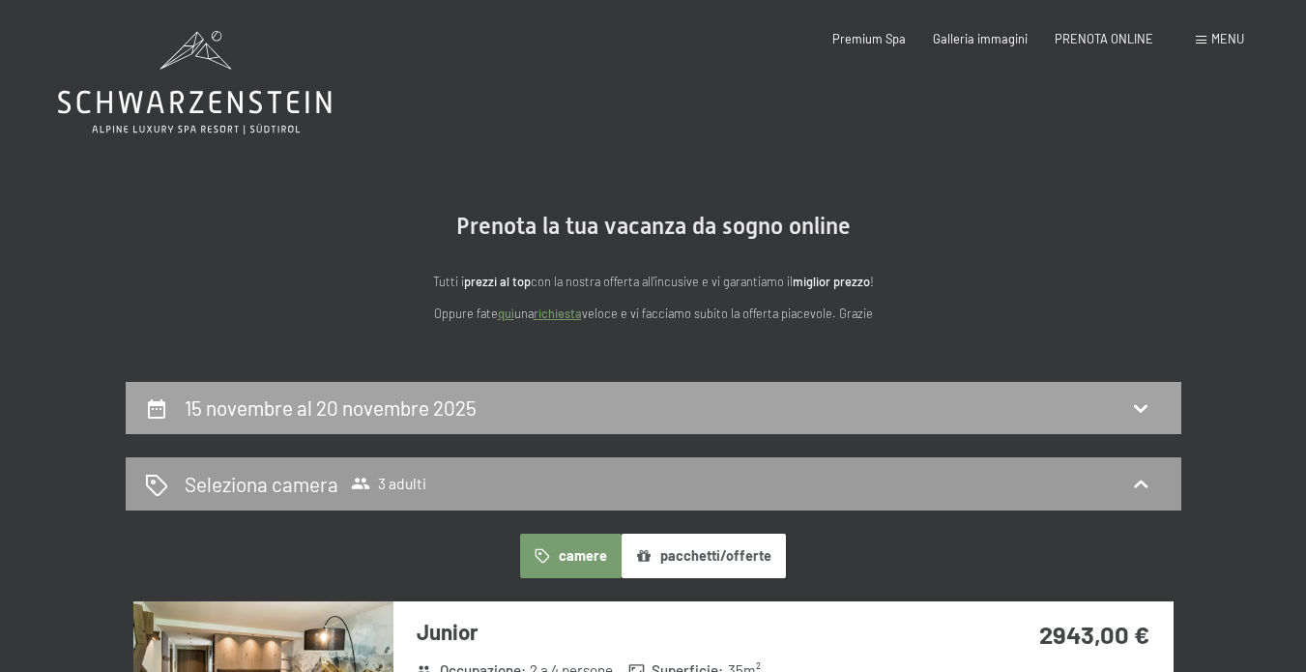
scroll to position [0, 0]
click at [370, 476] on span "3 adulti" at bounding box center [388, 483] width 75 height 19
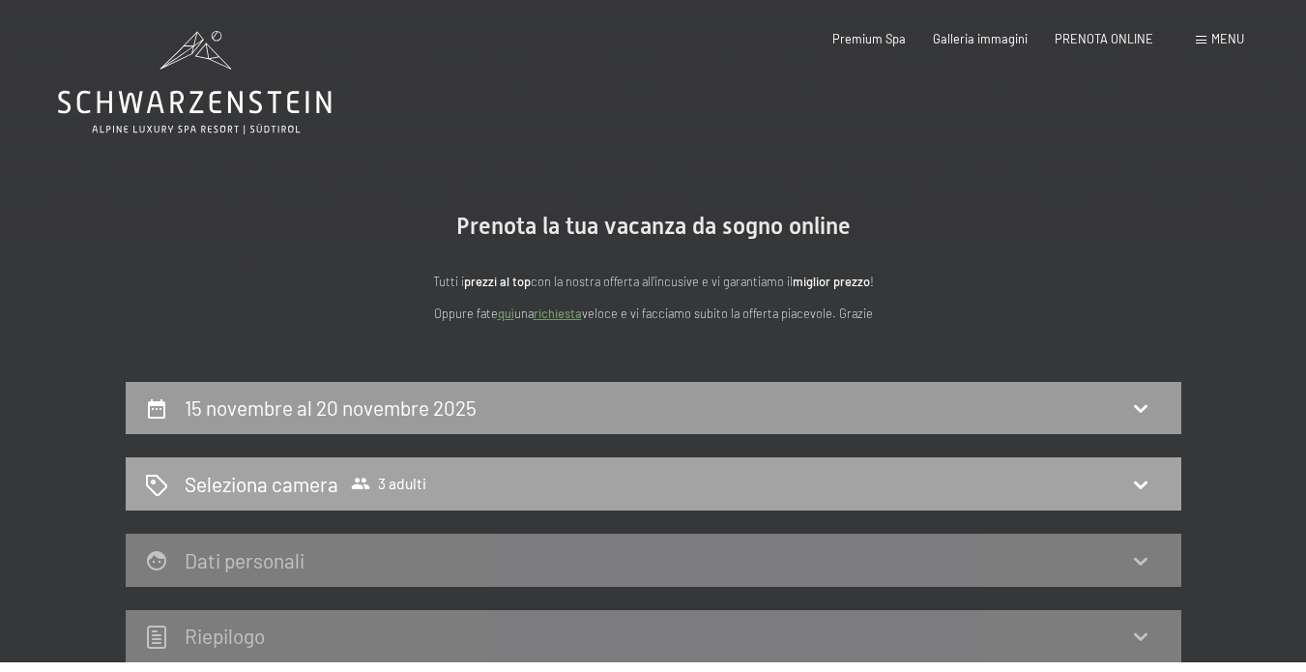
click at [370, 476] on span "3 adulti" at bounding box center [388, 483] width 75 height 19
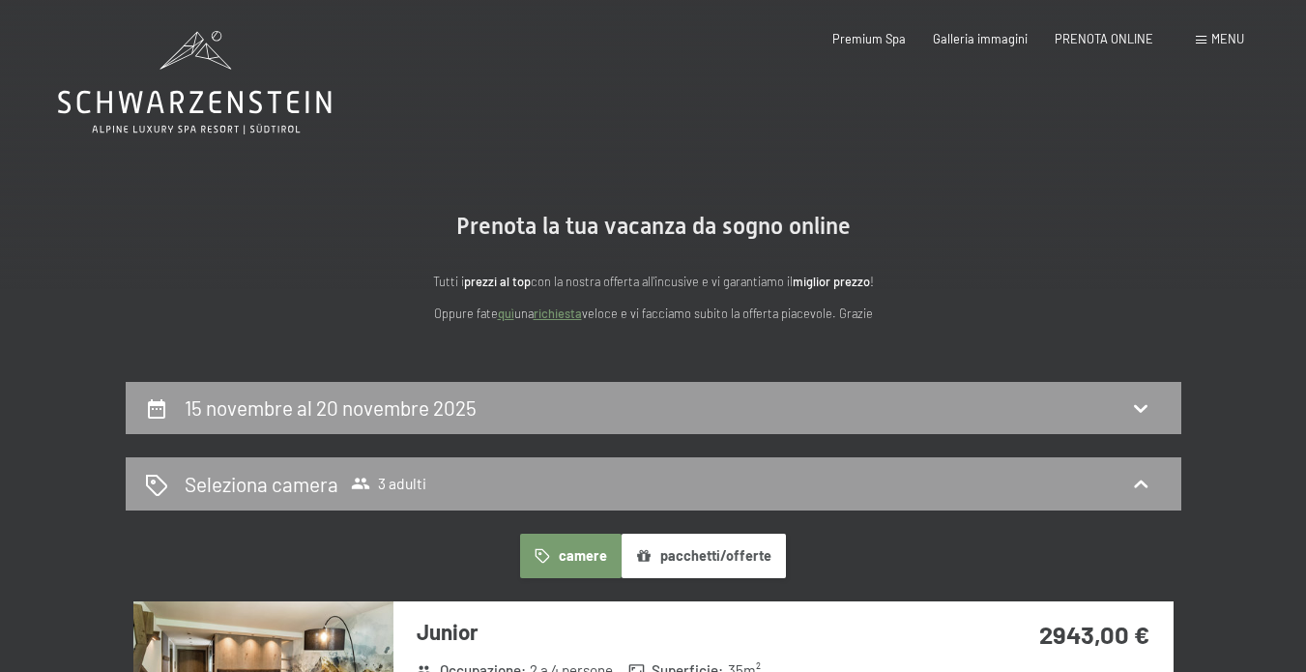
click at [240, 97] on icon at bounding box center [194, 82] width 273 height 103
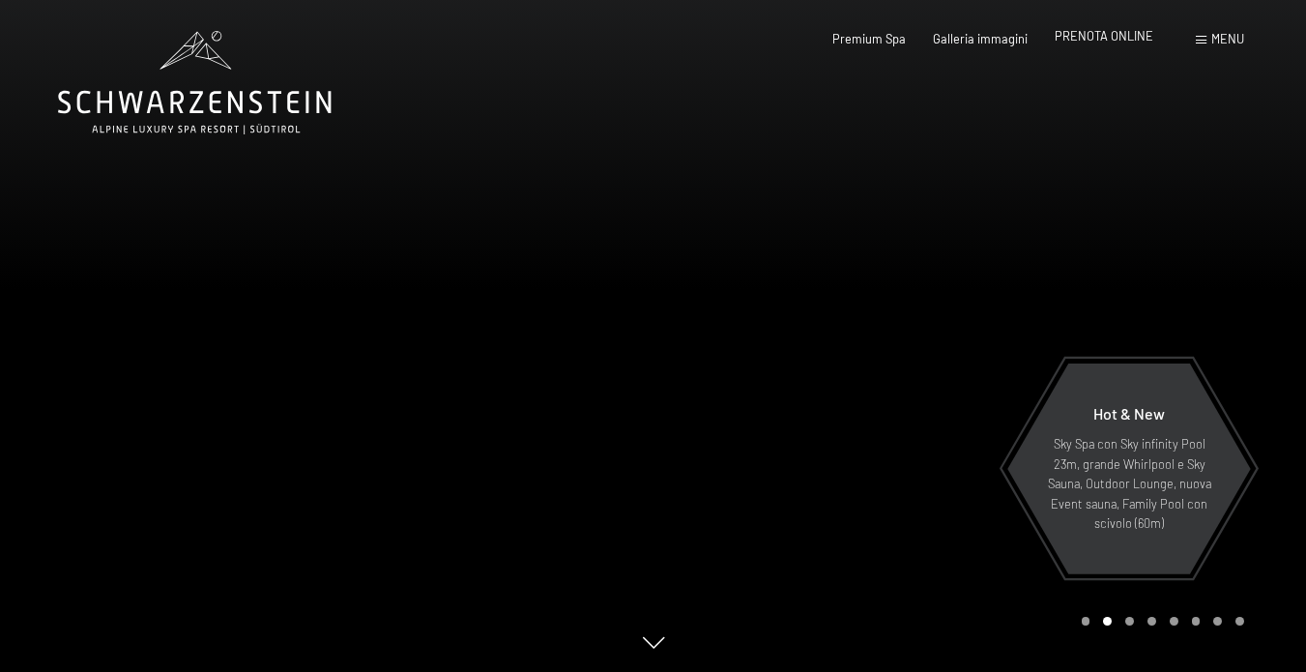
click at [1108, 39] on span "PRENOTA ONLINE" at bounding box center [1103, 35] width 99 height 15
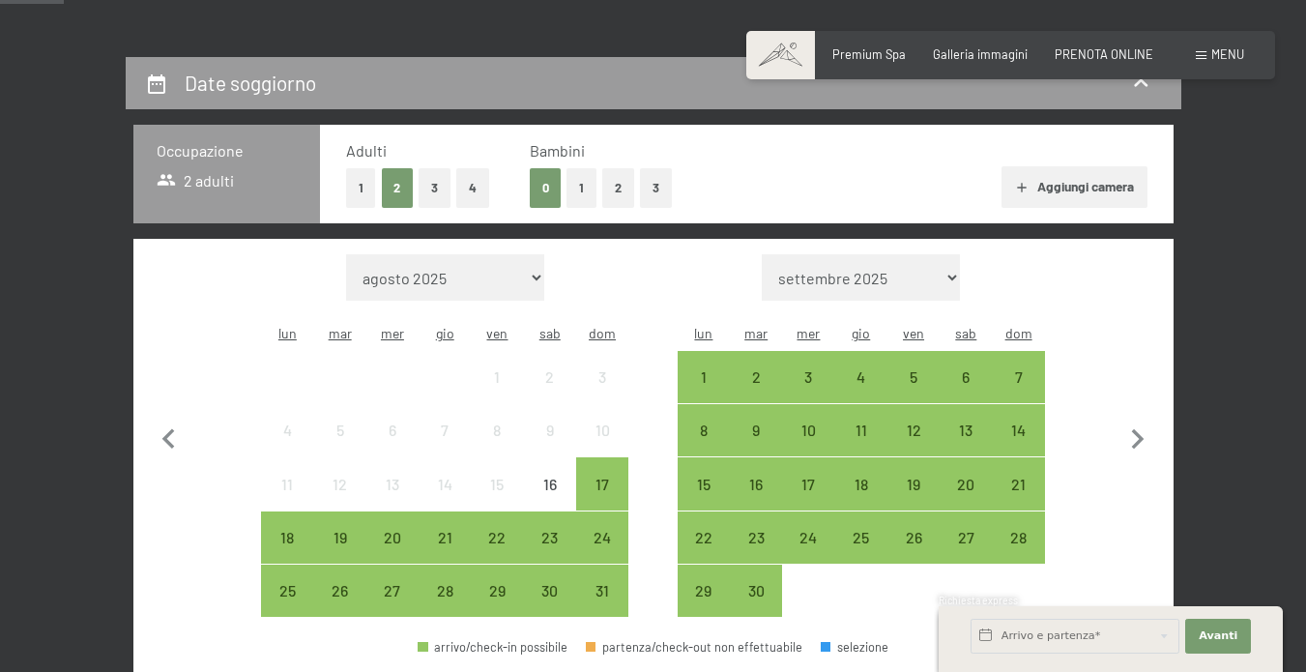
scroll to position [326, 0]
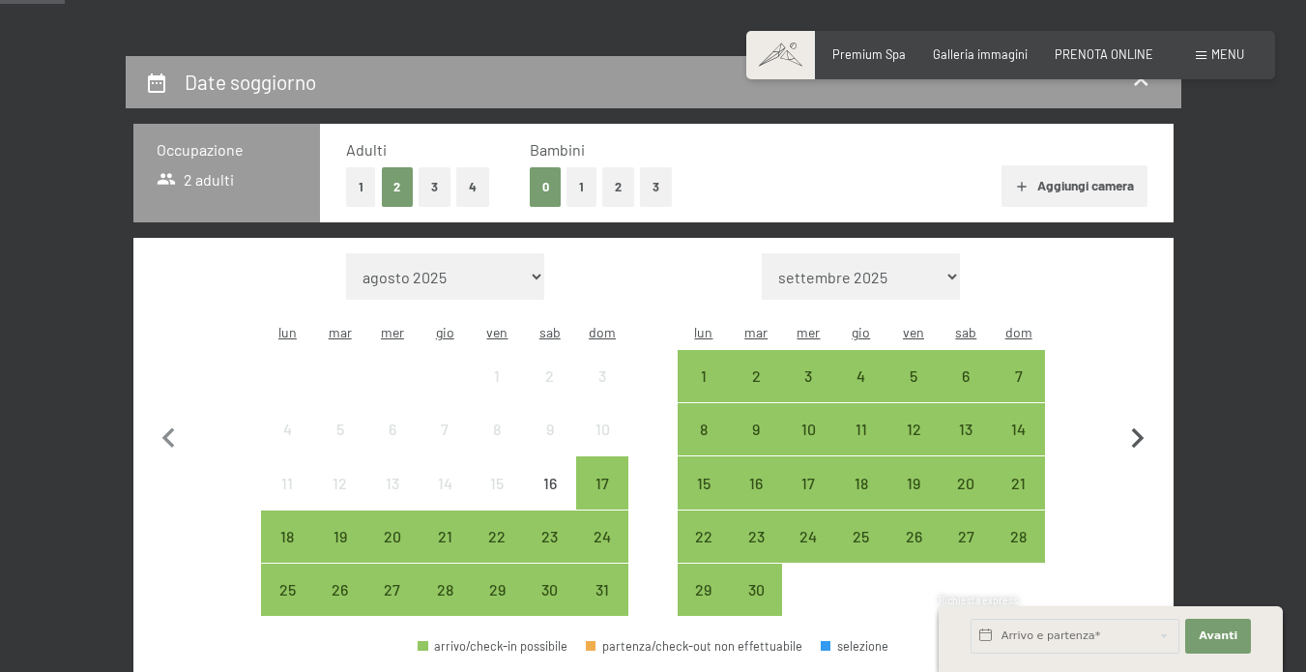
click at [1136, 429] on icon "button" at bounding box center [1138, 438] width 13 height 20
select select "2025-09-01"
select select "2025-10-01"
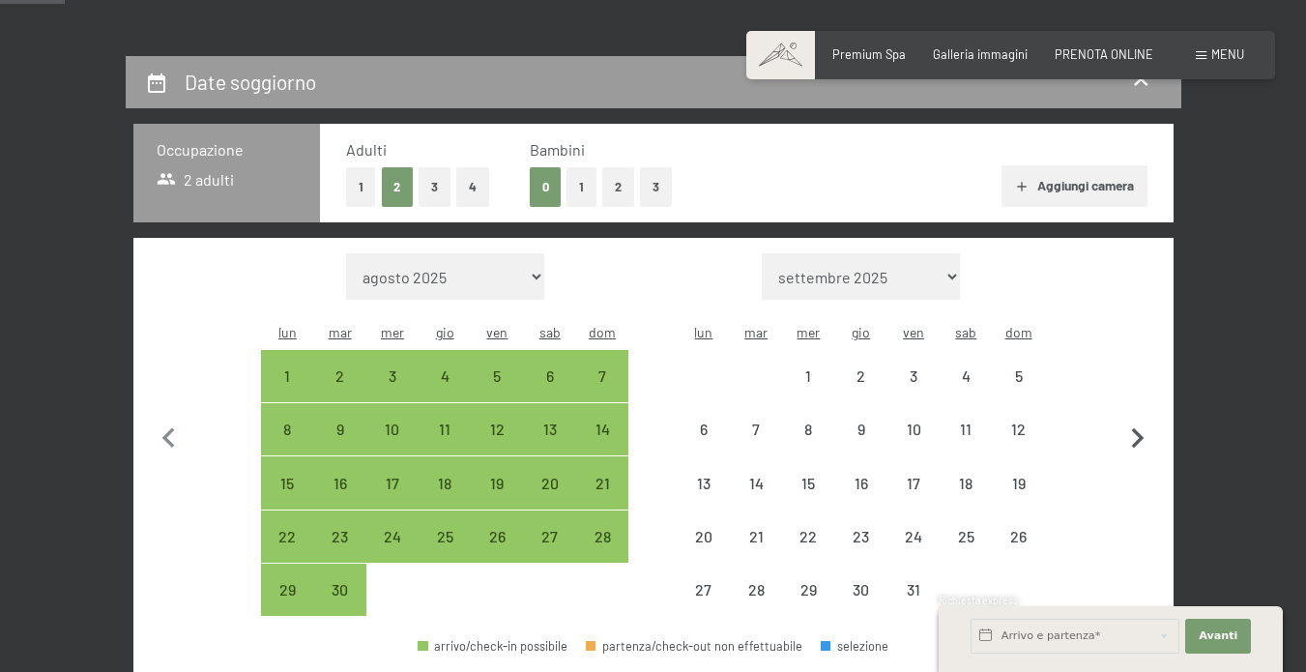
click at [1136, 429] on icon "button" at bounding box center [1138, 438] width 13 height 20
select select "2025-10-01"
select select "2025-11-01"
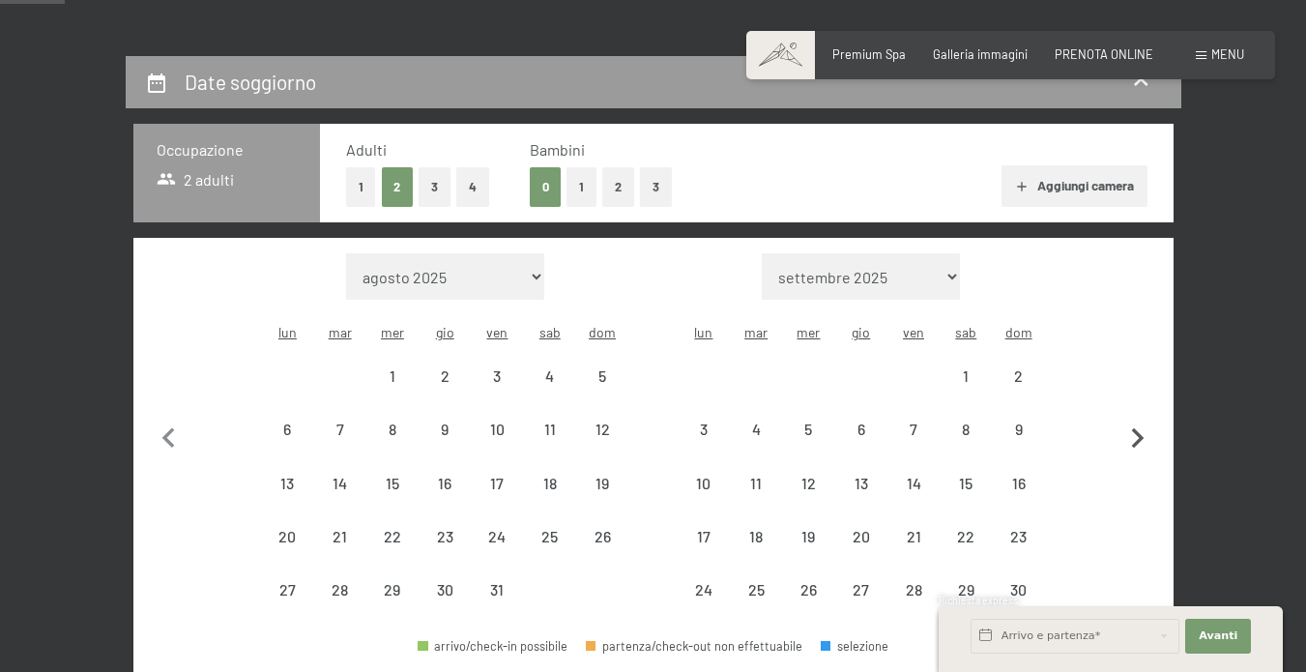
select select "2025-10-01"
select select "2025-11-01"
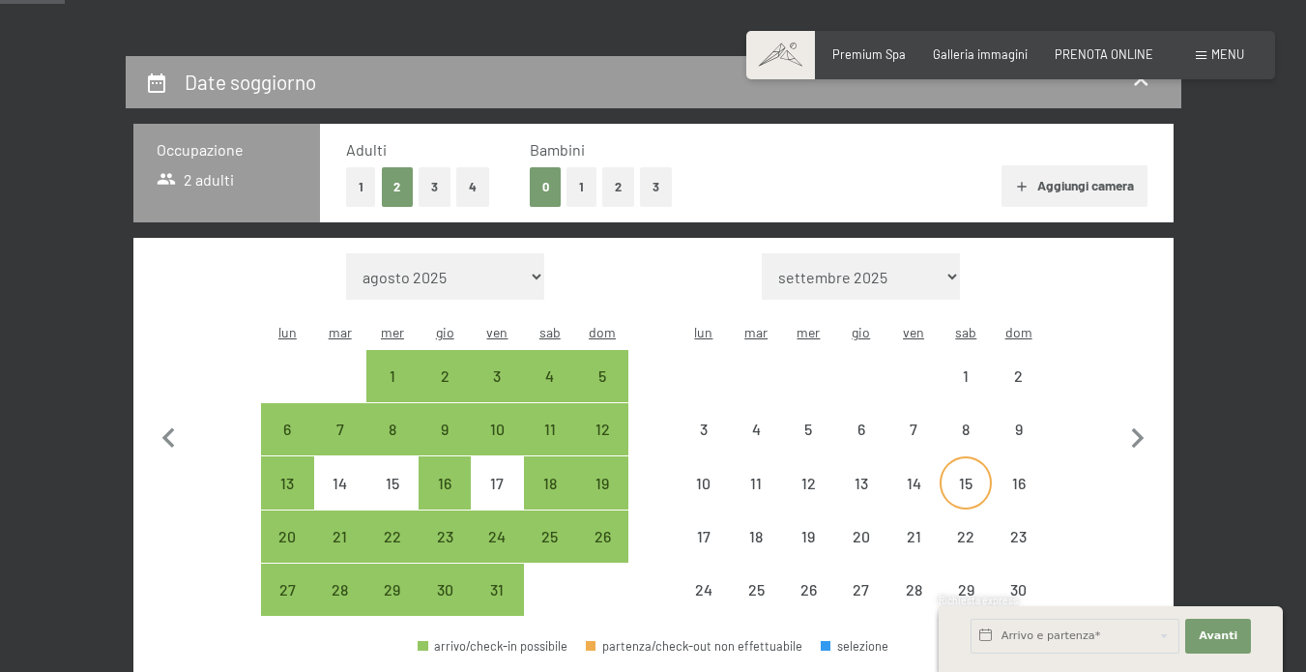
select select "2025-10-01"
select select "2025-11-01"
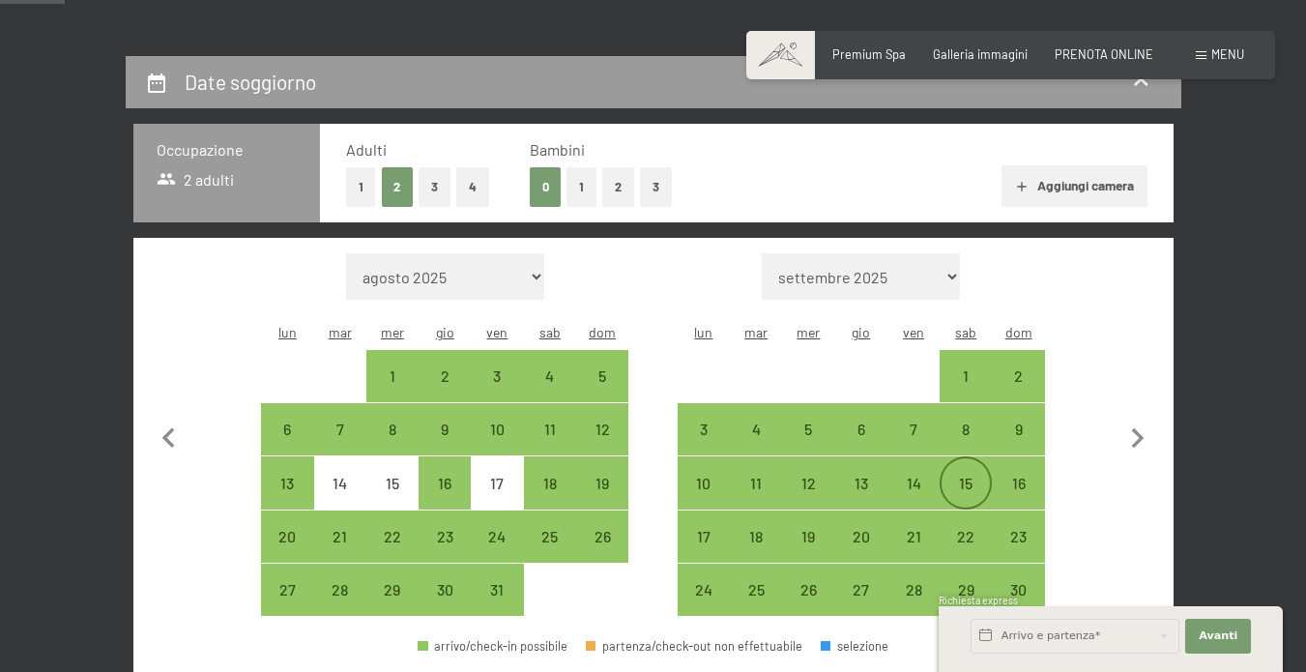
click at [963, 475] on div "15" at bounding box center [965, 499] width 48 height 48
select select "2025-10-01"
select select "2025-11-01"
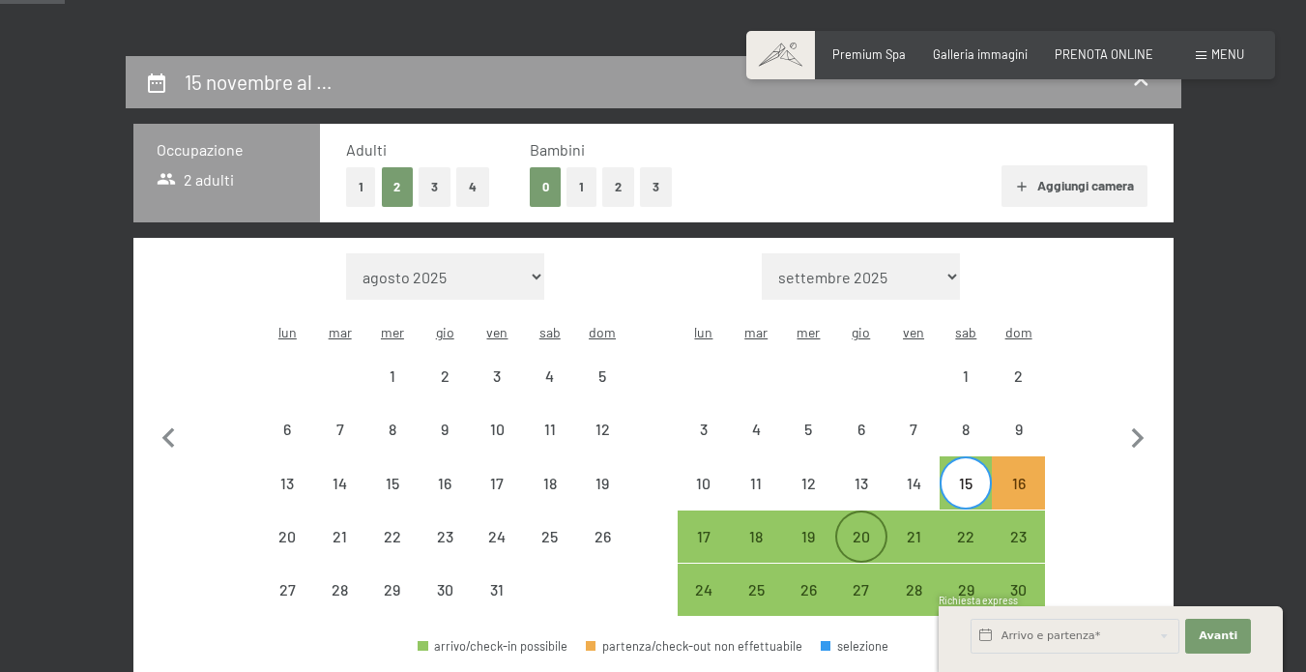
click at [867, 529] on div "20" at bounding box center [861, 553] width 48 height 48
select select "2025-10-01"
select select "2025-11-01"
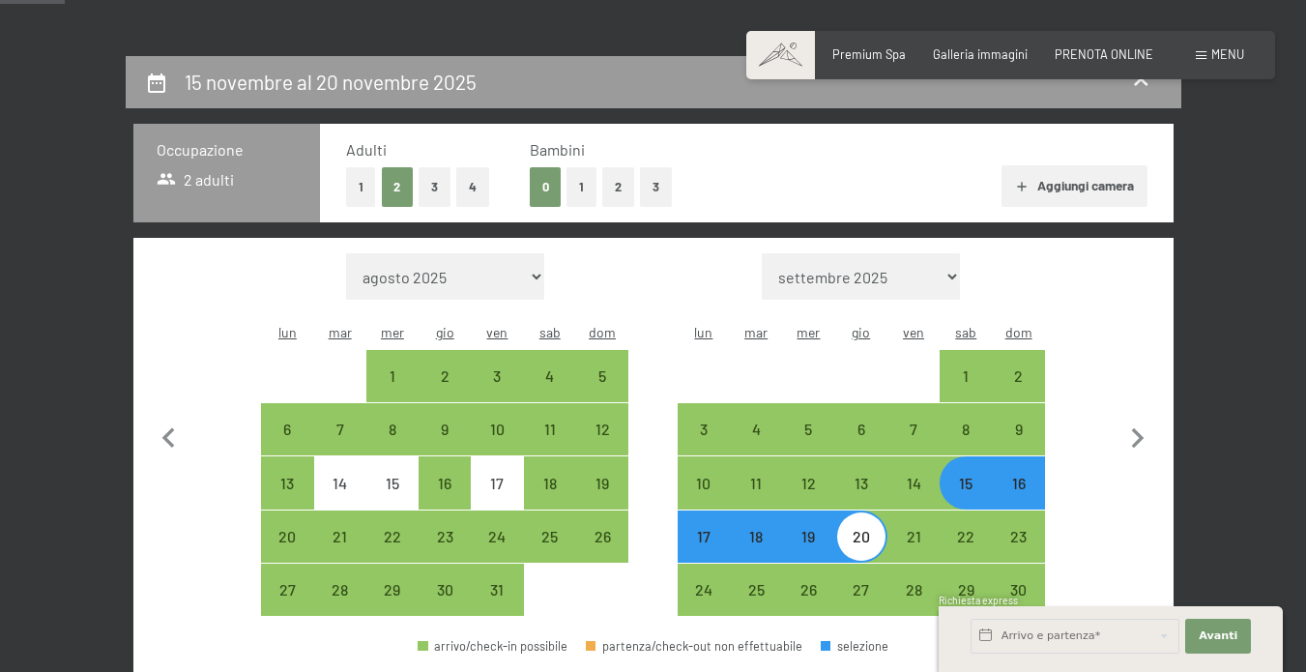
click at [577, 183] on button "1" at bounding box center [581, 187] width 30 height 40
select select "2025-10-01"
select select "2025-11-01"
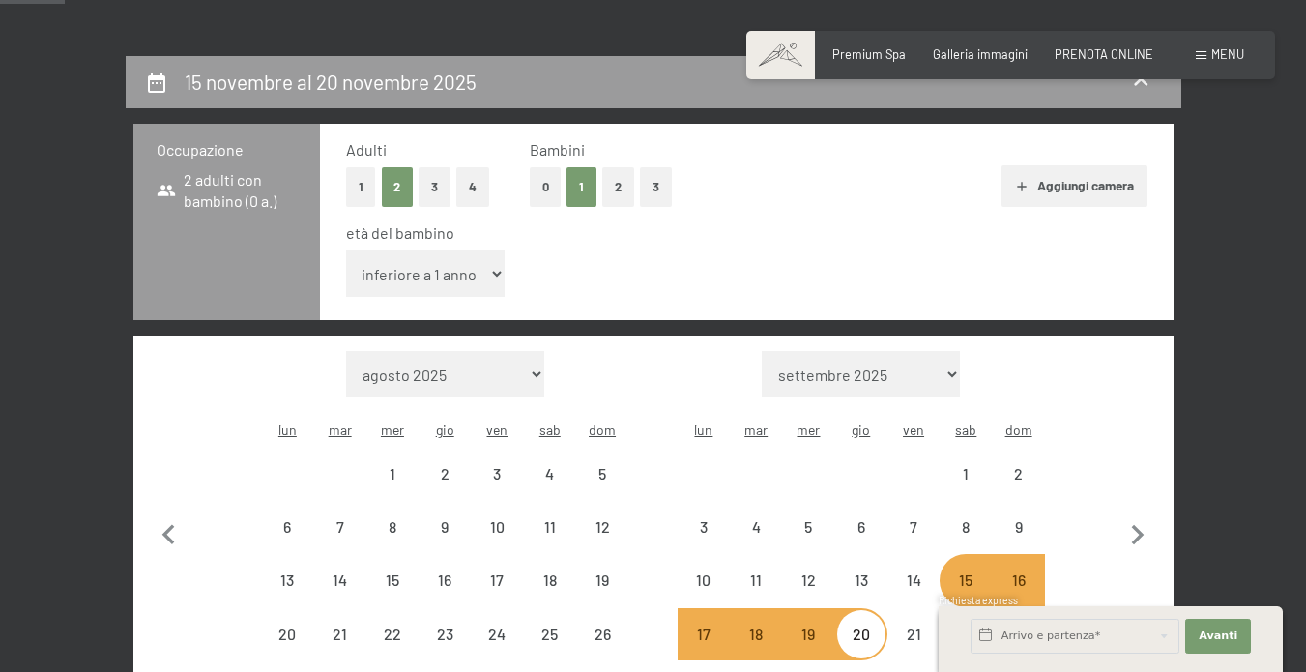
select select "2025-10-01"
select select "2025-11-01"
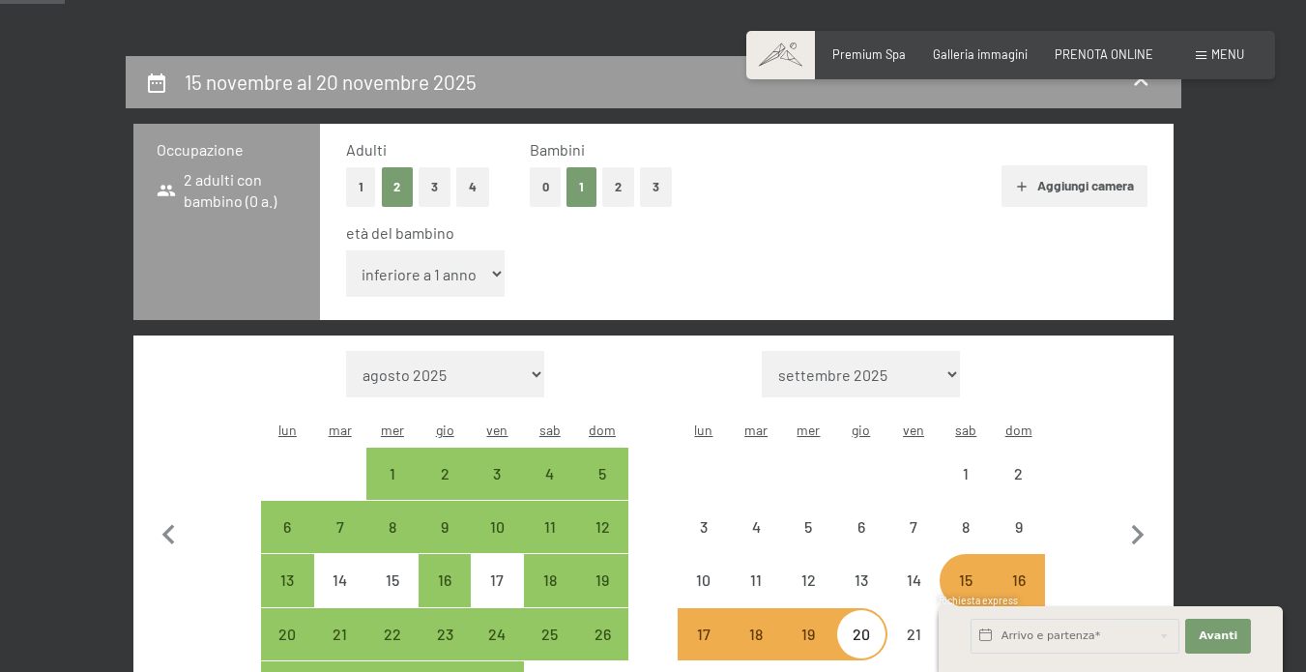
select select "2025-10-01"
select select "2025-11-01"
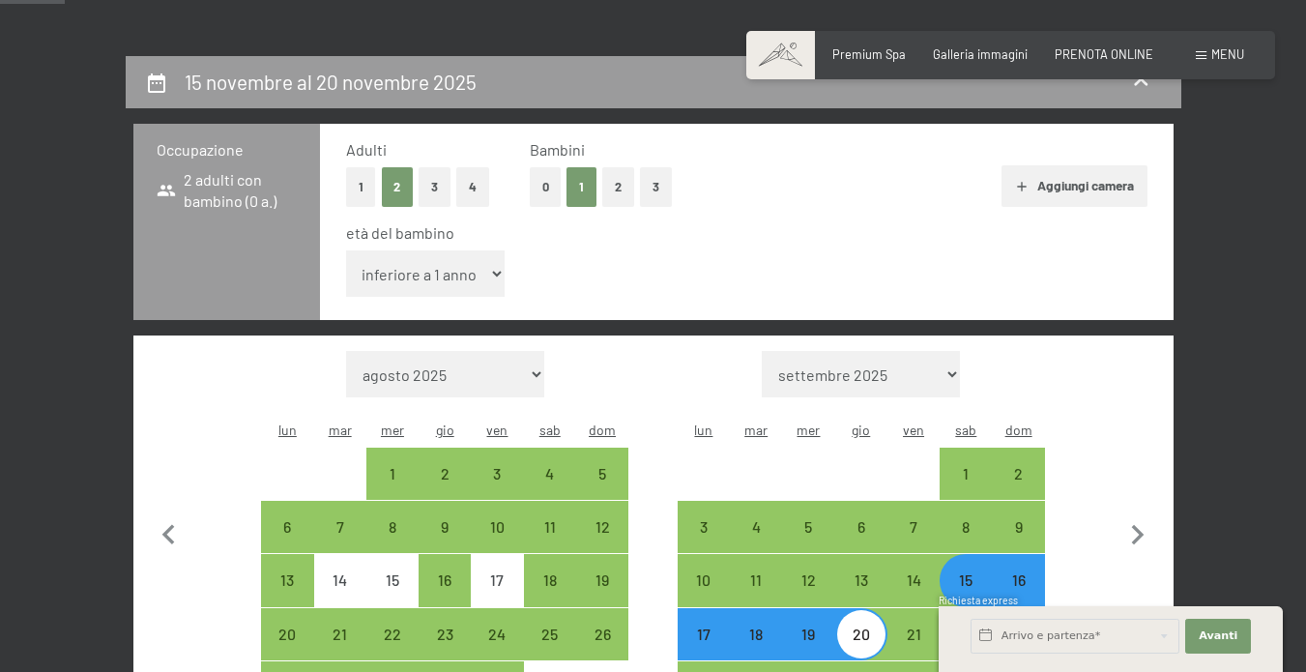
select select "3"
select select "2025-10-01"
select select "2025-11-01"
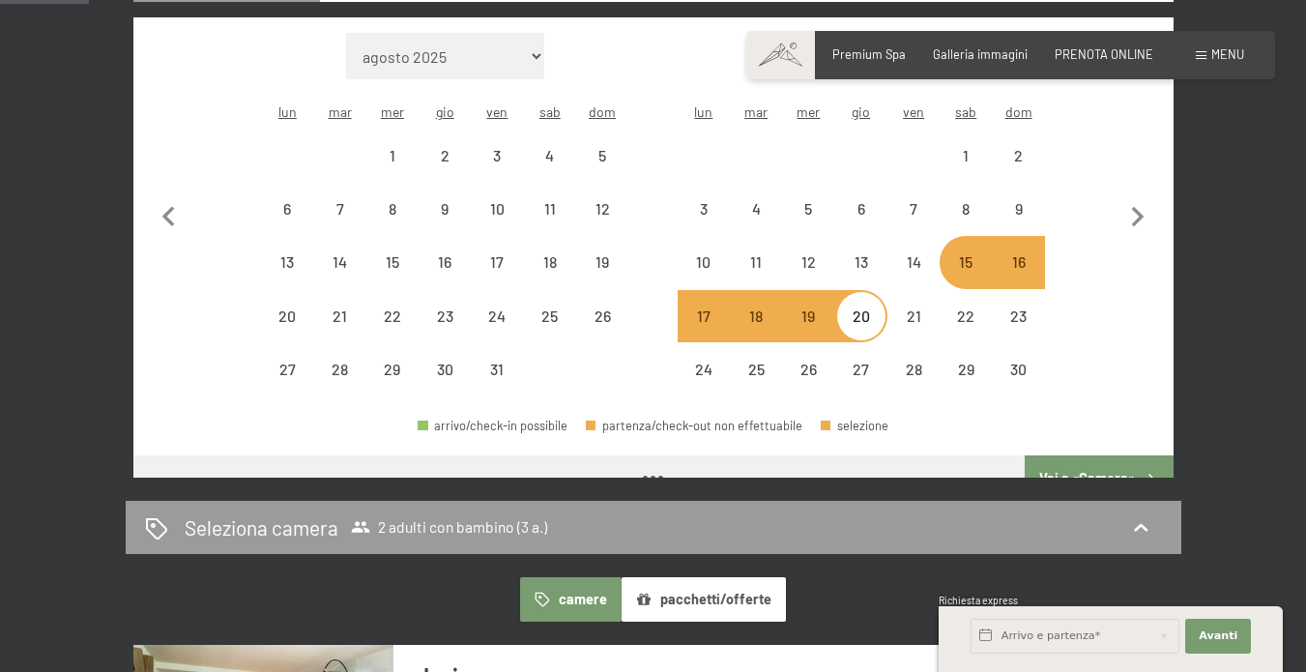
select select "2025-10-01"
select select "2025-11-01"
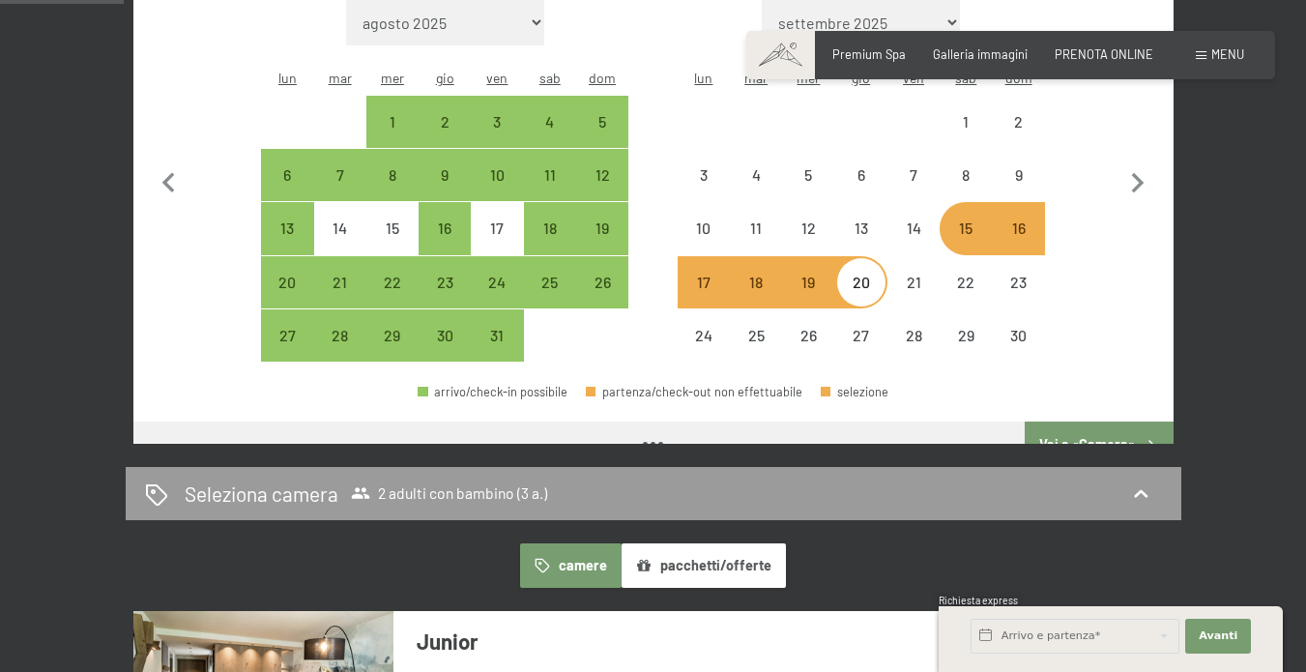
scroll to position [694, 0]
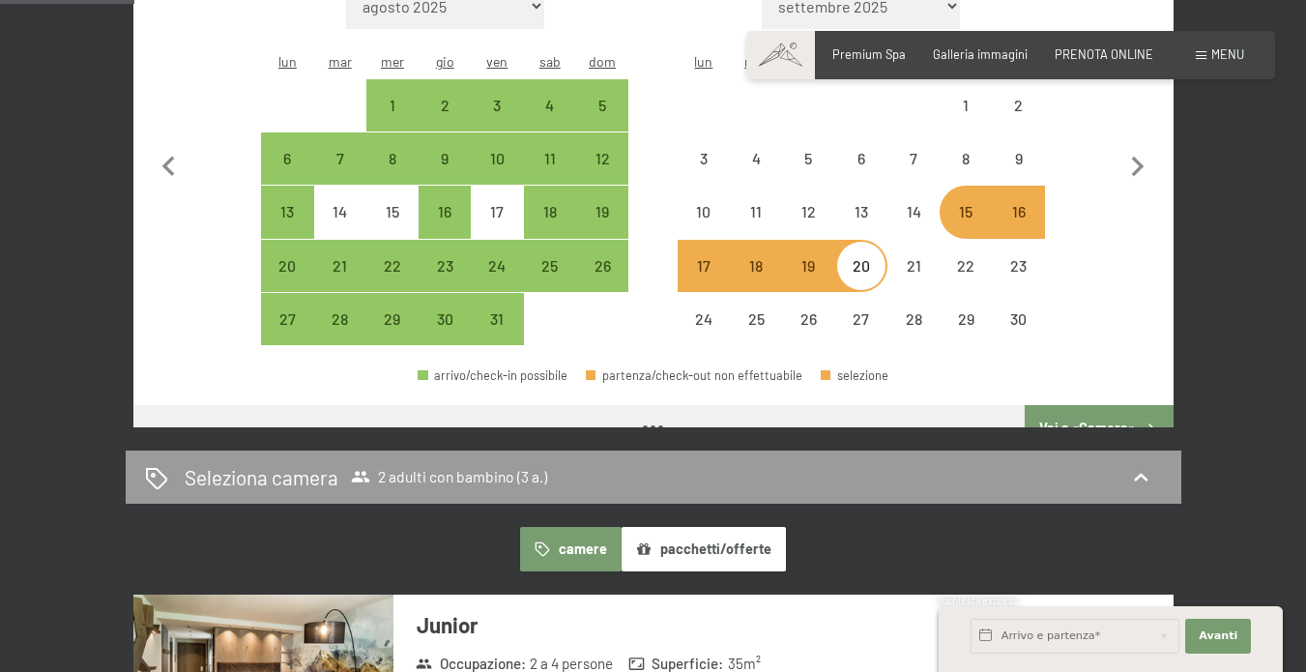
select select "2025-10-01"
select select "2025-11-01"
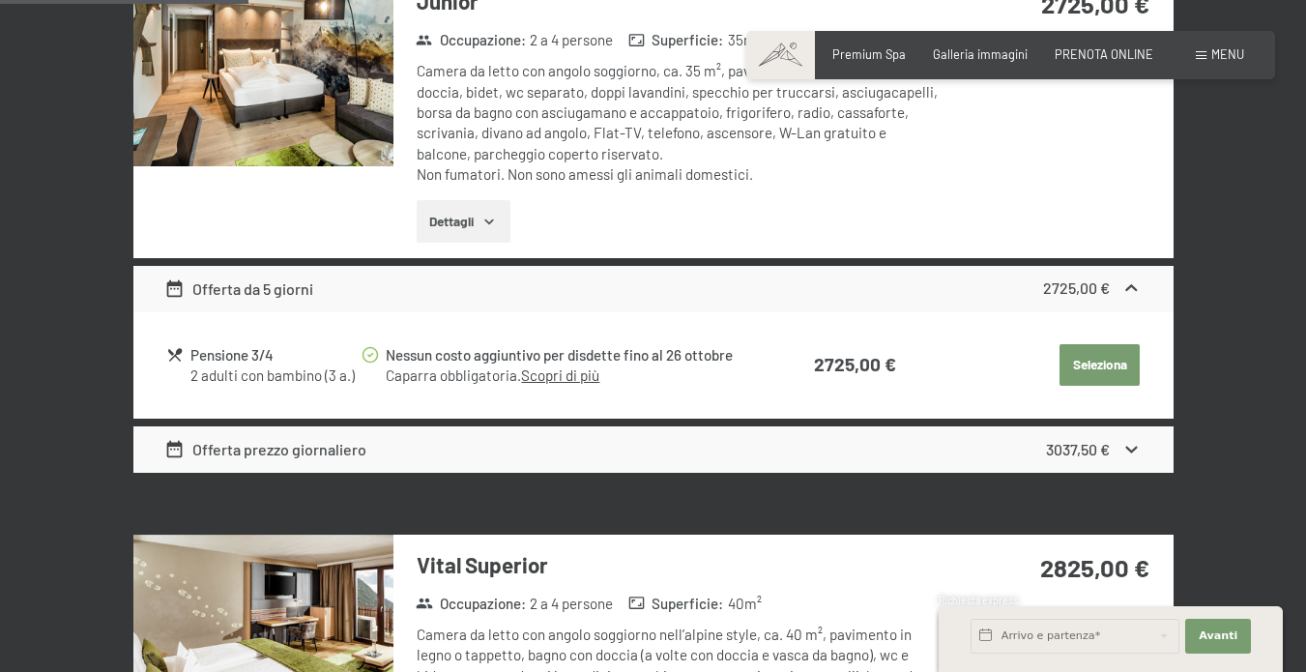
scroll to position [1147, 0]
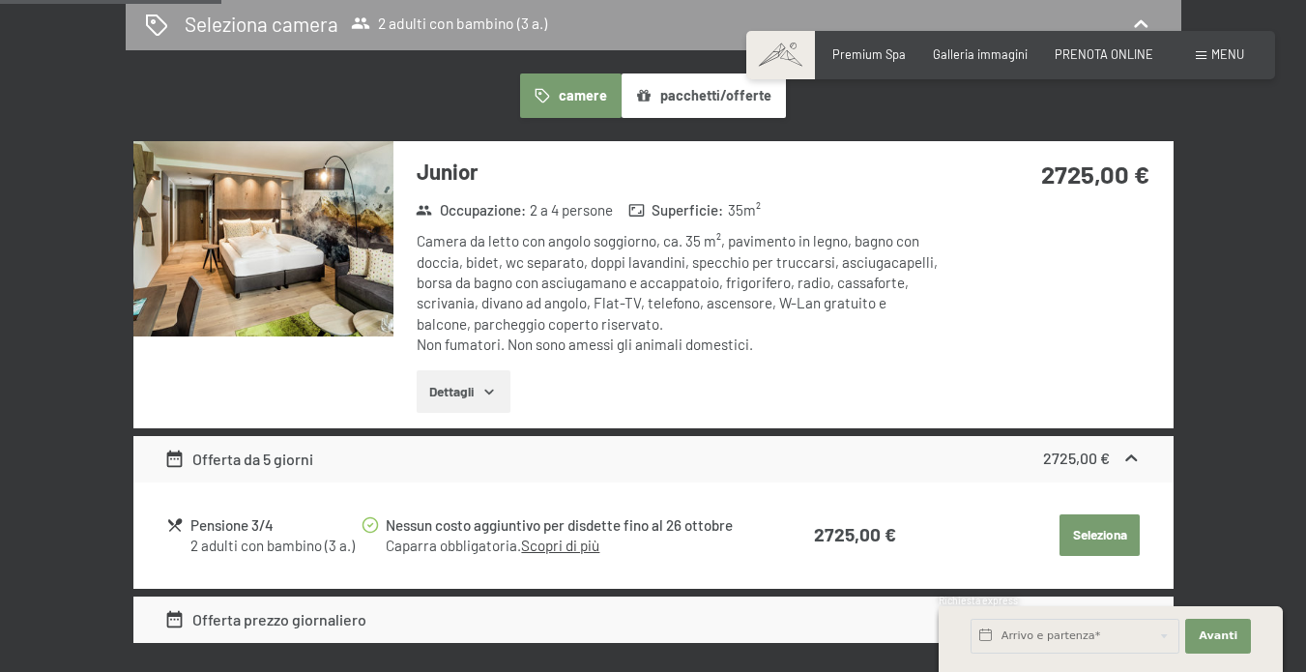
click at [312, 225] on img at bounding box center [263, 238] width 260 height 195
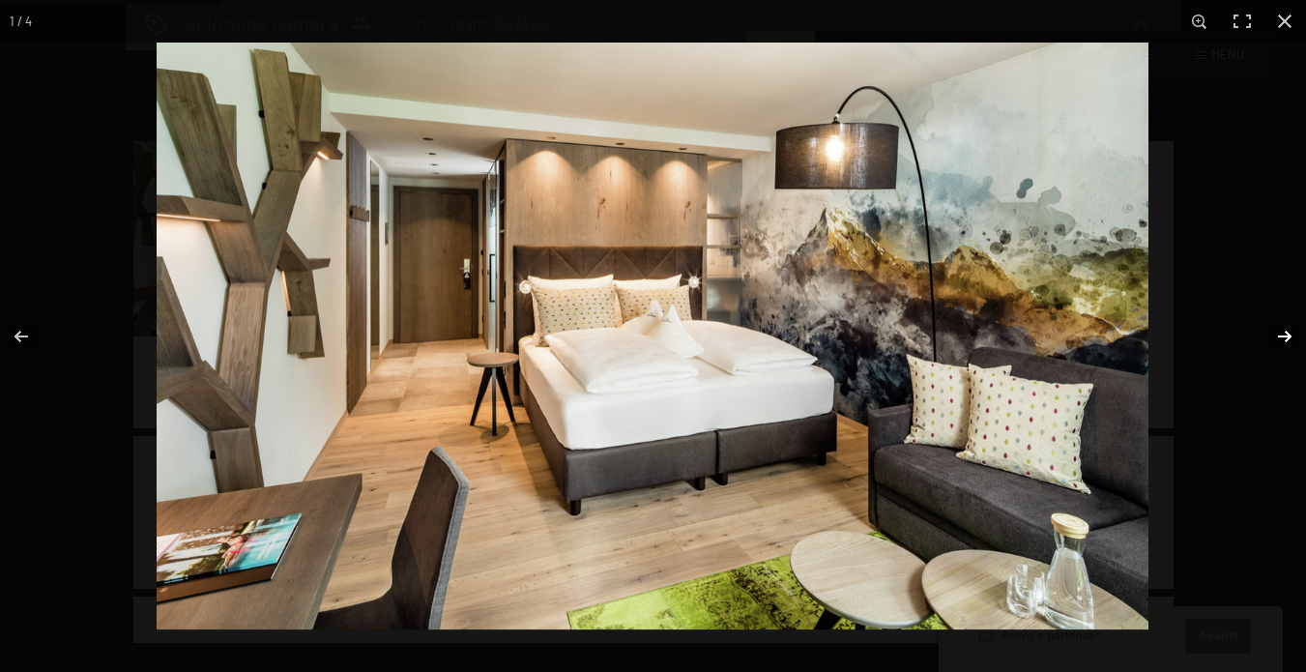
click at [1283, 334] on button "button" at bounding box center [1272, 336] width 68 height 97
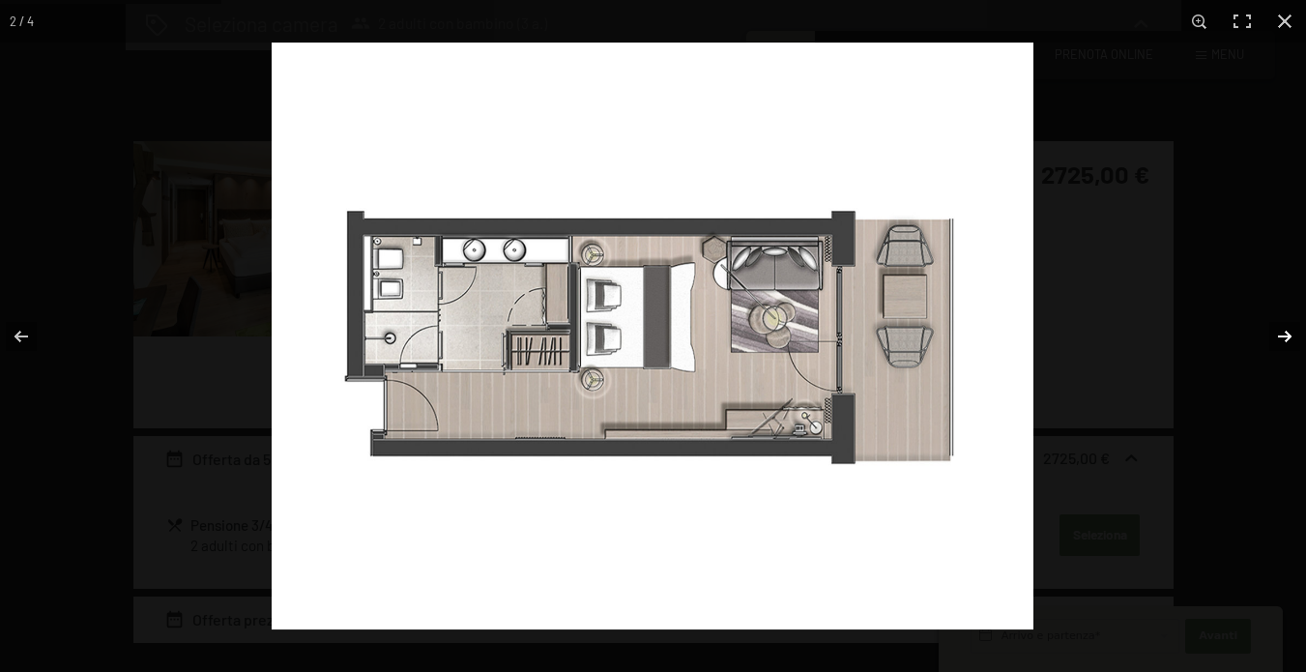
click at [1283, 334] on button "button" at bounding box center [1272, 336] width 68 height 97
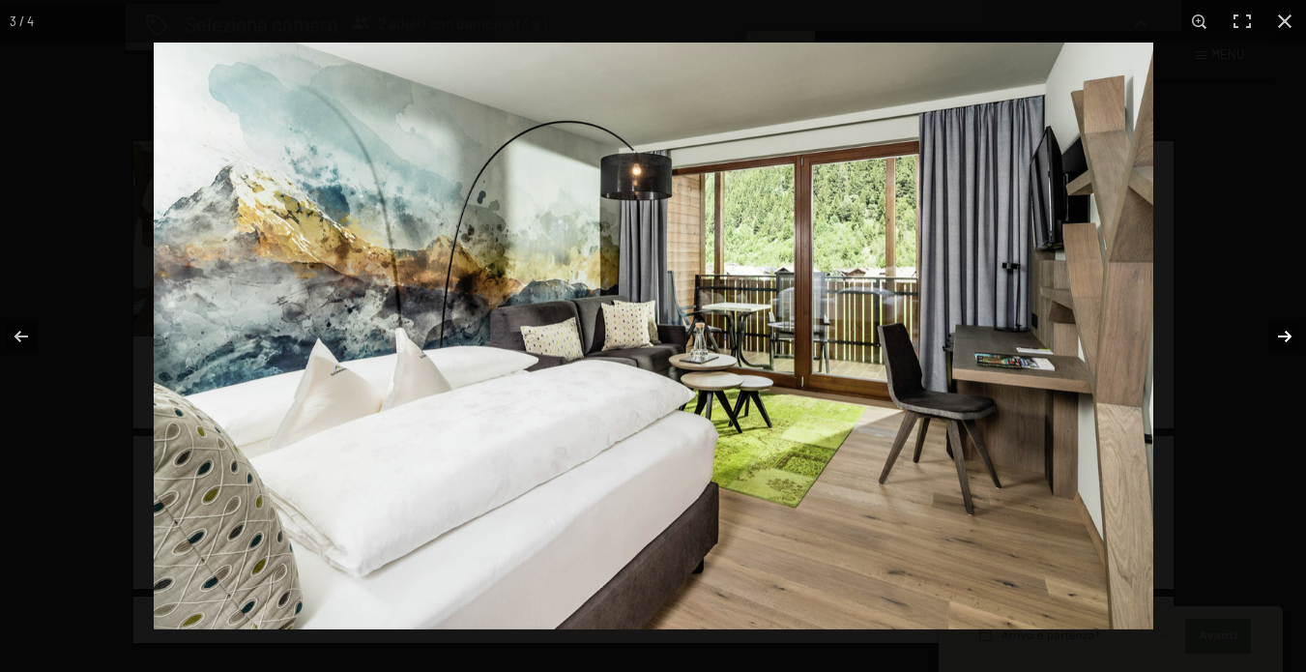
click at [1283, 334] on button "button" at bounding box center [1272, 336] width 68 height 97
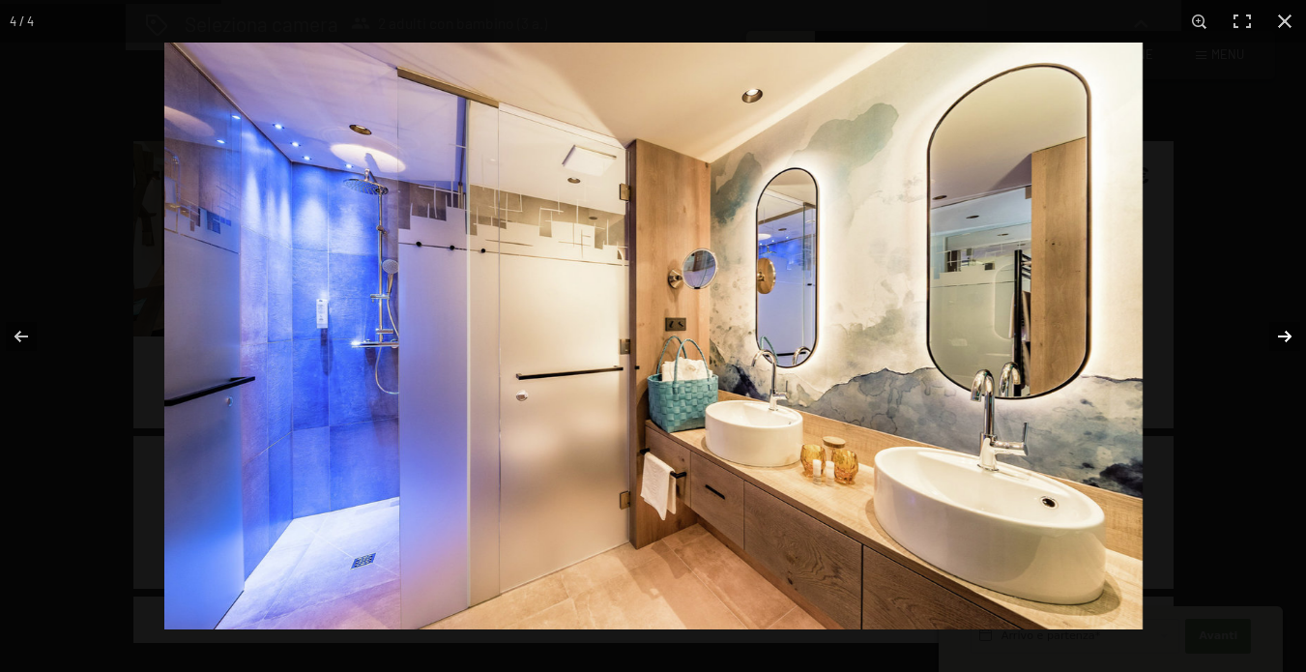
click at [1283, 334] on button "button" at bounding box center [1272, 336] width 68 height 97
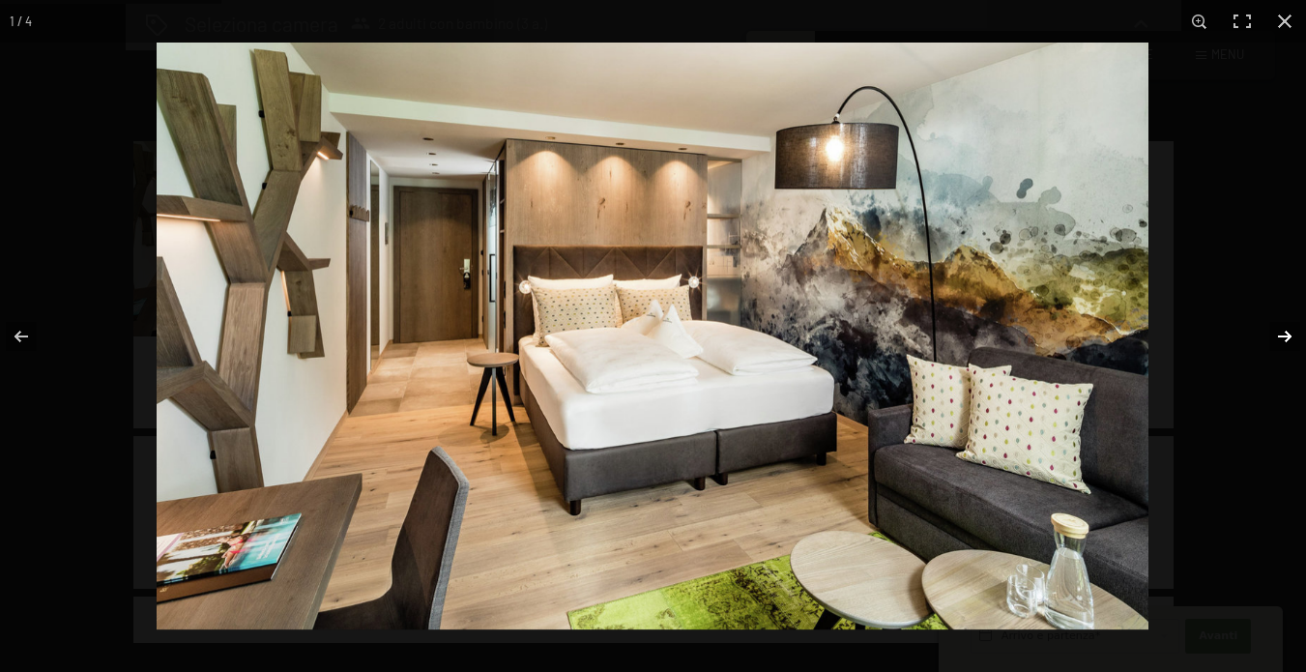
click at [1283, 334] on button "button" at bounding box center [1272, 336] width 68 height 97
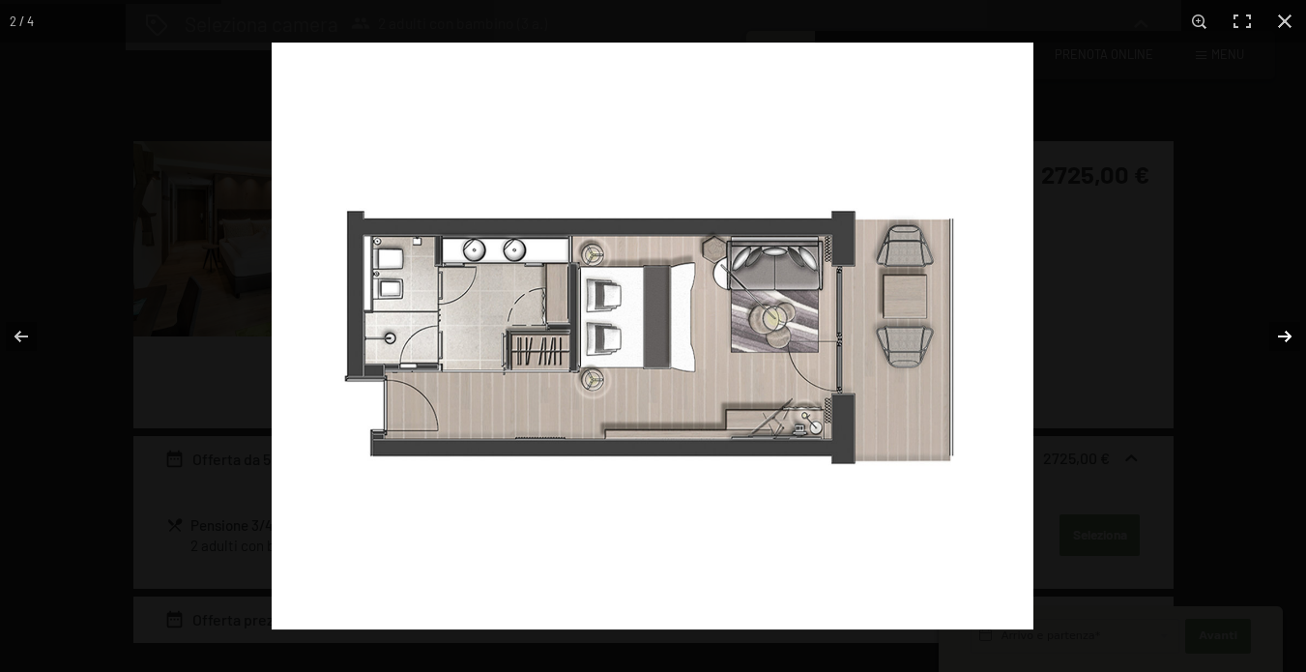
click at [1283, 334] on button "button" at bounding box center [1272, 336] width 68 height 97
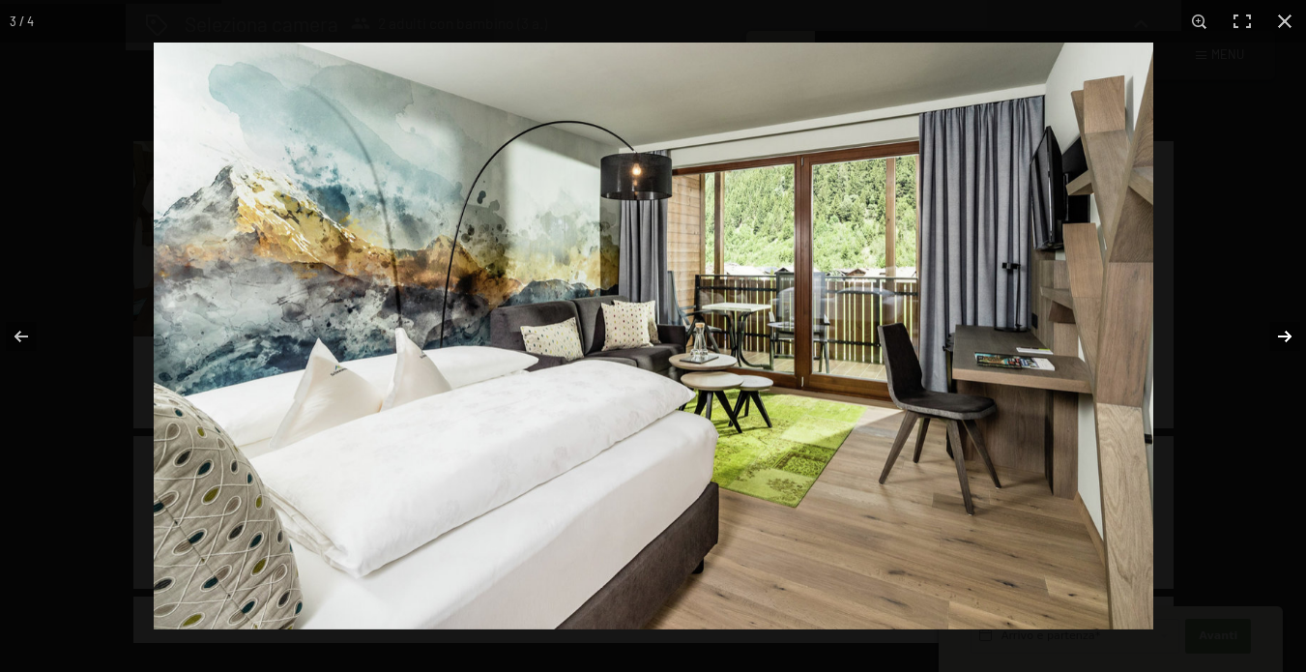
click at [1283, 334] on button "button" at bounding box center [1272, 336] width 68 height 97
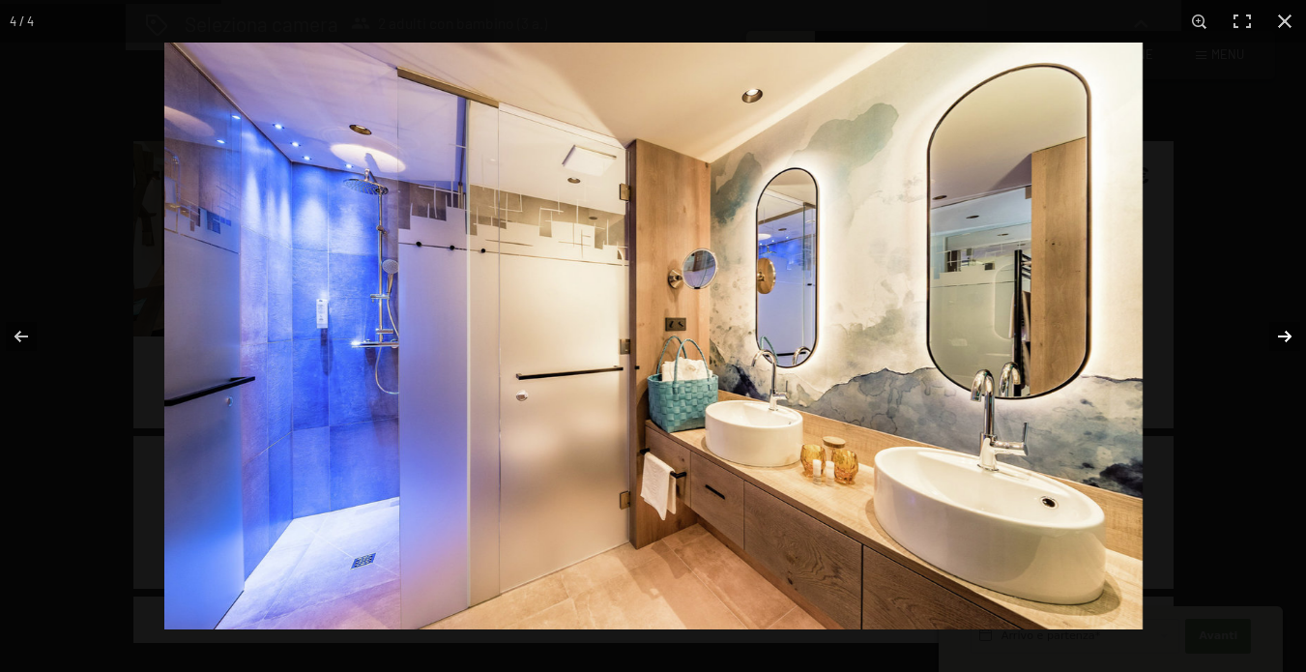
click at [1283, 334] on button "button" at bounding box center [1272, 336] width 68 height 97
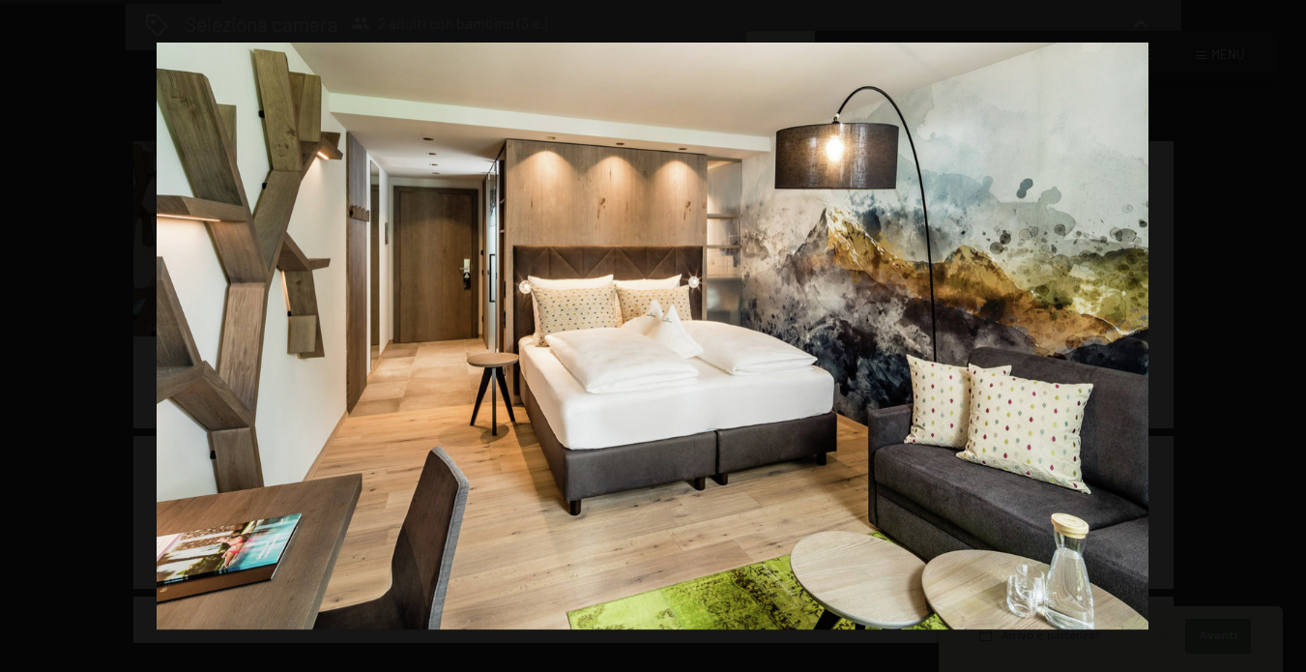
click at [1283, 334] on button "button" at bounding box center [1272, 336] width 68 height 97
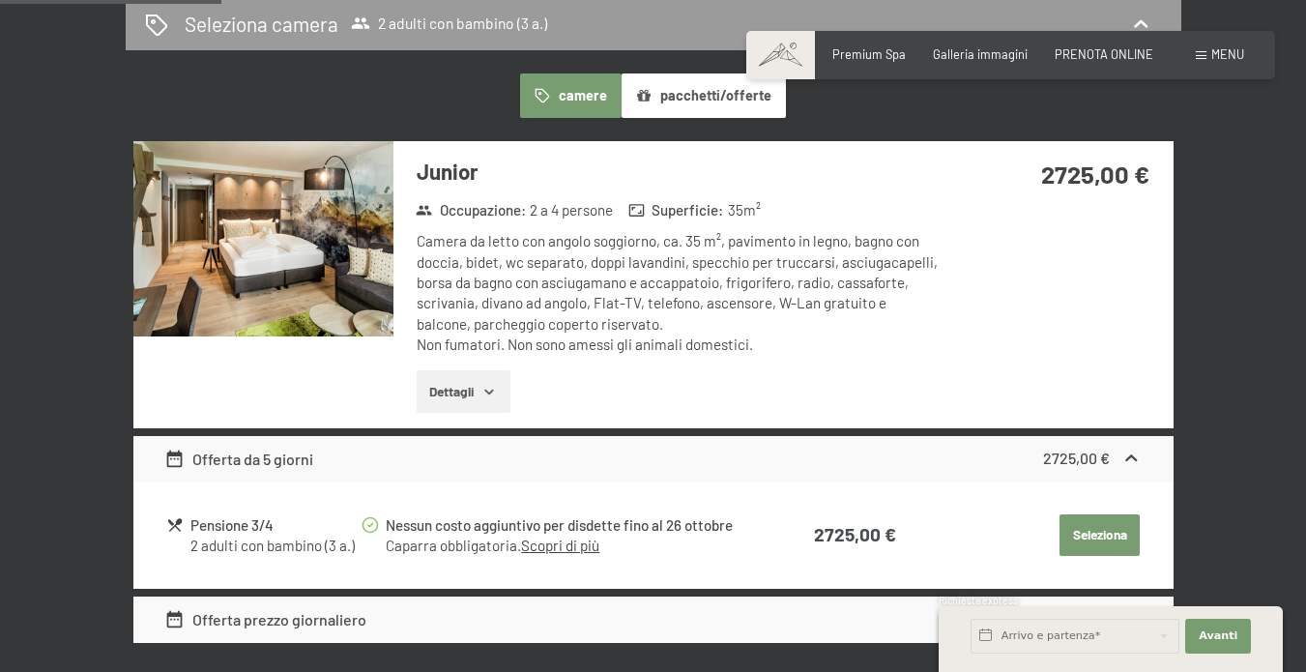
click at [0, 0] on button "button" at bounding box center [0, 0] width 0 height 0
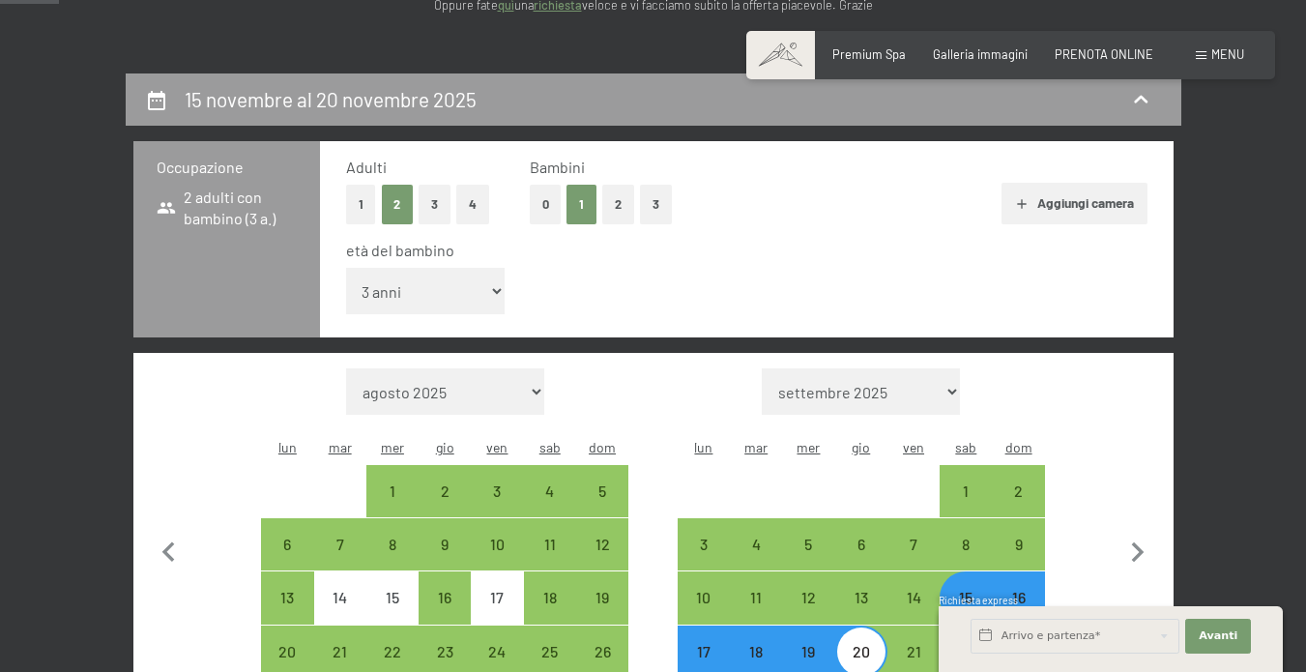
scroll to position [307, 0]
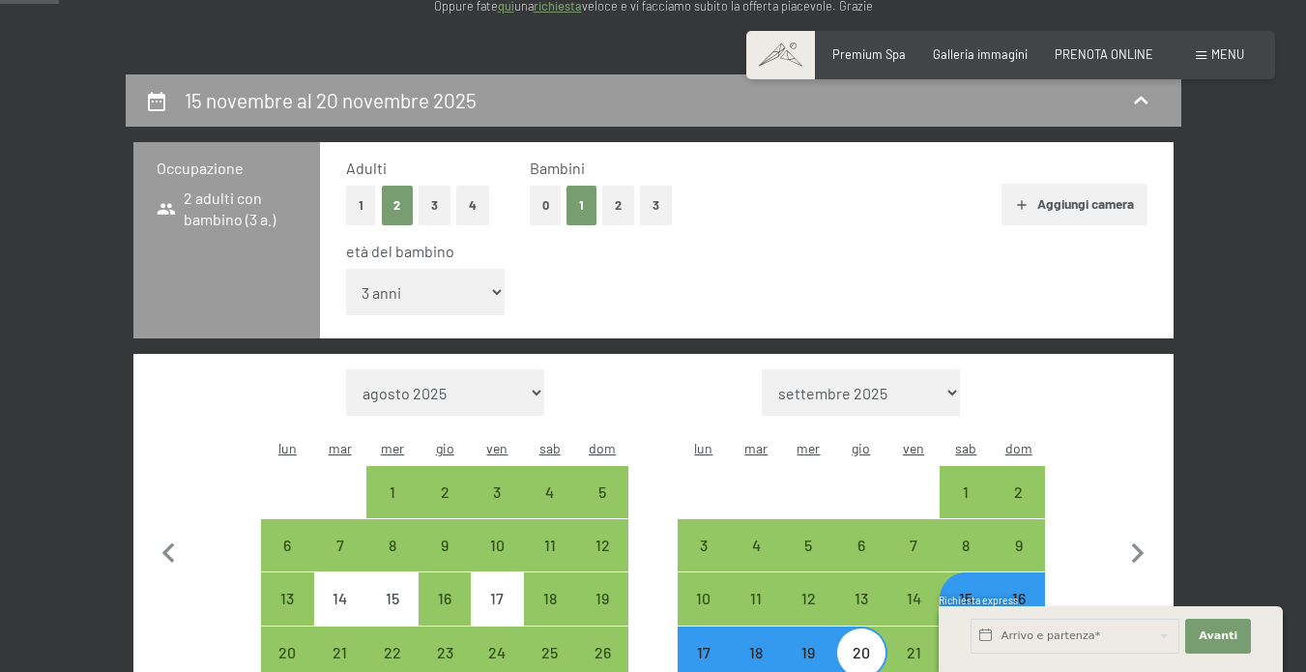
click at [432, 202] on button "3" at bounding box center [434, 206] width 32 height 40
select select "2025-10-01"
select select "2025-11-01"
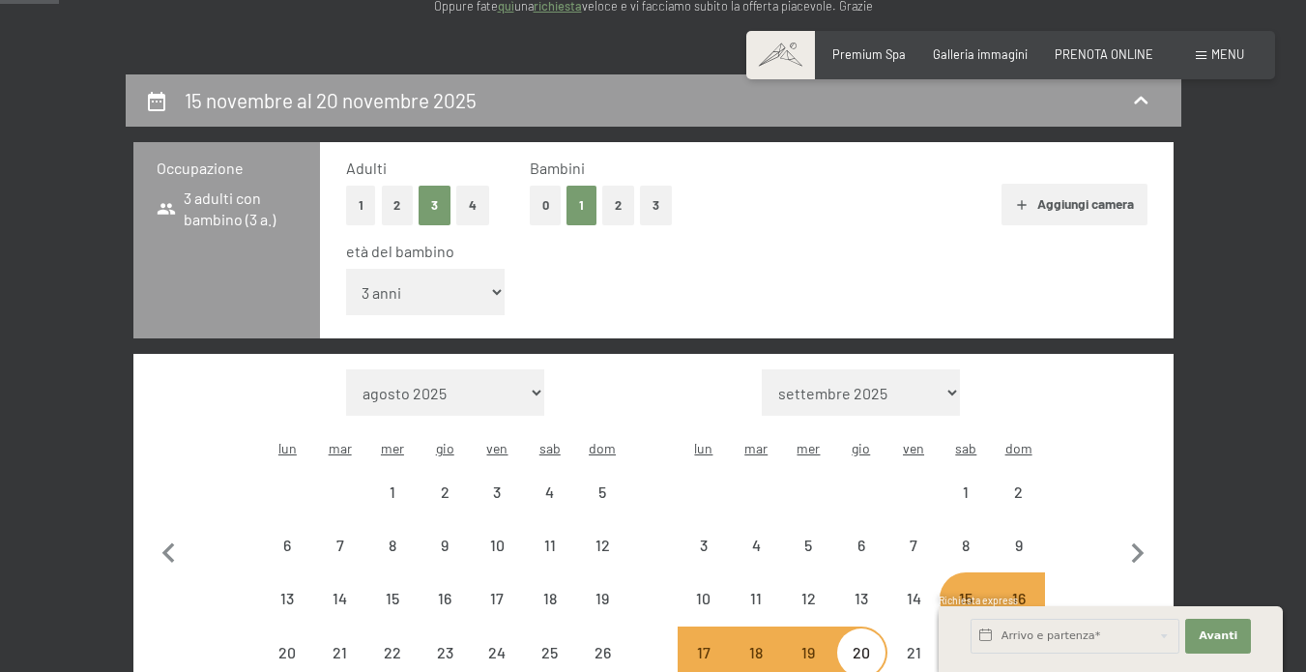
select select "2025-10-01"
select select "2025-11-01"
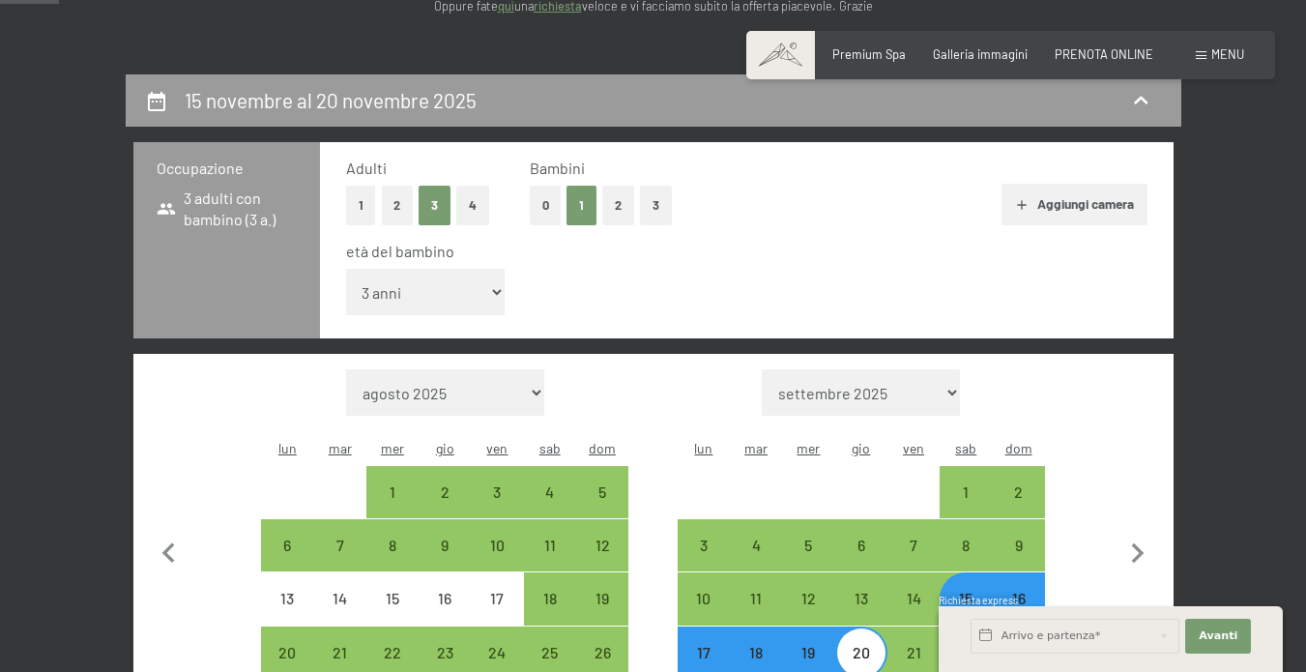
click at [534, 205] on button "0" at bounding box center [546, 206] width 32 height 40
select select "2025-10-01"
select select "2025-11-01"
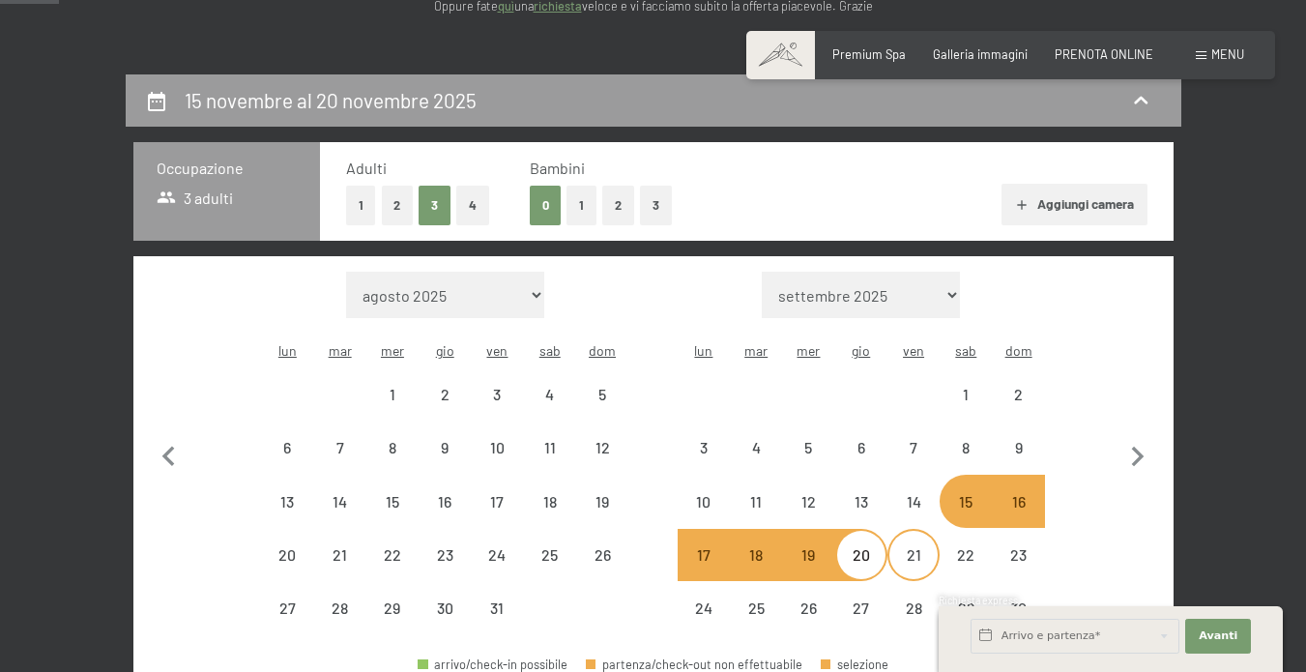
select select "2025-10-01"
select select "2025-11-01"
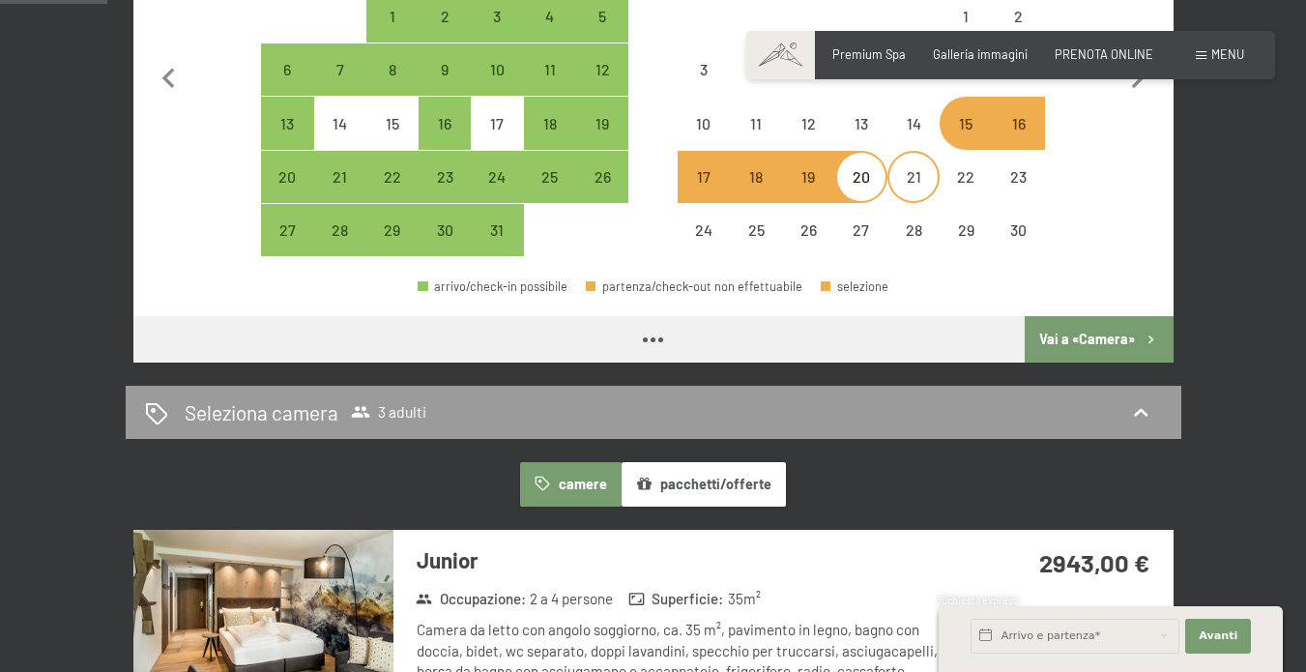
select select "2025-10-01"
select select "2025-11-01"
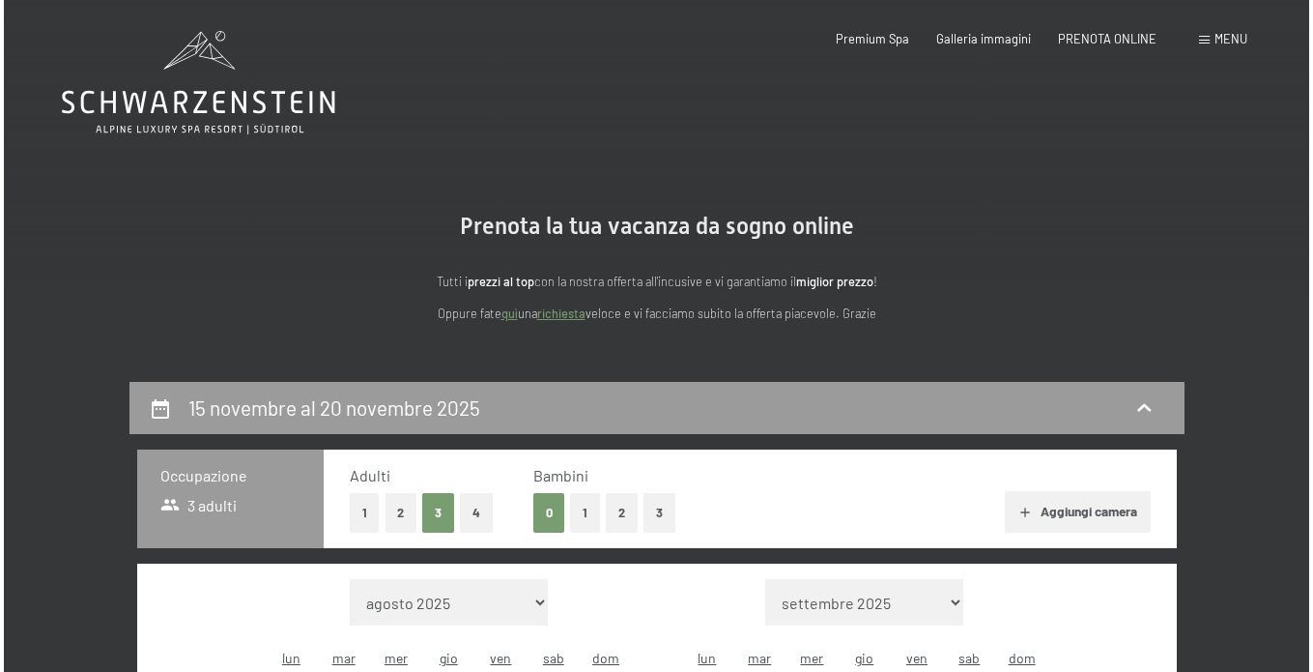
scroll to position [0, 0]
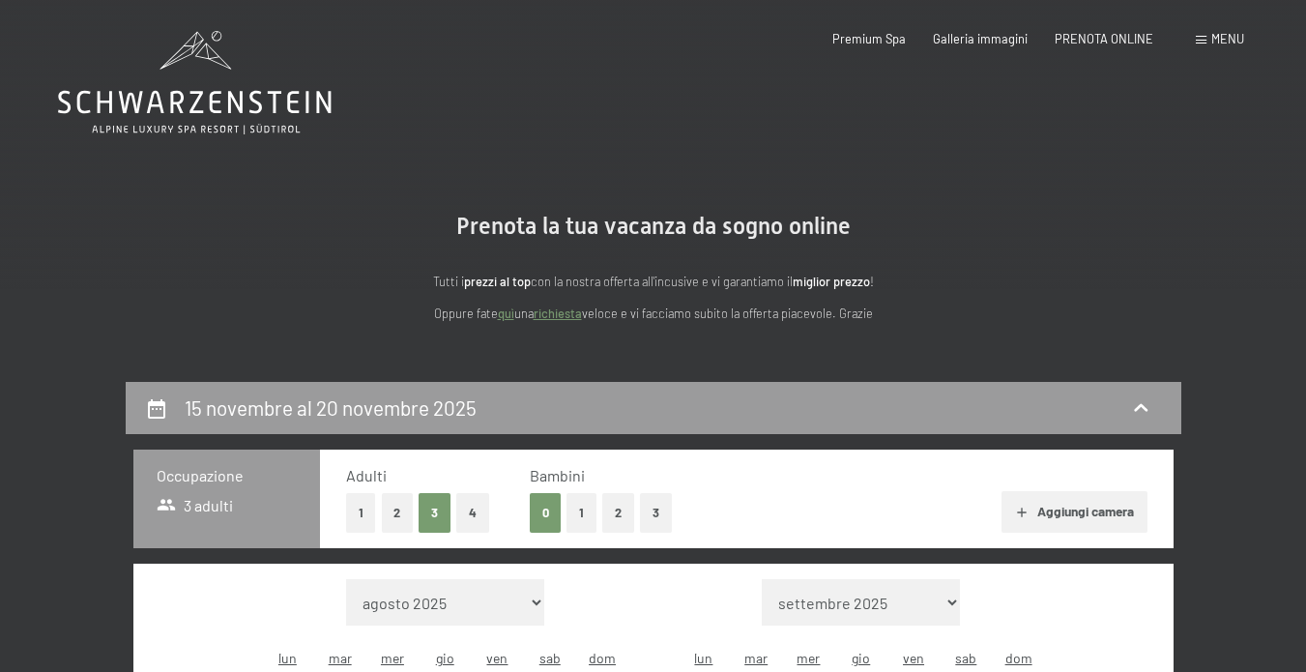
click at [1223, 34] on span "Menu" at bounding box center [1227, 38] width 33 height 15
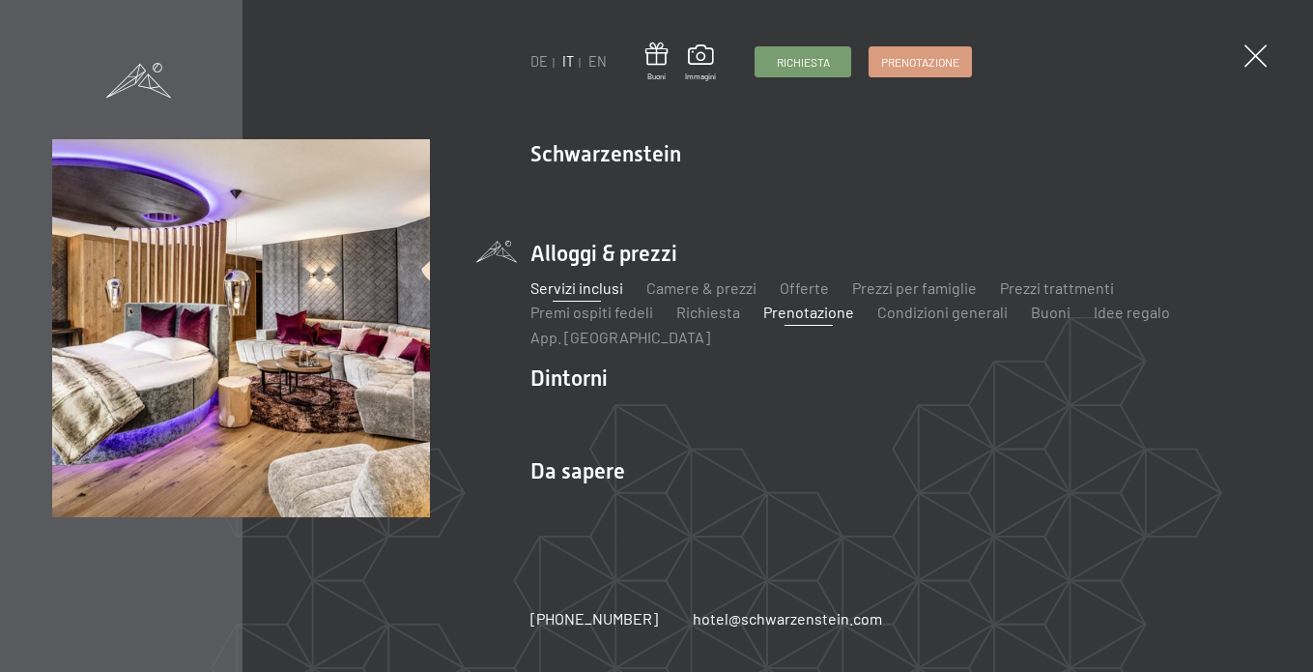
click at [586, 292] on link "Servizi inclusi" at bounding box center [577, 287] width 93 height 18
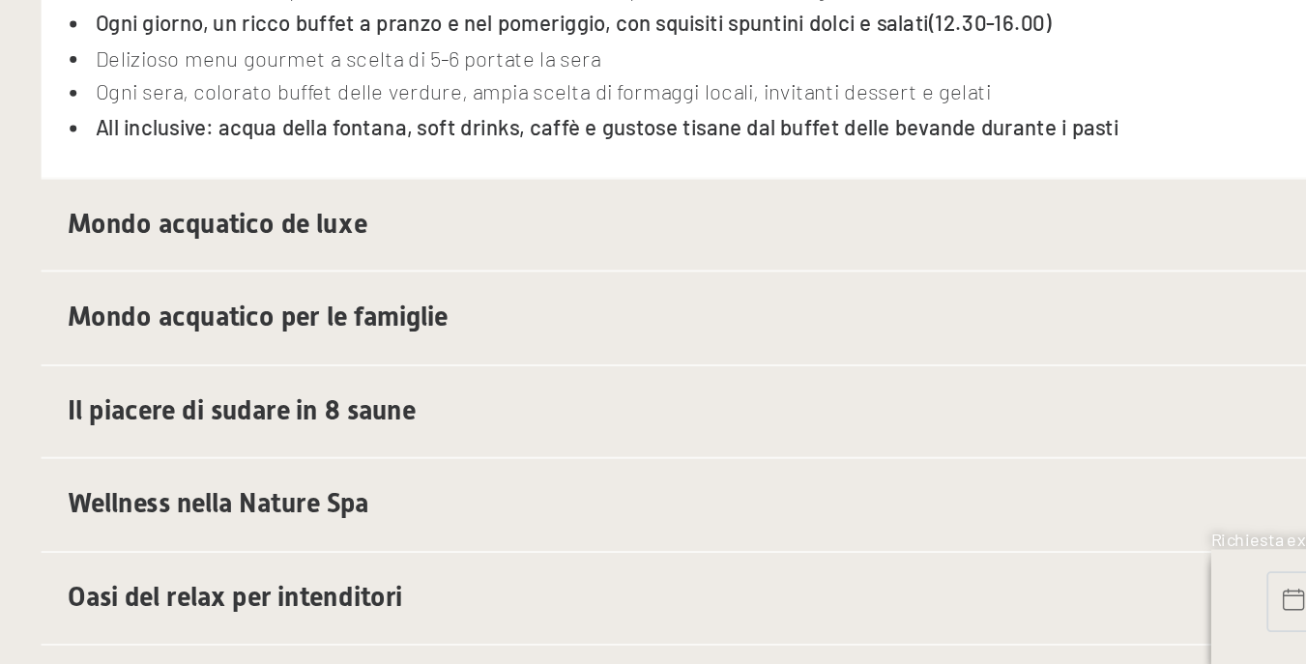
scroll to position [440, 0]
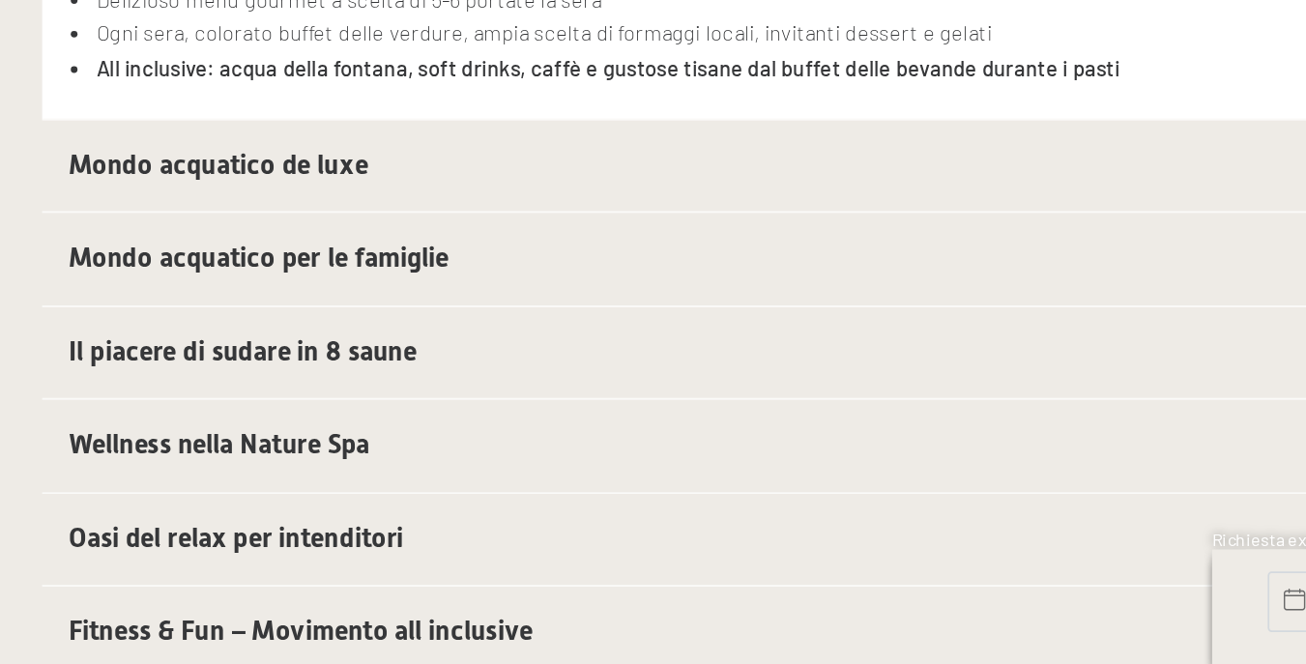
click at [389, 420] on h2 "Mondo acquatico per le famiglie" at bounding box center [616, 430] width 668 height 21
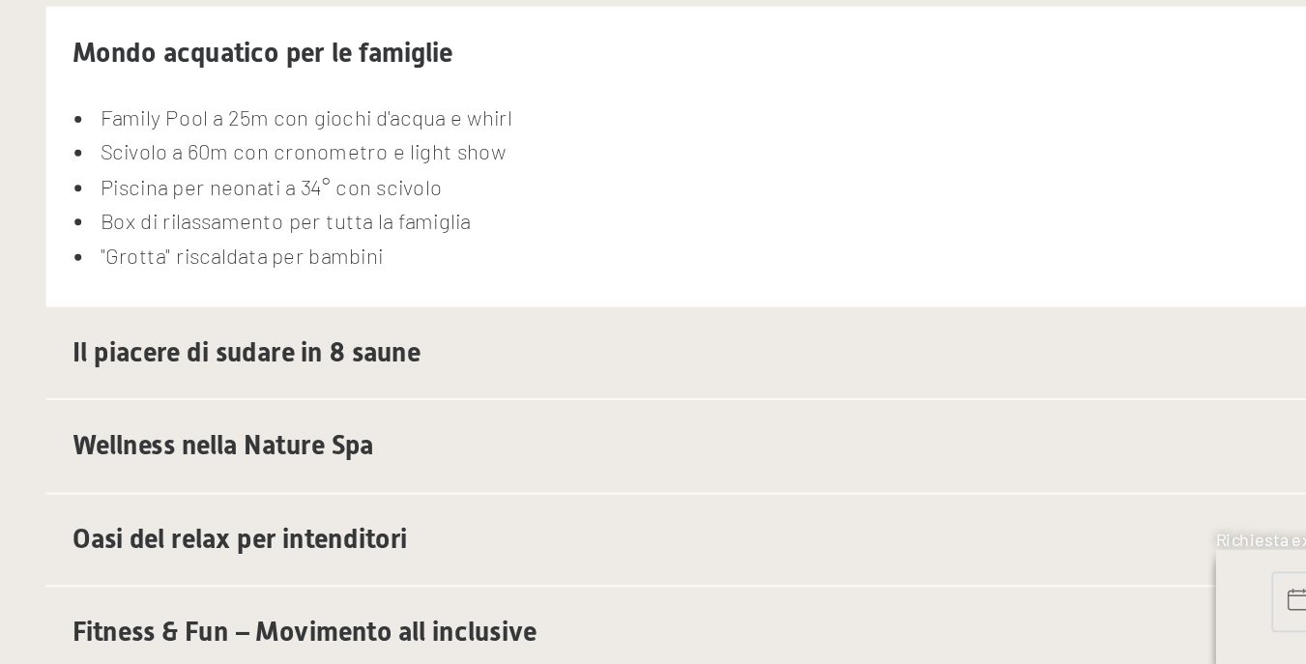
scroll to position [444, 0]
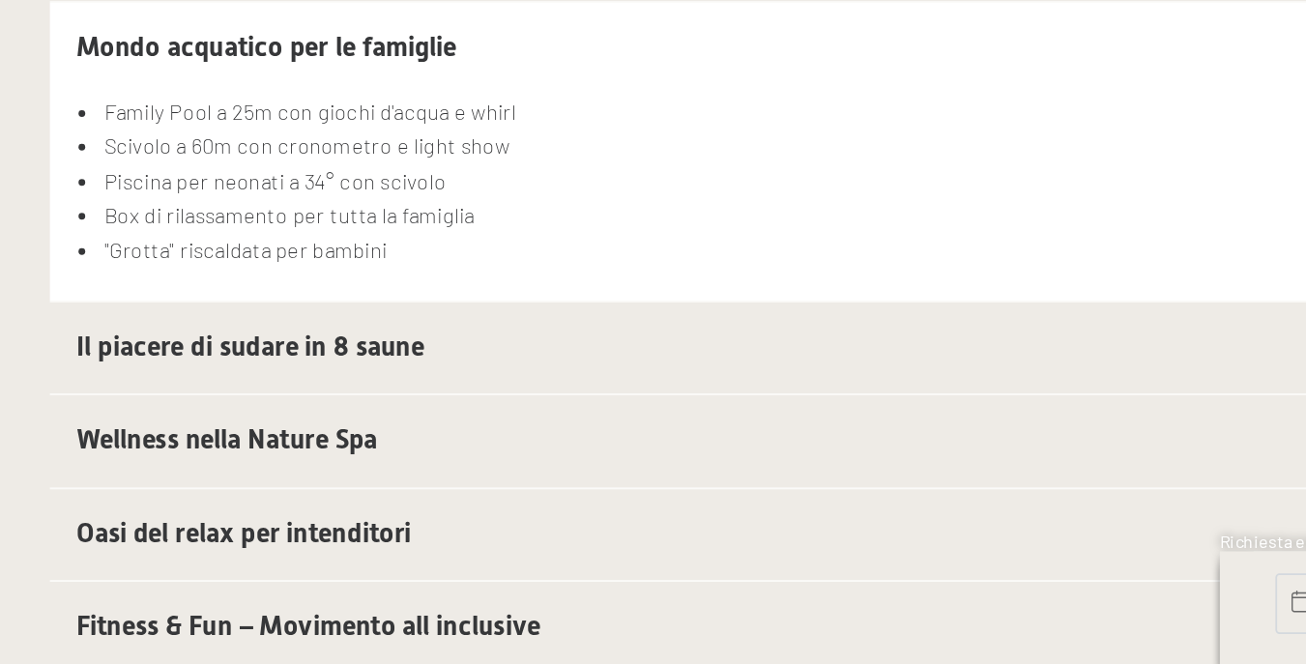
click at [301, 471] on h2 "Il piacere di sudare in 8 saune" at bounding box center [616, 481] width 668 height 21
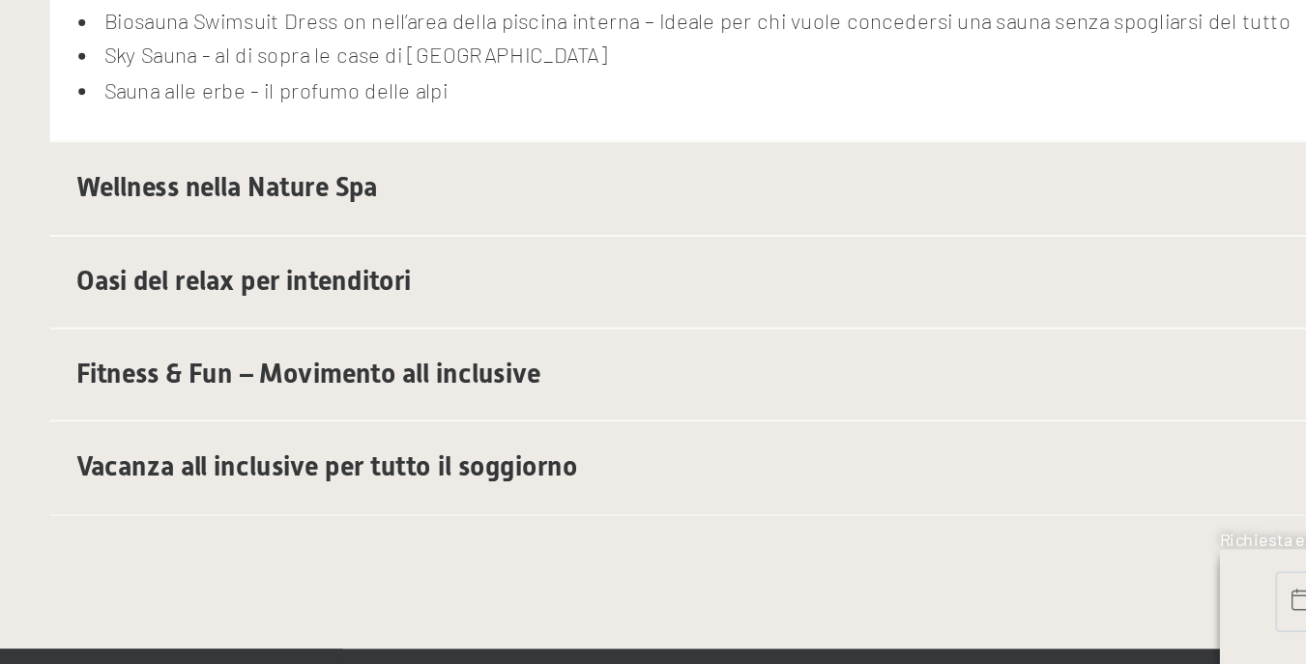
scroll to position [669, 0]
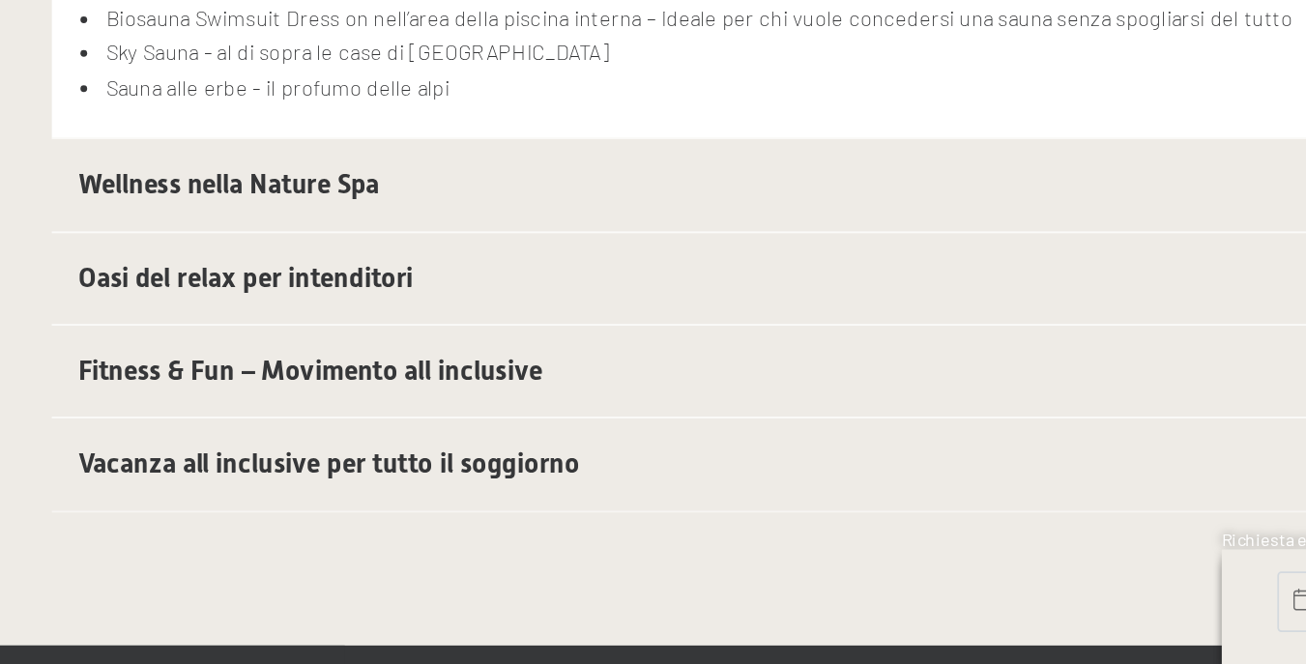
click at [318, 485] on h2 "Fitness & Fun – Movimento all inclusive" at bounding box center [616, 495] width 668 height 21
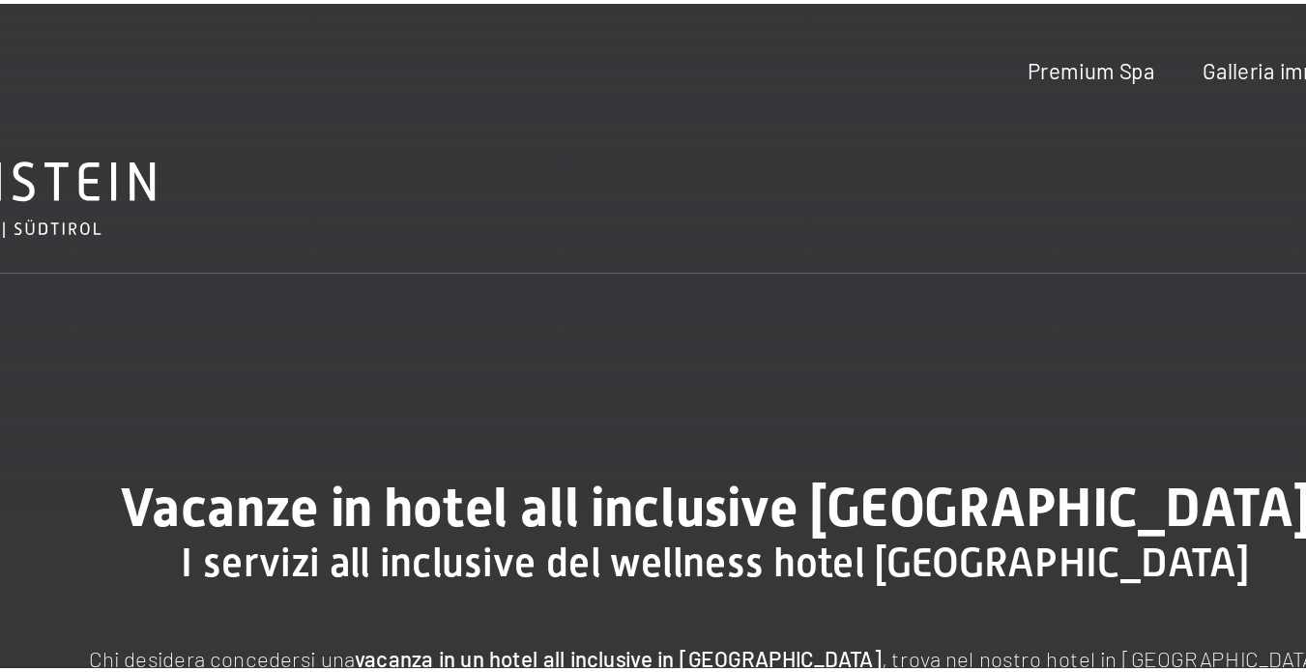
scroll to position [0, 0]
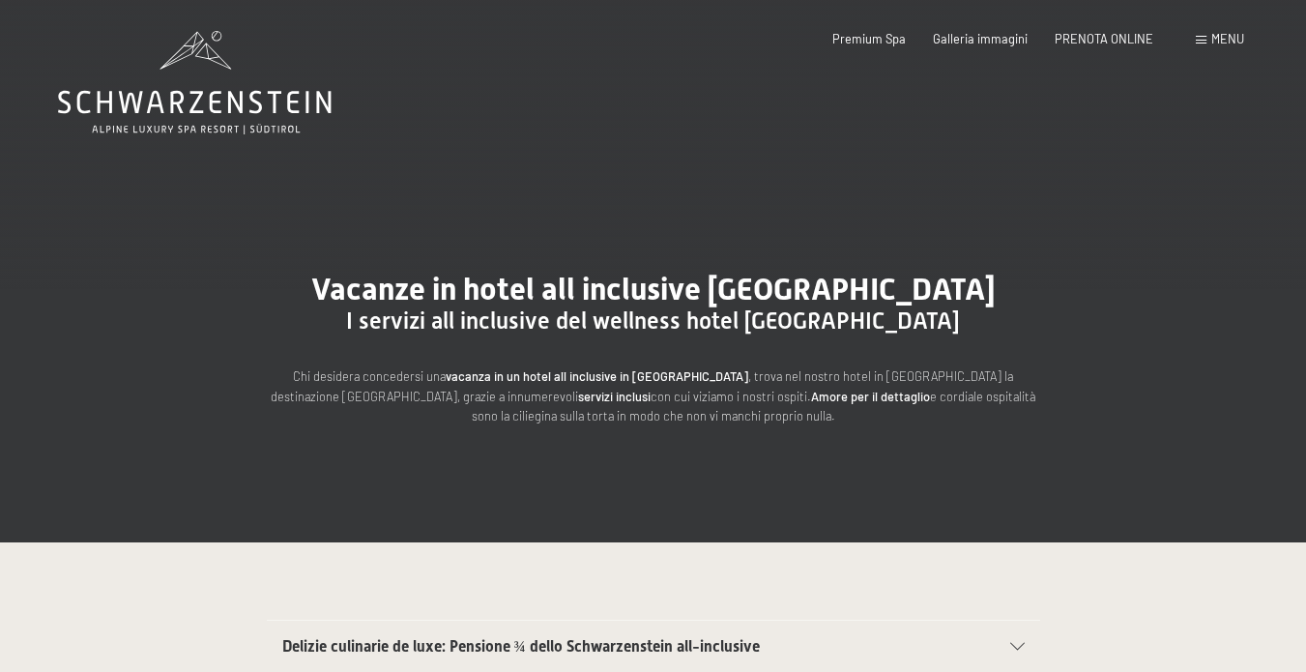
drag, startPoint x: 367, startPoint y: 114, endPoint x: 52, endPoint y: 98, distance: 315.5
drag, startPoint x: 52, startPoint y: 99, endPoint x: 339, endPoint y: 100, distance: 287.0
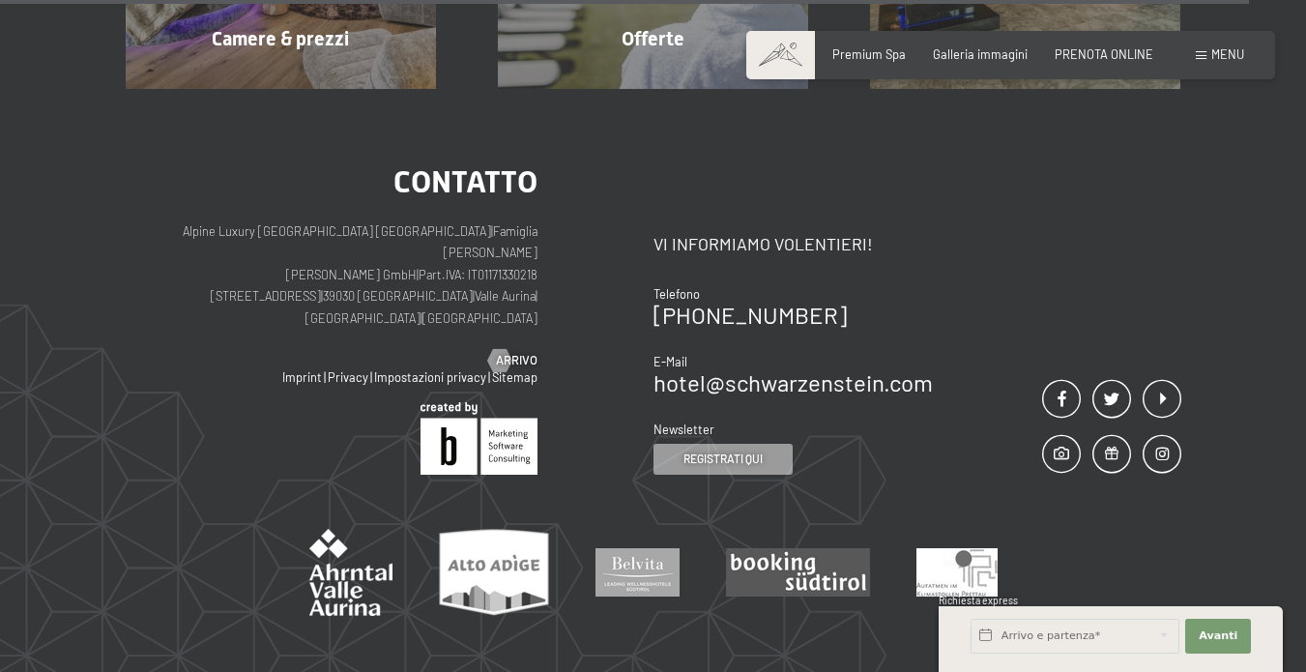
scroll to position [3030, 0]
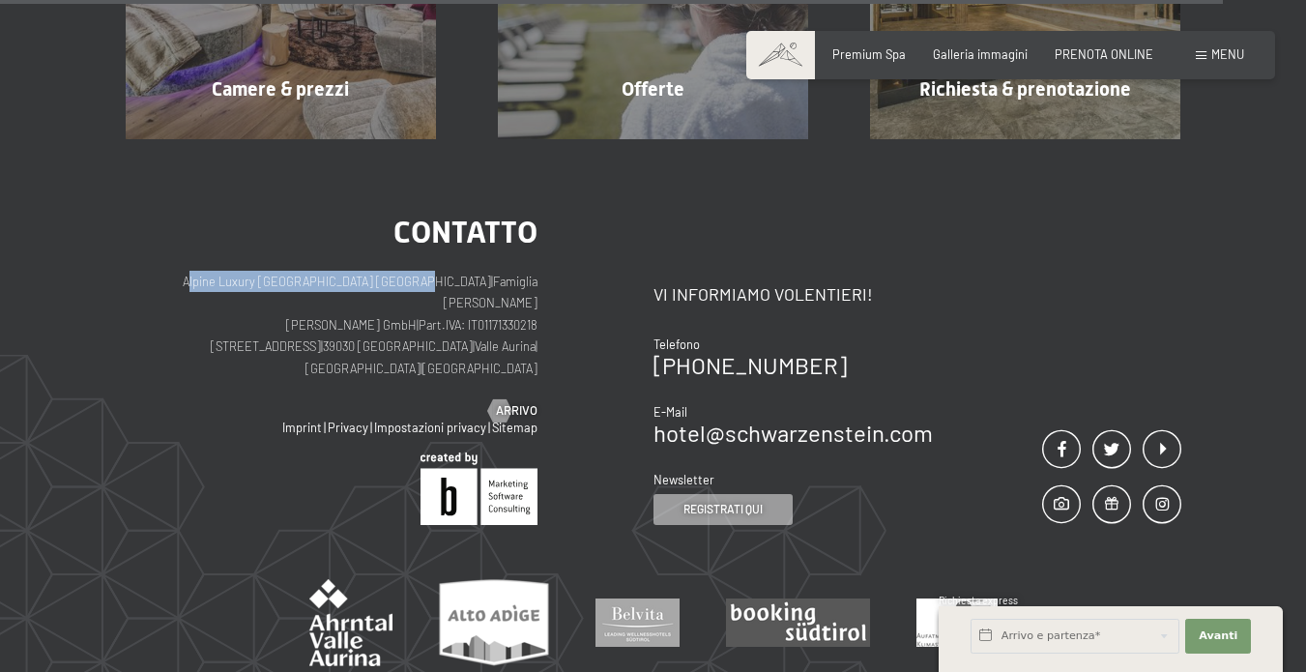
drag, startPoint x: 186, startPoint y: 274, endPoint x: 413, endPoint y: 279, distance: 227.2
click at [413, 279] on p "Alpine Luxury [GEOGRAPHIC_DATA] SCHWARZENSTEIN | Famiglia Zimmerhofer [PERSON_N…" at bounding box center [332, 325] width 412 height 108
copy p "Alpine Luxury [GEOGRAPHIC_DATA] [GEOGRAPHIC_DATA]"
